Goal: Task Accomplishment & Management: Manage account settings

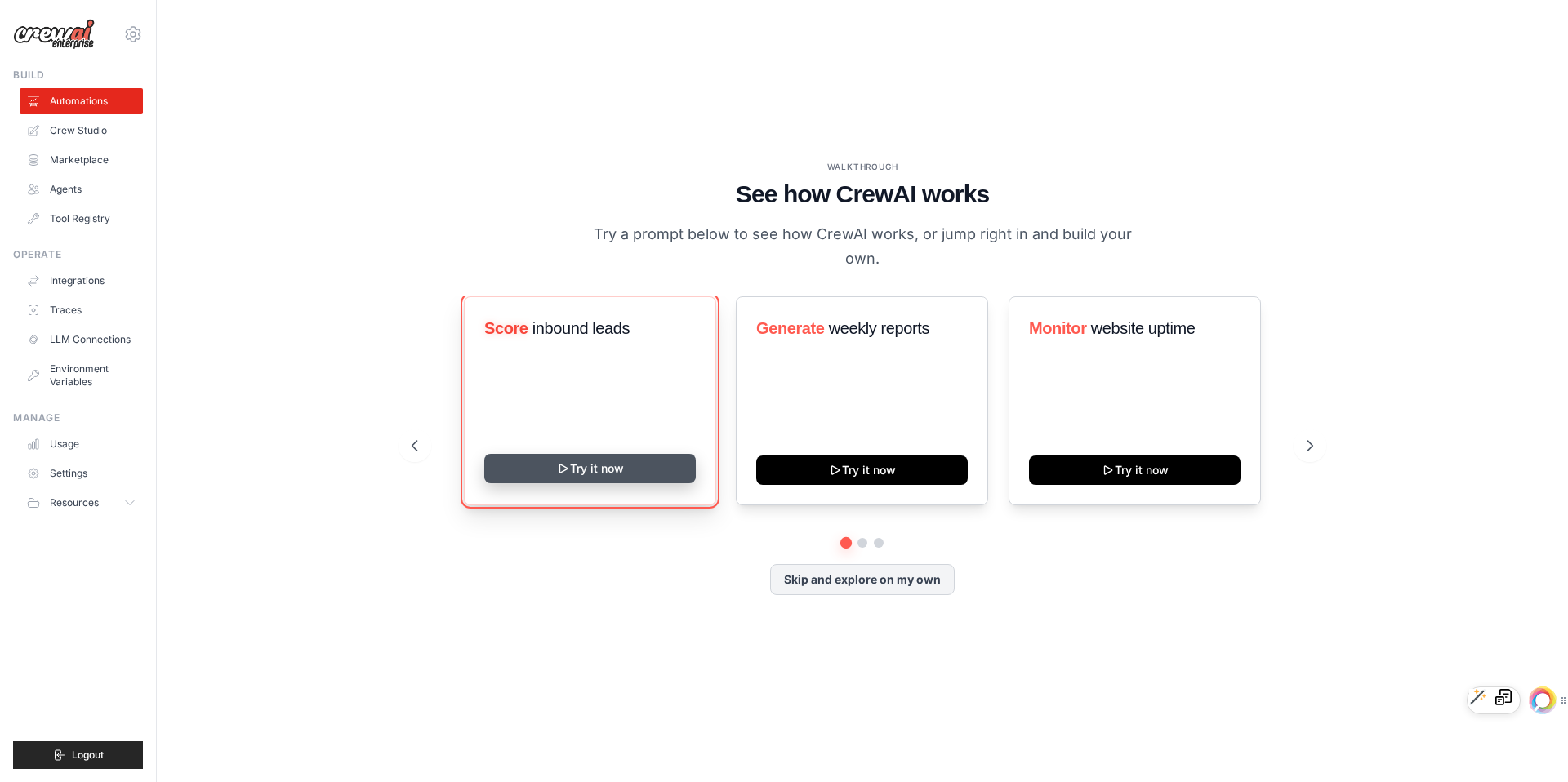
click at [633, 456] on button "Try it now" at bounding box center [589, 469] width 211 height 30
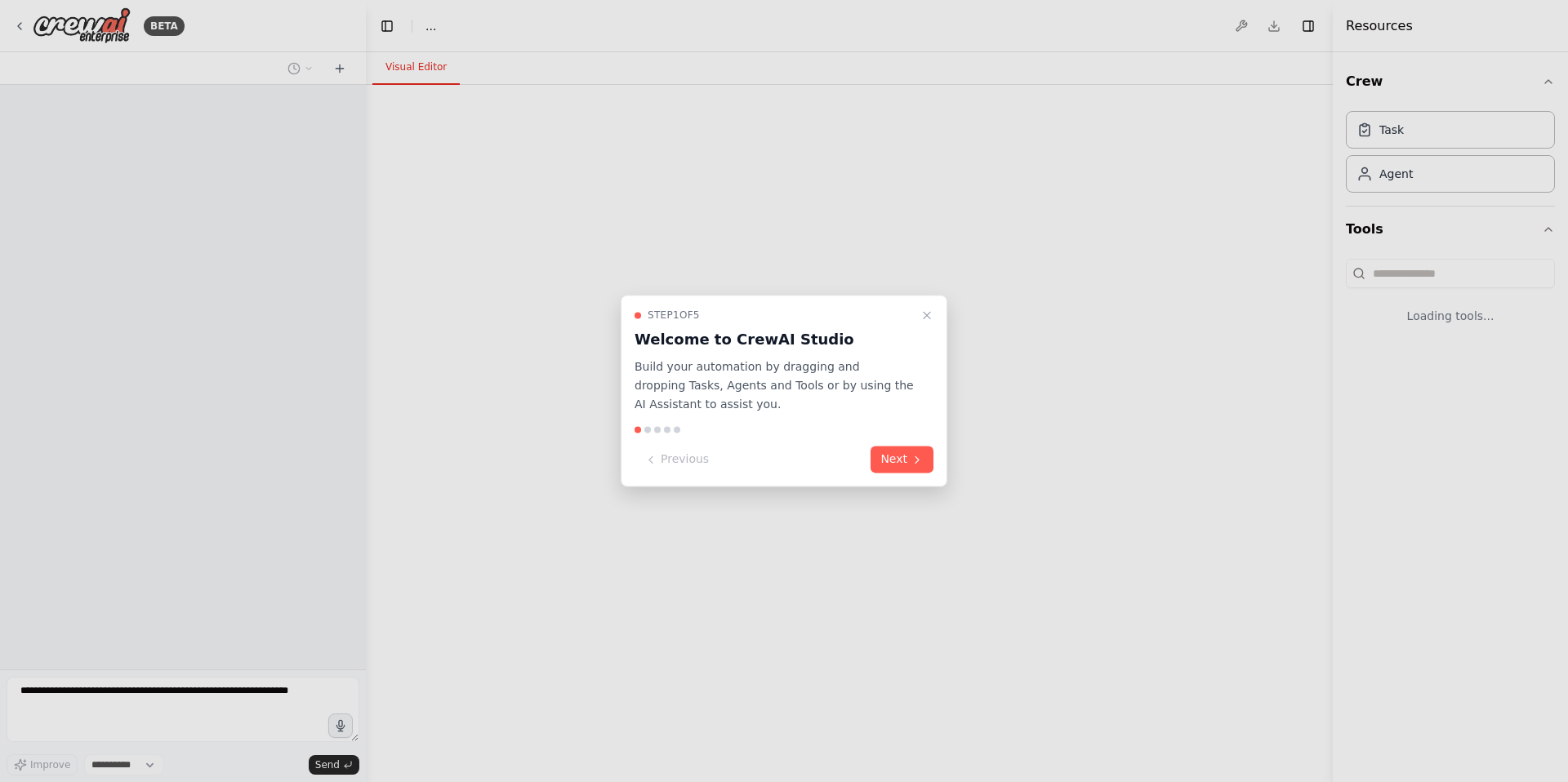
select select "****"
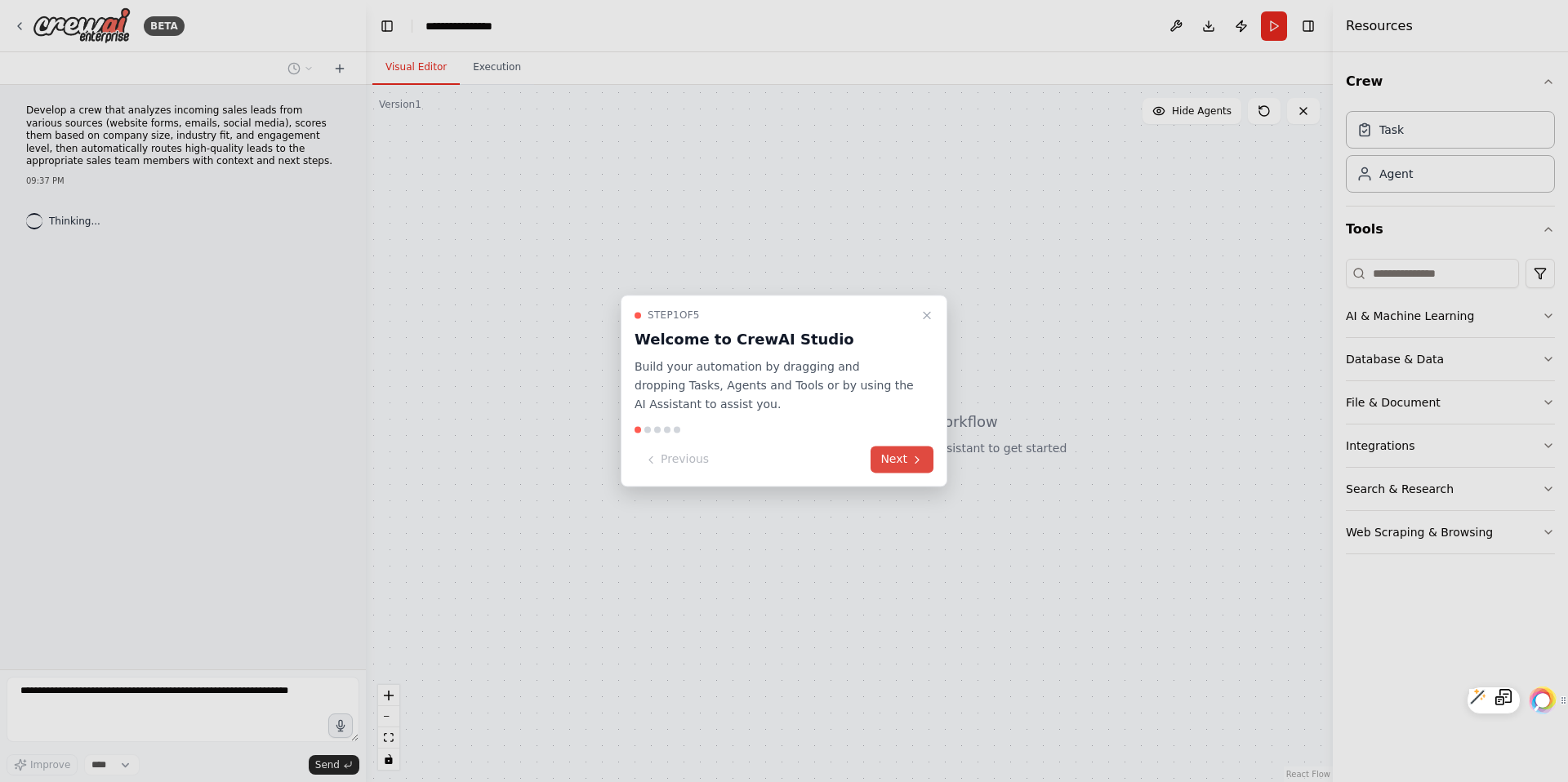
click at [903, 459] on button "Next" at bounding box center [902, 459] width 63 height 27
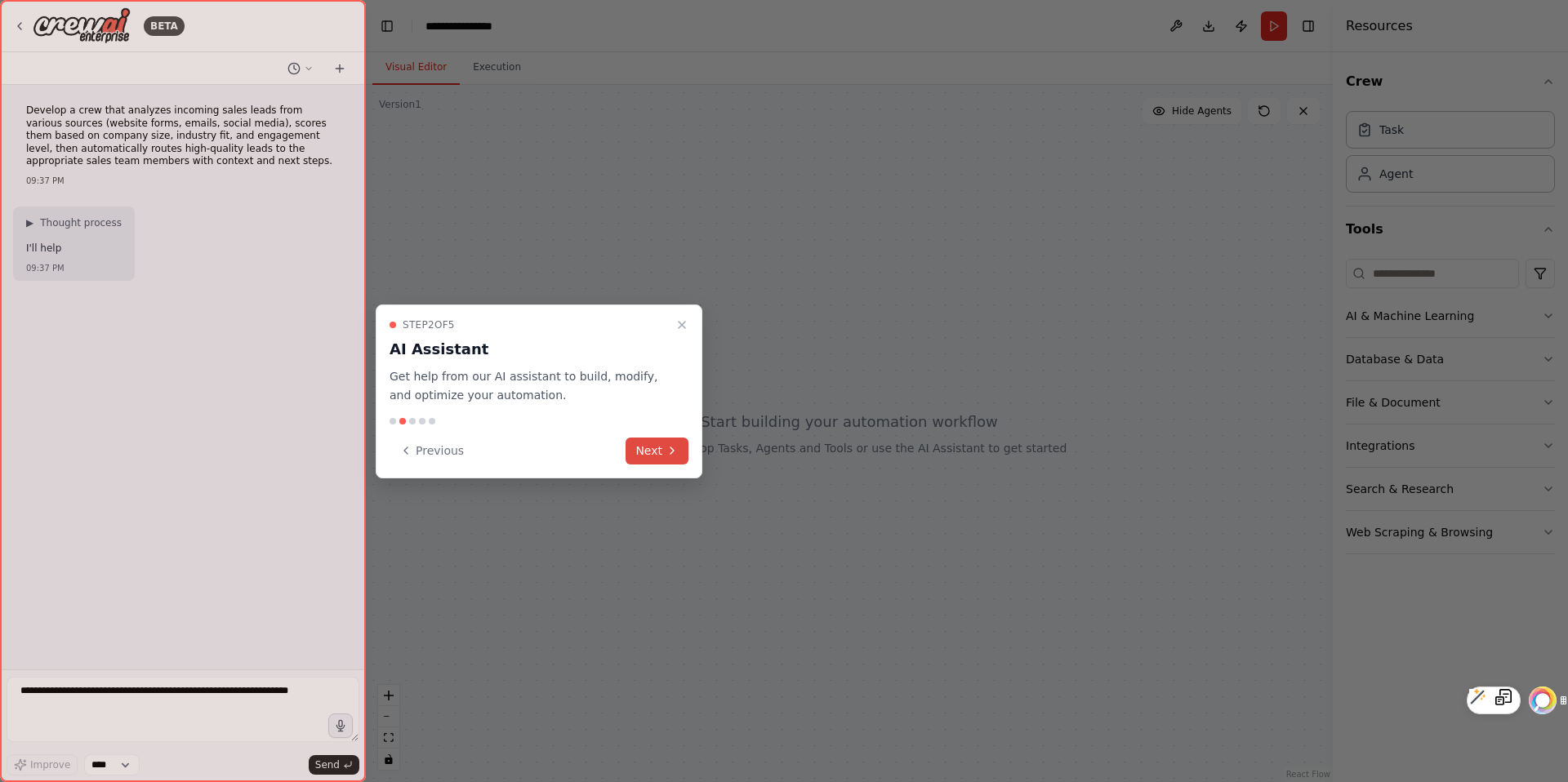
click at [673, 452] on icon at bounding box center [672, 451] width 13 height 13
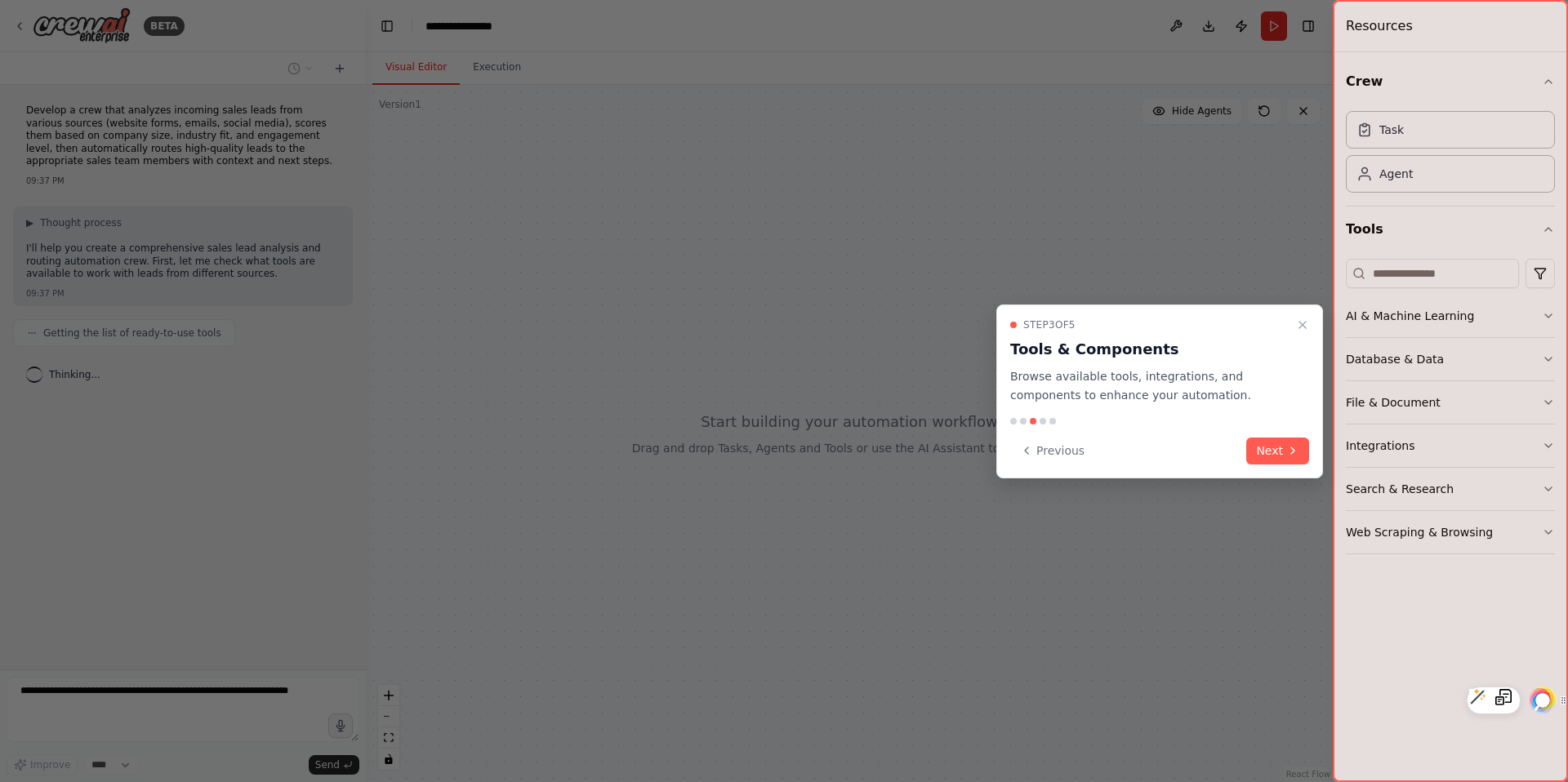
click at [1311, 445] on div "Step 3 of 5 Tools & Components Browse available tools, integrations, and compon…" at bounding box center [1159, 391] width 326 height 174
click at [1294, 451] on icon at bounding box center [1293, 450] width 4 height 6
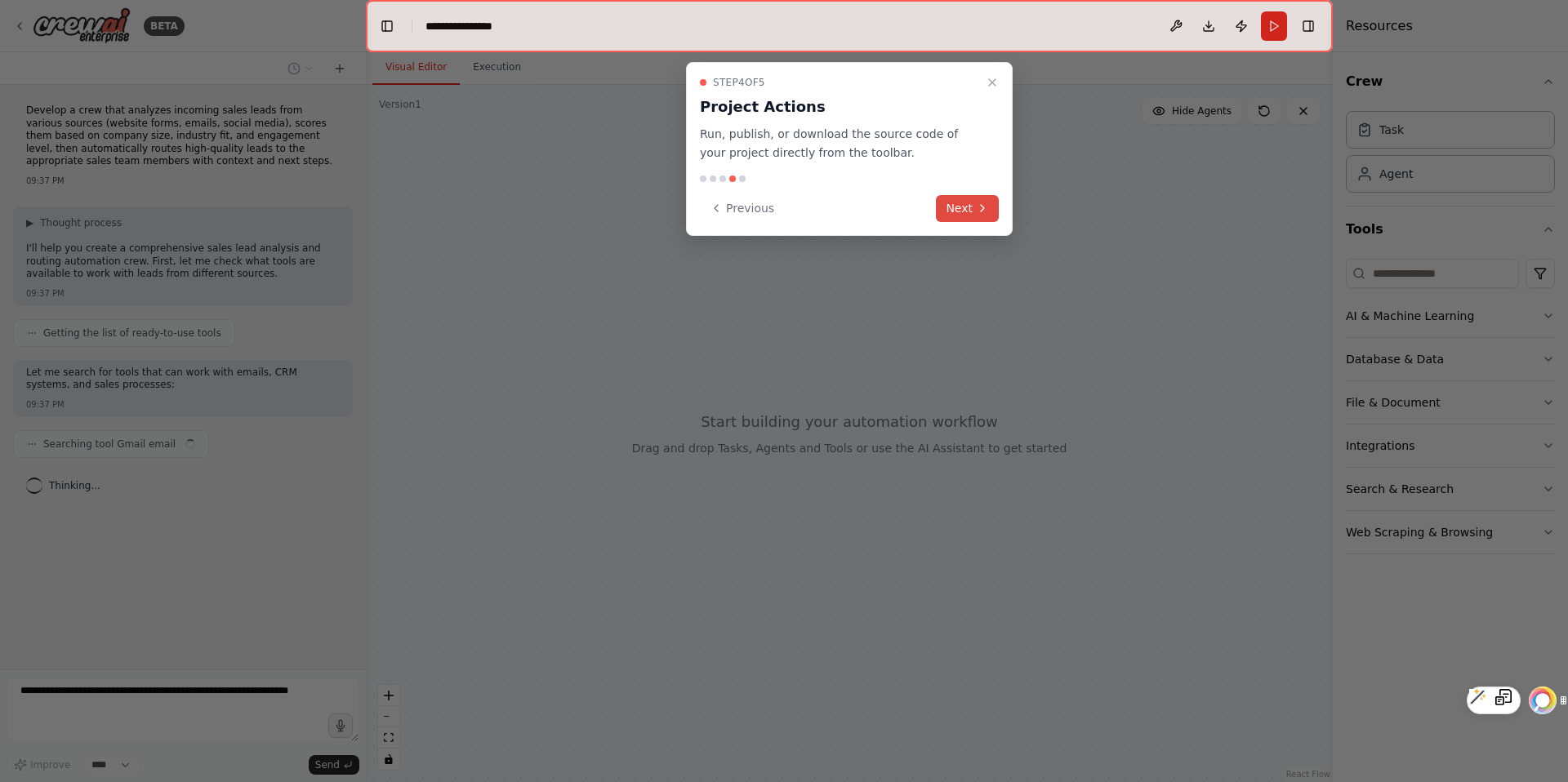
click at [988, 210] on icon at bounding box center [982, 208] width 13 height 13
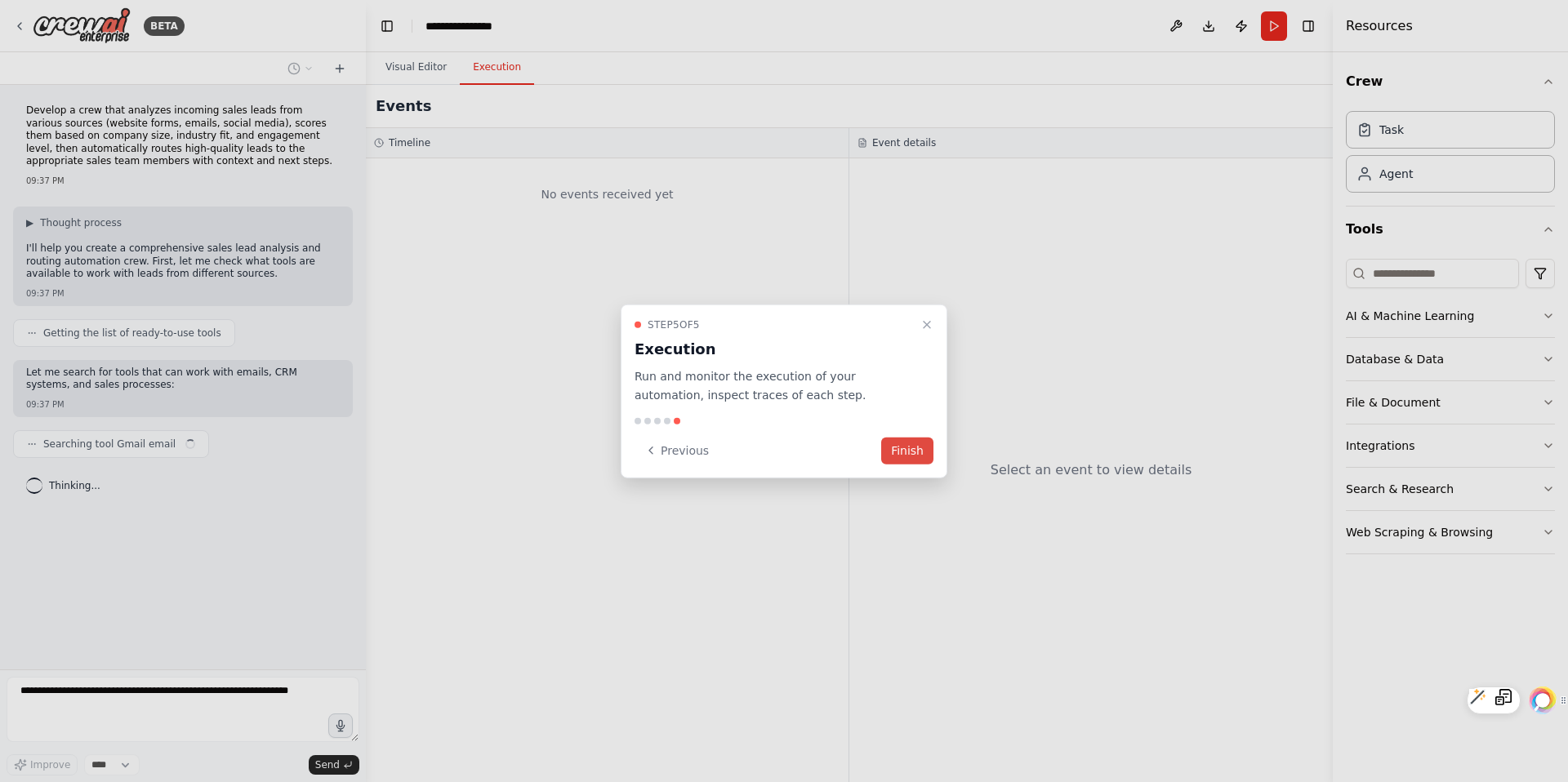
click at [909, 451] on button "Finish" at bounding box center [908, 450] width 53 height 27
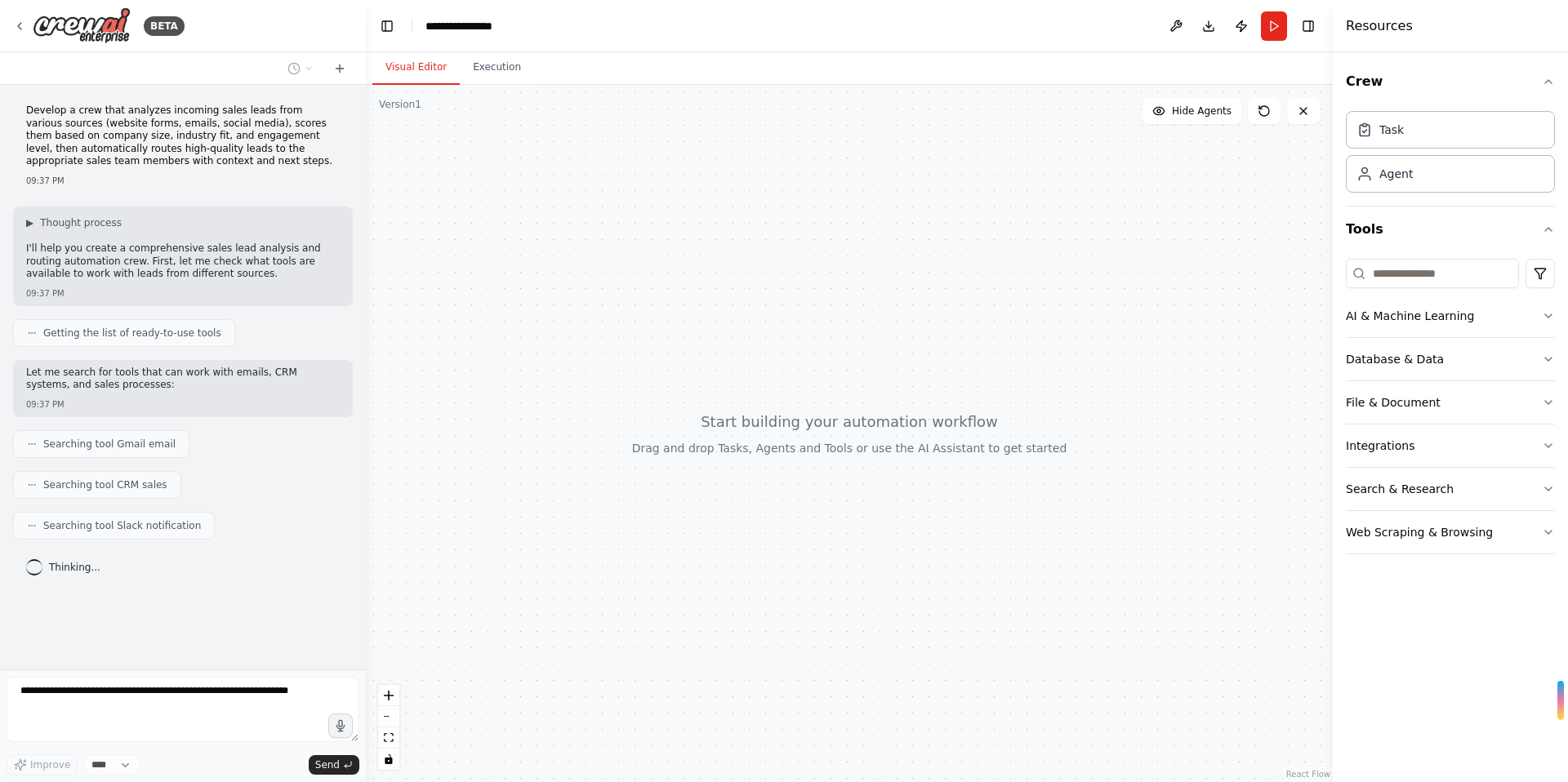
click at [116, 476] on div "Searching tool CRM sales" at bounding box center [97, 485] width 168 height 28
drag, startPoint x: 117, startPoint y: 479, endPoint x: 133, endPoint y: 480, distance: 16.0
click at [117, 479] on span "Searching tool CRM sales" at bounding box center [105, 485] width 125 height 13
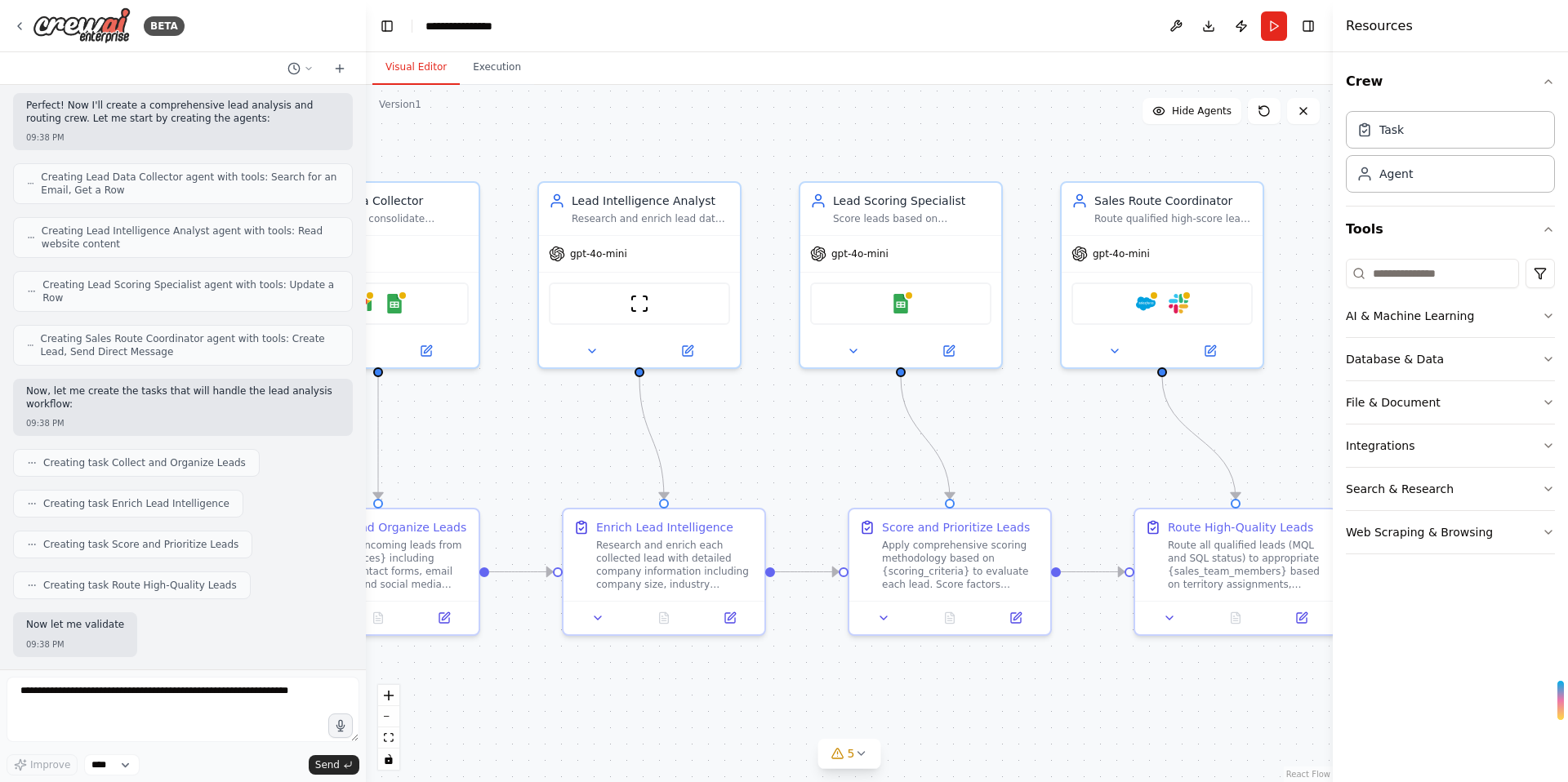
scroll to position [584, 0]
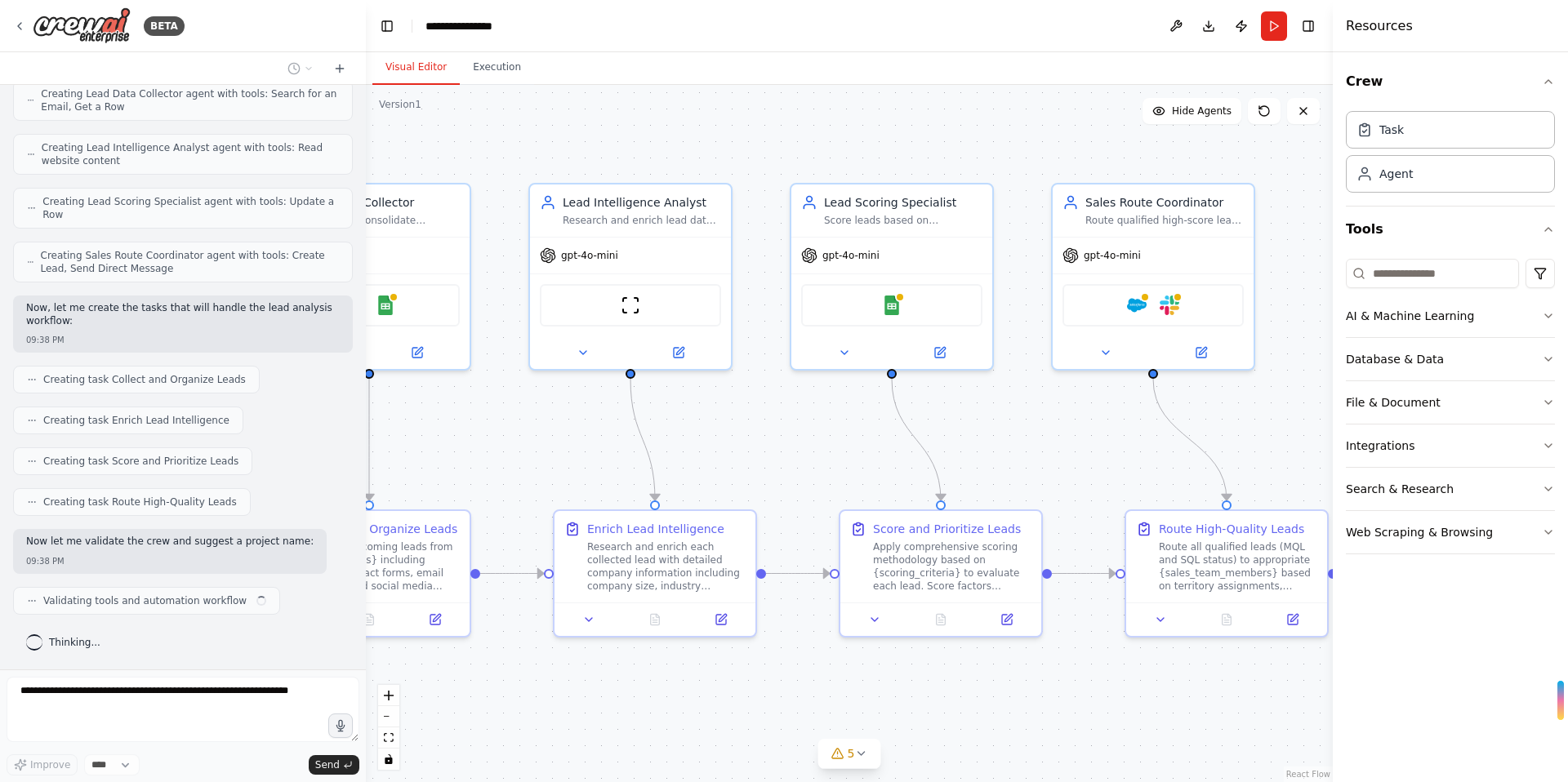
drag, startPoint x: 987, startPoint y: 160, endPoint x: 807, endPoint y: 175, distance: 180.6
click at [807, 175] on div ".deletable-edge-delete-btn { width: 20px; height: 20px; border: 0px solid #ffff…" at bounding box center [849, 433] width 967 height 697
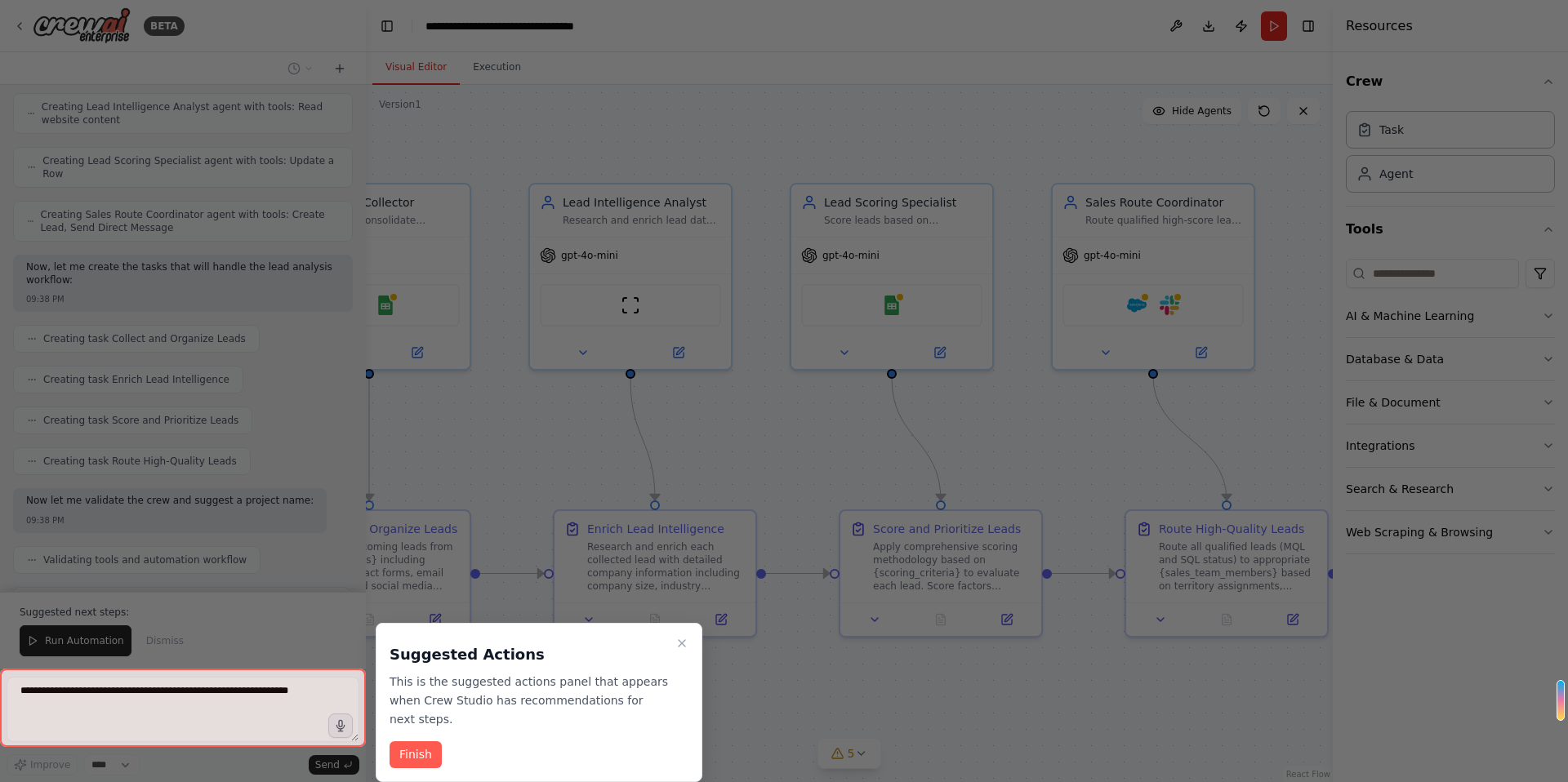
scroll to position [637, 0]
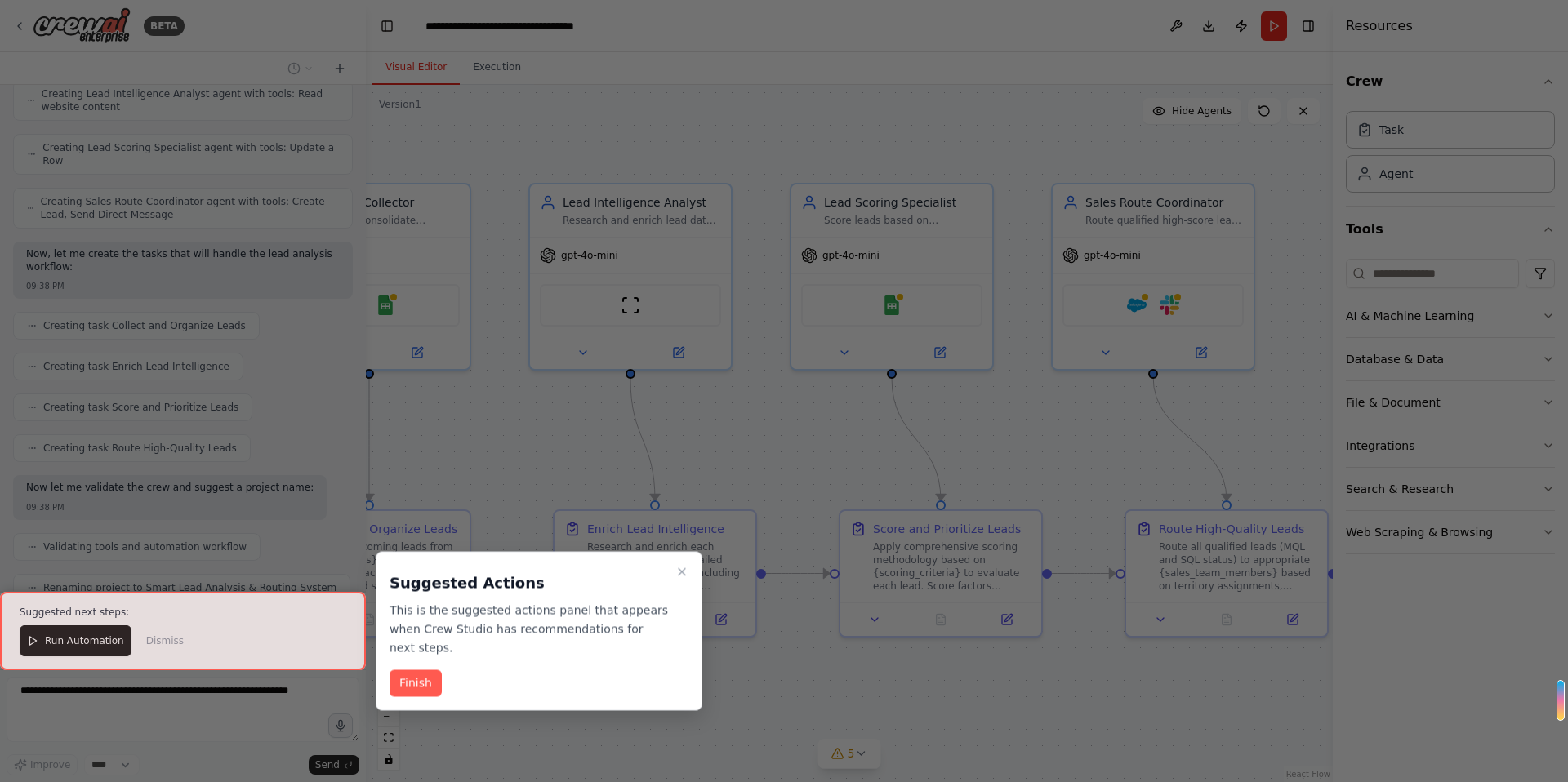
click at [433, 701] on div "Suggested Actions This is the suggested actions panel that appears when Crew St…" at bounding box center [538, 632] width 326 height 160
click at [430, 683] on button "Finish" at bounding box center [416, 684] width 53 height 27
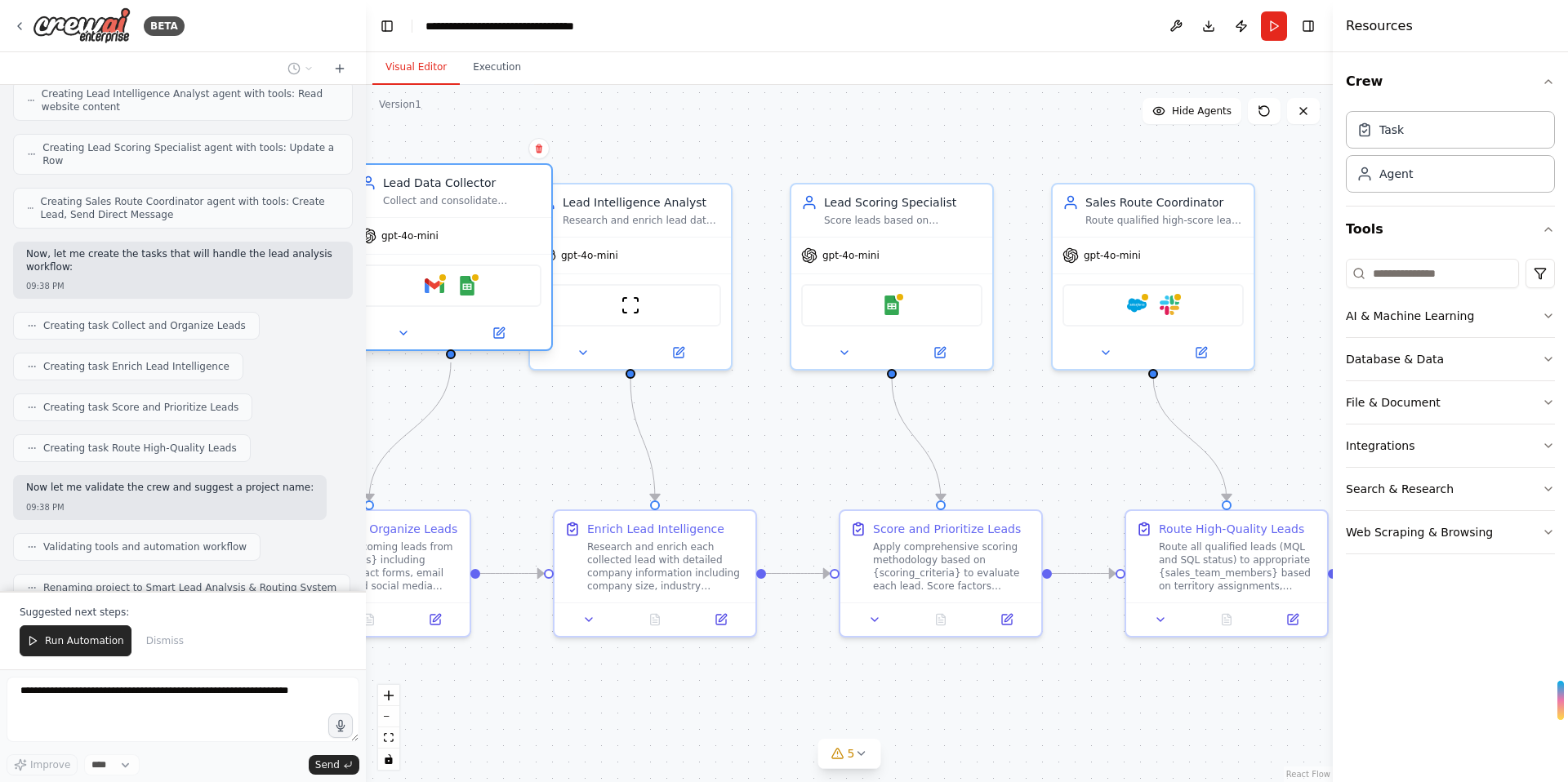
drag, startPoint x: 453, startPoint y: 288, endPoint x: 510, endPoint y: 213, distance: 94.2
click at [510, 265] on div "Gmail Google Sheets" at bounding box center [451, 286] width 182 height 42
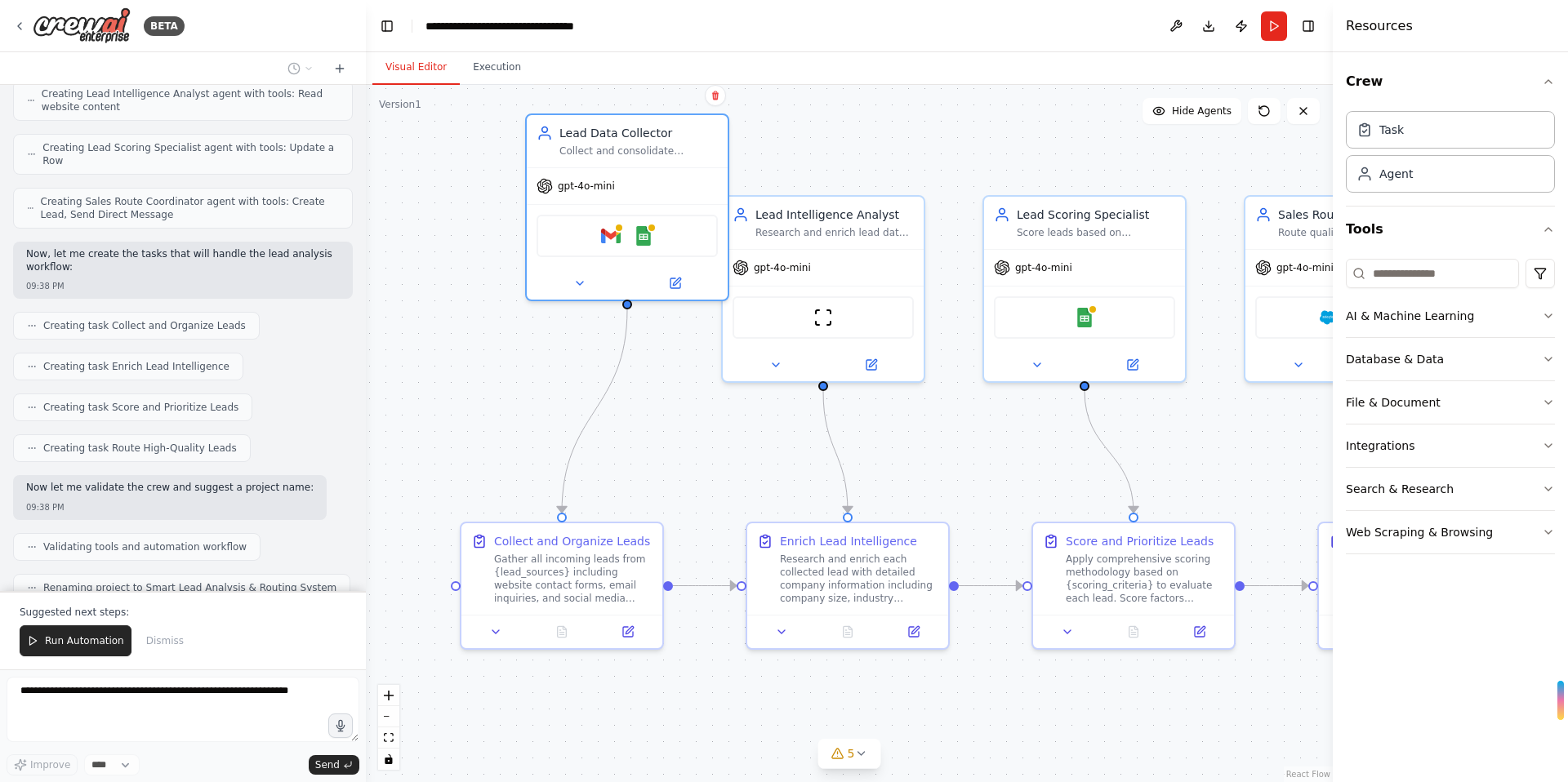
drag, startPoint x: 661, startPoint y: 135, endPoint x: 923, endPoint y: 150, distance: 262.4
click at [923, 150] on div ".deletable-edge-delete-btn { width: 20px; height: 20px; border: 0px solid #ffff…" at bounding box center [849, 433] width 967 height 697
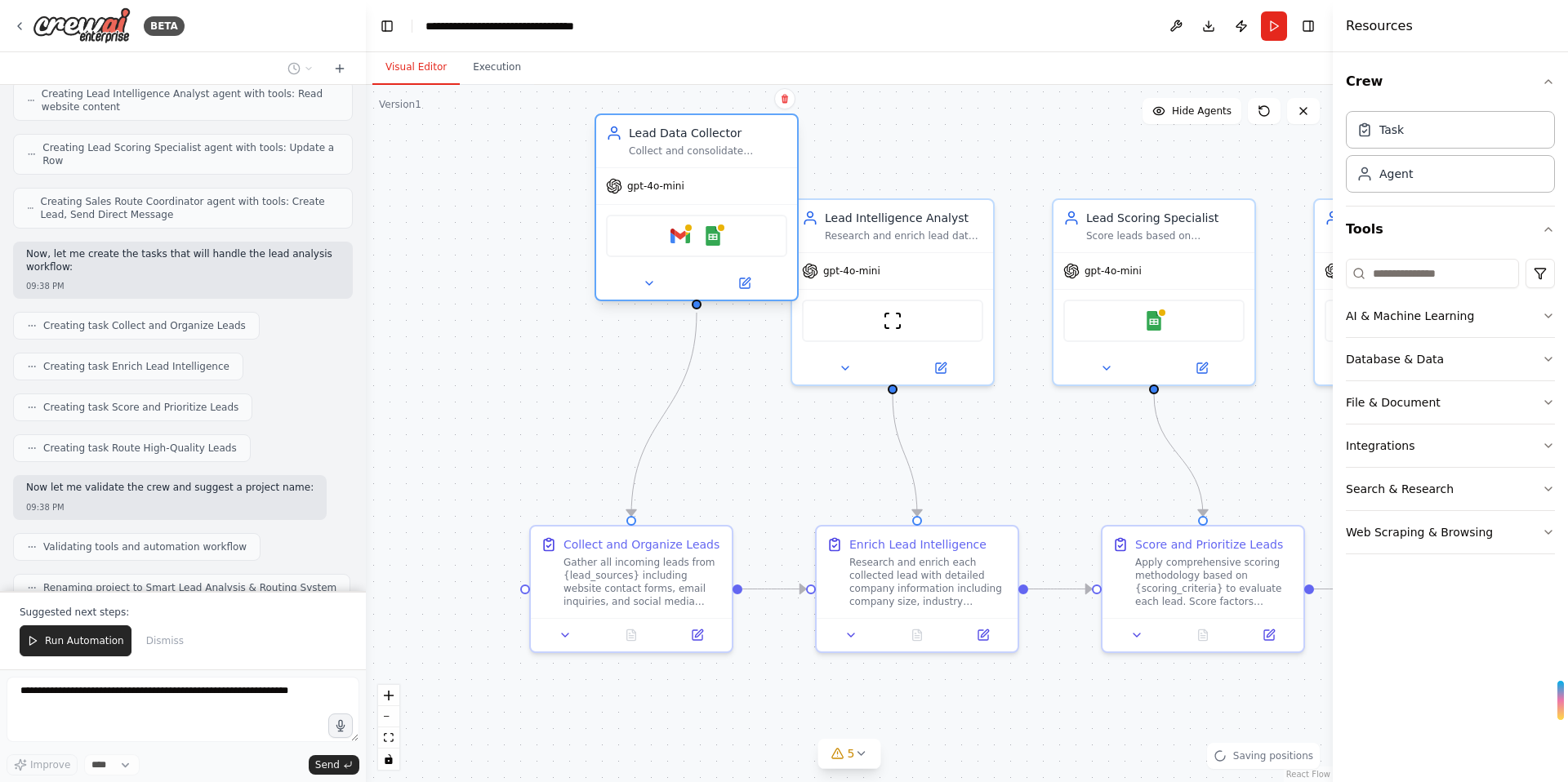
click at [727, 228] on div "Gmail Google Sheets" at bounding box center [696, 236] width 182 height 42
click at [713, 233] on img at bounding box center [713, 236] width 19 height 19
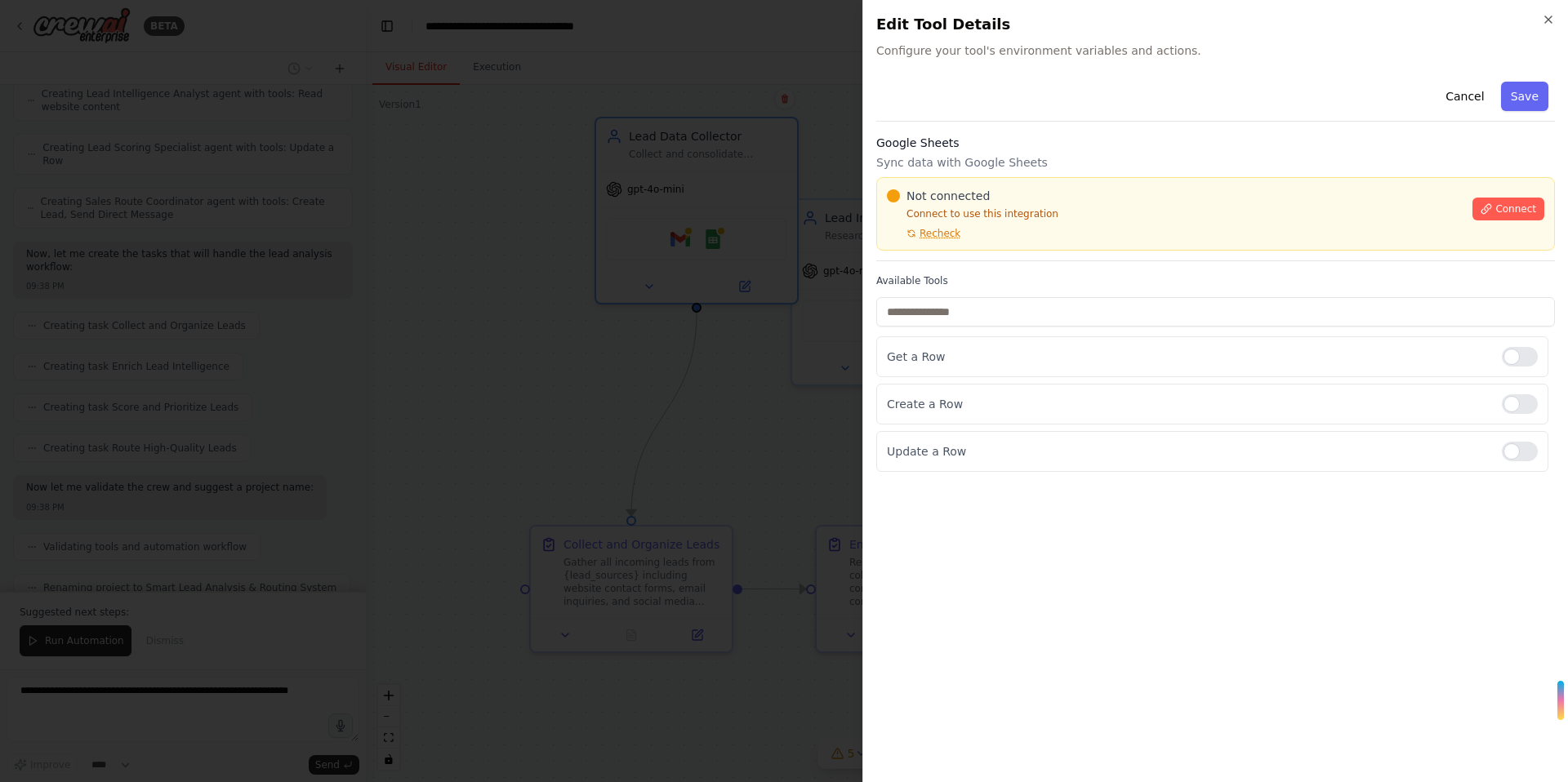
click at [664, 196] on div at bounding box center [784, 391] width 1568 height 782
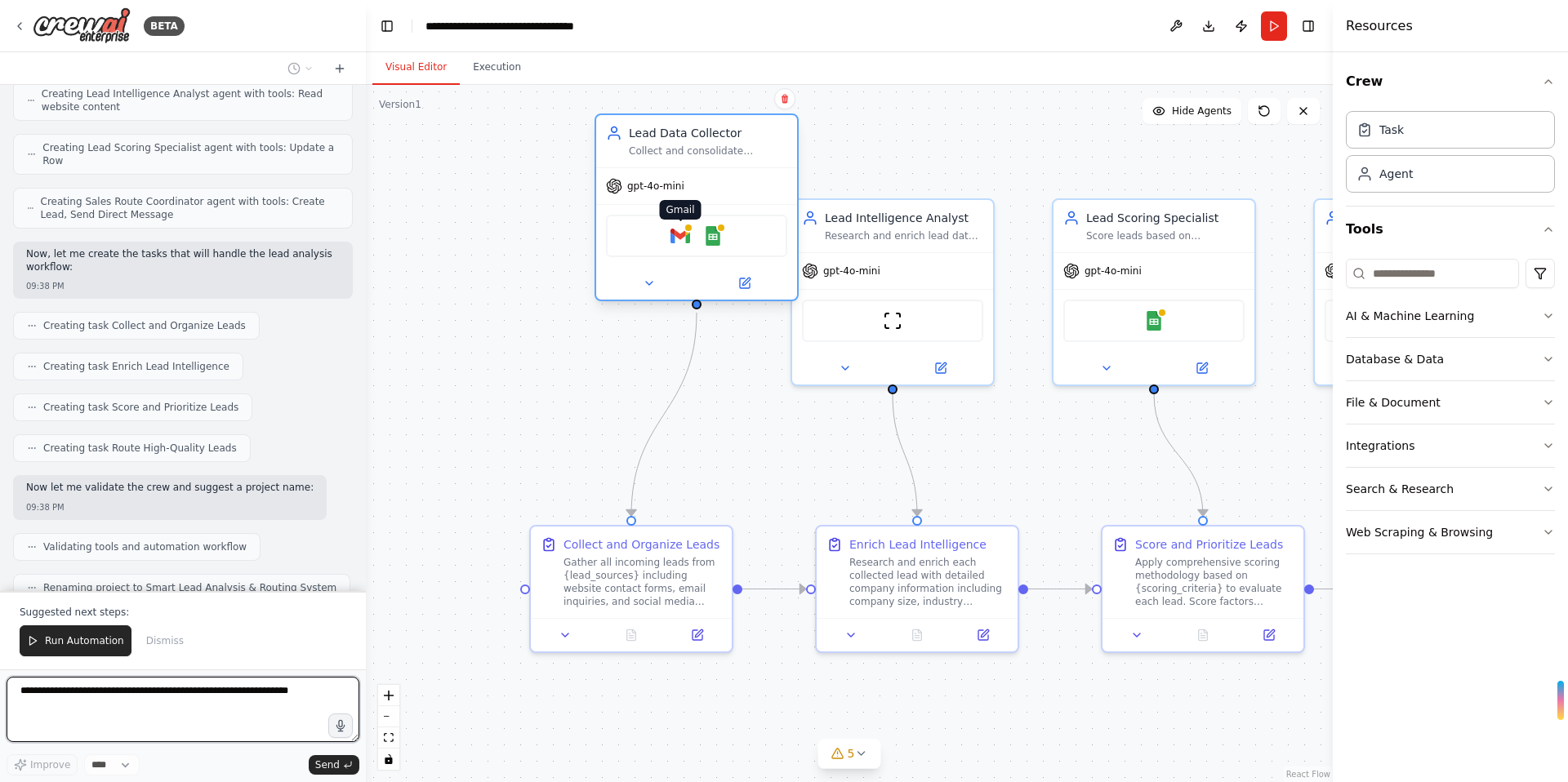
click at [682, 234] on img at bounding box center [681, 236] width 19 height 19
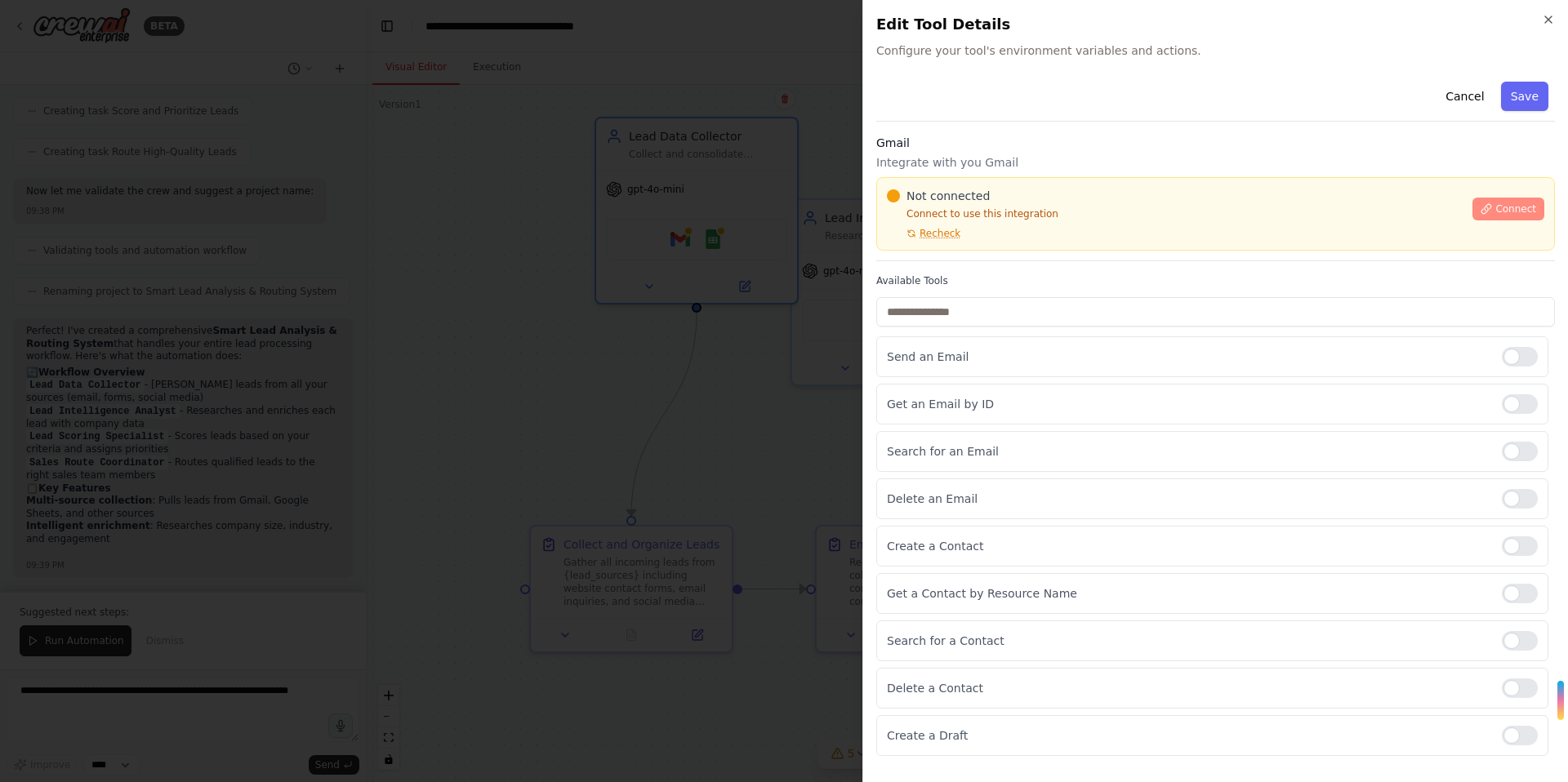
click at [1512, 209] on span "Connect" at bounding box center [1515, 209] width 41 height 13
click at [918, 253] on div "Gmail Integrate with you Gmail Not connected Connect to use this integration Re…" at bounding box center [1215, 198] width 679 height 126
click at [963, 252] on div "Gmail Integrate with you Gmail Not connected Connect to use this integration Re…" at bounding box center [1215, 198] width 679 height 126
click at [968, 259] on div "Gmail Integrate with you Gmail Not connected Connect to use this integration Re…" at bounding box center [1215, 198] width 679 height 126
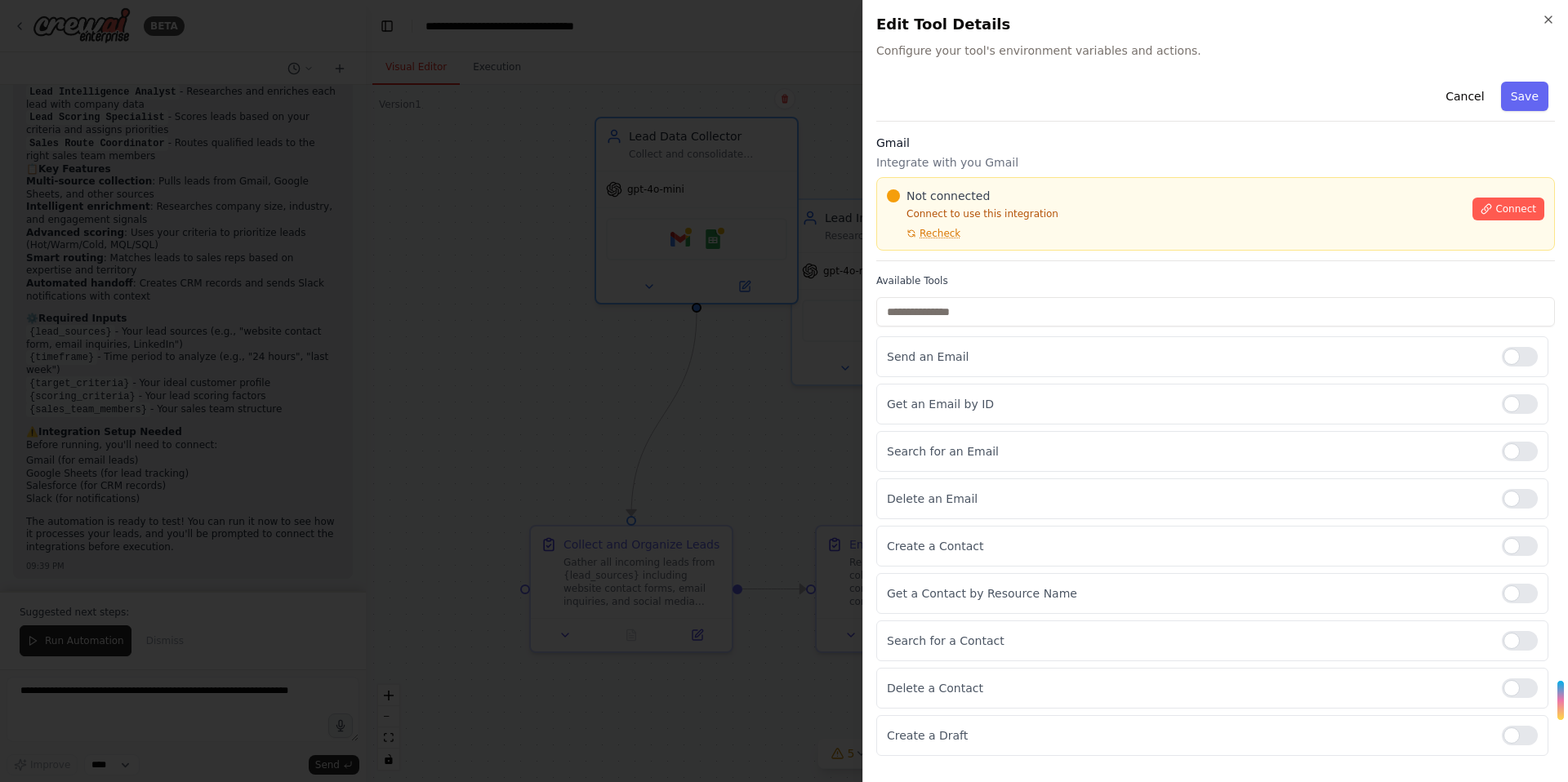
click at [898, 249] on div "Not connected Connect to use this integration Recheck Connect" at bounding box center [1215, 214] width 679 height 74
click at [937, 246] on div "Not connected Connect to use this integration Recheck Connect" at bounding box center [1215, 214] width 679 height 74
click at [937, 247] on div "Not connected Connect to use this integration Recheck Connect" at bounding box center [1215, 214] width 679 height 74
click at [938, 258] on div "Cancel Save Gmail Integrate with you Gmail Not connected Connect to use this in…" at bounding box center [1215, 416] width 679 height 681
click at [941, 251] on div "Gmail Integrate with you Gmail Not connected Connect to use this integration Re…" at bounding box center [1215, 198] width 679 height 126
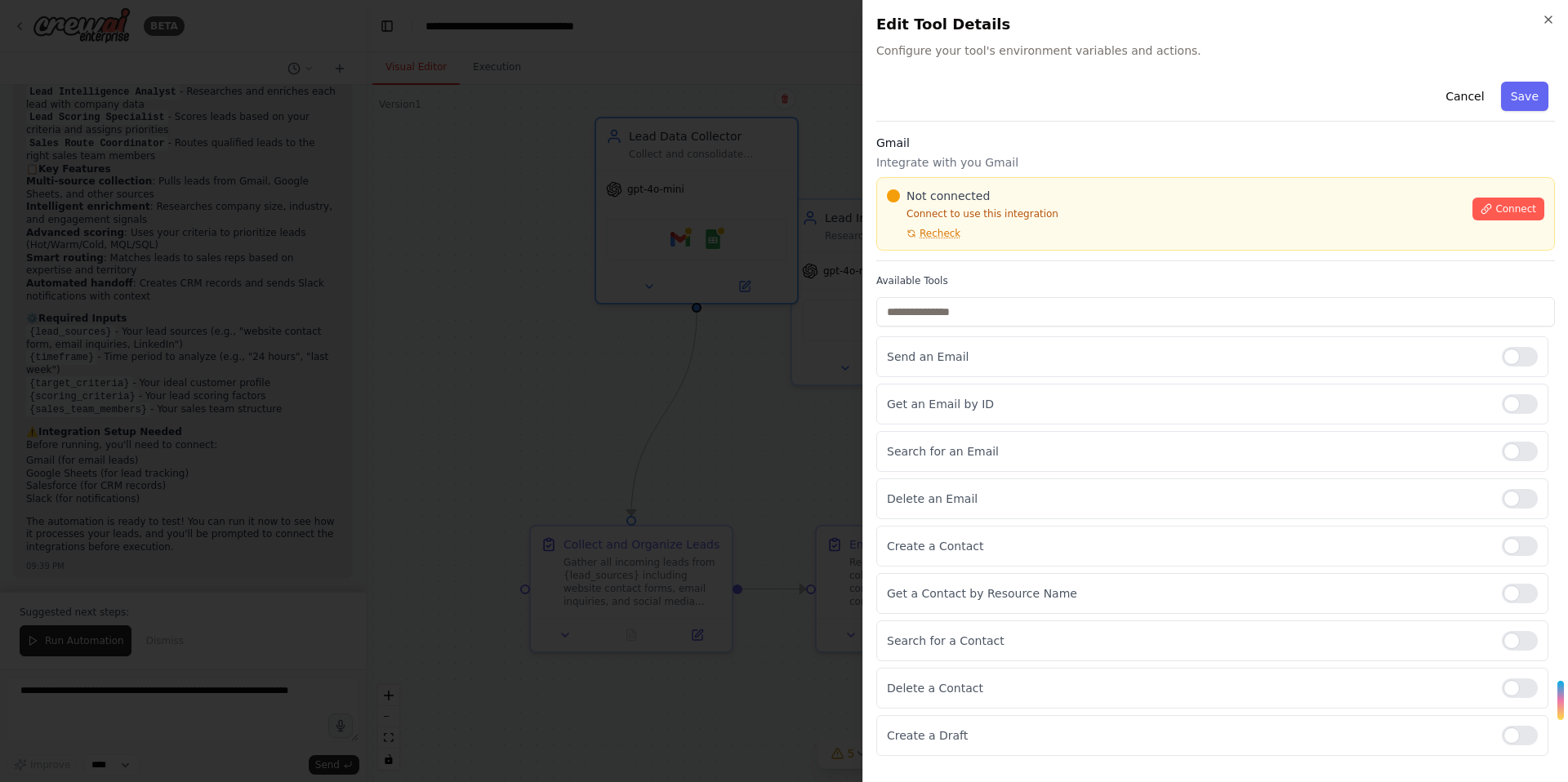
click at [941, 251] on div "Gmail Integrate with you Gmail Not connected Connect to use this integration Re…" at bounding box center [1215, 198] width 679 height 126
click at [984, 251] on div "Gmail Integrate with you Gmail Not connected Connect to use this integration Re…" at bounding box center [1215, 198] width 679 height 126
click at [1077, 222] on div "Not connected Connect to use this integration Recheck" at bounding box center [1174, 214] width 576 height 53
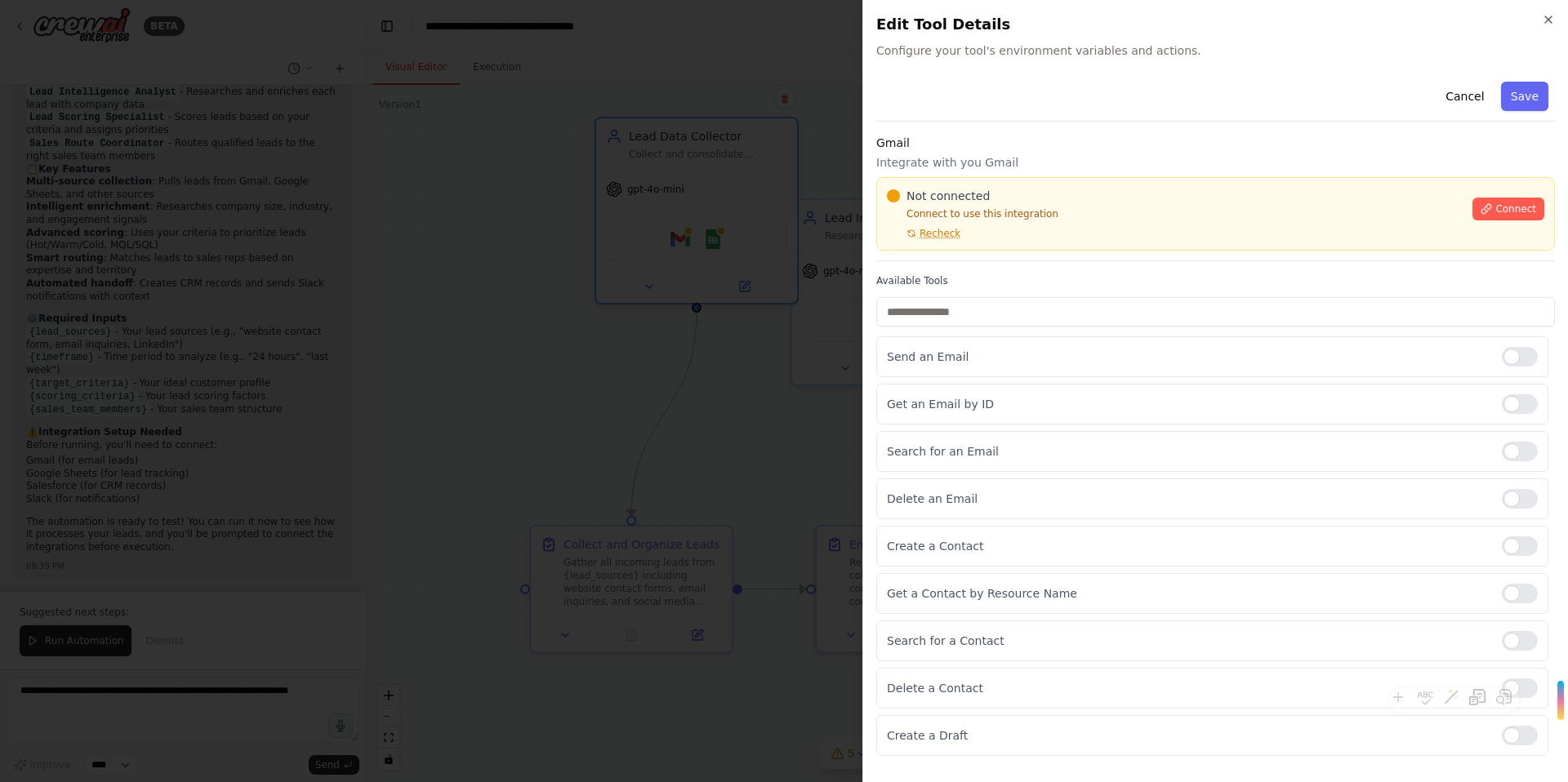
click at [1067, 228] on div "Not connected Connect to use this integration Recheck" at bounding box center [1174, 214] width 576 height 53
click at [936, 263] on div "Cancel Save Gmail Integrate with you Gmail Not connected Connect to use this in…" at bounding box center [1215, 416] width 679 height 681
click at [936, 262] on div "Cancel Save Gmail Integrate with you Gmail Not connected Connect to use this in…" at bounding box center [1215, 416] width 679 height 681
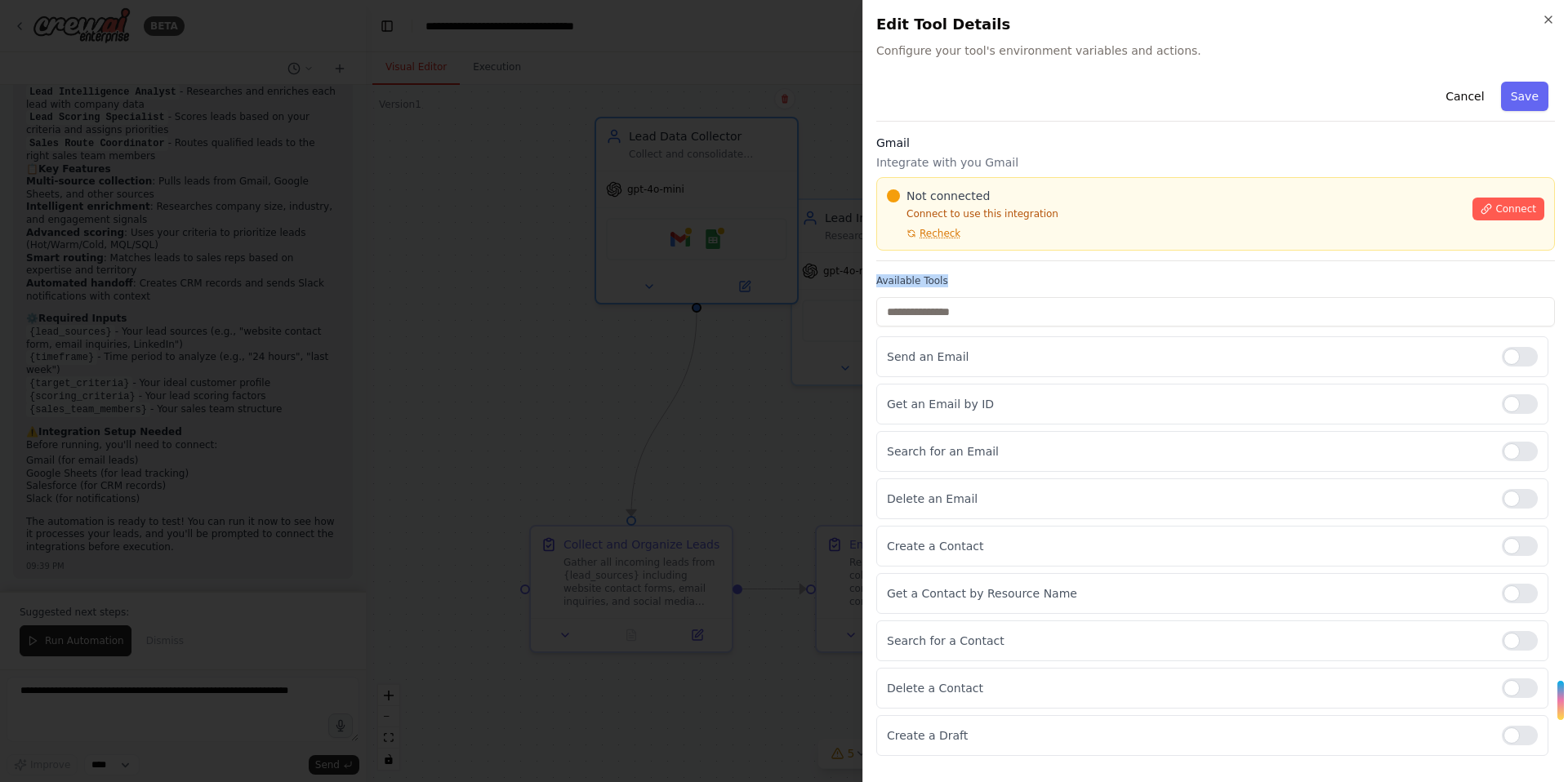
click at [936, 262] on div "Cancel Save Gmail Integrate with you Gmail Not connected Connect to use this in…" at bounding box center [1215, 416] width 679 height 681
click at [936, 261] on div "Cancel Save Gmail Integrate with you Gmail Not connected Connect to use this in…" at bounding box center [1215, 416] width 679 height 681
drag, startPoint x: 937, startPoint y: 259, endPoint x: 398, endPoint y: 95, distance: 563.4
click at [932, 259] on div "Gmail Integrate with you Gmail Not connected Connect to use this integration Re…" at bounding box center [1215, 198] width 679 height 126
click at [938, 255] on div "Gmail Integrate with you Gmail Not connected Connect to use this integration Re…" at bounding box center [1215, 198] width 679 height 126
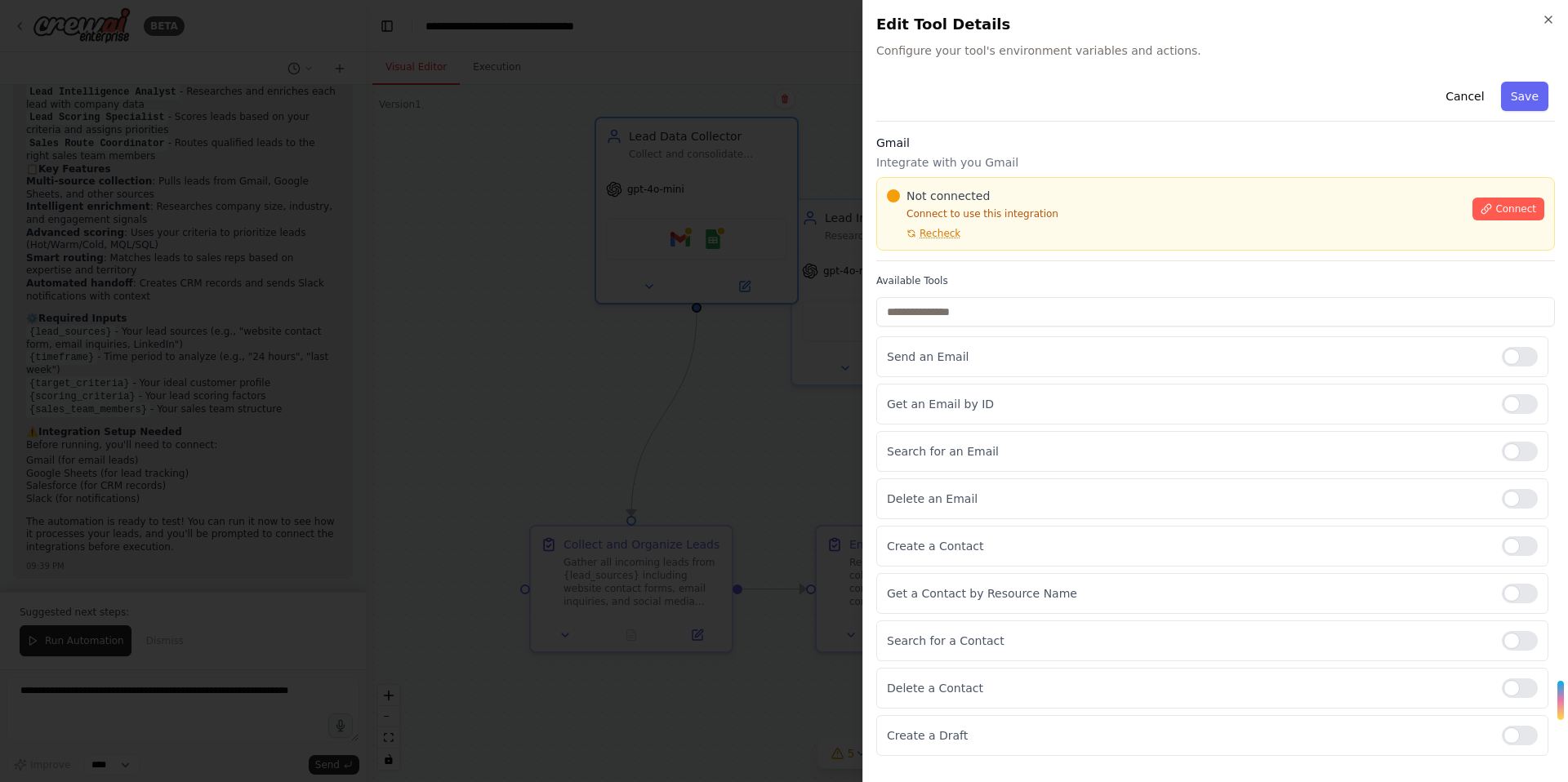
click at [938, 255] on div "Gmail Integrate with you Gmail Not connected Connect to use this integration Re…" at bounding box center [1215, 198] width 679 height 126
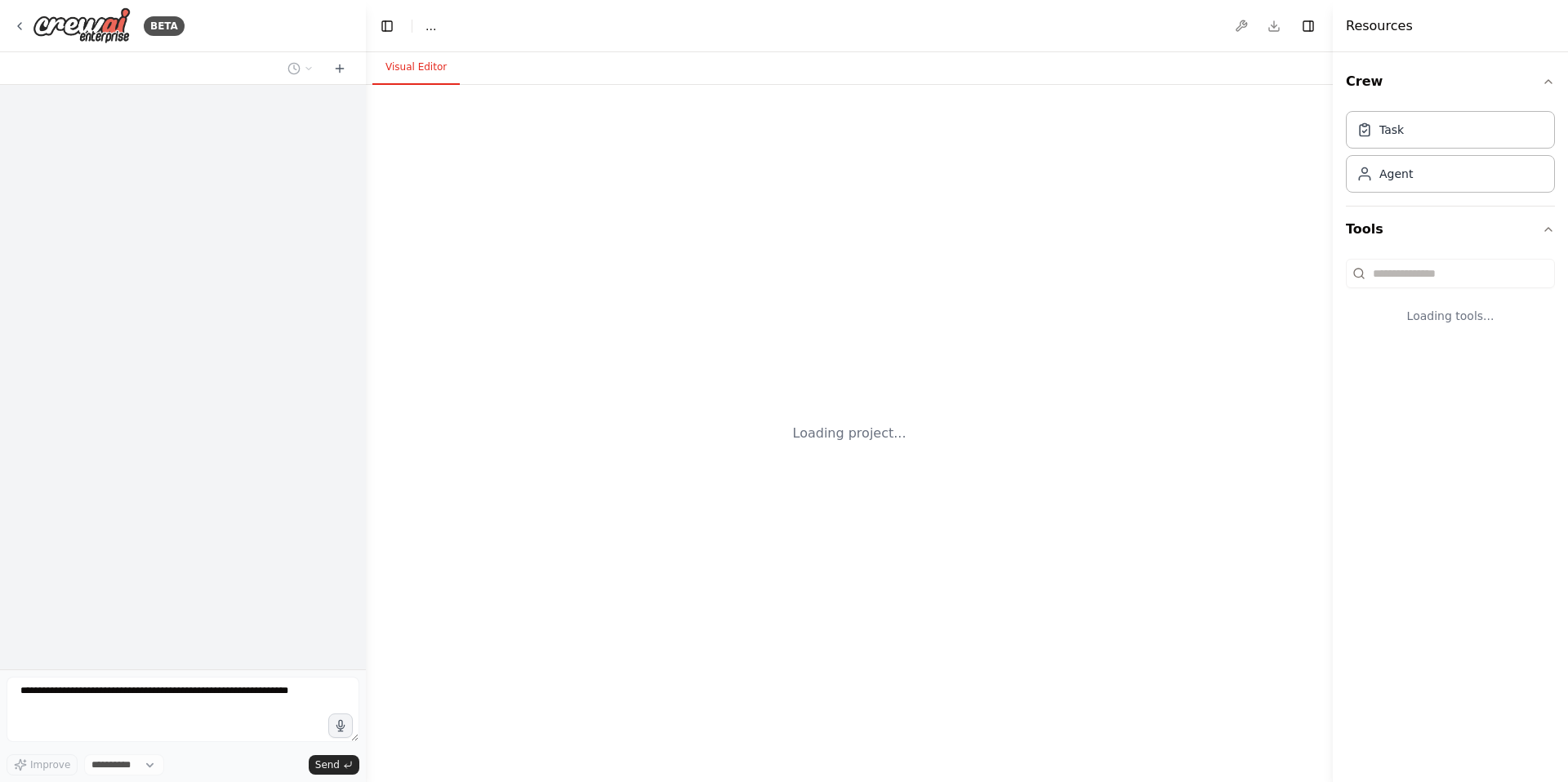
select select "****"
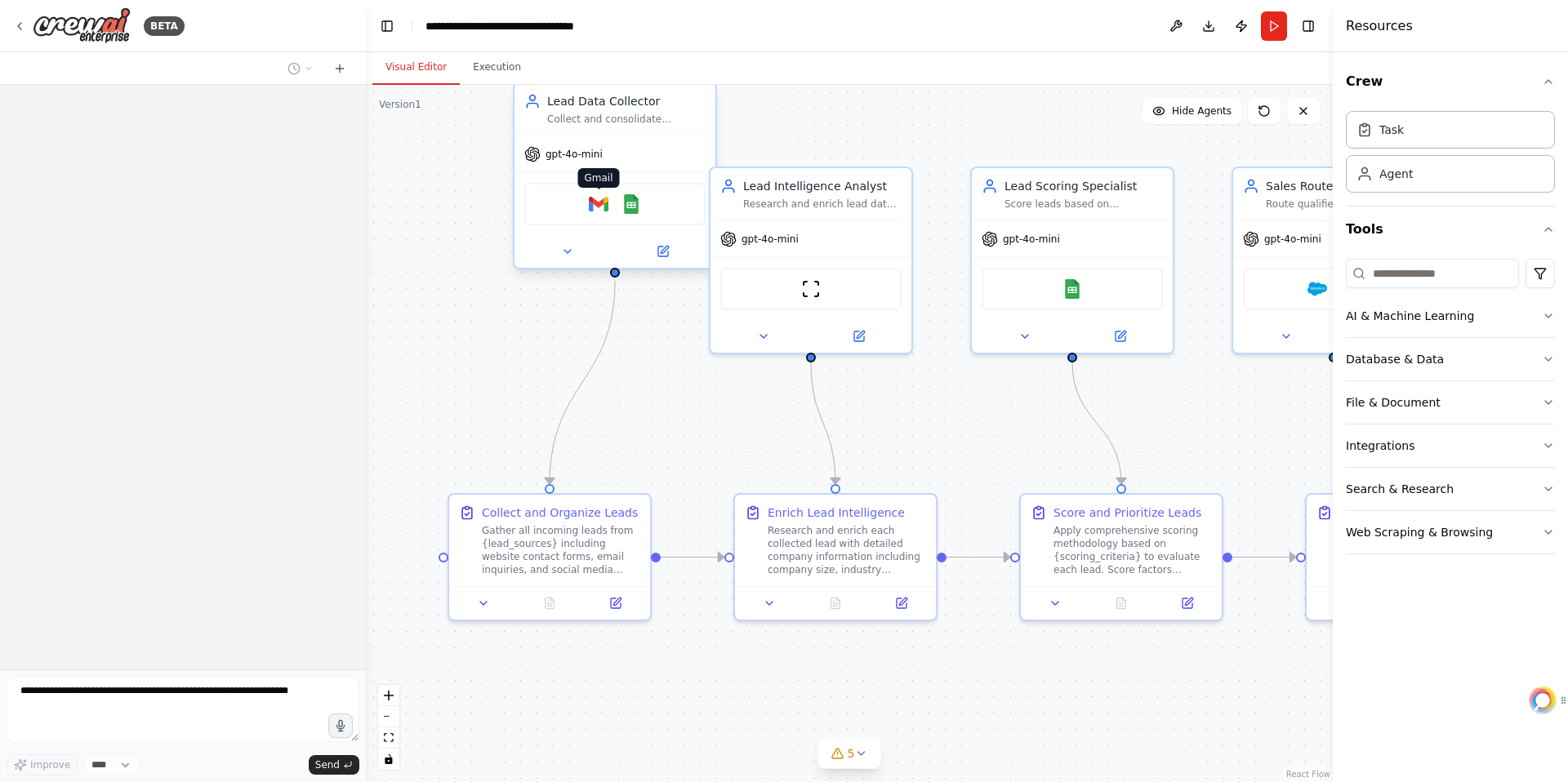
scroll to position [1188, 0]
click at [590, 209] on img at bounding box center [598, 204] width 19 height 19
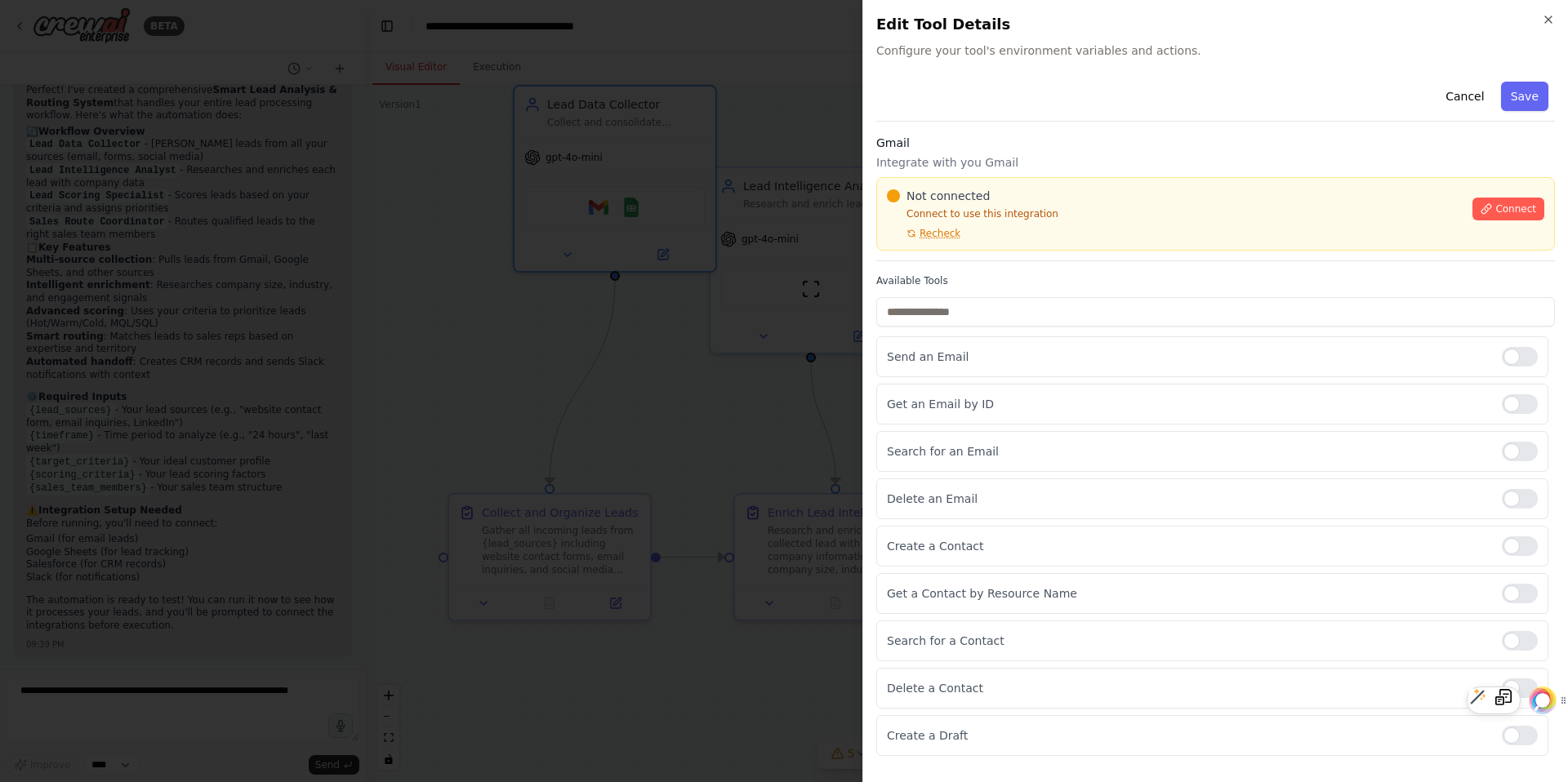
scroll to position [1175, 0]
click at [1484, 197] on button "Connect" at bounding box center [1508, 209] width 72 height 23
click at [1499, 206] on span "Connect" at bounding box center [1515, 209] width 41 height 13
click at [1487, 215] on button "Connect" at bounding box center [1508, 209] width 72 height 23
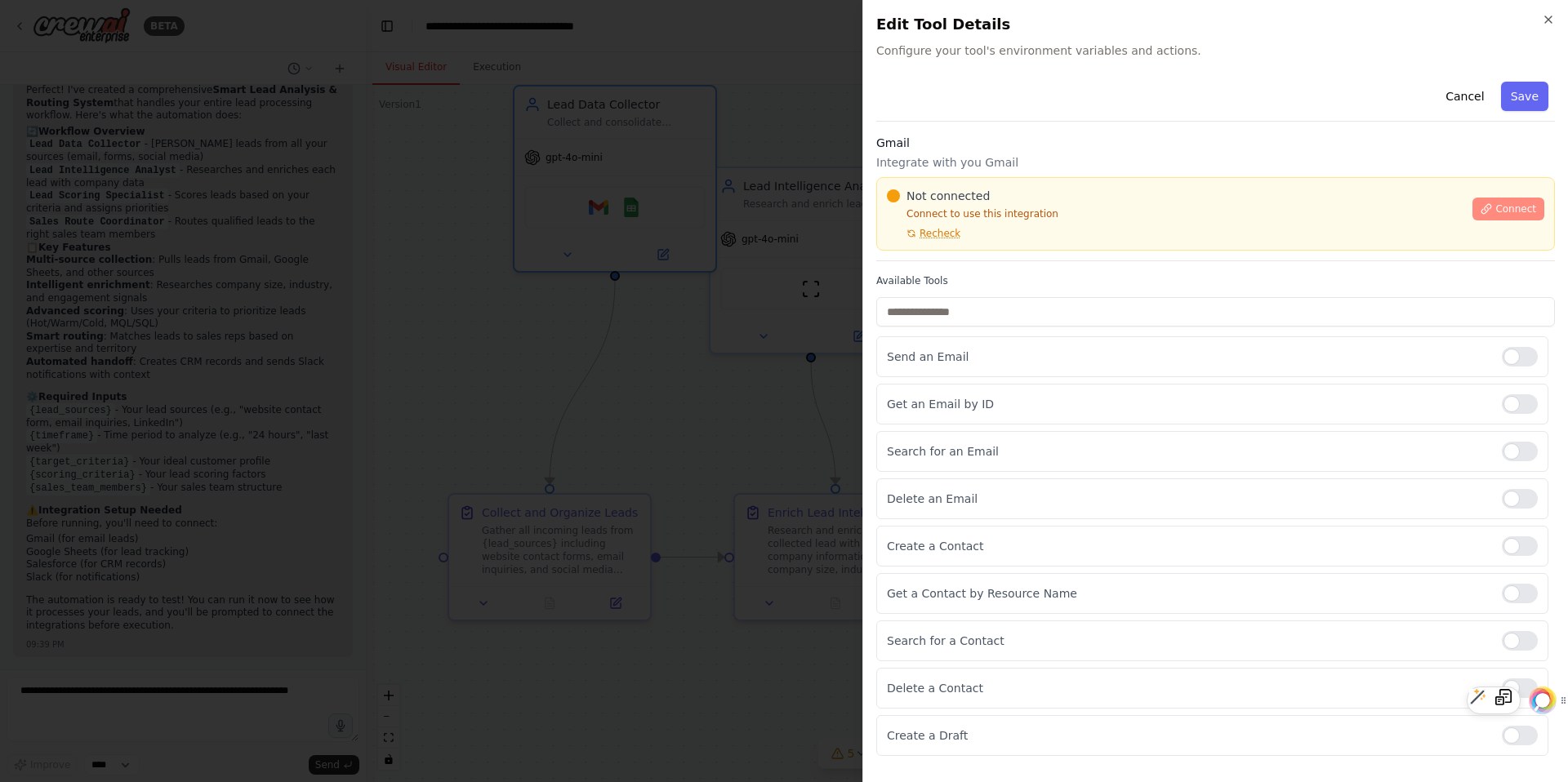
click at [1487, 215] on button "Connect" at bounding box center [1508, 209] width 72 height 23
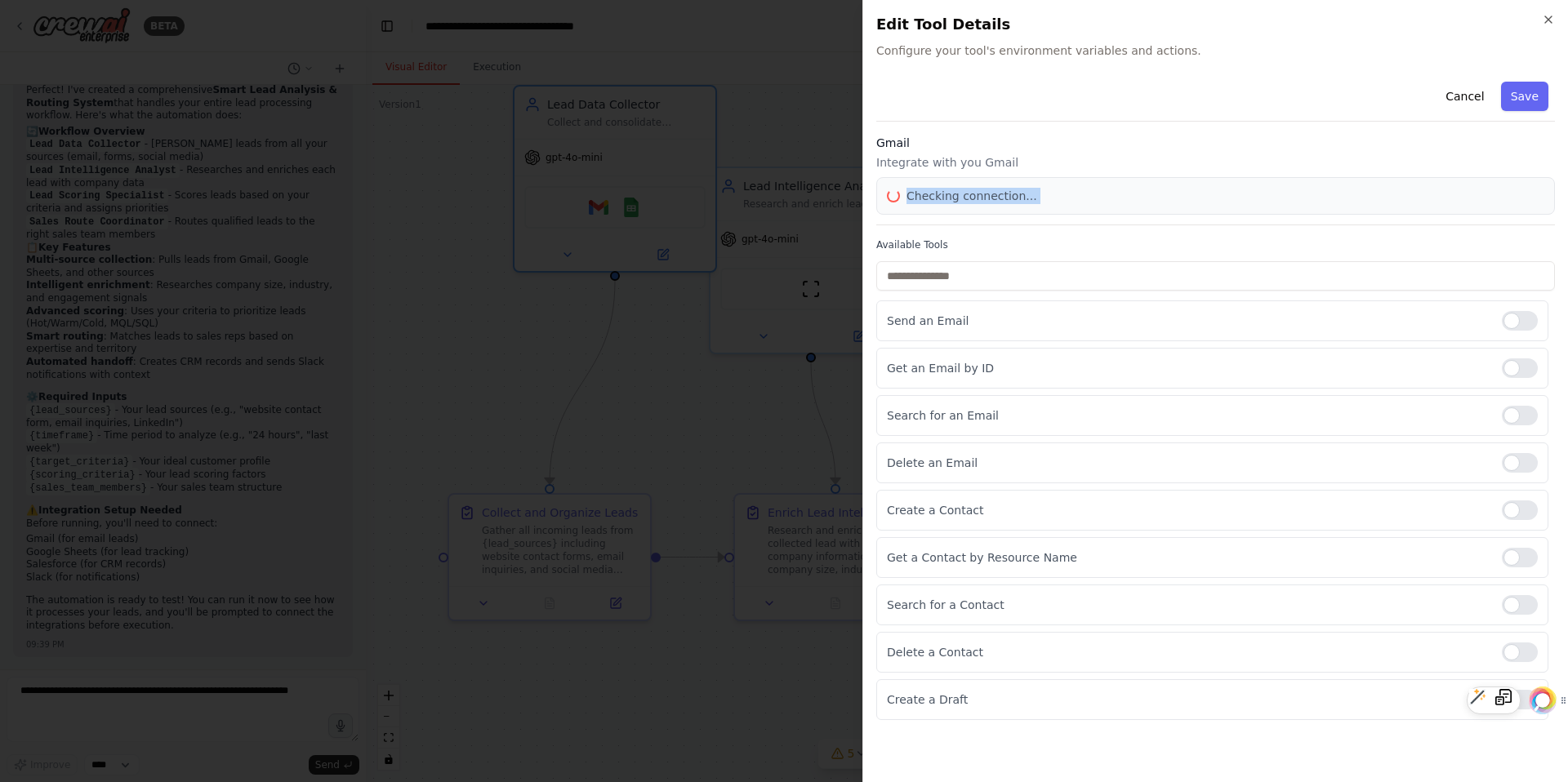
click at [1487, 215] on div "Gmail Integrate with you Gmail Checking connection..." at bounding box center [1215, 180] width 679 height 90
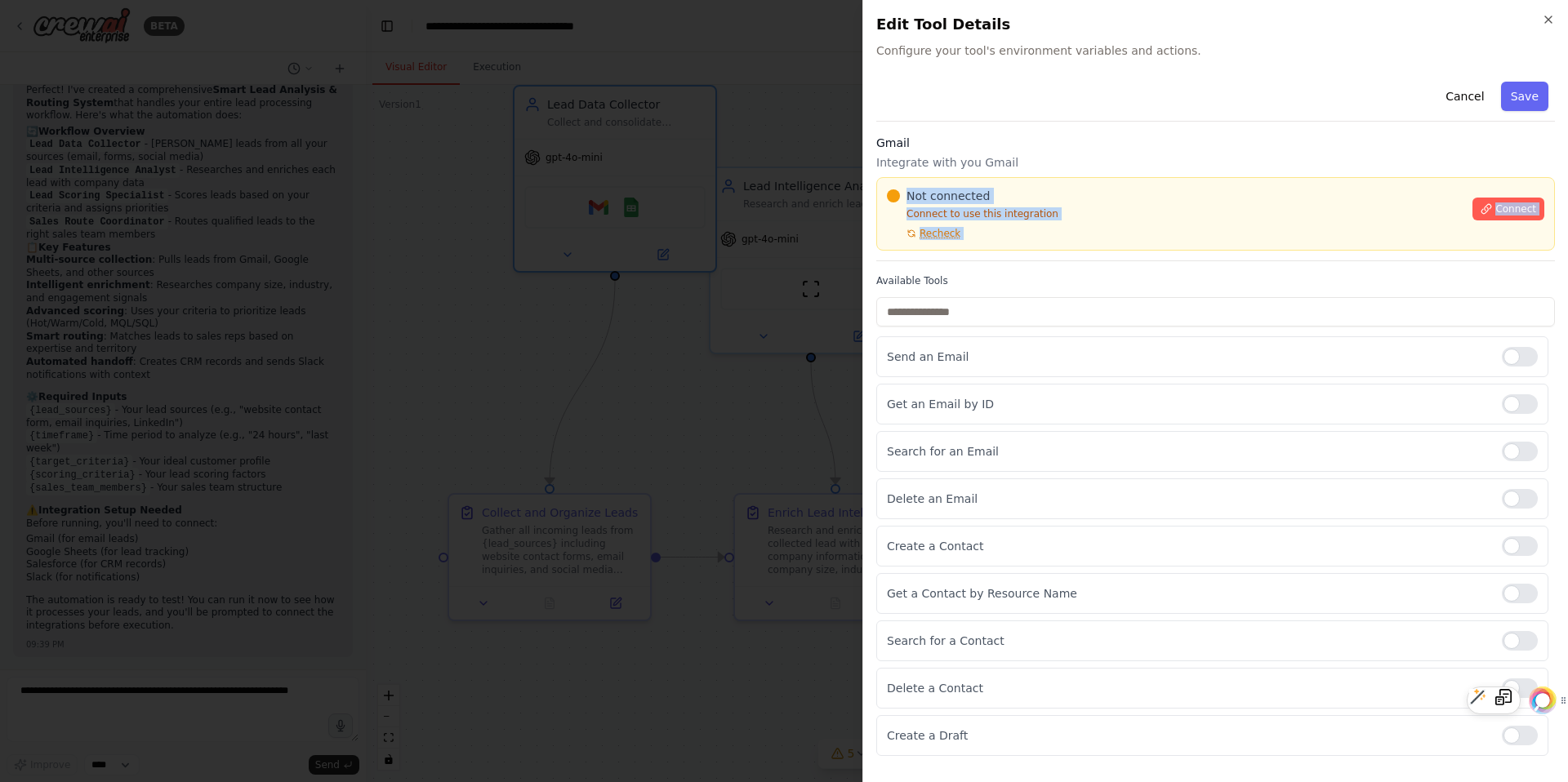
click at [1487, 215] on button "Connect" at bounding box center [1508, 209] width 72 height 23
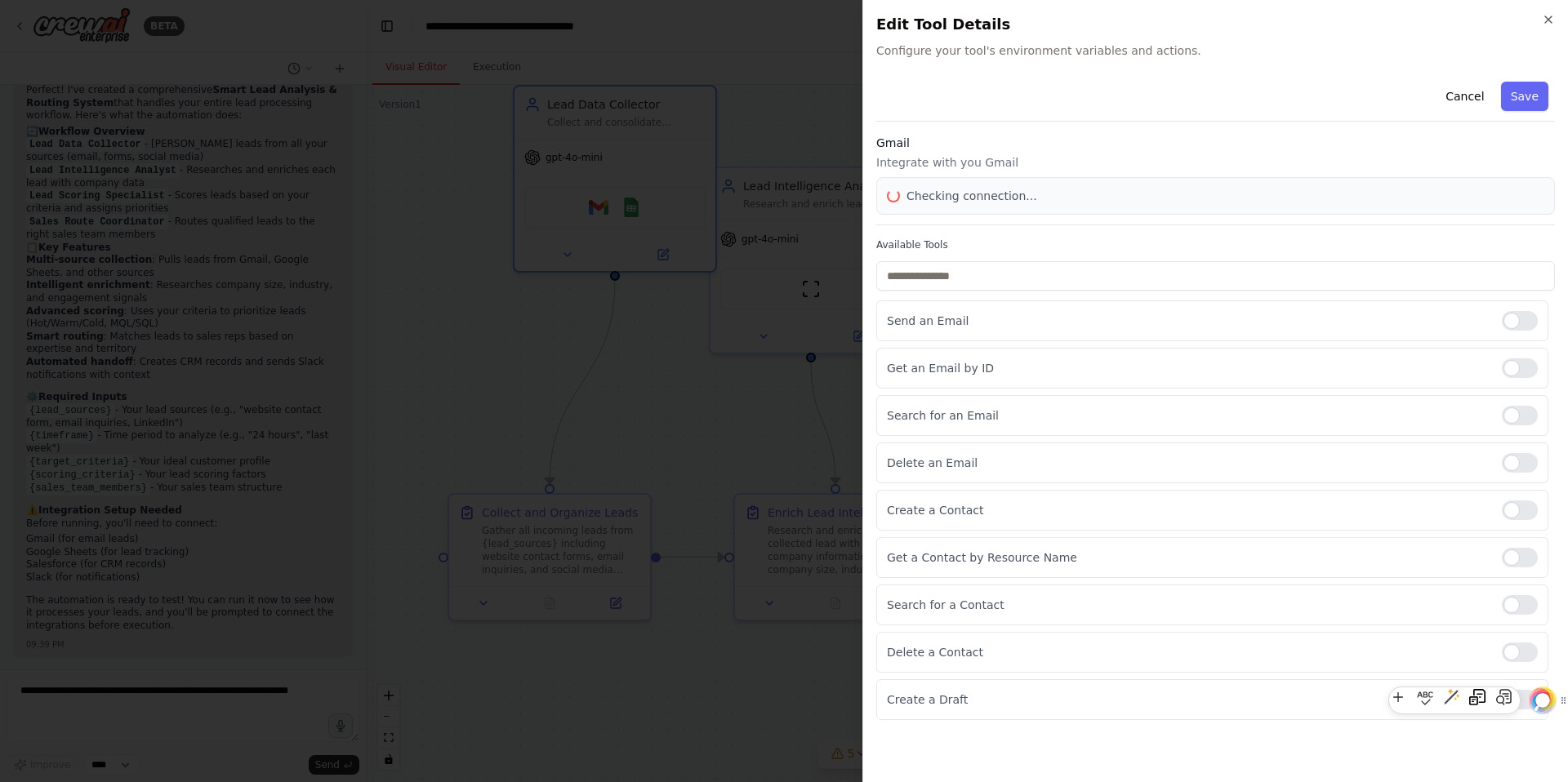
click at [574, 232] on div at bounding box center [784, 391] width 1568 height 782
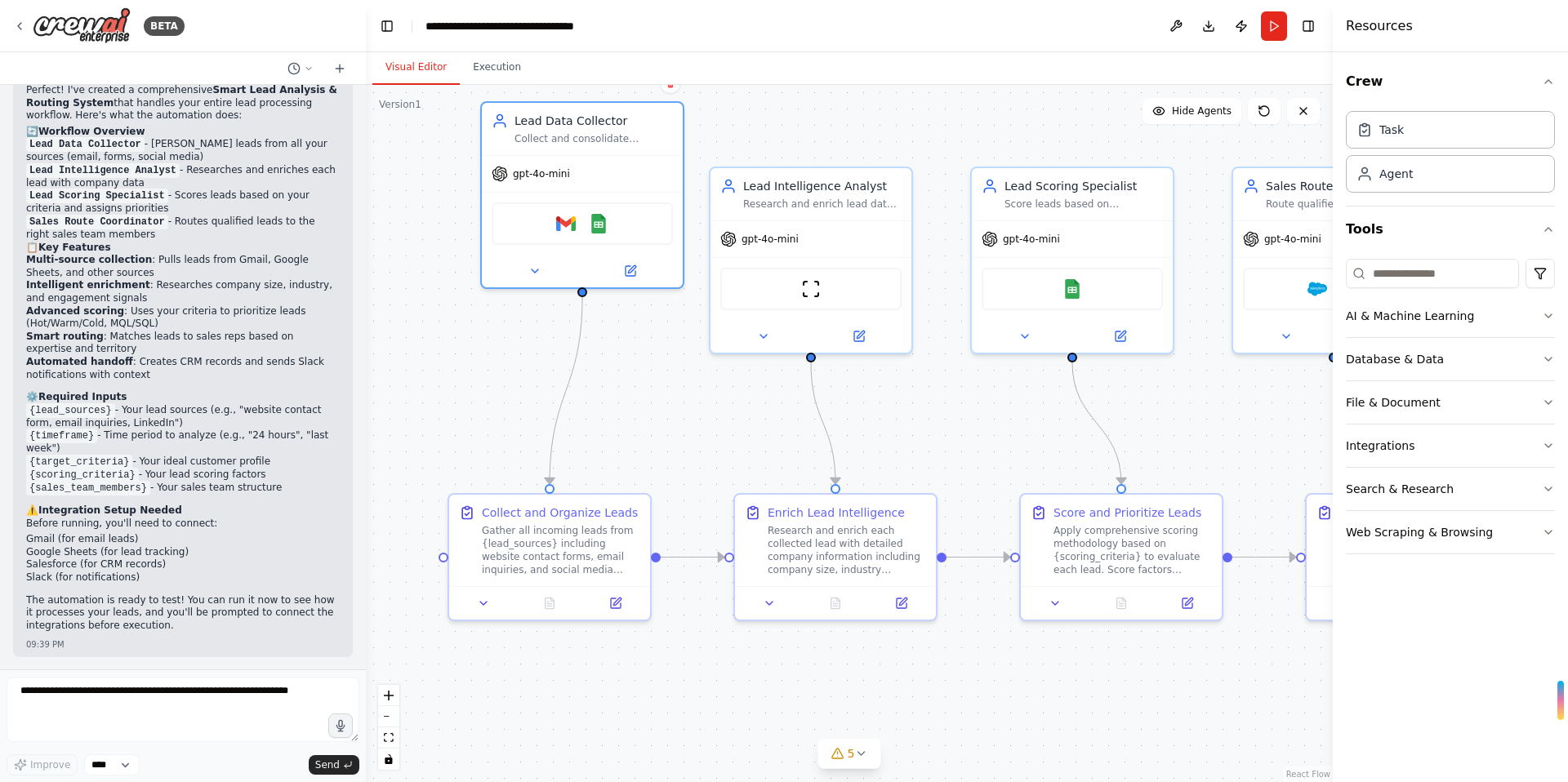
drag, startPoint x: 584, startPoint y: 163, endPoint x: 417, endPoint y: 171, distance: 167.2
click at [505, 186] on div "gpt-4o-mini" at bounding box center [581, 174] width 201 height 36
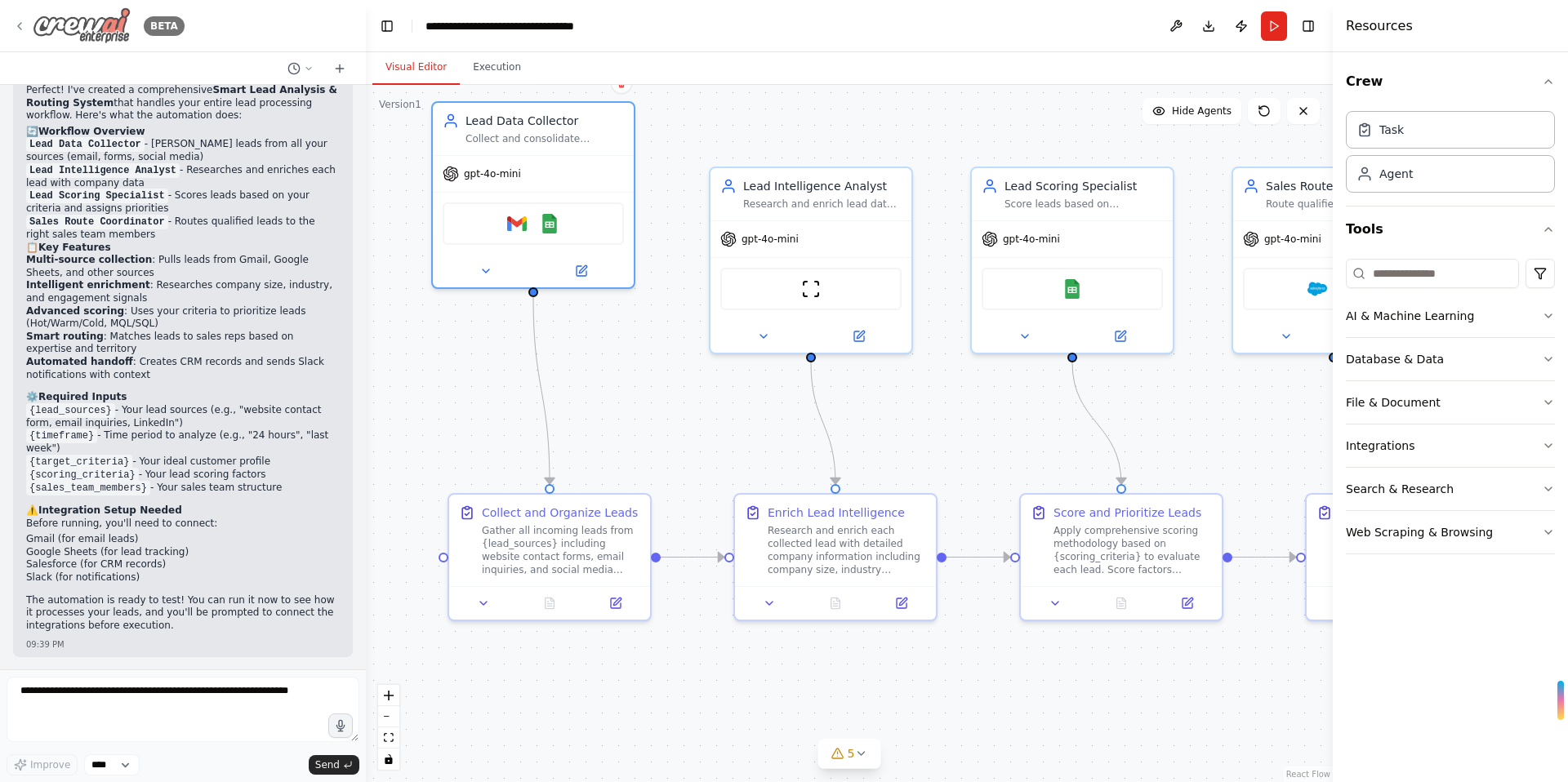
click at [99, 23] on img at bounding box center [82, 25] width 98 height 37
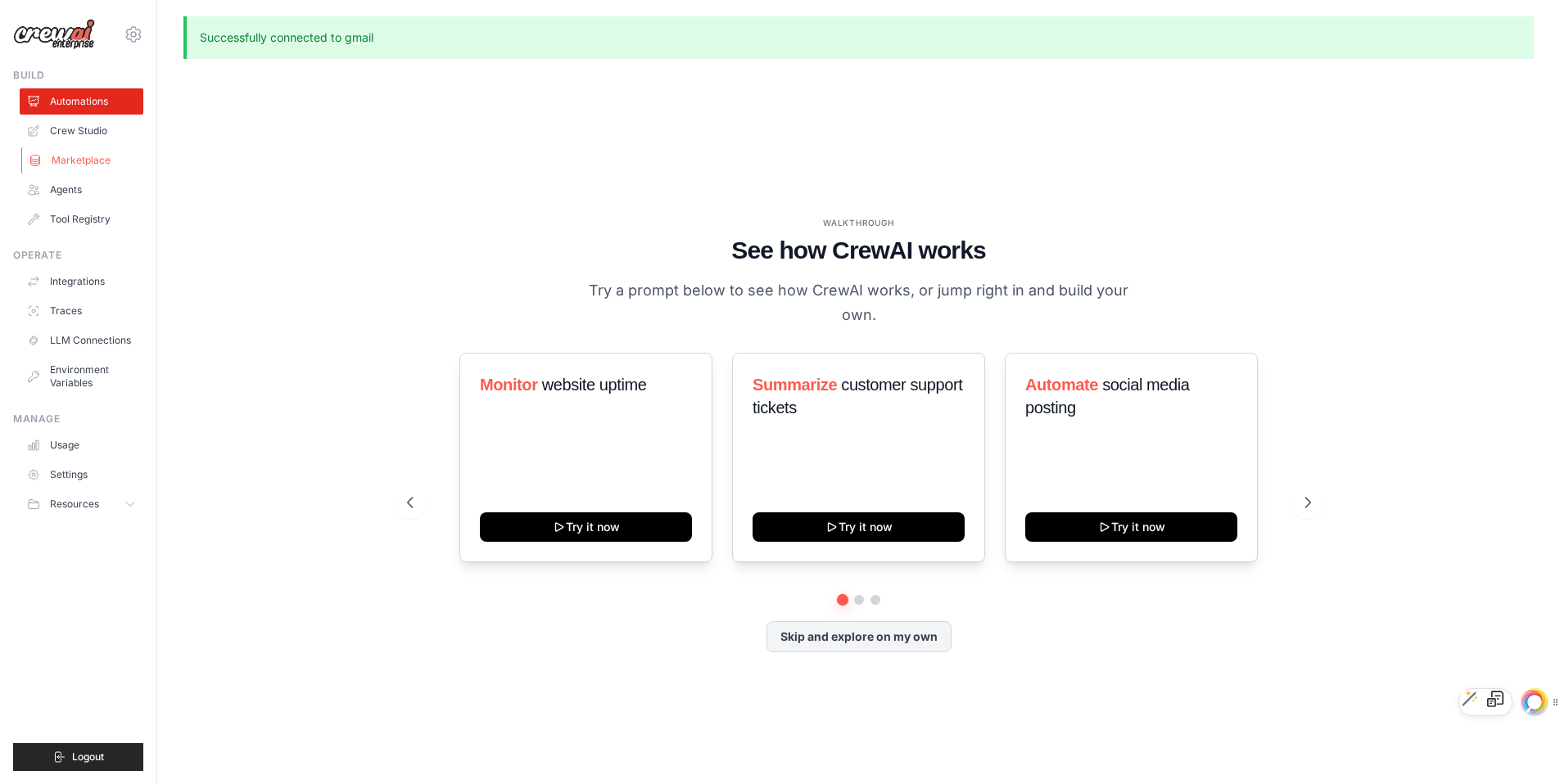
click at [83, 154] on link "Marketplace" at bounding box center [83, 161] width 124 height 26
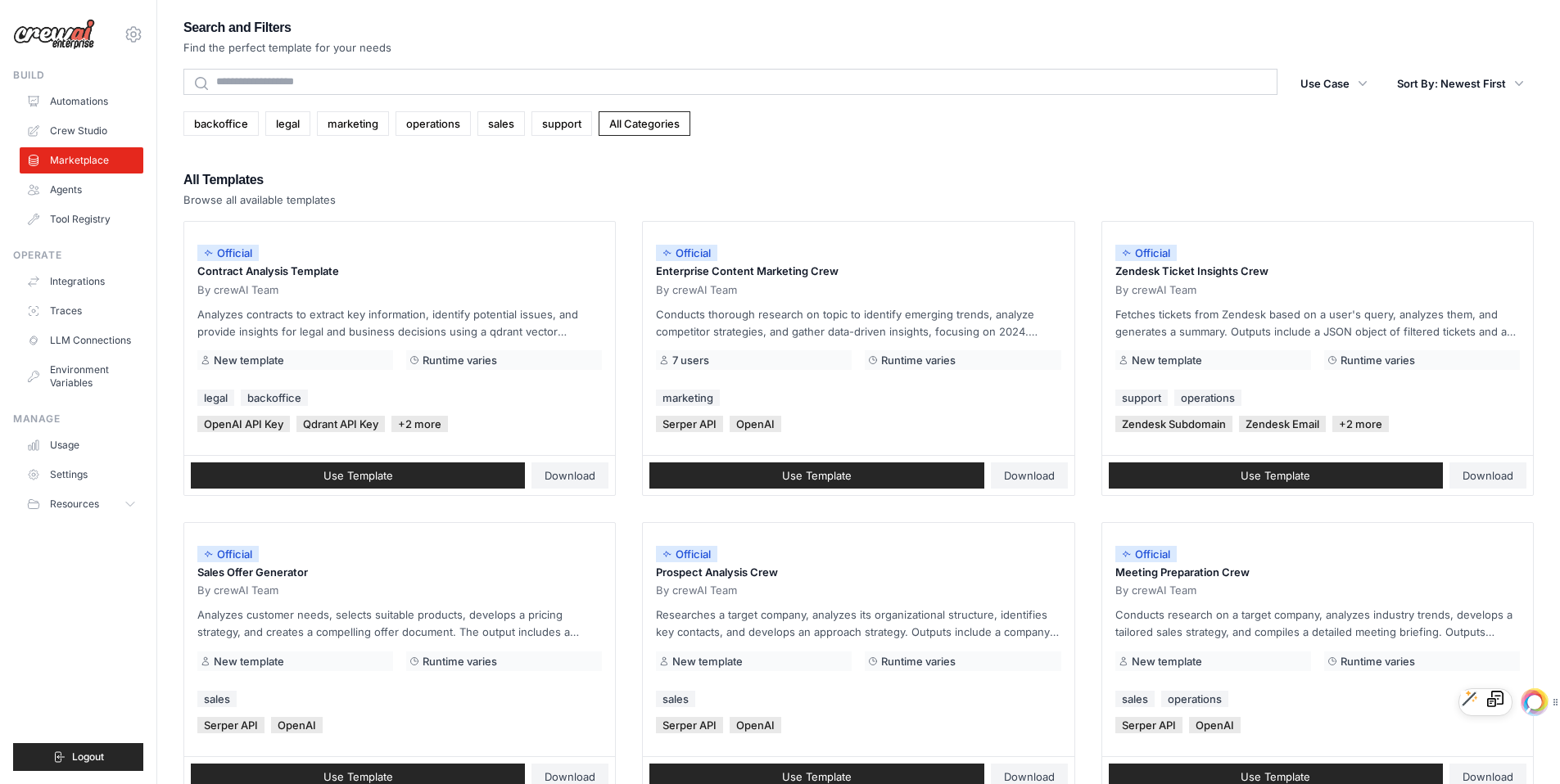
click at [98, 116] on ul "Automations Crew Studio Marketplace Agents Tool Registry" at bounding box center [81, 161] width 124 height 144
click at [92, 125] on link "Crew Studio" at bounding box center [83, 131] width 124 height 26
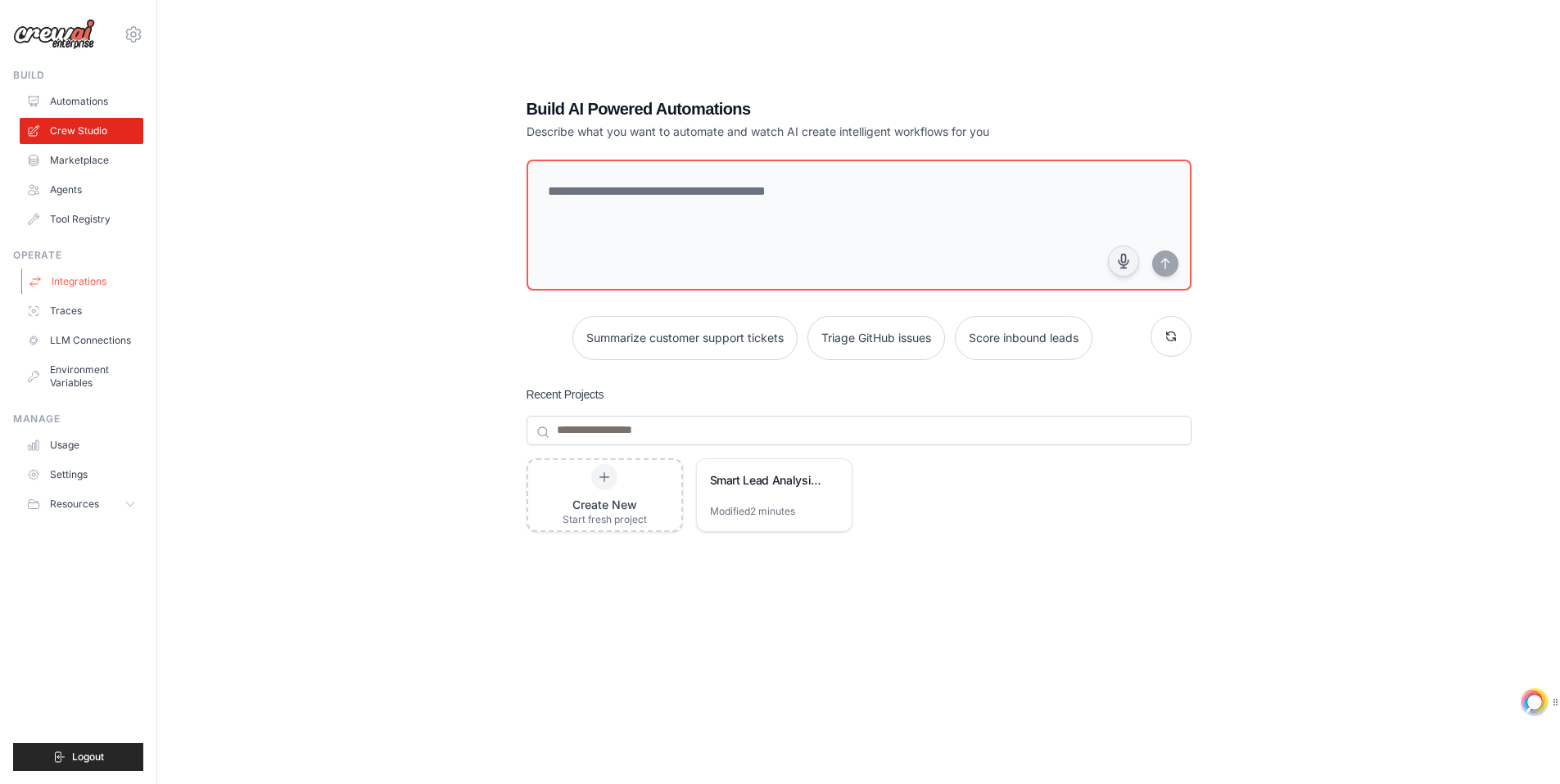
click at [96, 275] on link "Integrations" at bounding box center [83, 281] width 124 height 26
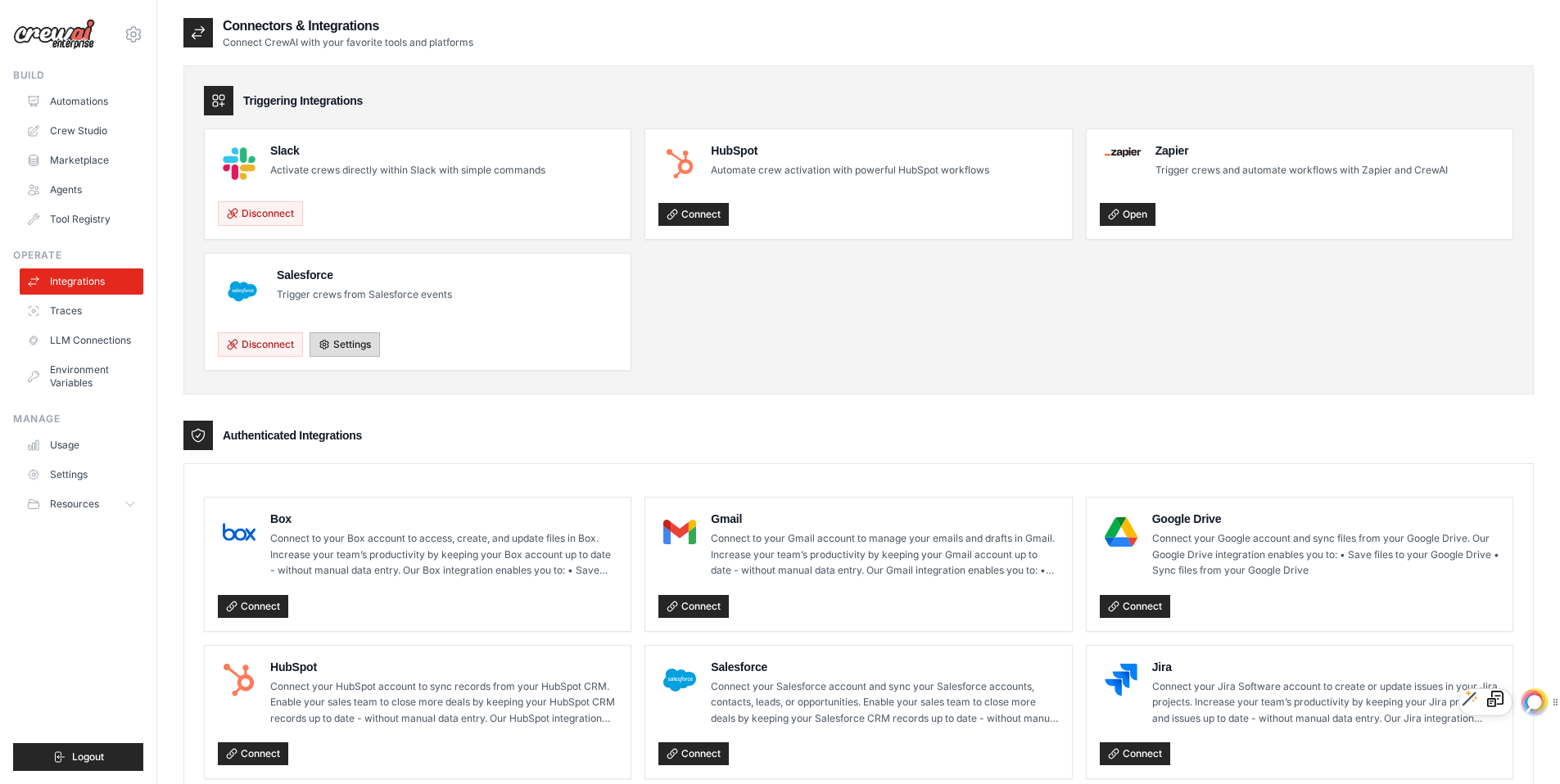
click at [349, 345] on link "Settings" at bounding box center [345, 345] width 70 height 25
click at [279, 344] on button "Disconnect" at bounding box center [260, 344] width 85 height 25
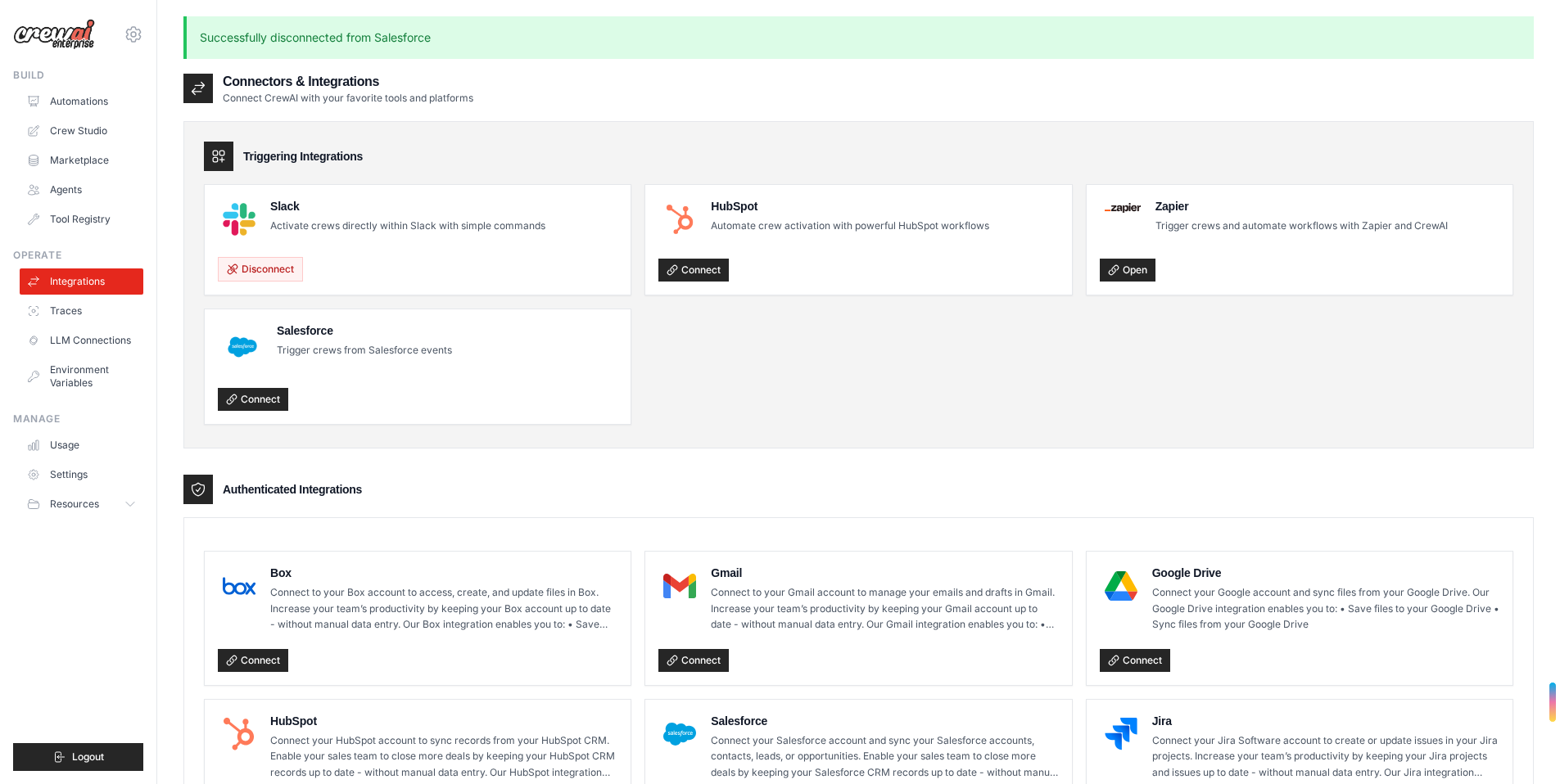
drag, startPoint x: 335, startPoint y: 219, endPoint x: 195, endPoint y: 224, distance: 140.1
click at [335, 219] on p "Activate crews directly within Slack with simple commands" at bounding box center [407, 226] width 275 height 17
click at [239, 211] on img at bounding box center [238, 219] width 33 height 33
click at [721, 228] on p "Automate crew activation with powerful HubSpot workflows" at bounding box center [849, 226] width 279 height 17
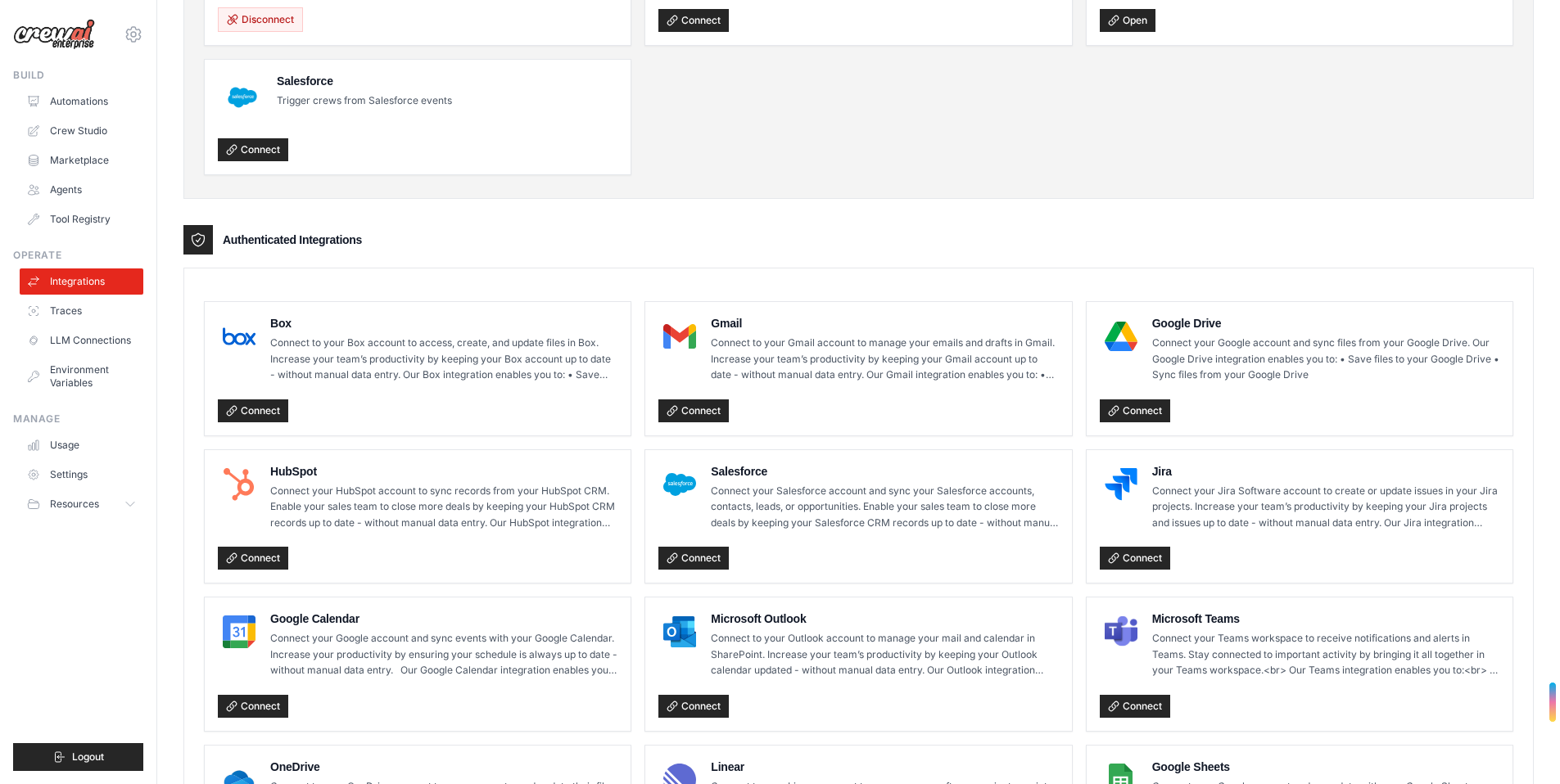
scroll to position [232, 0]
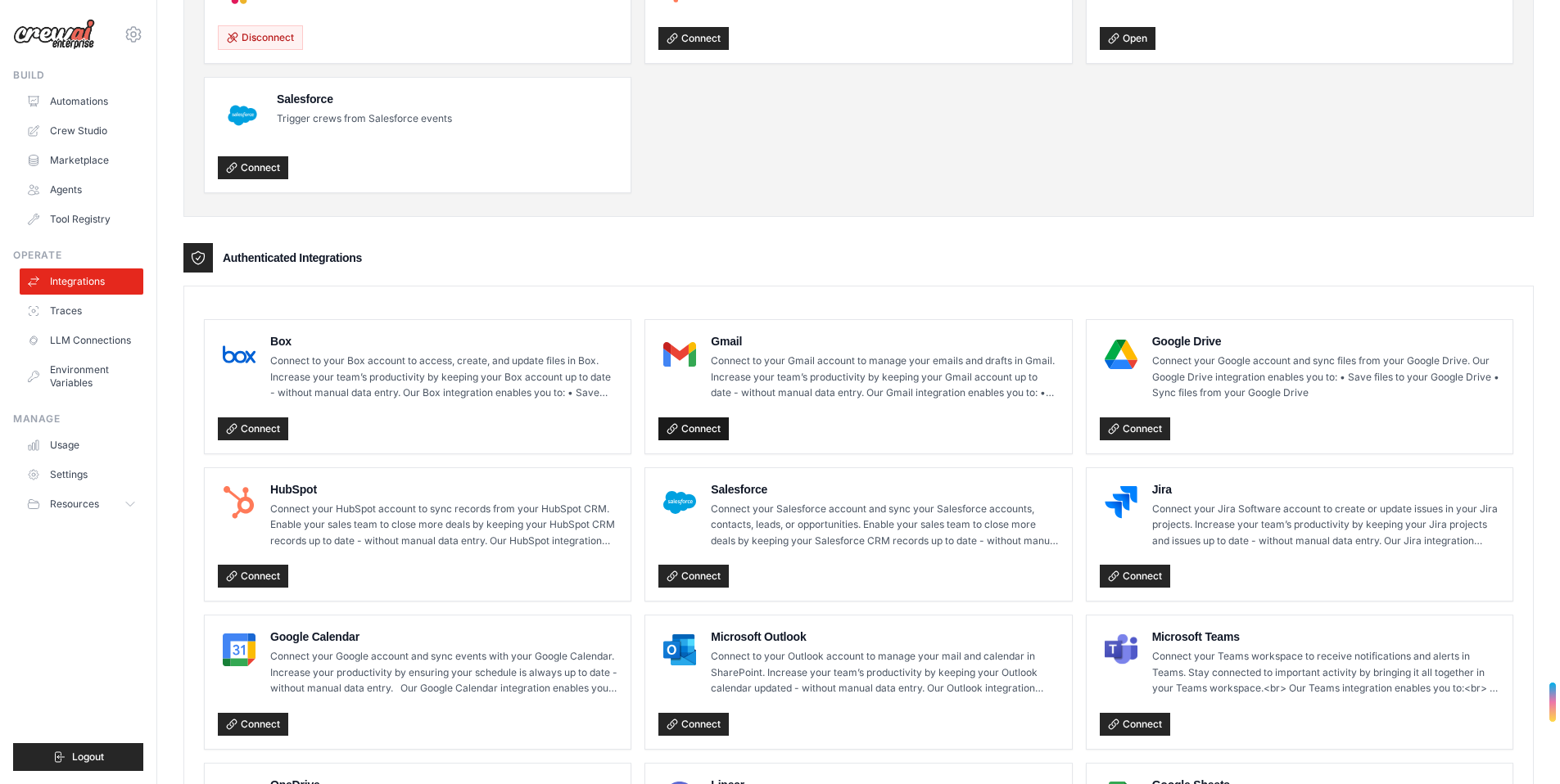
click at [717, 425] on link "Connect" at bounding box center [694, 429] width 70 height 23
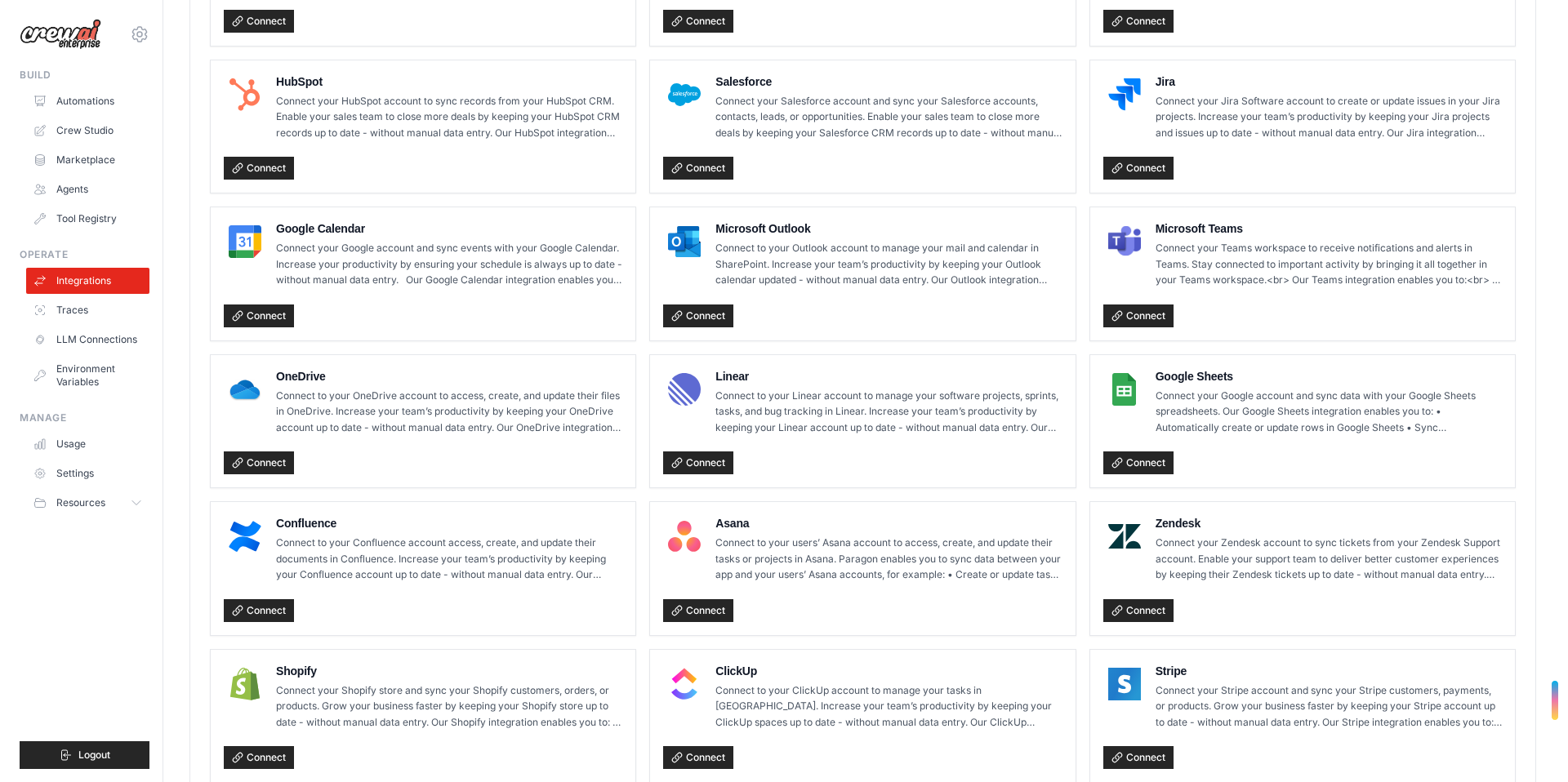
scroll to position [387, 0]
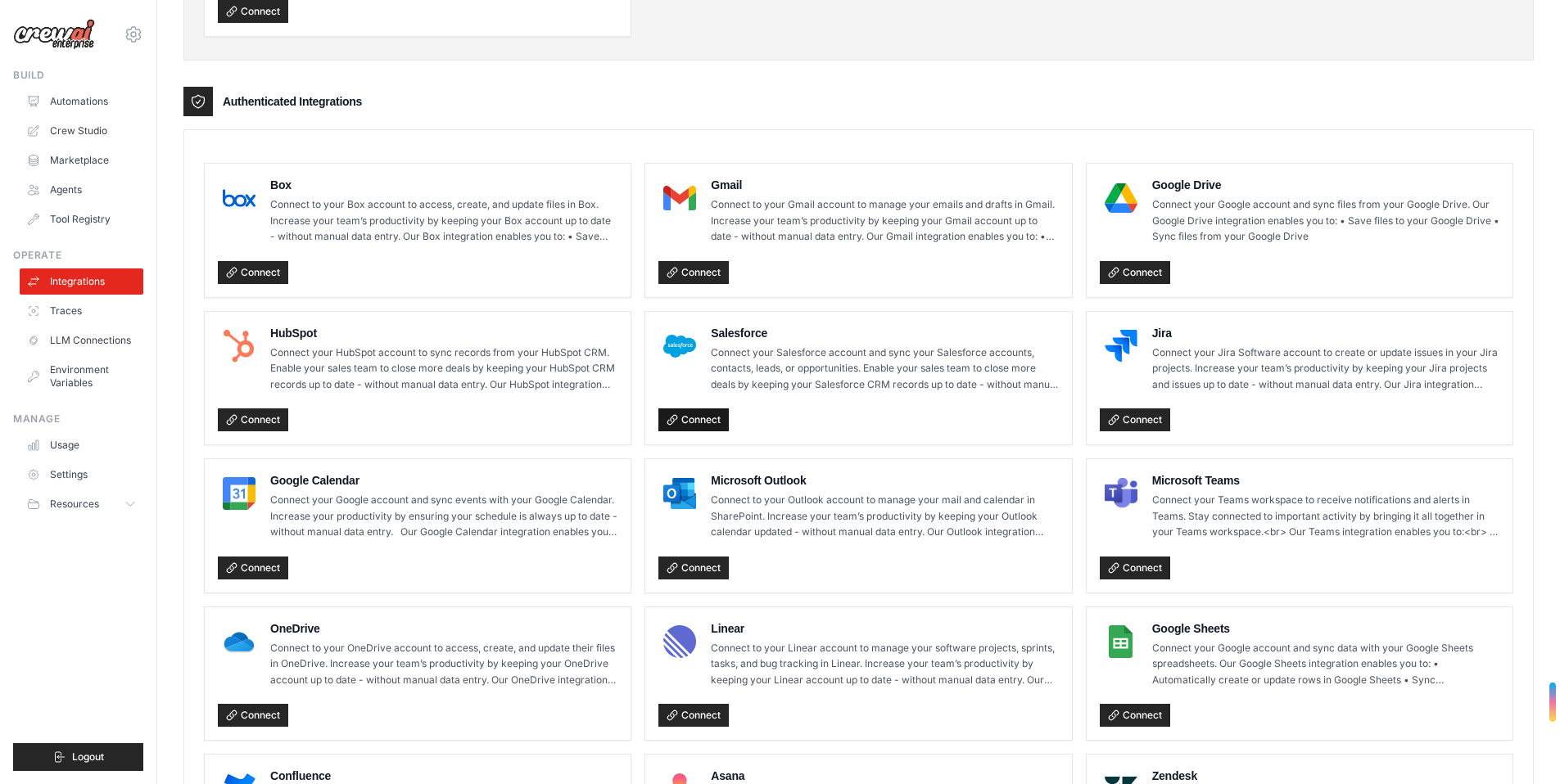
click at [709, 417] on link "Connect" at bounding box center [694, 420] width 70 height 23
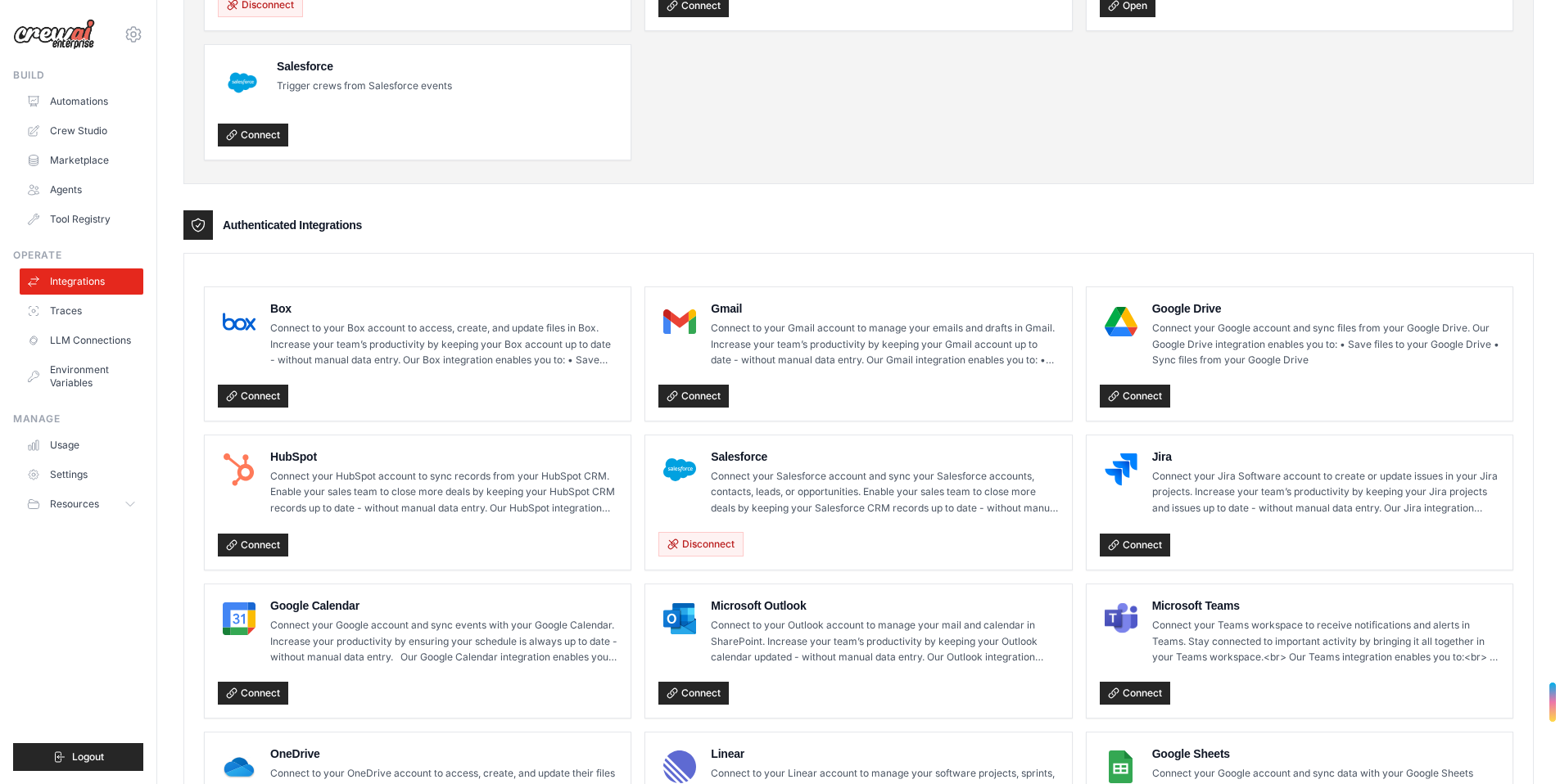
scroll to position [124, 0]
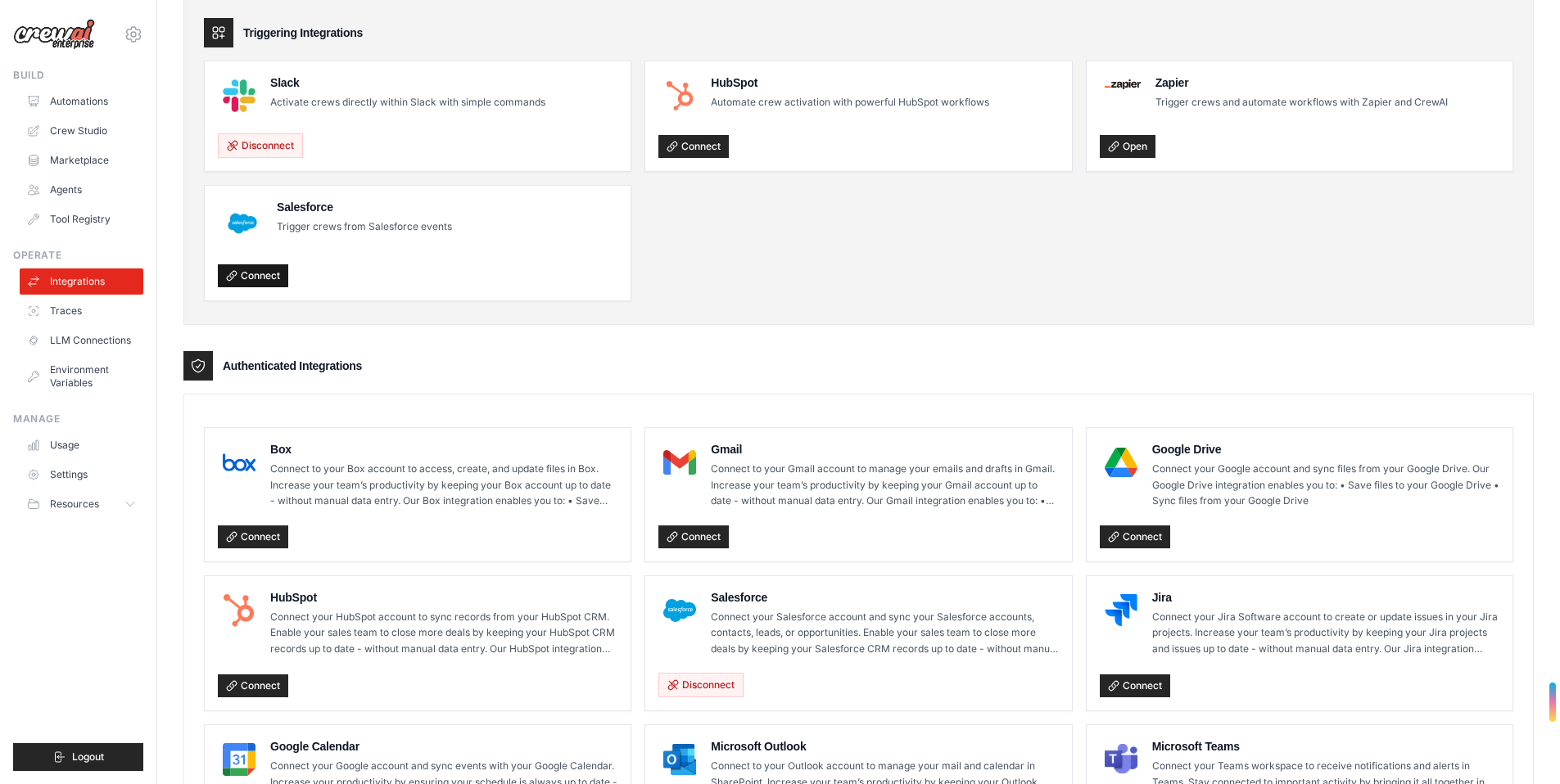
click at [242, 272] on link "Connect" at bounding box center [253, 276] width 70 height 23
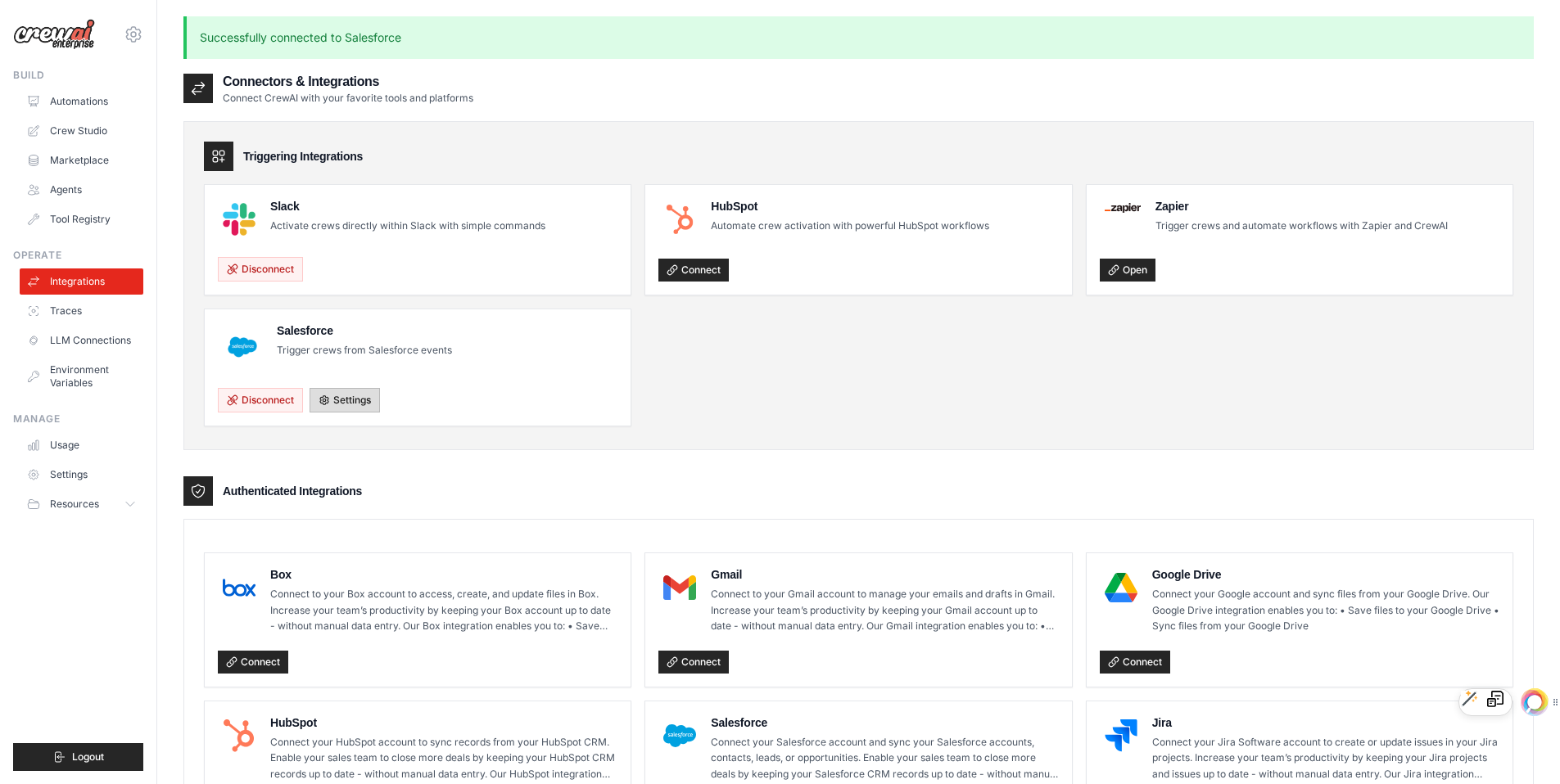
click at [361, 408] on link "Settings" at bounding box center [345, 400] width 70 height 25
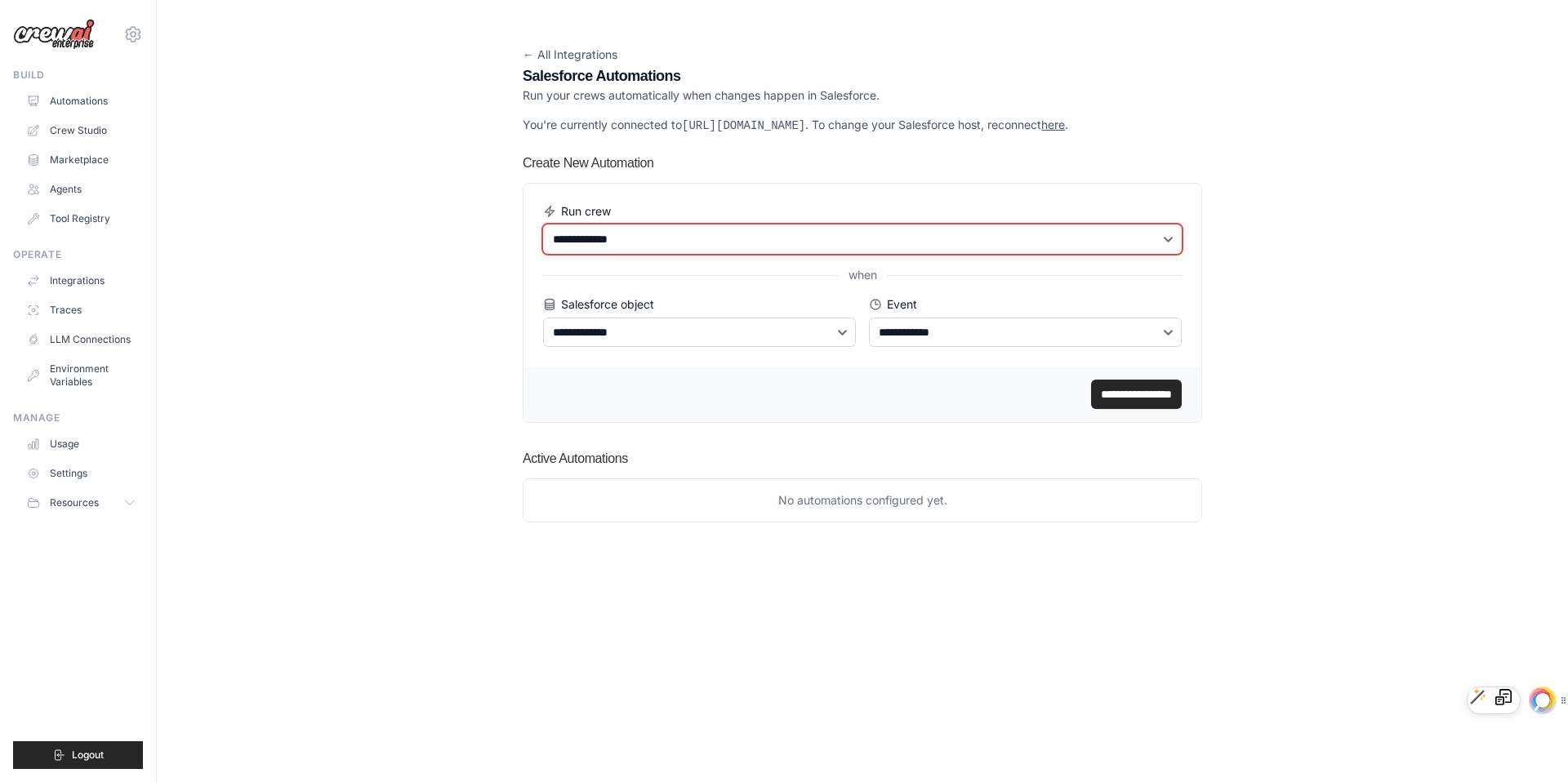
click at [611, 240] on select "**********" at bounding box center [862, 239] width 638 height 30
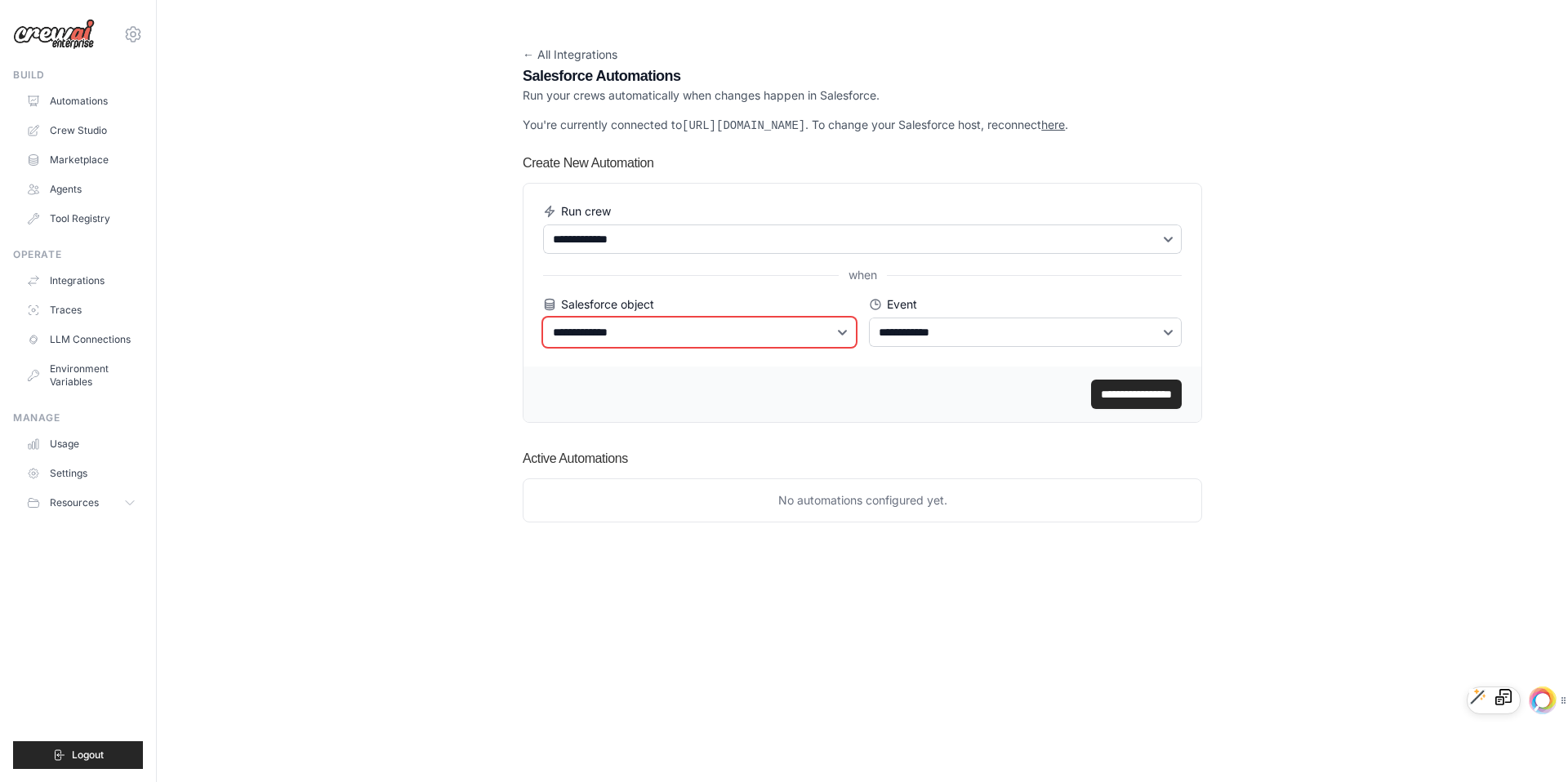
click at [596, 325] on select "**********" at bounding box center [699, 332] width 313 height 30
click at [543, 317] on select "**********" at bounding box center [699, 332] width 313 height 30
click at [611, 342] on select "**********" at bounding box center [699, 332] width 313 height 30
select select "****"
click at [543, 317] on select "**********" at bounding box center [699, 332] width 313 height 30
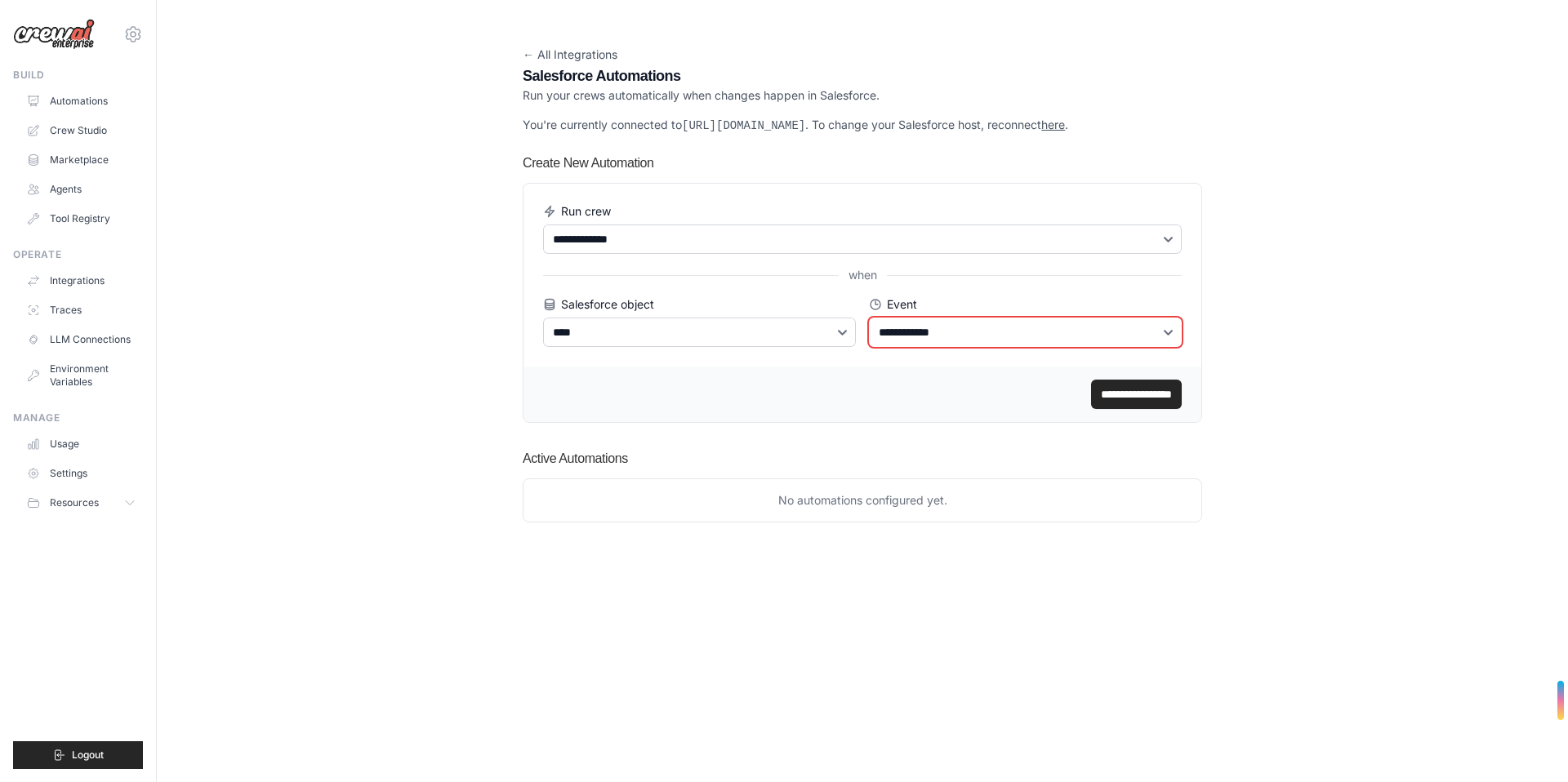
click at [923, 339] on select "**********" at bounding box center [1025, 332] width 313 height 30
select select "*******"
click at [869, 317] on select "**********" at bounding box center [1025, 332] width 313 height 30
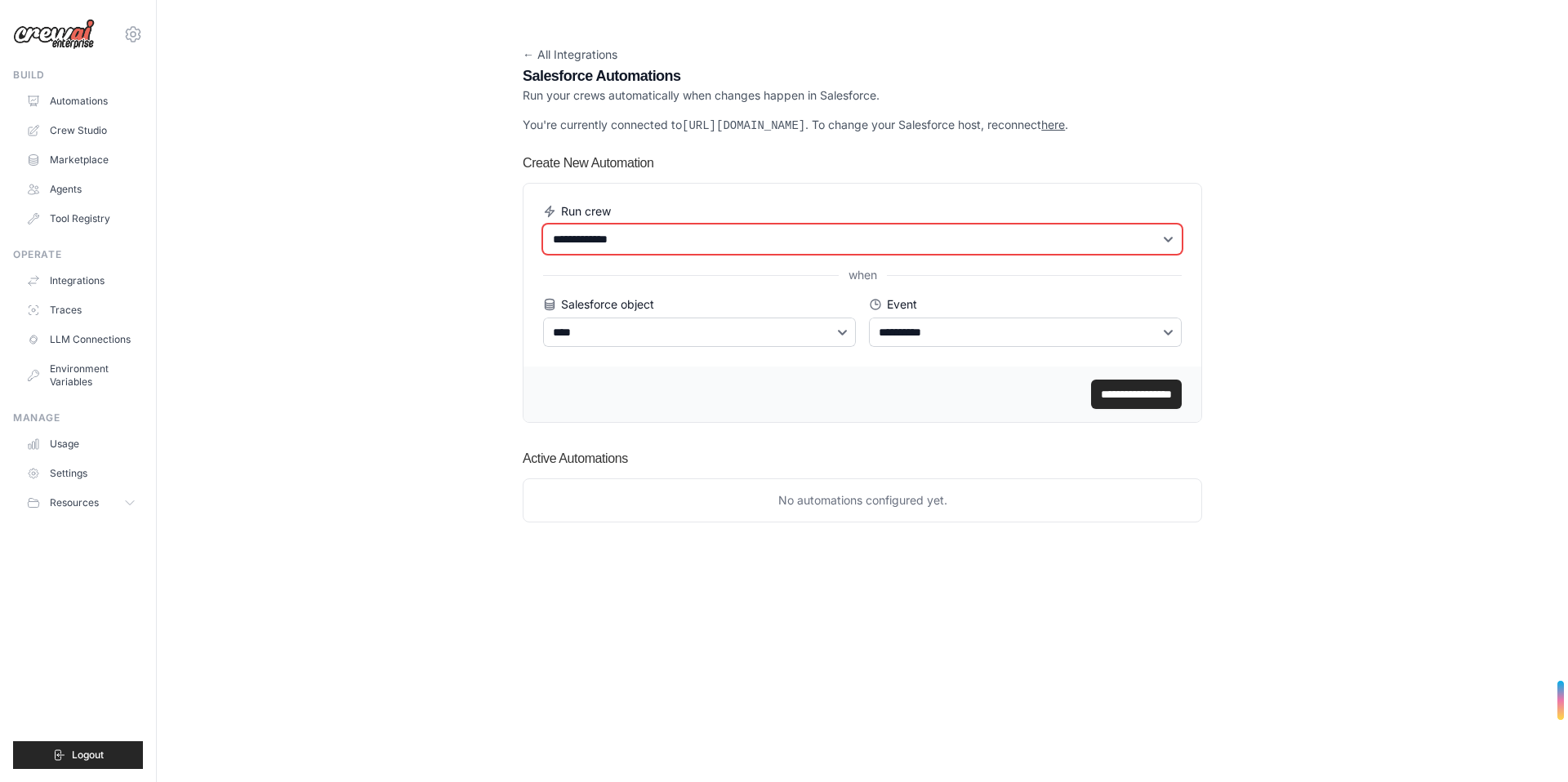
click at [692, 239] on select "**********" at bounding box center [862, 239] width 638 height 30
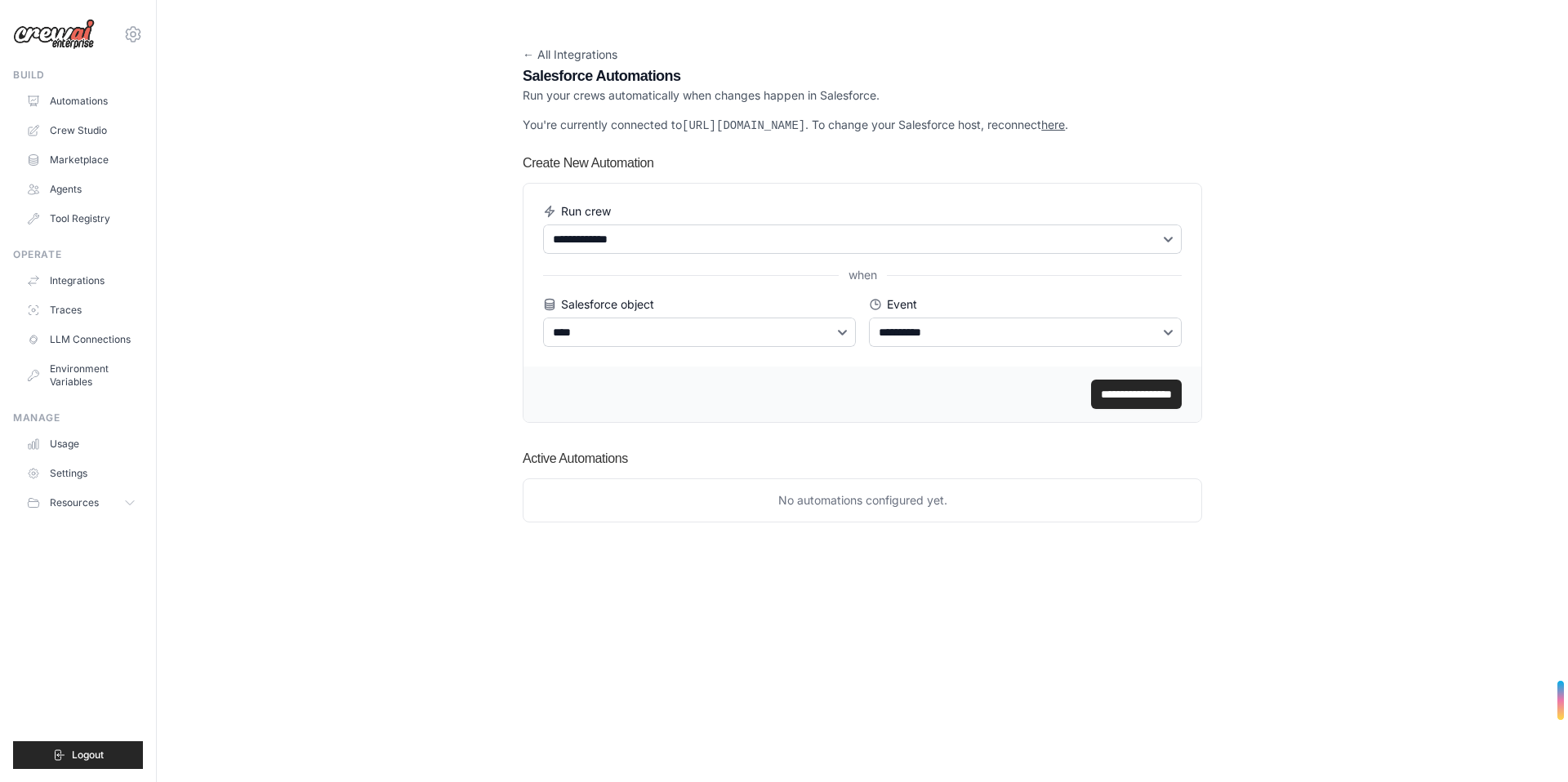
click at [1122, 404] on input "**********" at bounding box center [1136, 395] width 90 height 30
click at [817, 254] on div "**********" at bounding box center [862, 275] width 638 height 144
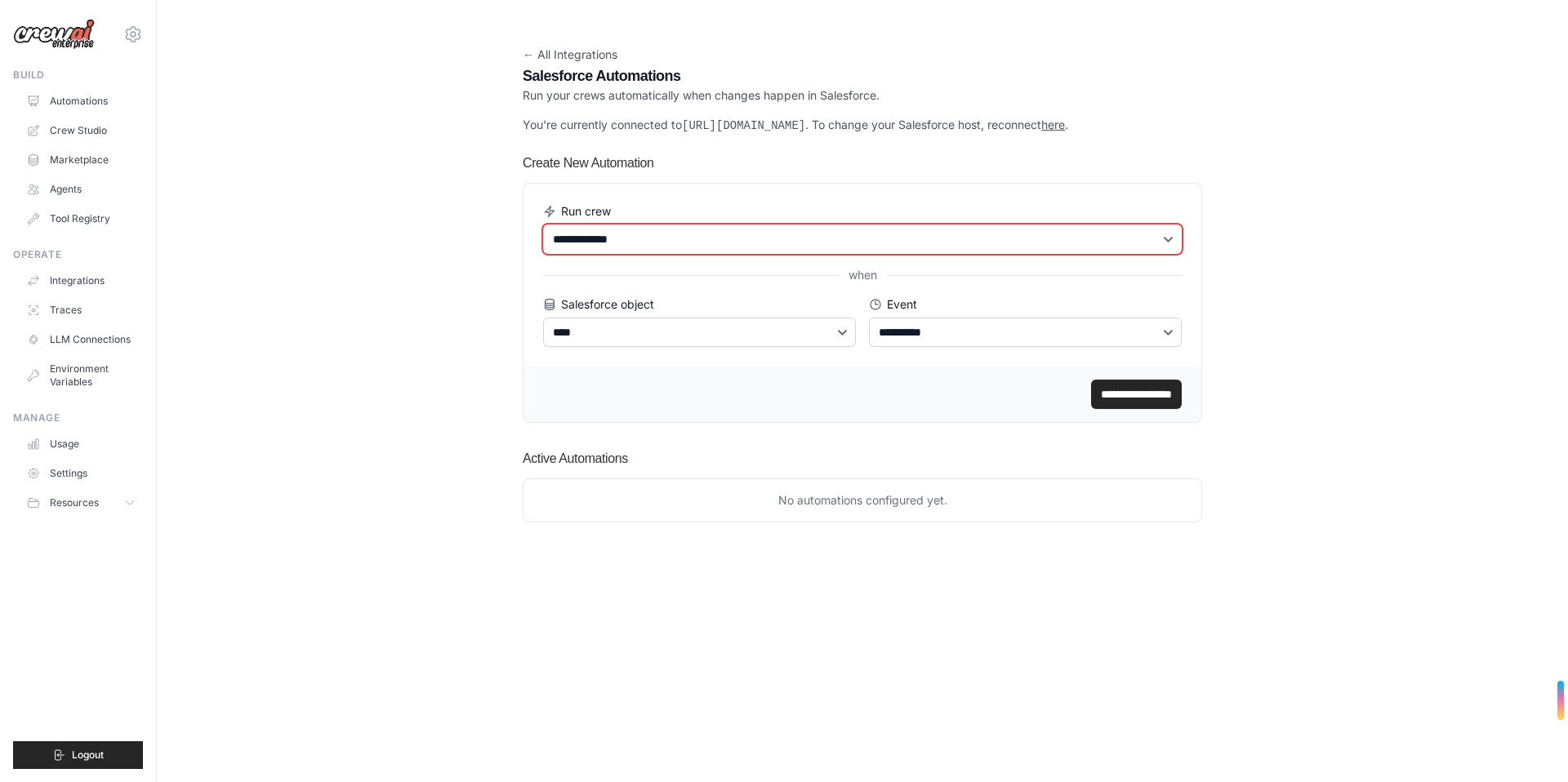
click at [816, 247] on select "**********" at bounding box center [862, 239] width 638 height 30
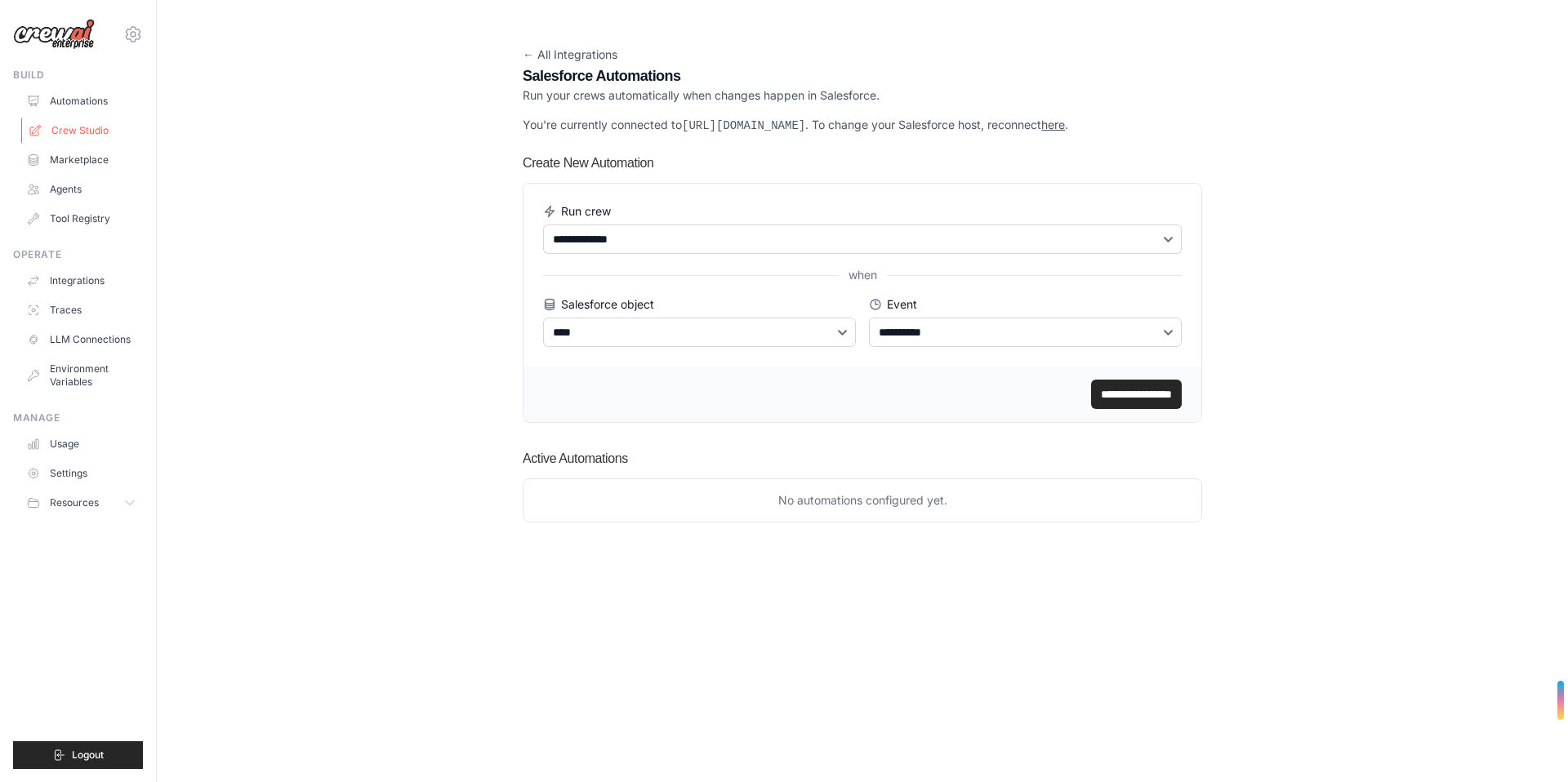
click at [81, 124] on link "Crew Studio" at bounding box center [82, 131] width 124 height 26
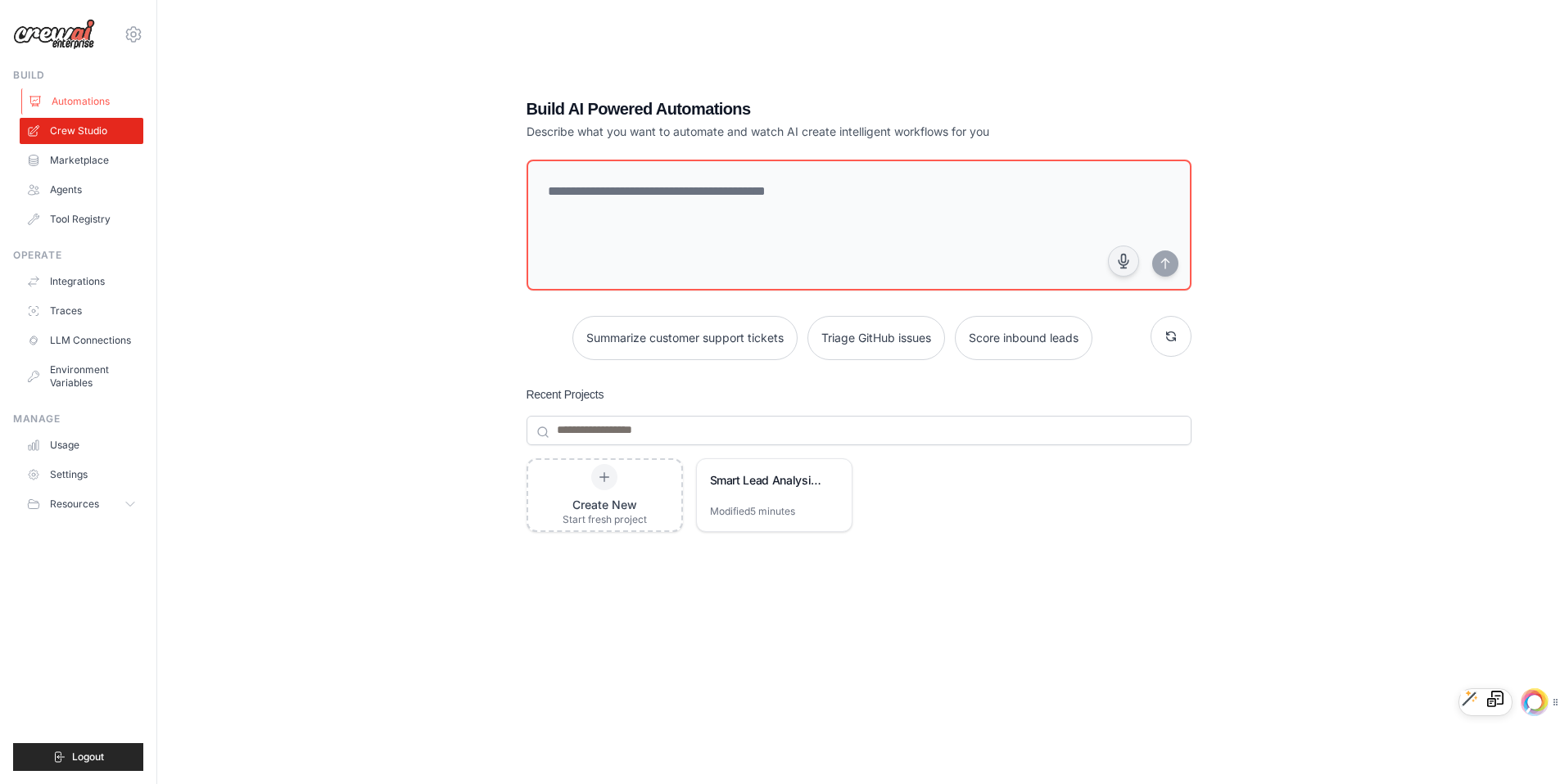
click at [73, 108] on link "Automations" at bounding box center [83, 102] width 124 height 26
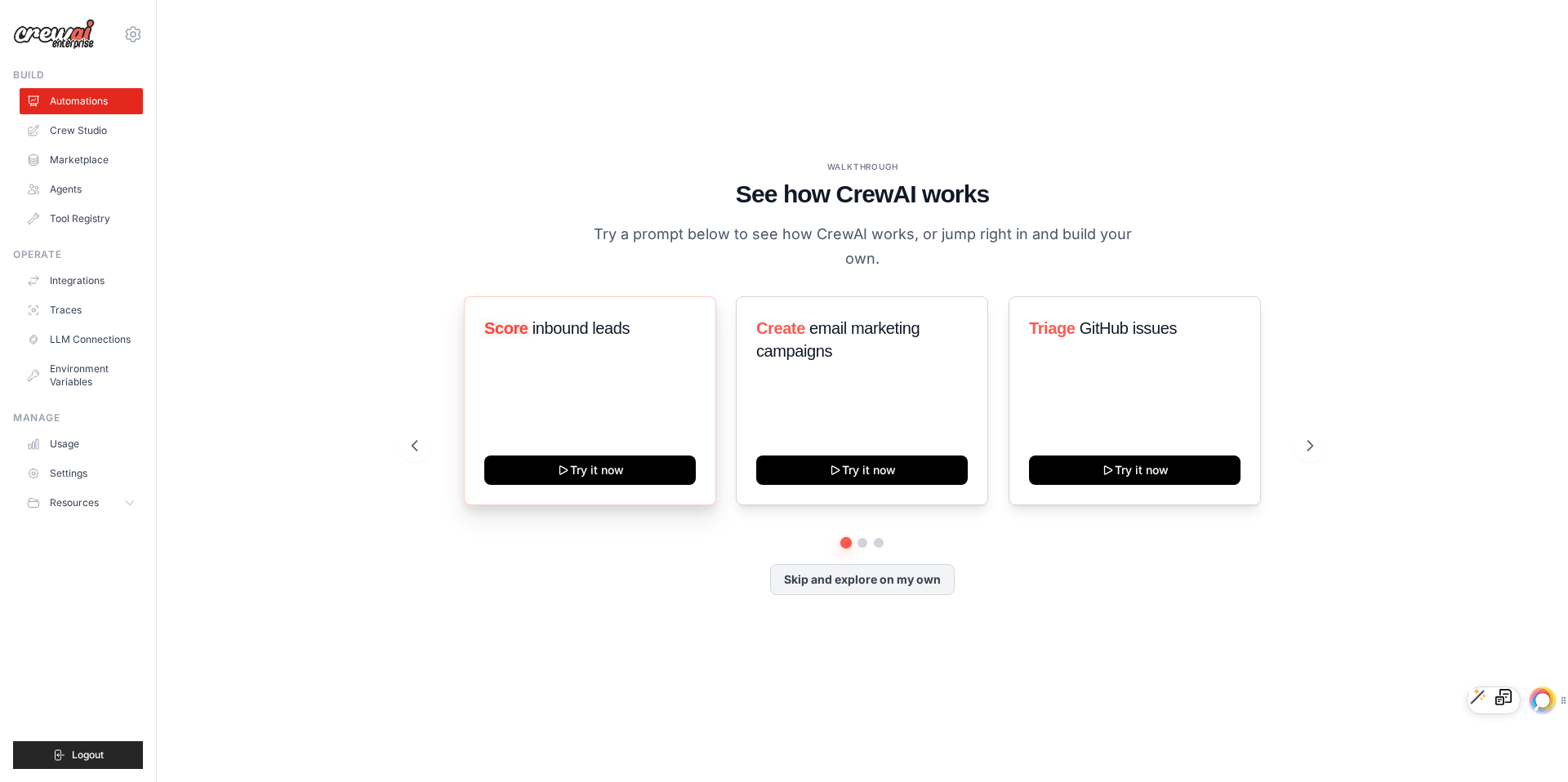
click at [569, 452] on div "Score inbound leads Try it now" at bounding box center [590, 401] width 253 height 209
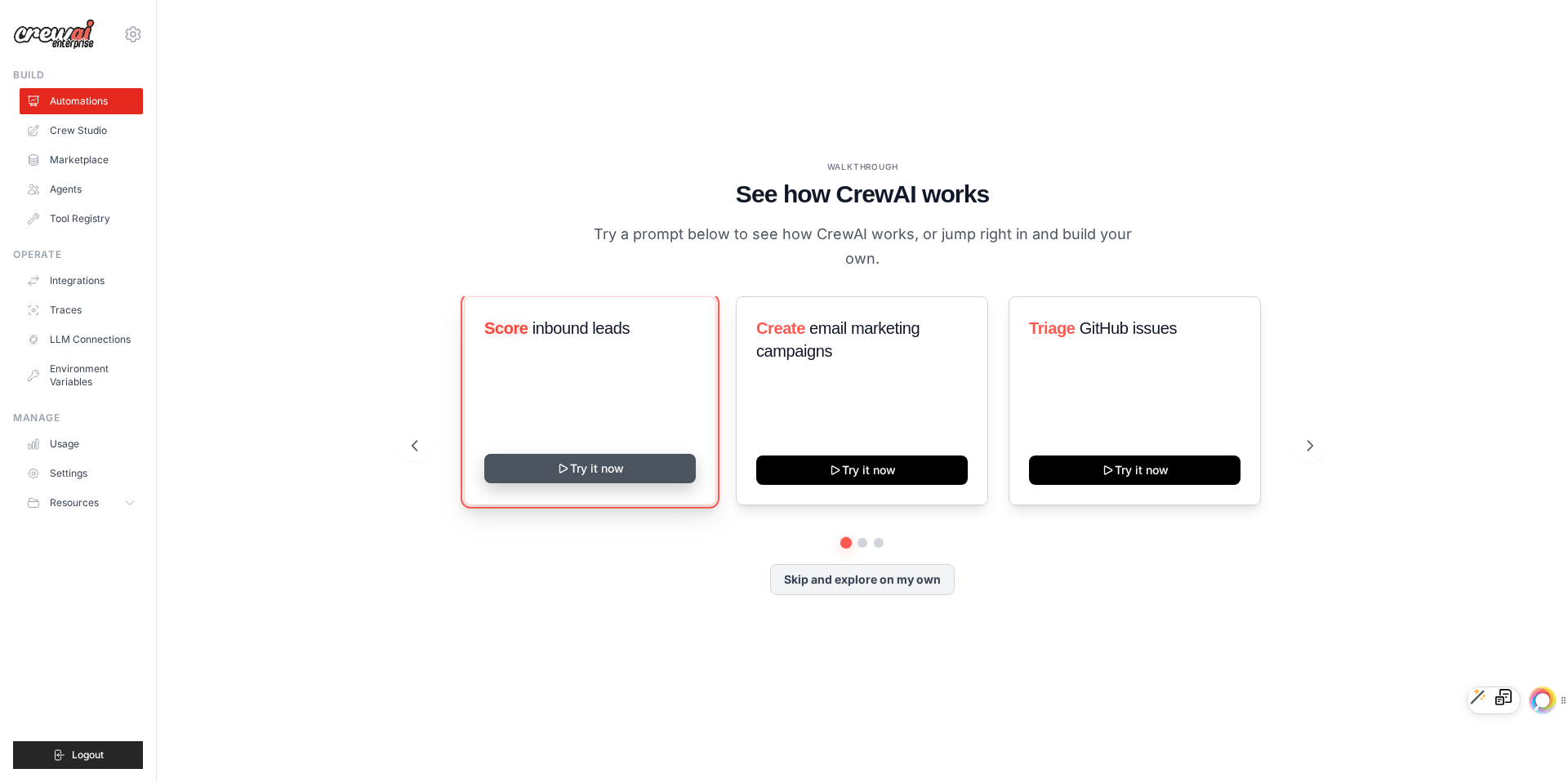
click at [582, 472] on button "Try it now" at bounding box center [589, 469] width 211 height 30
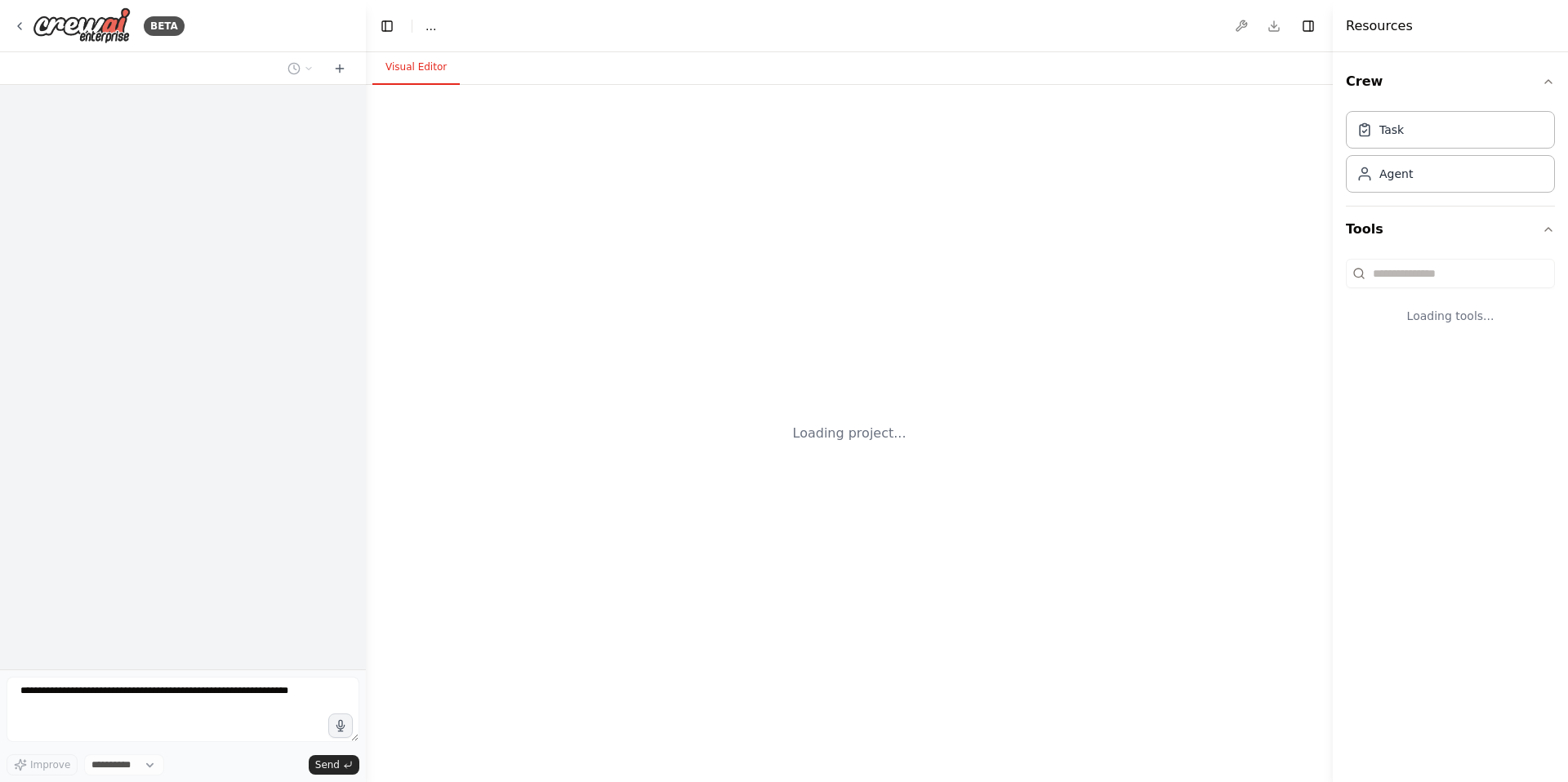
select select "****"
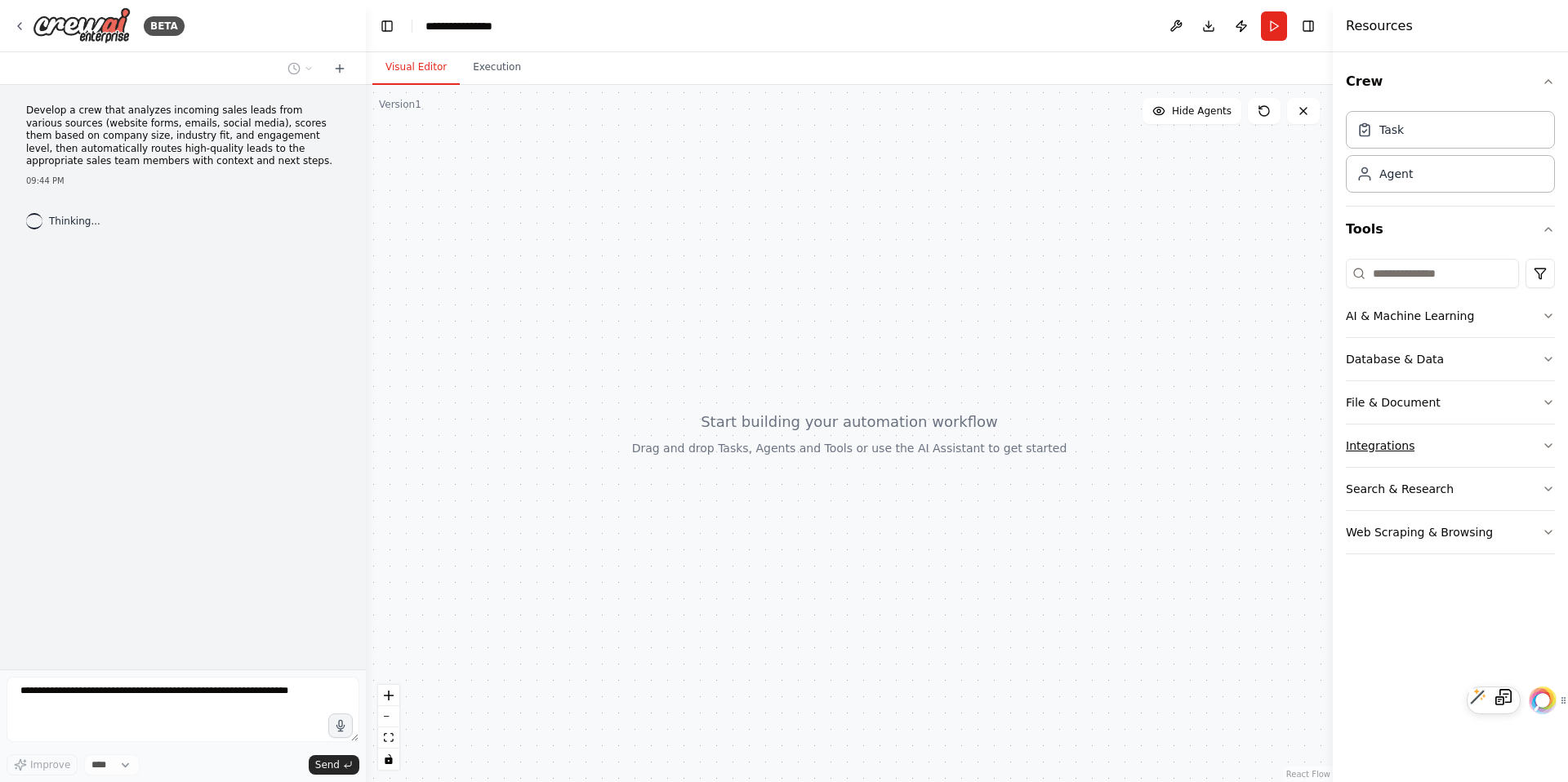
click at [1483, 451] on button "Integrations" at bounding box center [1450, 445] width 209 height 42
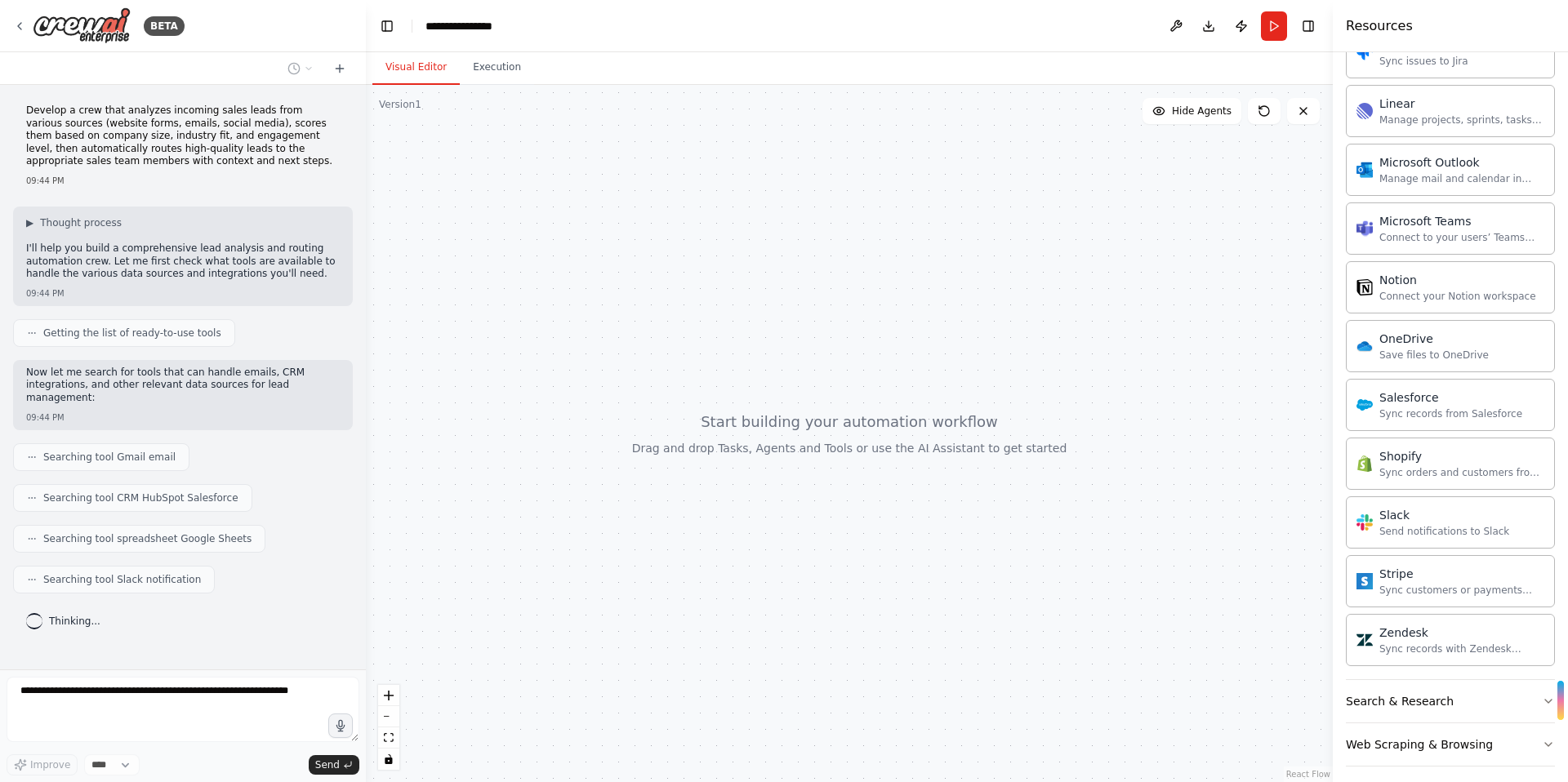
scroll to position [1046, 0]
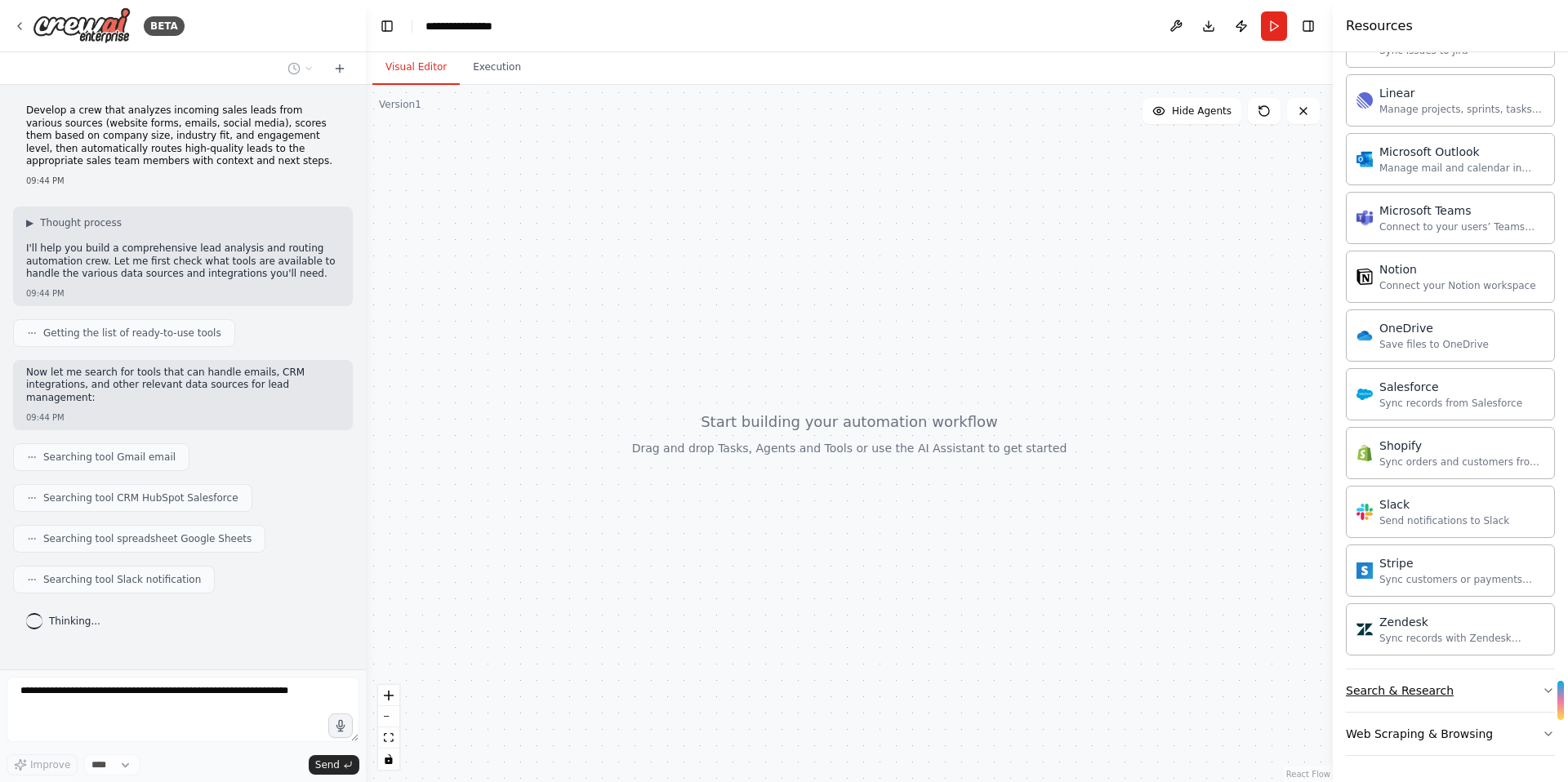
click at [1461, 701] on button "Search & Research" at bounding box center [1450, 691] width 209 height 42
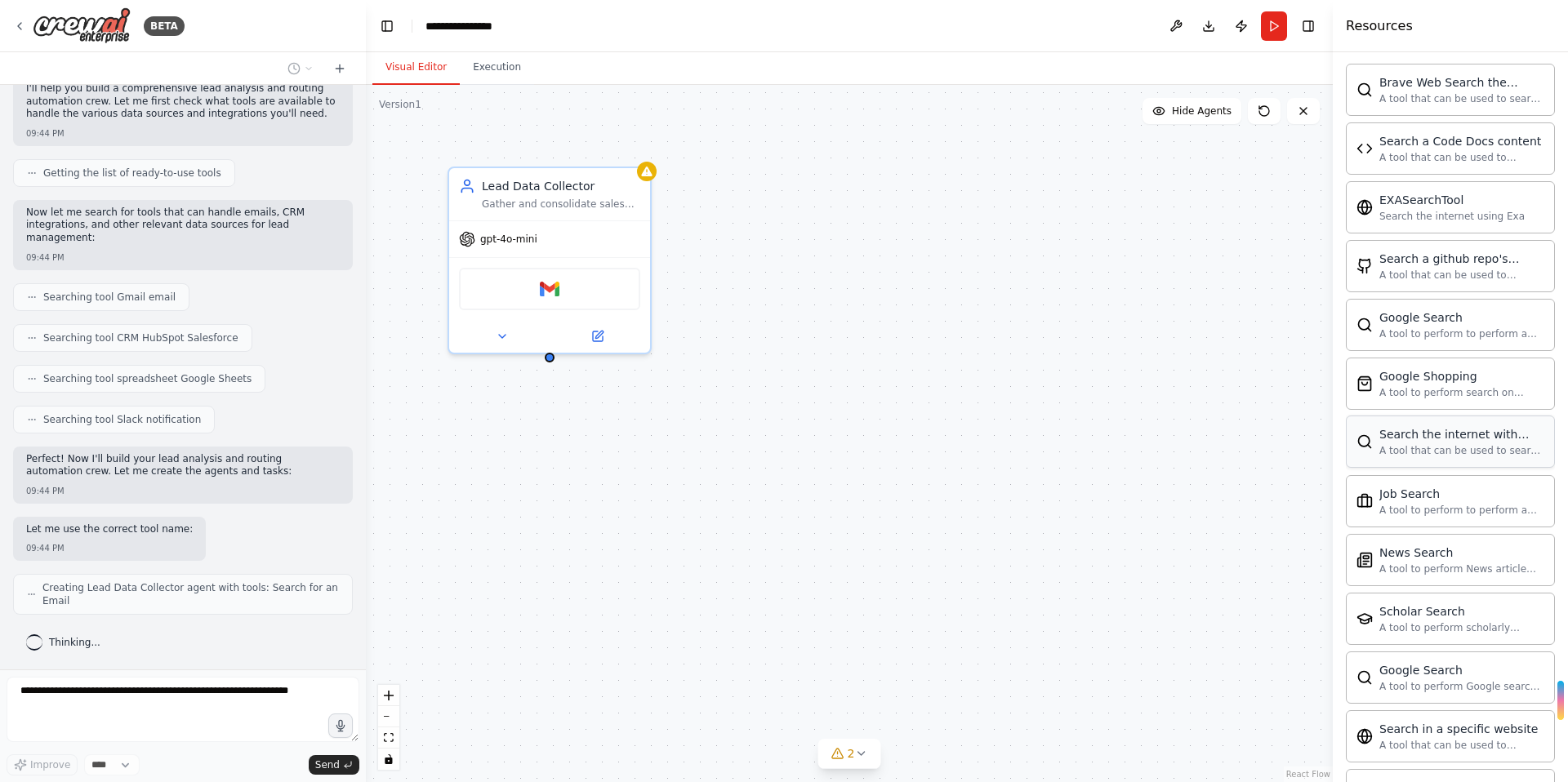
scroll to position [1698, 0]
click at [1467, 203] on div "EXASearchTool" at bounding box center [1452, 202] width 146 height 17
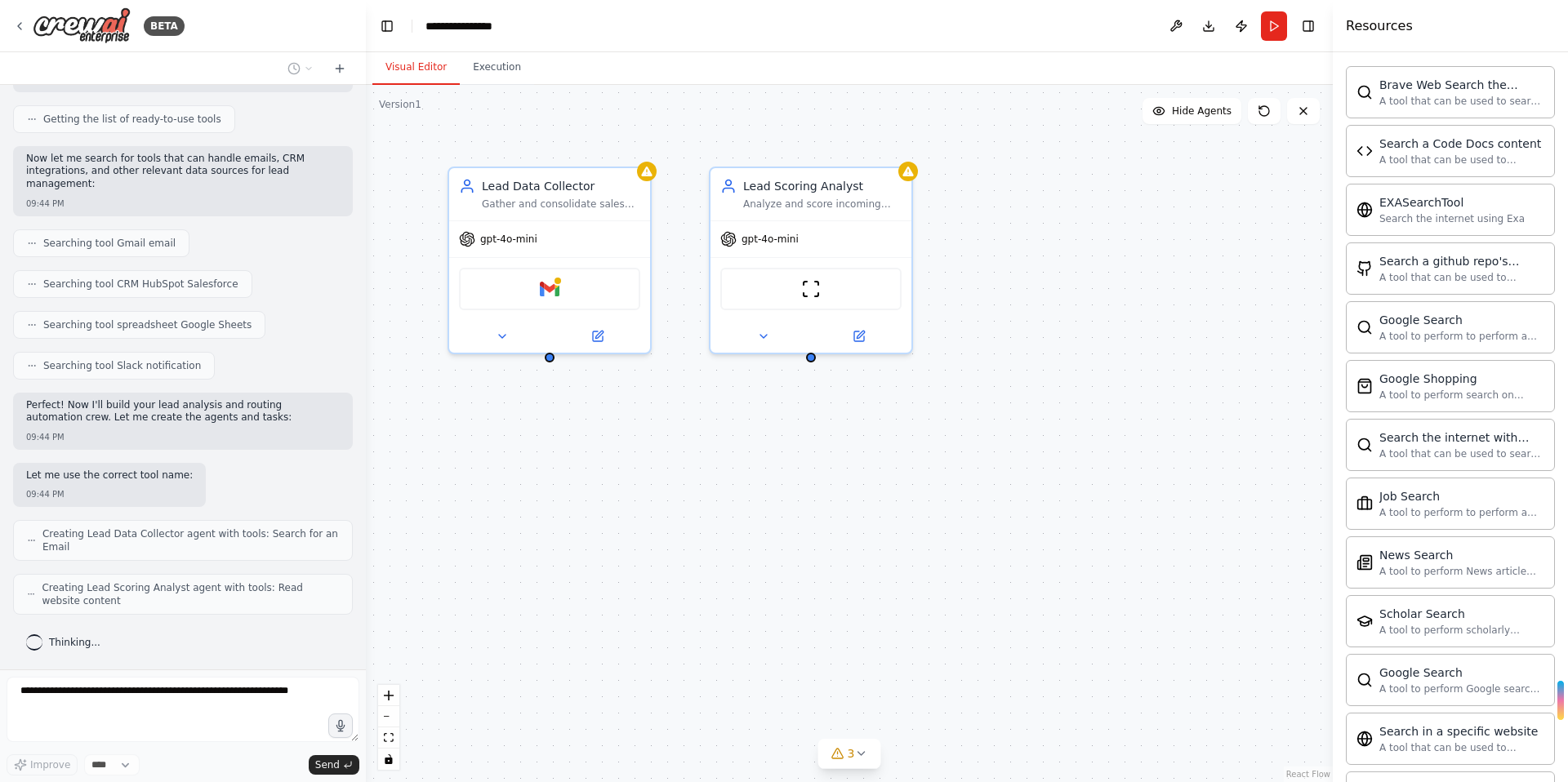
click at [412, 65] on button "Visual Editor" at bounding box center [417, 68] width 88 height 34
click at [106, 33] on img at bounding box center [82, 25] width 98 height 37
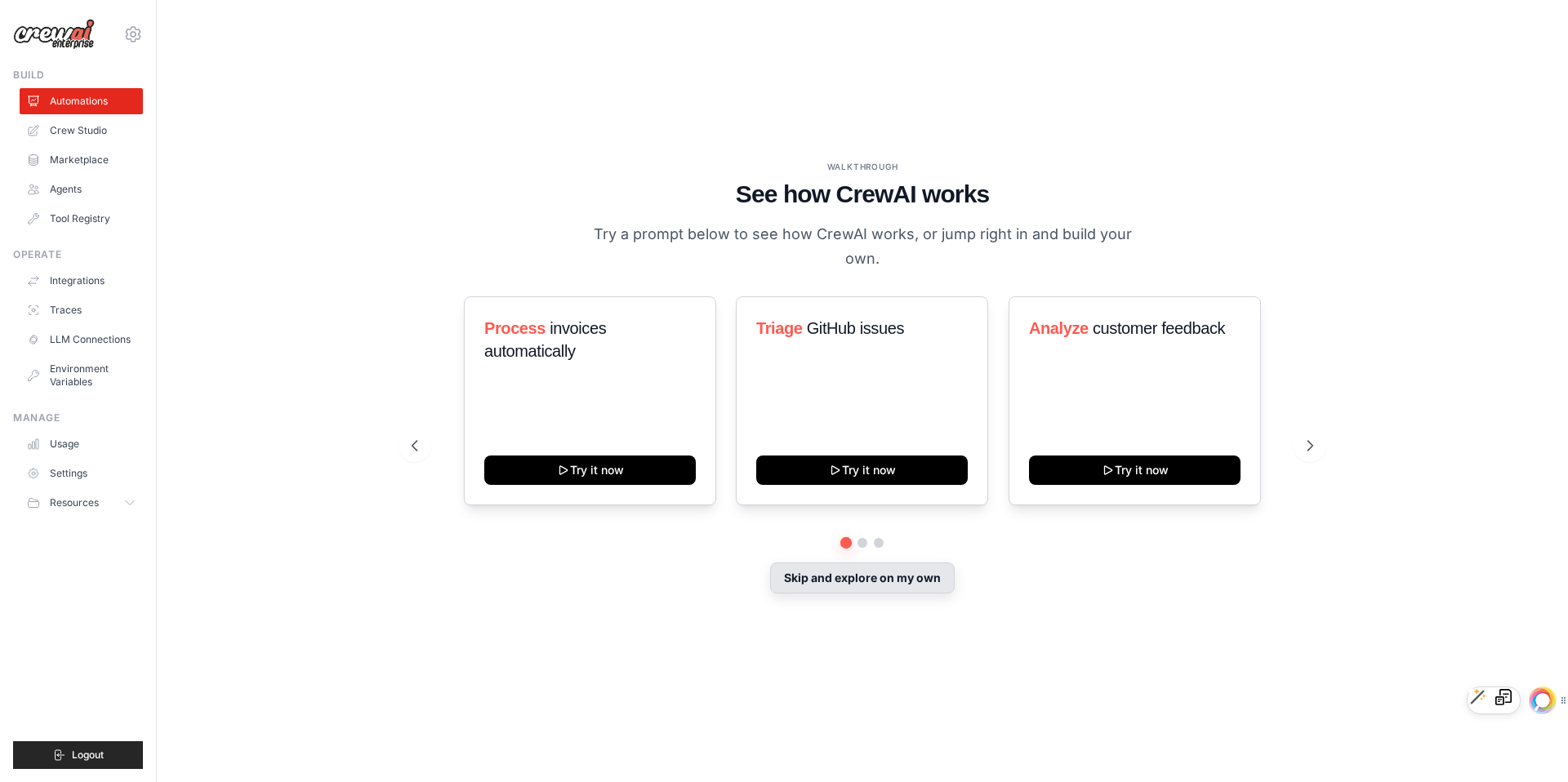
click at [866, 570] on button "Skip and explore on my own" at bounding box center [862, 578] width 184 height 31
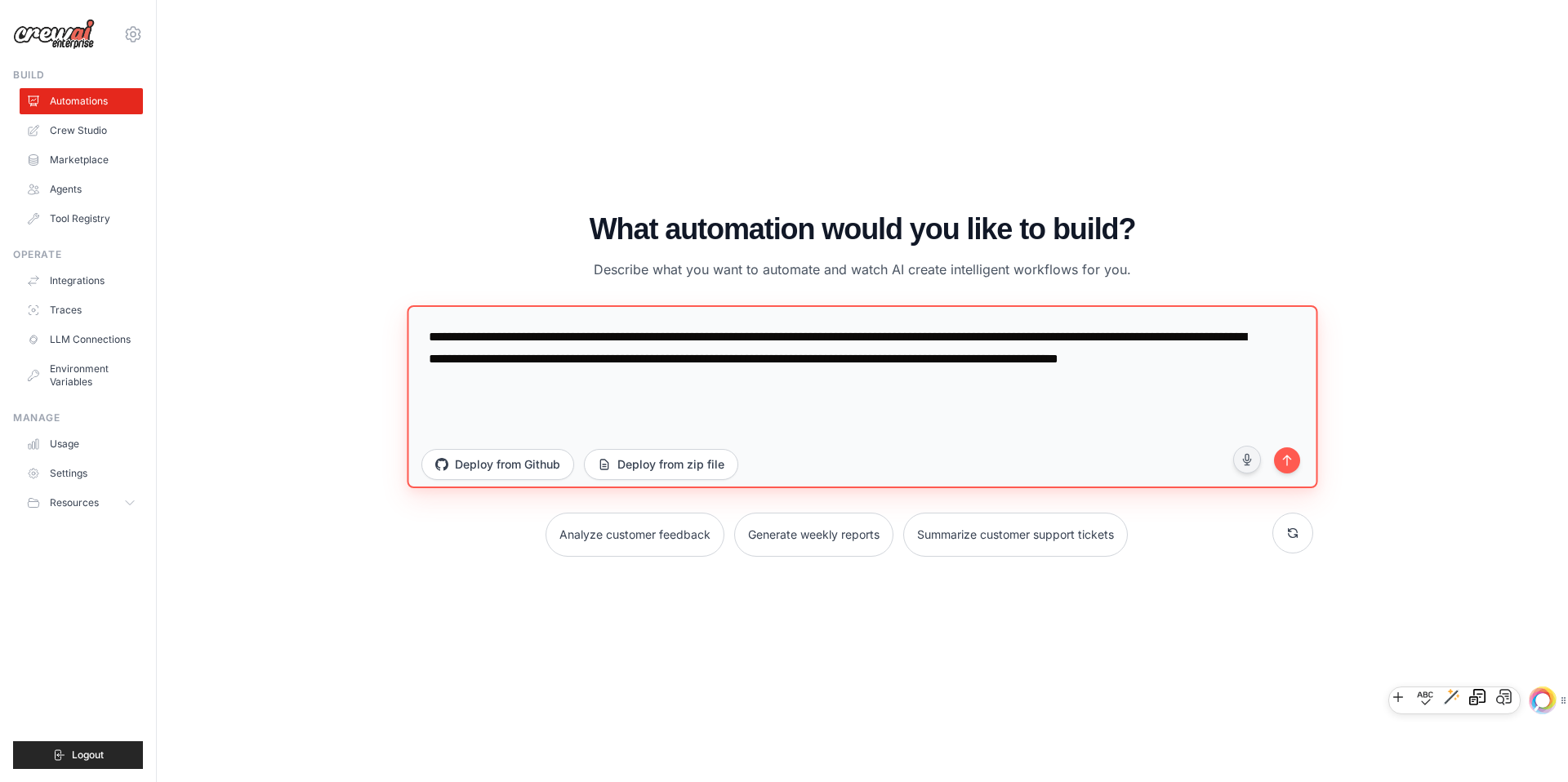
drag, startPoint x: 751, startPoint y: 337, endPoint x: 873, endPoint y: 403, distance: 138.7
click at [873, 403] on textarea "**********" at bounding box center [862, 395] width 910 height 183
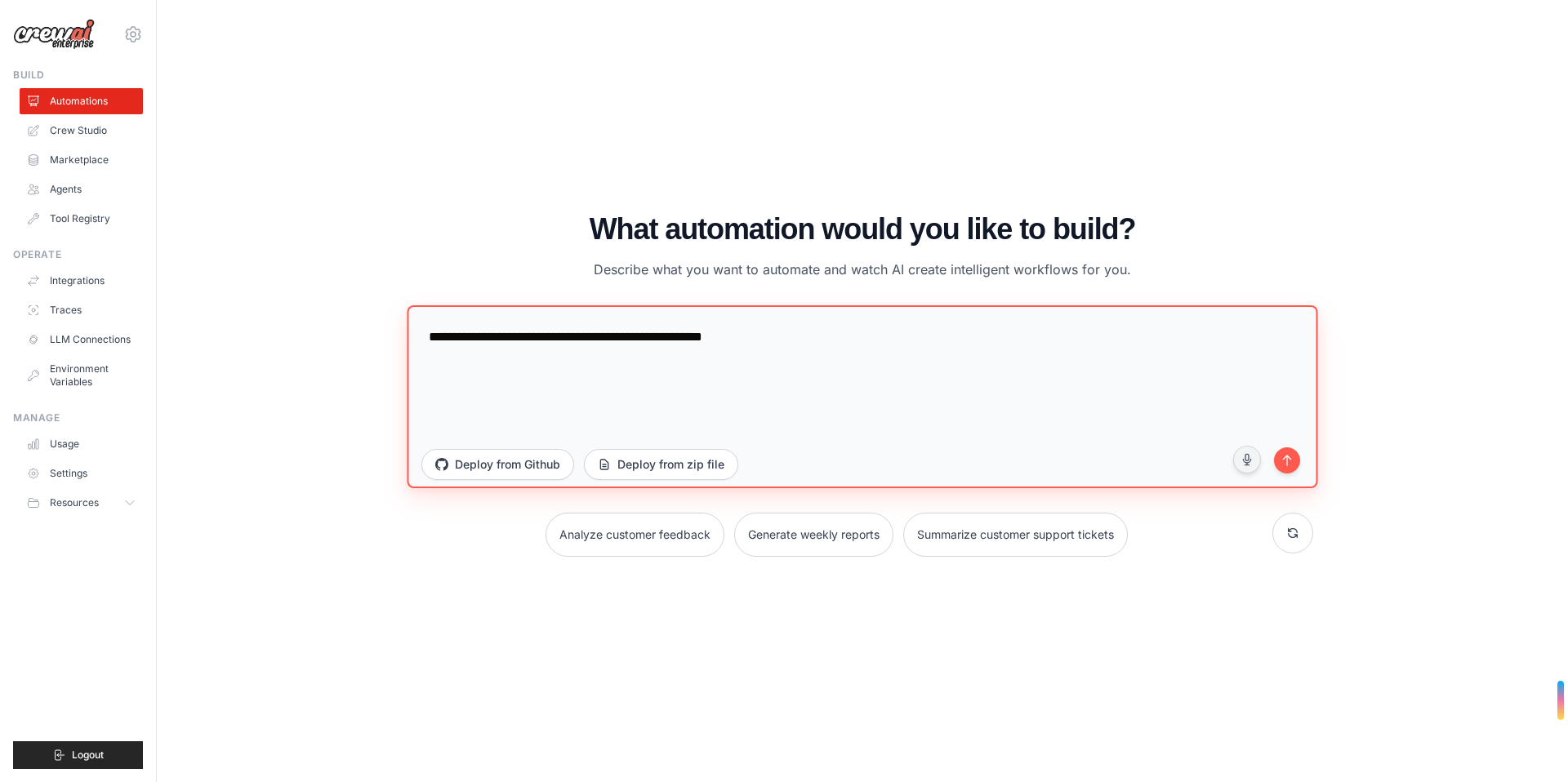
paste textarea "**********"
drag, startPoint x: 523, startPoint y: 416, endPoint x: 410, endPoint y: 377, distance: 119.5
click at [410, 377] on textarea "**********" at bounding box center [862, 395] width 910 height 183
paste textarea "**********"
drag, startPoint x: 517, startPoint y: 377, endPoint x: 398, endPoint y: 354, distance: 121.2
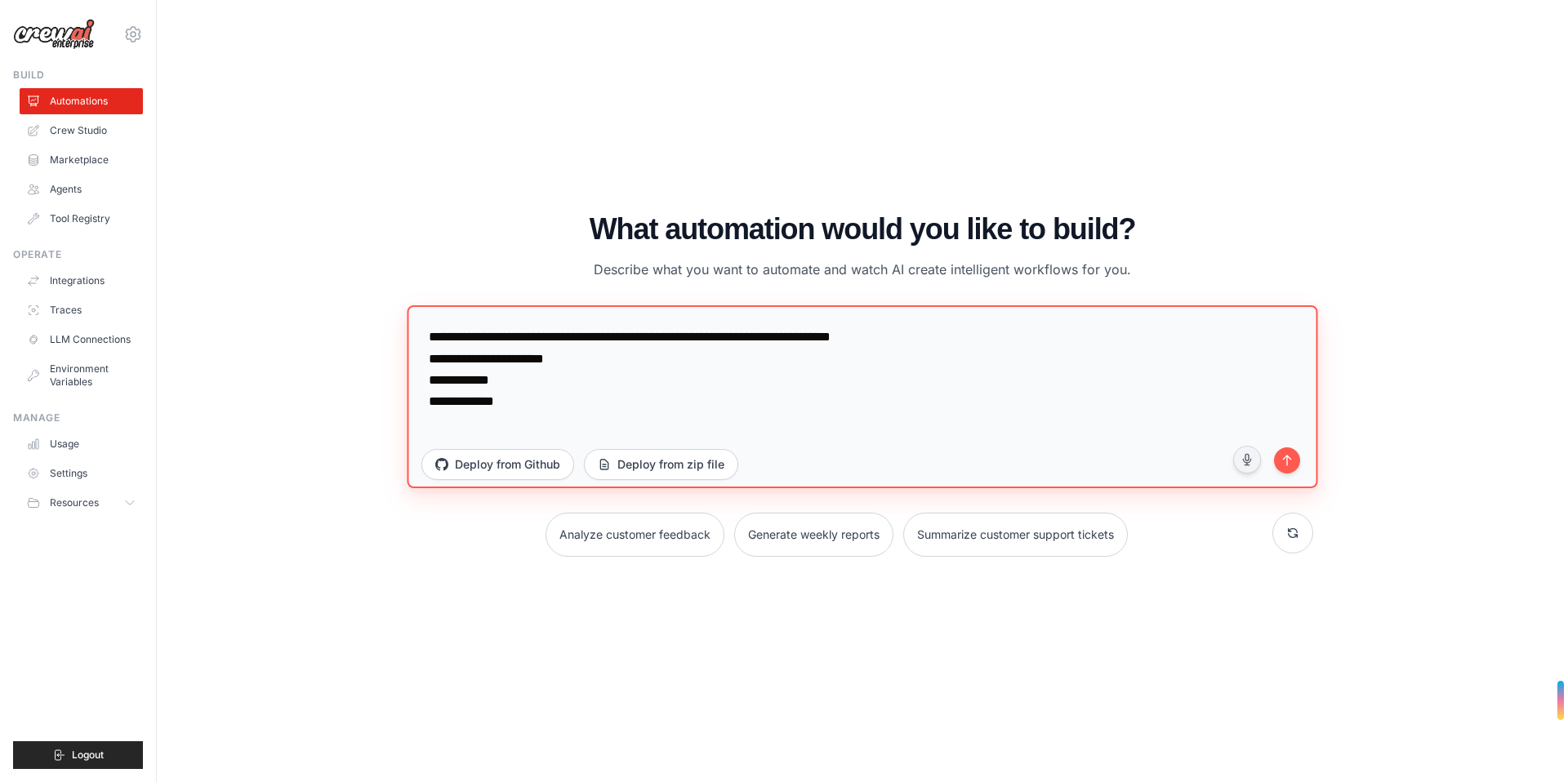
click at [398, 354] on div "WALKTHROUGH See how CrewAI works Try a prompt below to see how CrewAI works, or…" at bounding box center [862, 391] width 941 height 357
click at [559, 365] on textarea "**********" at bounding box center [862, 395] width 910 height 183
type textarea "**********"
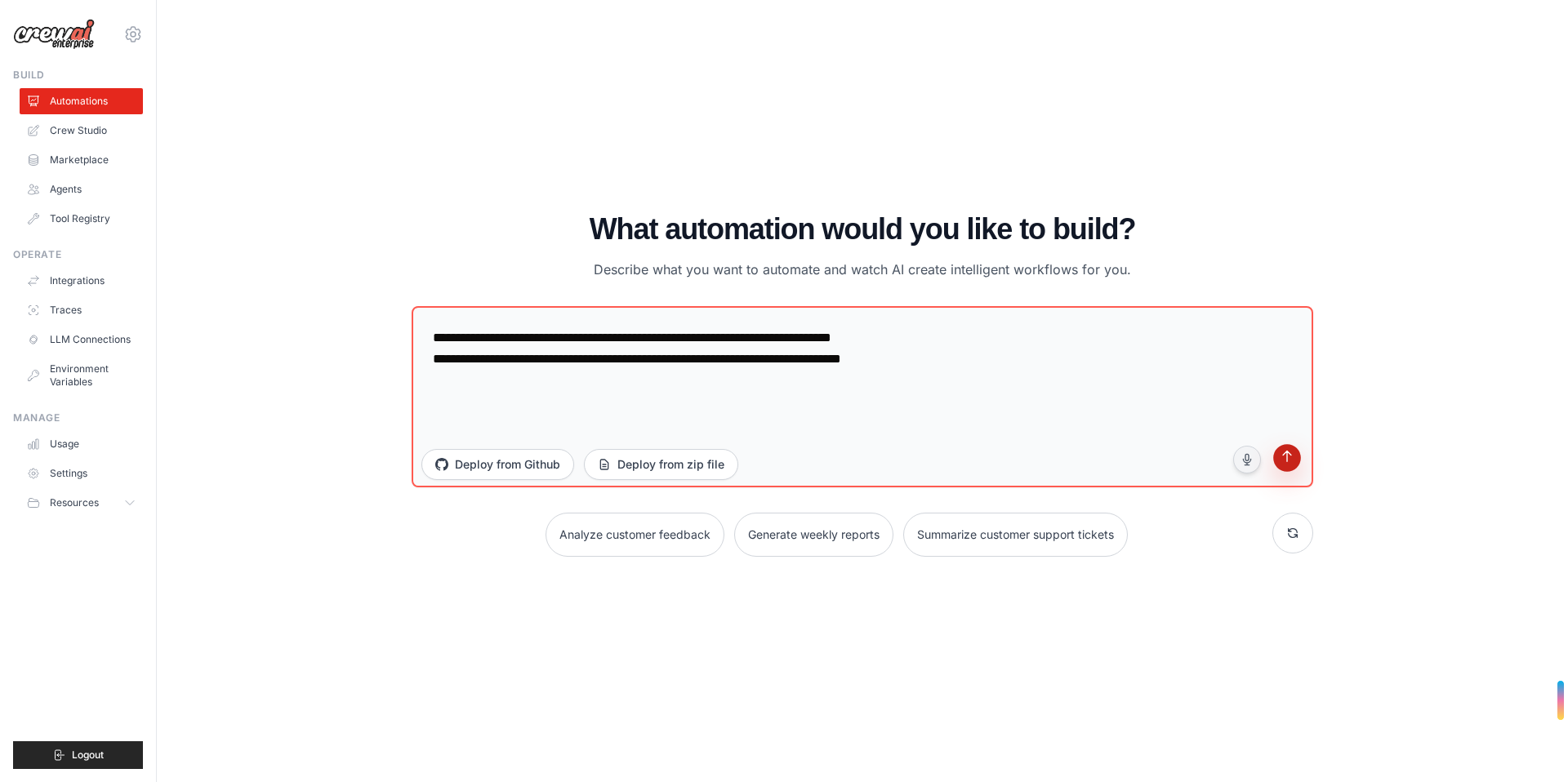
click at [1300, 457] on button "submit" at bounding box center [1287, 460] width 33 height 33
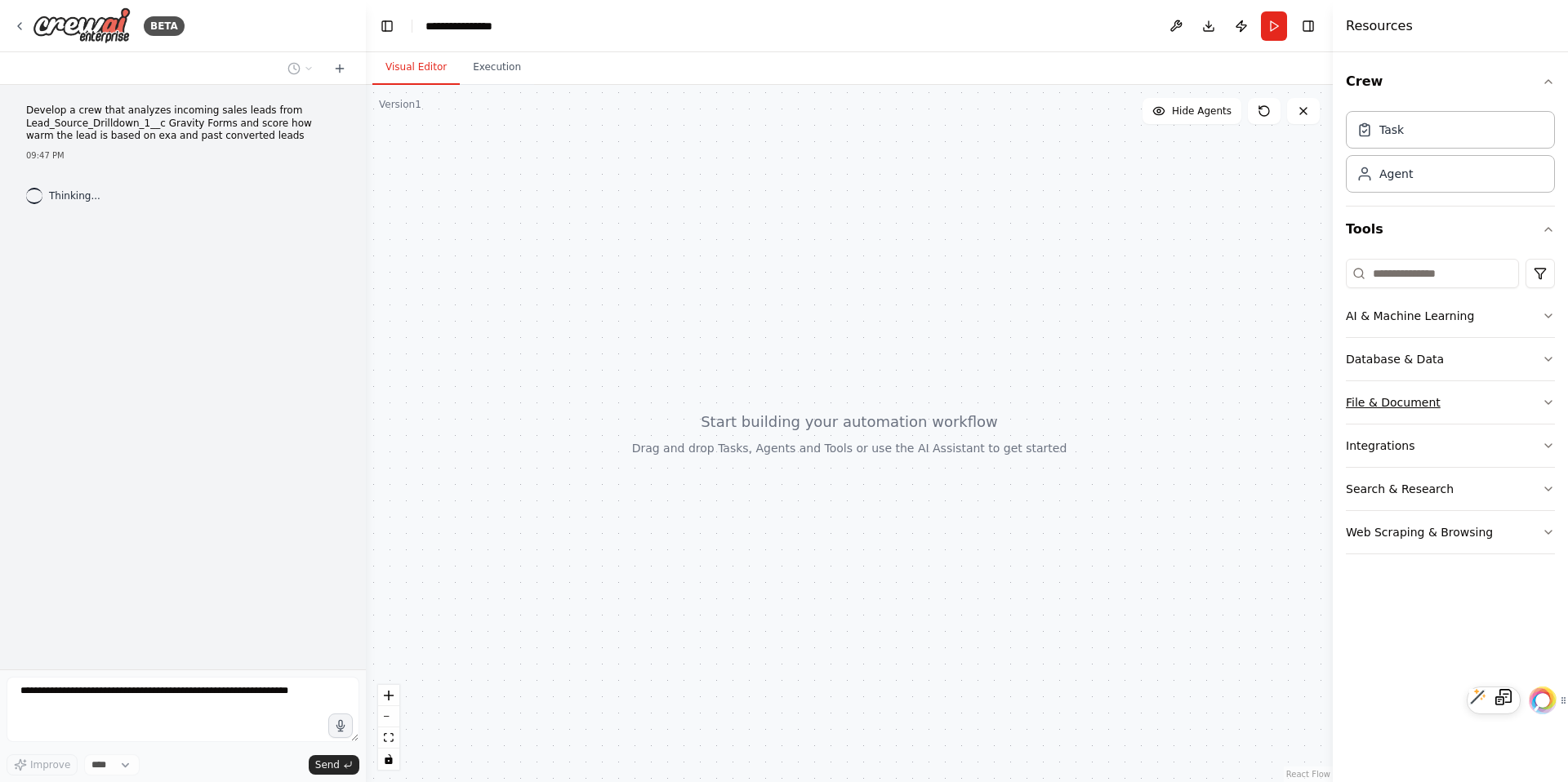
click at [1406, 416] on button "File & Document" at bounding box center [1450, 402] width 209 height 42
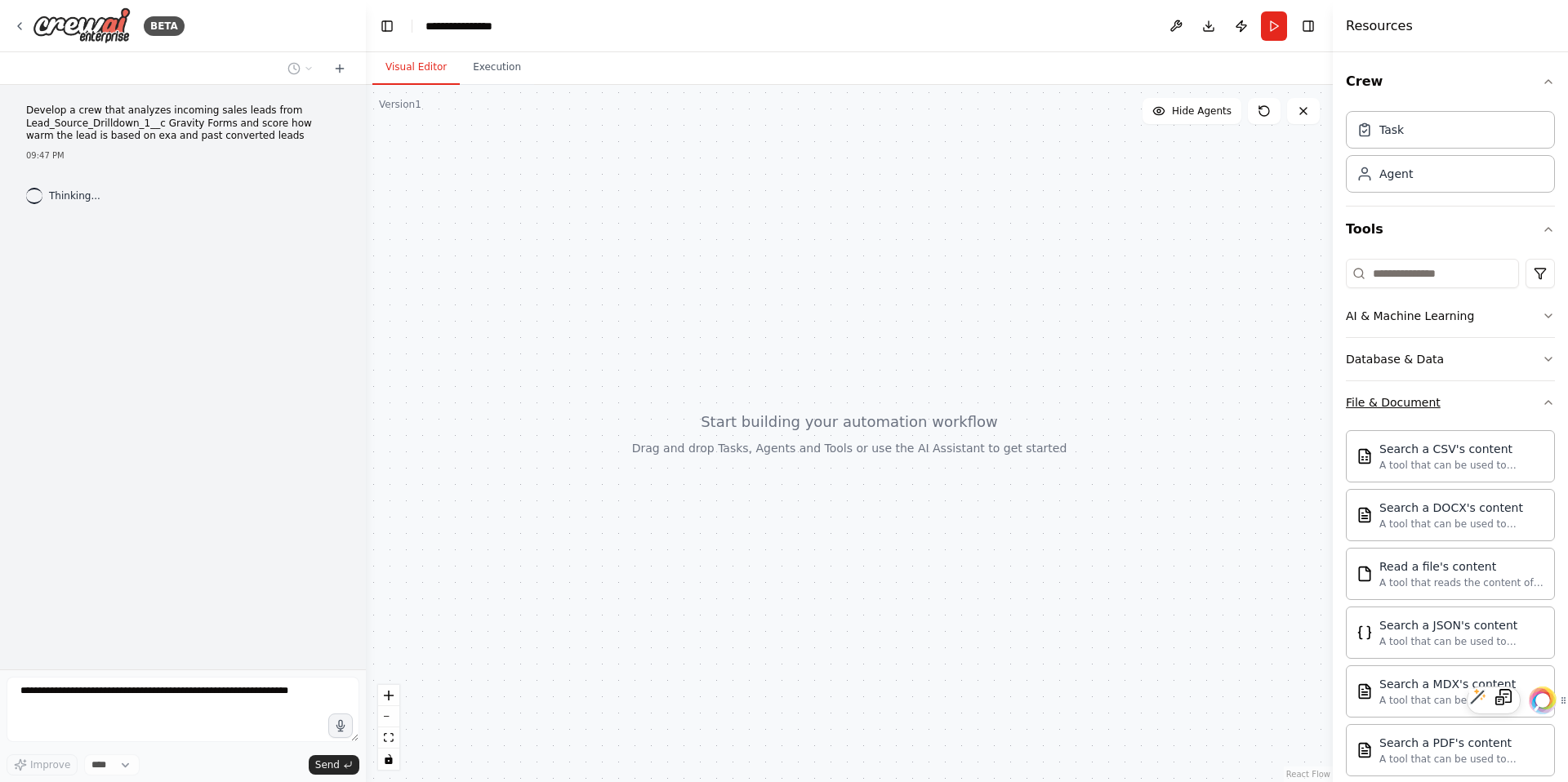
click at [1415, 408] on div "File & Document" at bounding box center [1393, 402] width 95 height 17
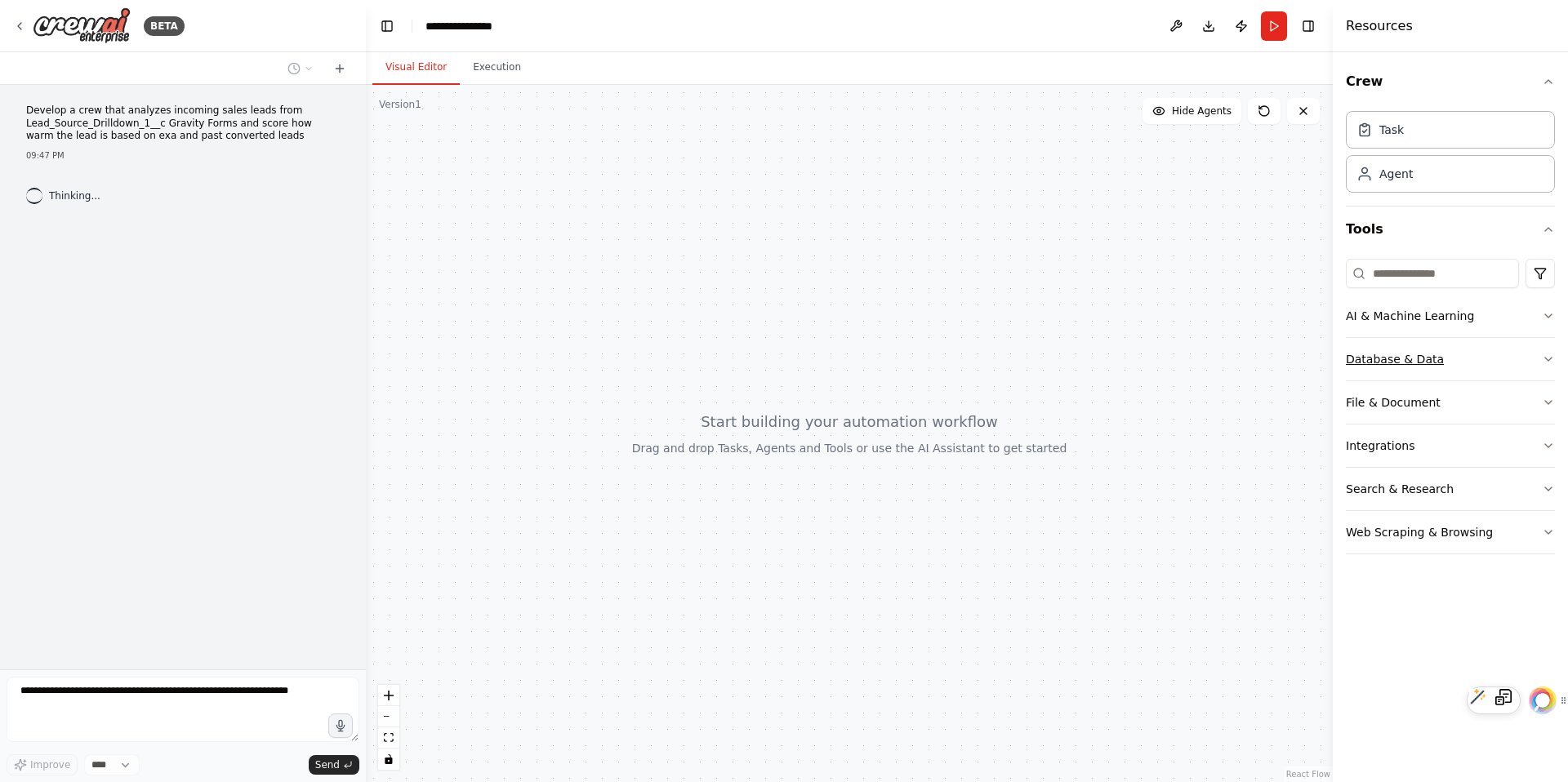
click at [1441, 357] on button "Database & Data" at bounding box center [1450, 359] width 209 height 42
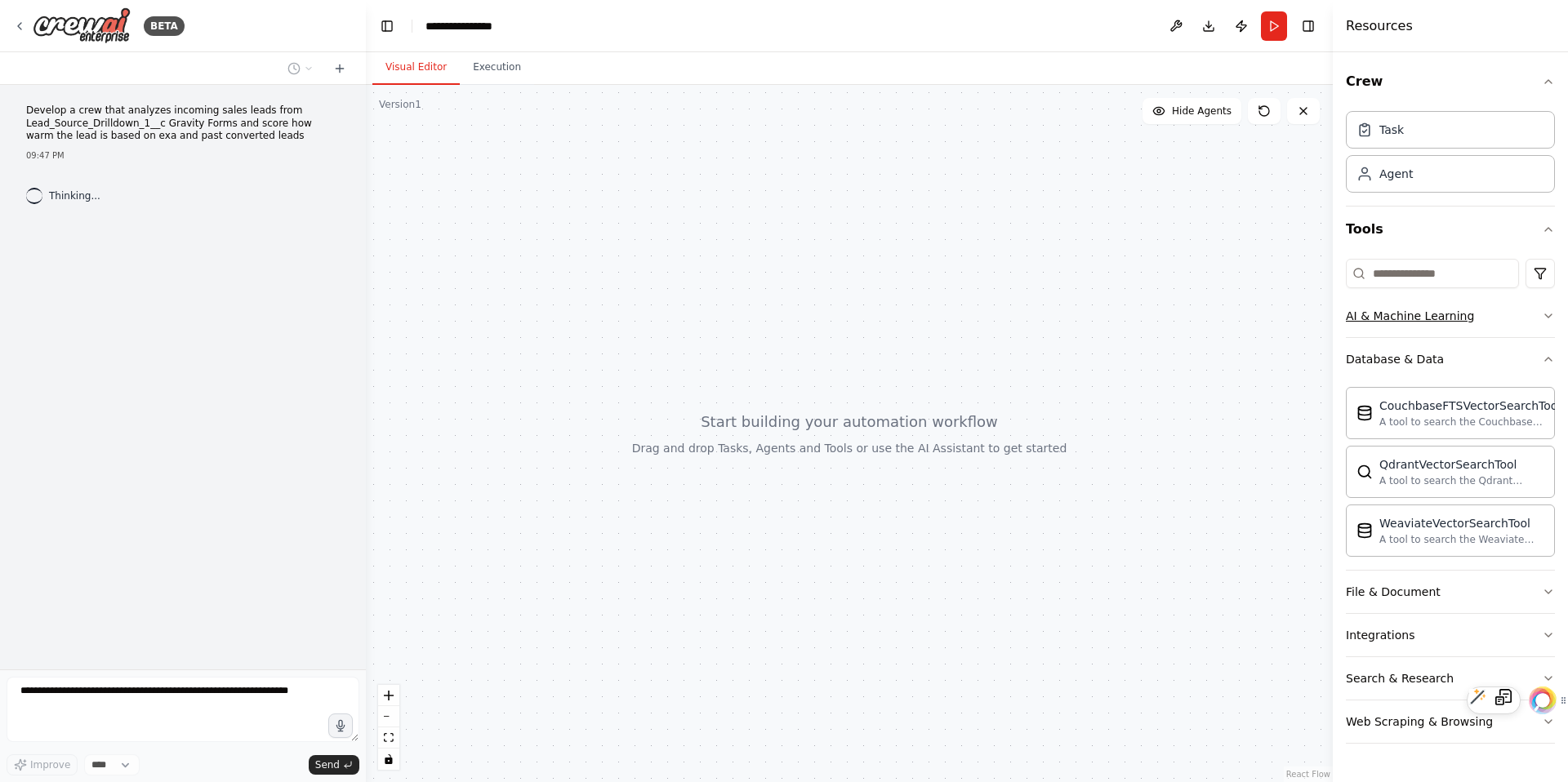
click at [1431, 315] on div "AI & Machine Learning" at bounding box center [1410, 316] width 128 height 17
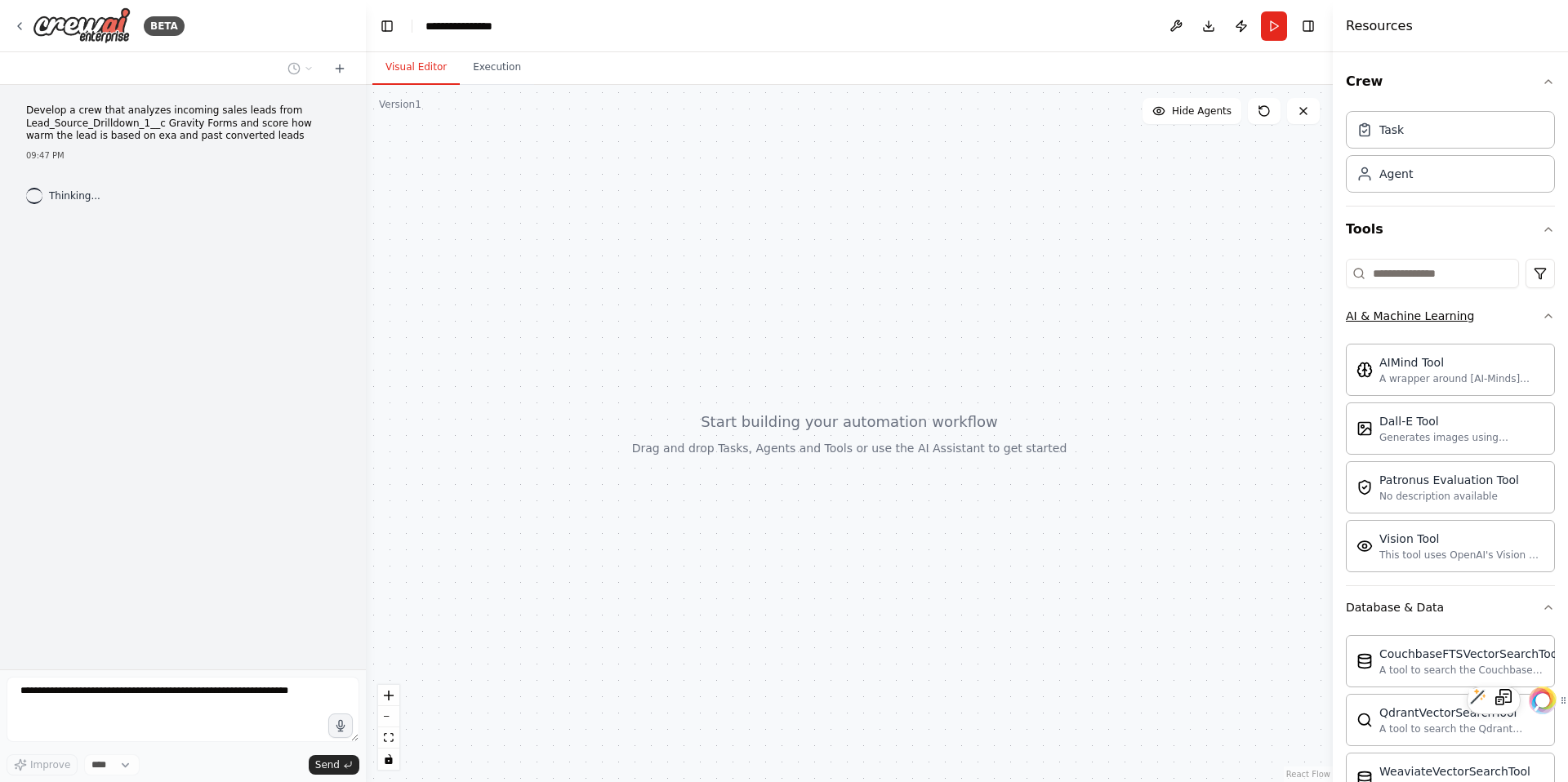
click at [1431, 315] on div "AI & Machine Learning" at bounding box center [1410, 316] width 128 height 17
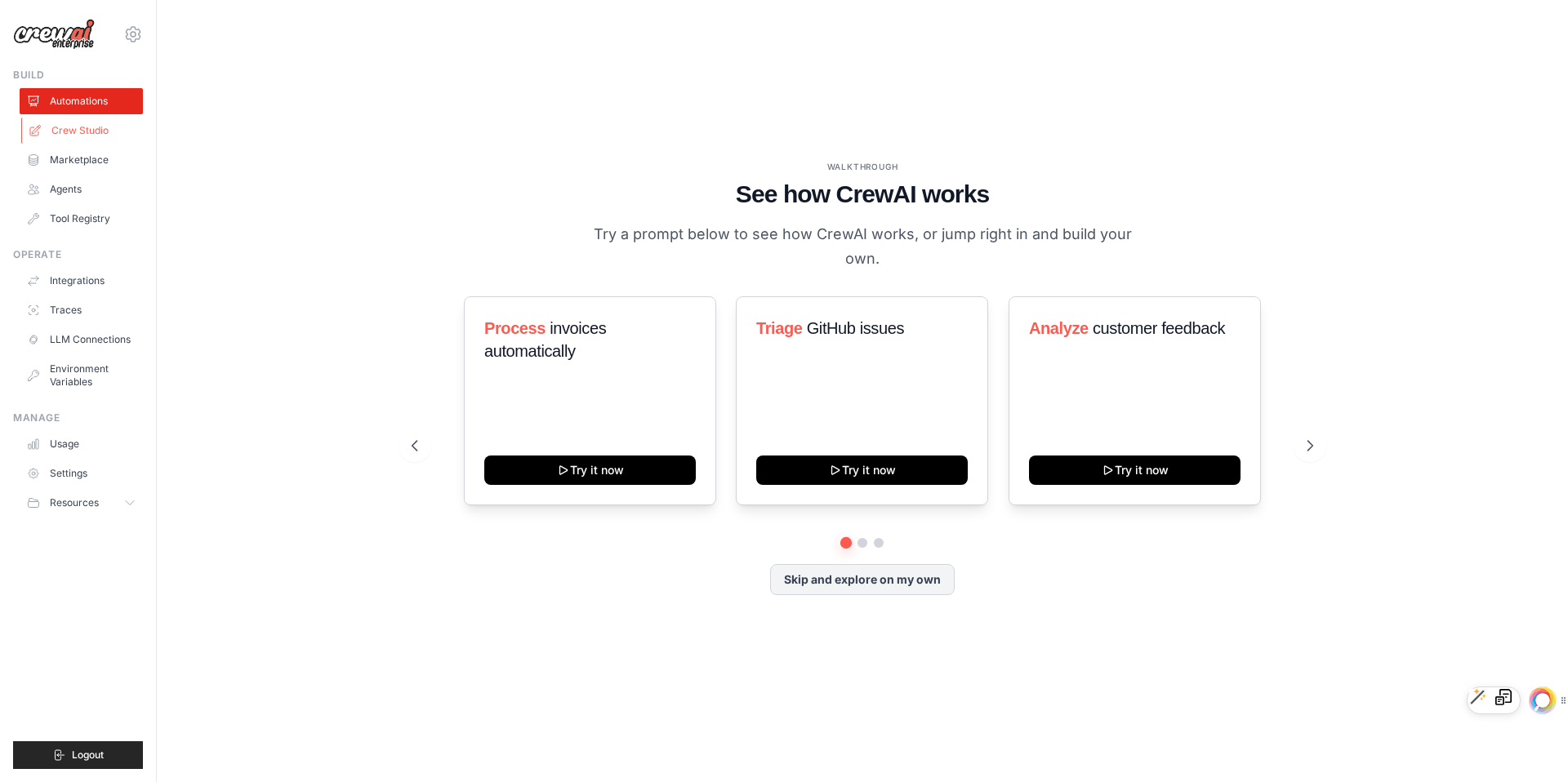
click at [96, 133] on link "Crew Studio" at bounding box center [82, 131] width 124 height 26
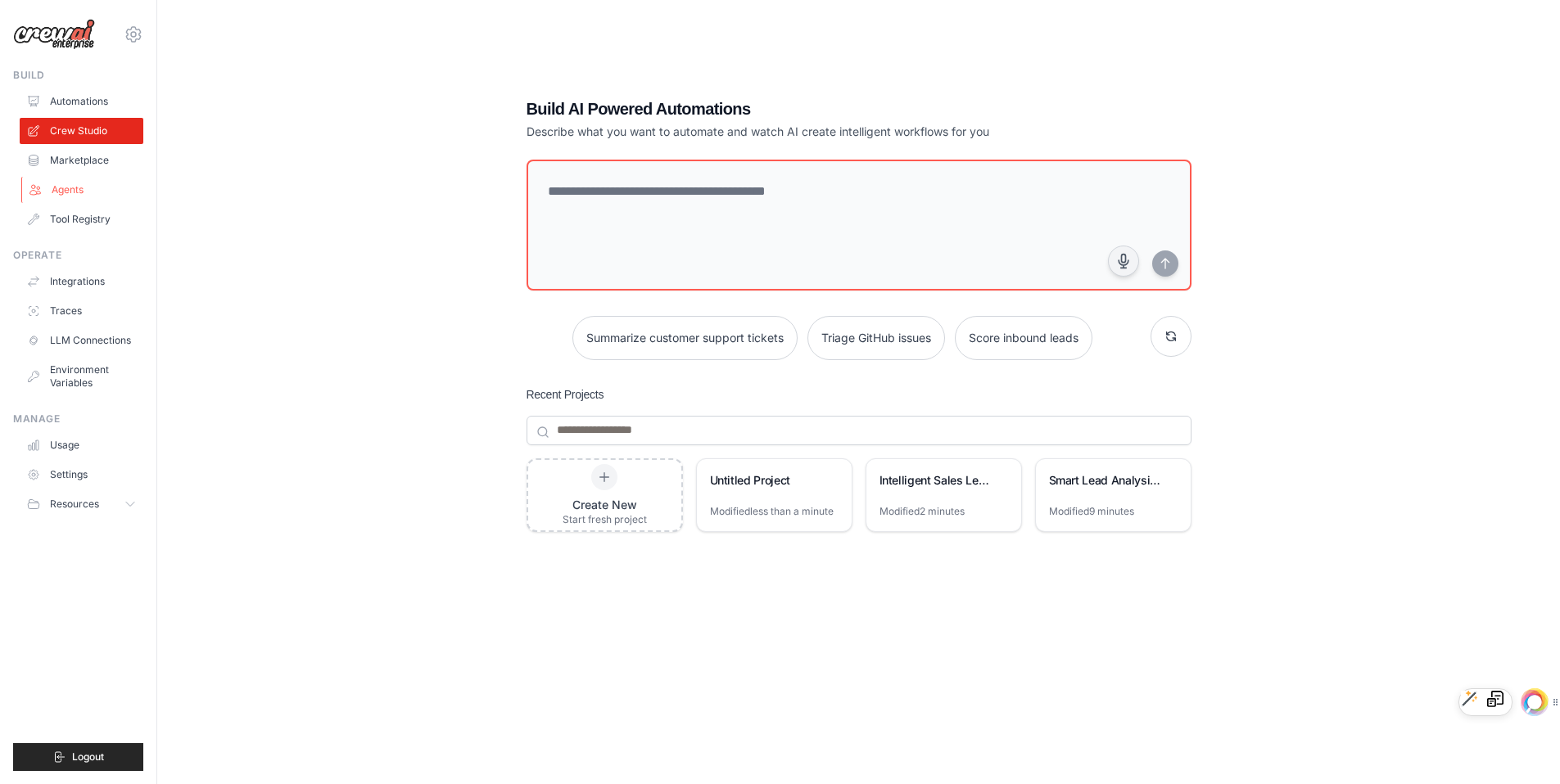
click at [72, 196] on link "Agents" at bounding box center [83, 190] width 124 height 26
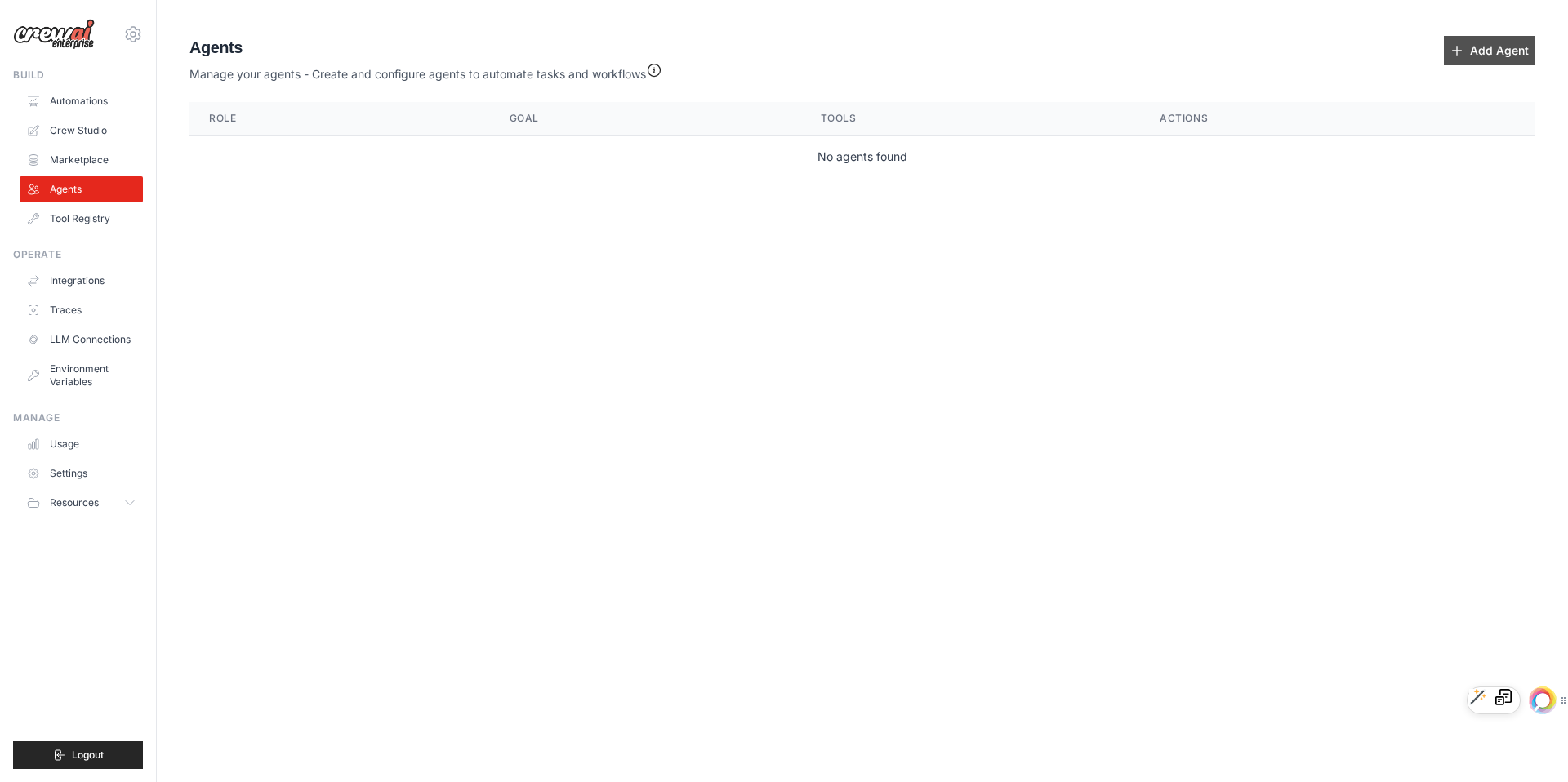
click at [1479, 64] on link "Add Agent" at bounding box center [1489, 51] width 91 height 30
click at [1485, 45] on link "Add Agent" at bounding box center [1489, 51] width 91 height 30
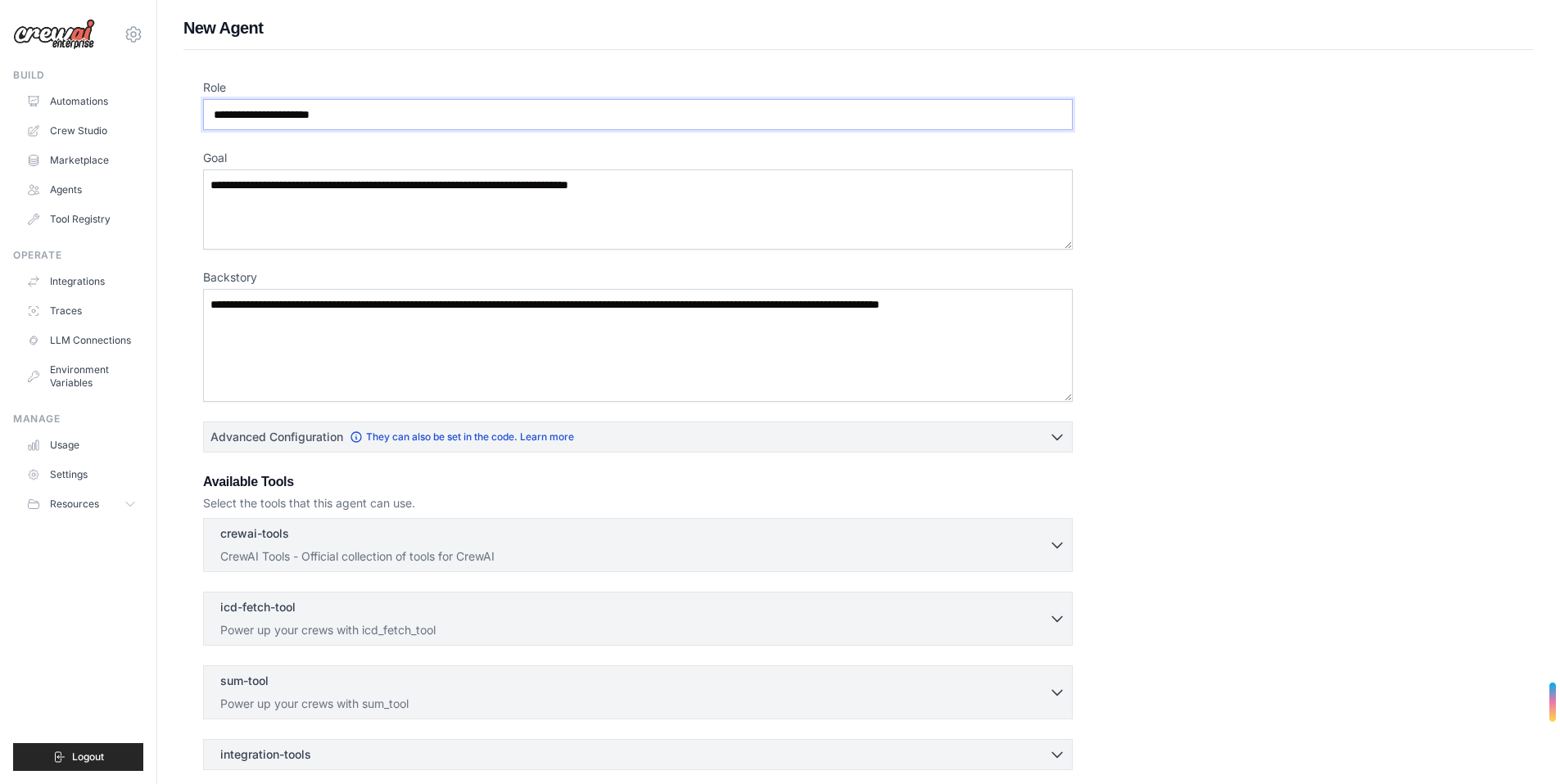
click at [327, 118] on input "Role" at bounding box center [638, 114] width 870 height 31
type input "*"
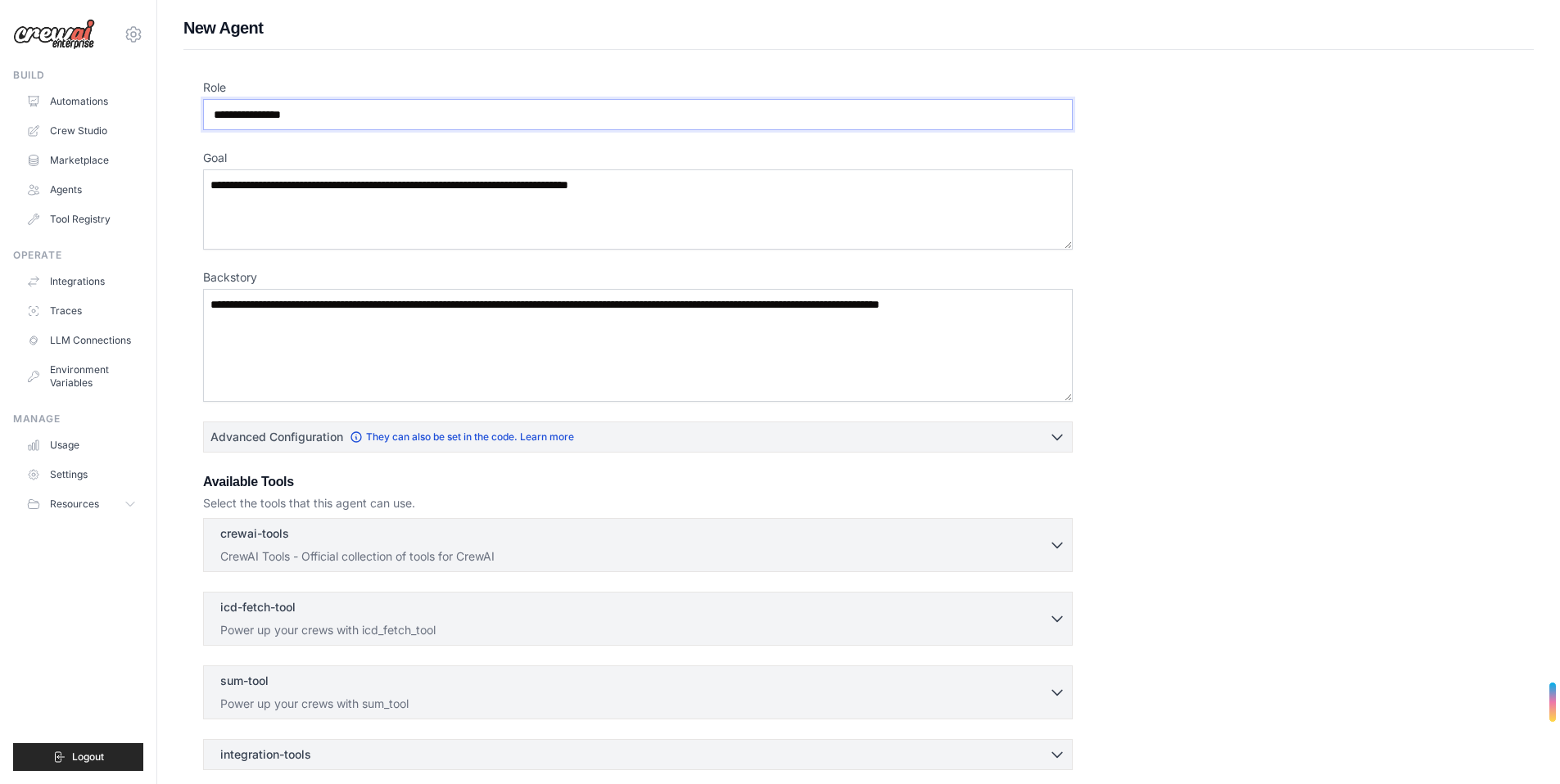
type input "**********"
click at [329, 189] on textarea "Goal" at bounding box center [638, 209] width 870 height 80
click at [490, 193] on textarea "**********" at bounding box center [638, 209] width 870 height 80
type textarea "**********"
click at [522, 325] on textarea "Backstory" at bounding box center [638, 345] width 870 height 113
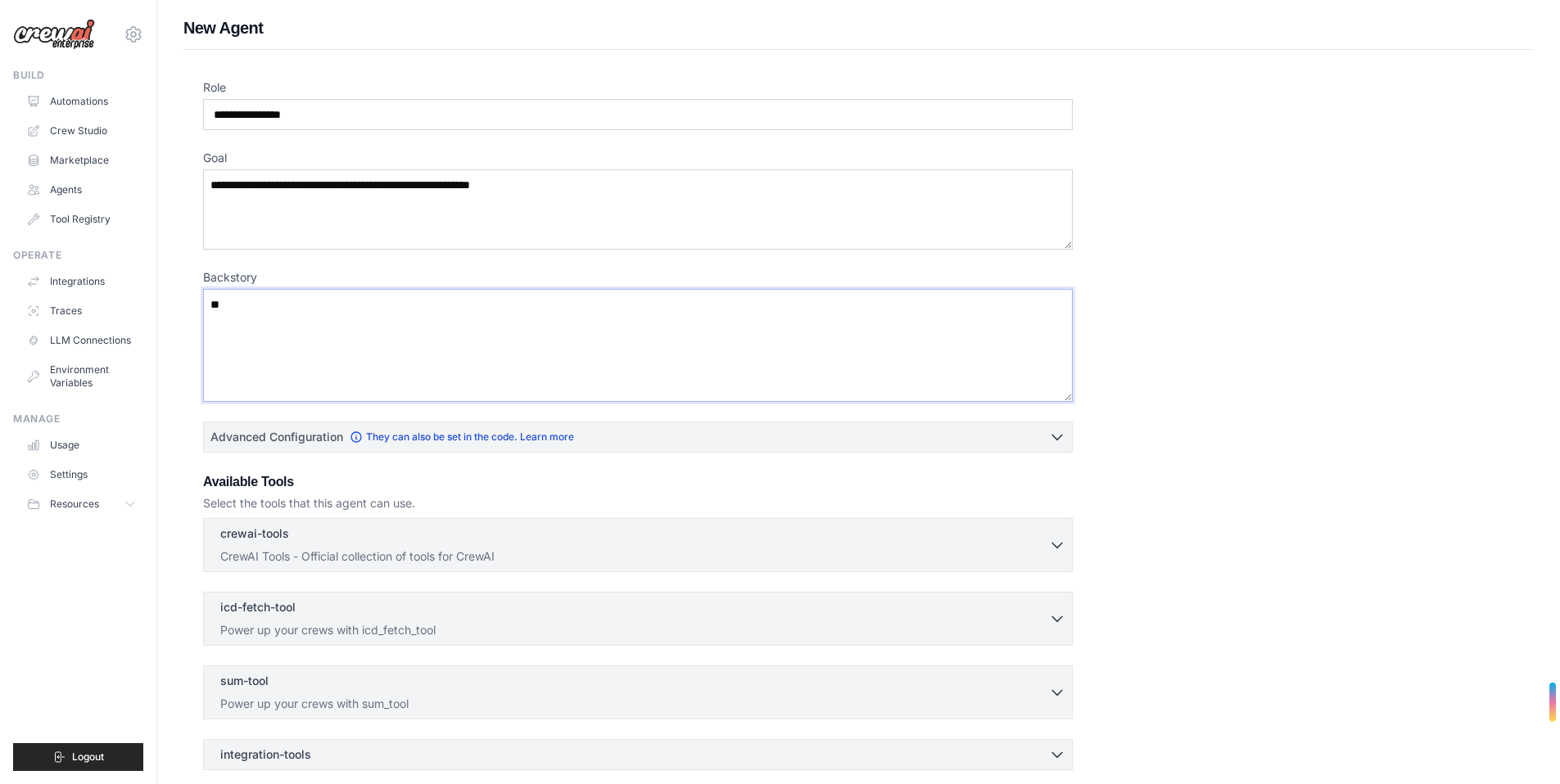
type textarea "*"
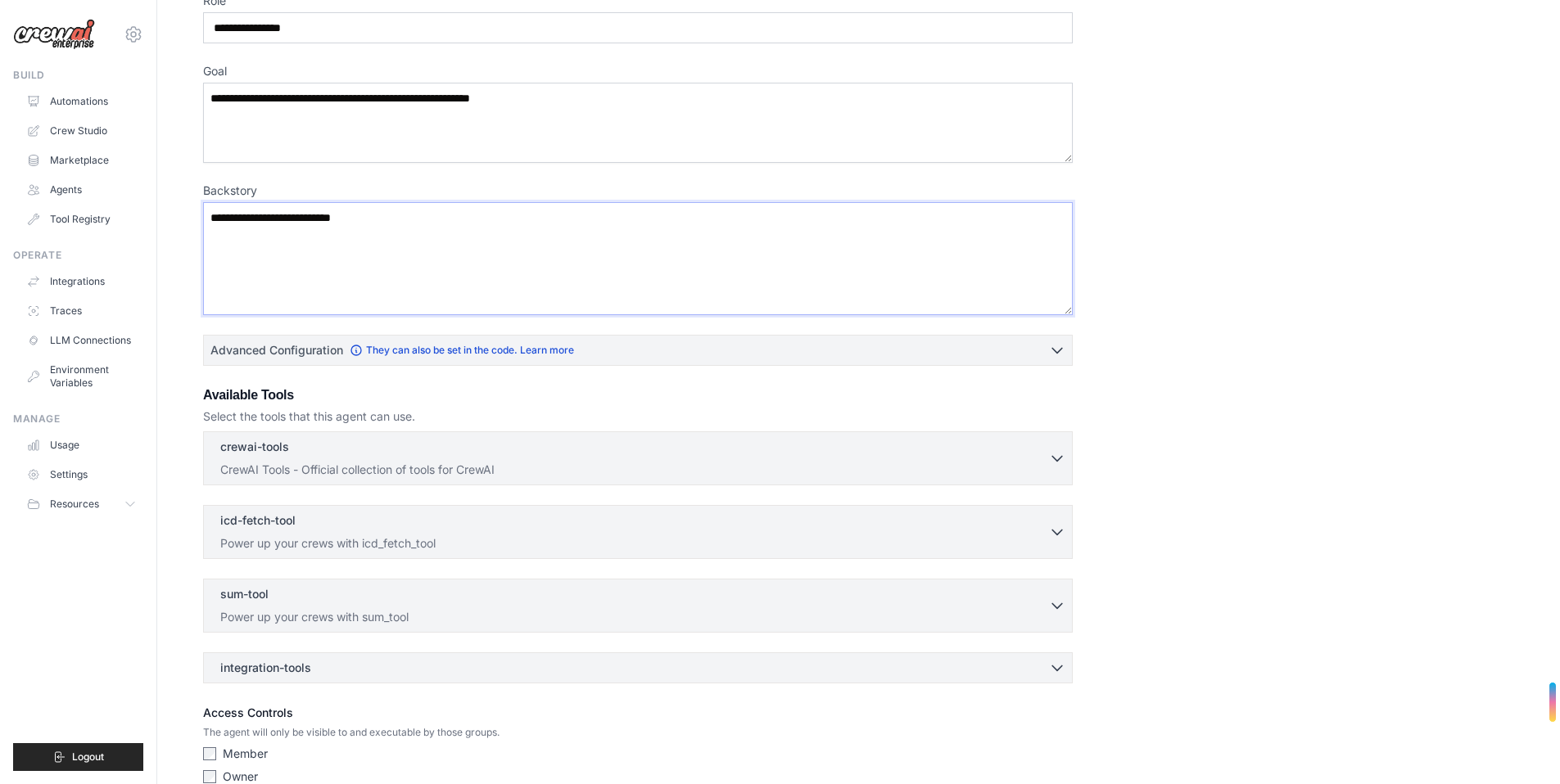
scroll to position [123, 0]
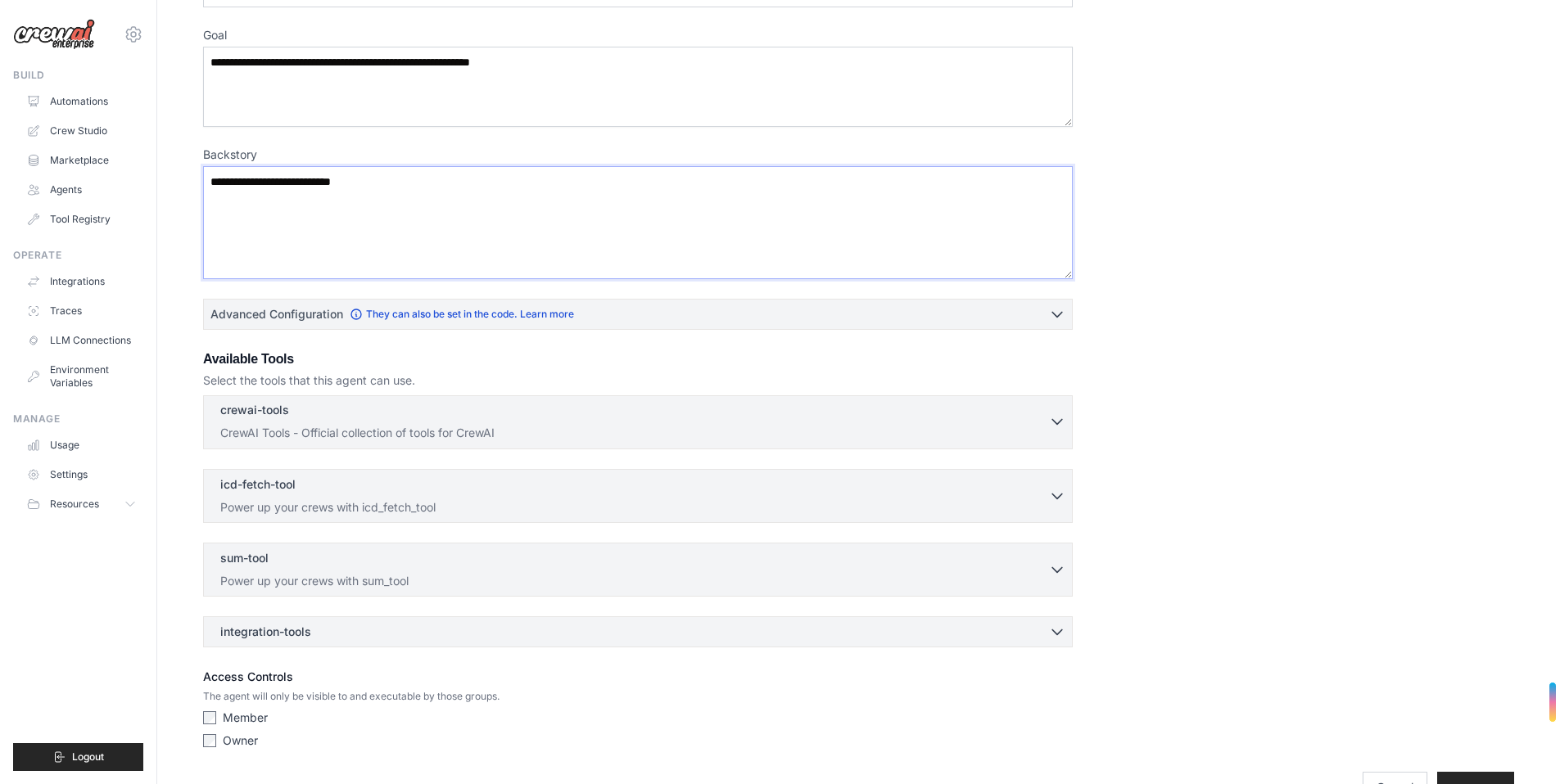
type textarea "**********"
click at [656, 405] on div "crewai-tools 0 selected" at bounding box center [635, 411] width 828 height 19
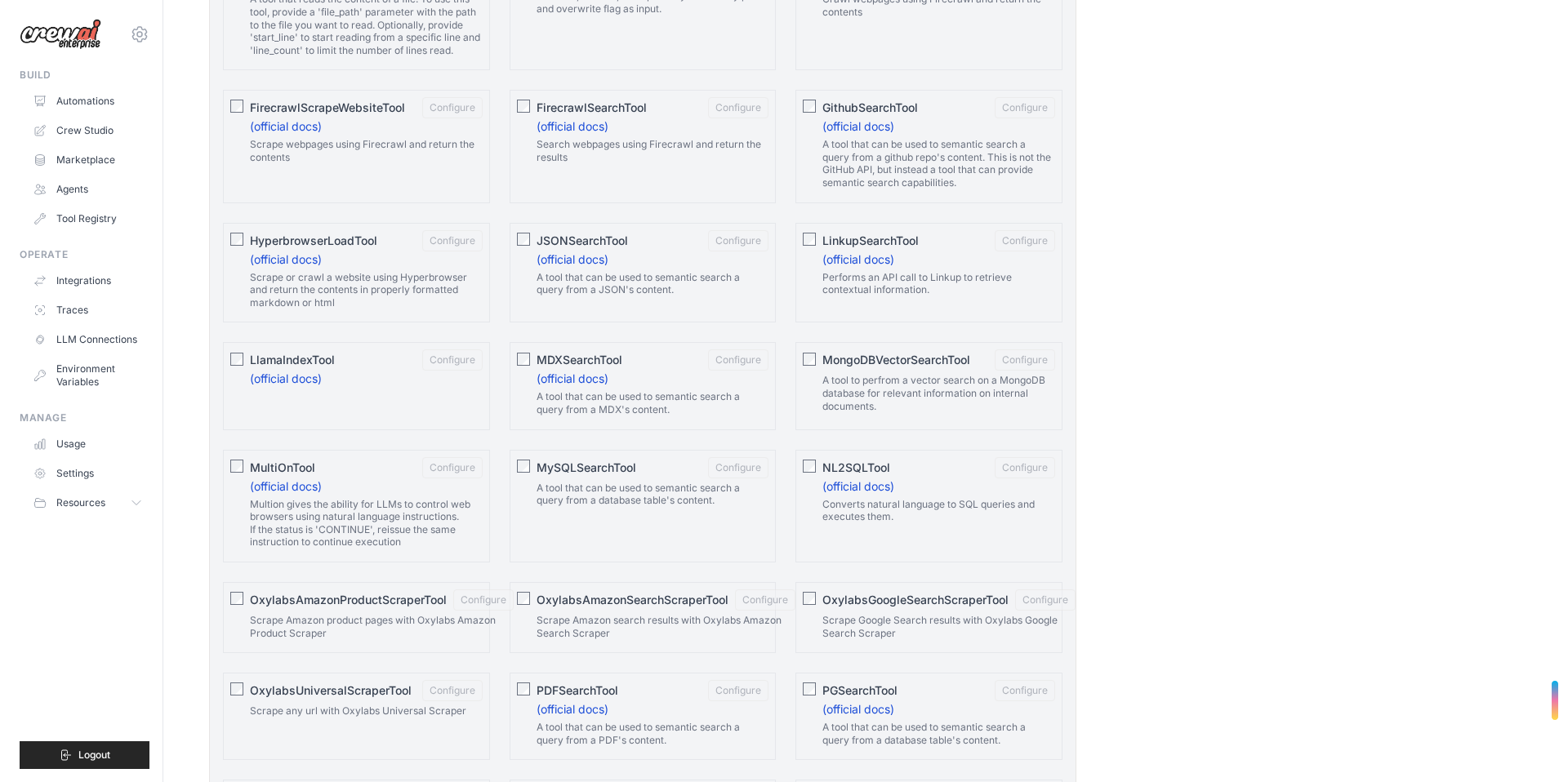
scroll to position [0, 0]
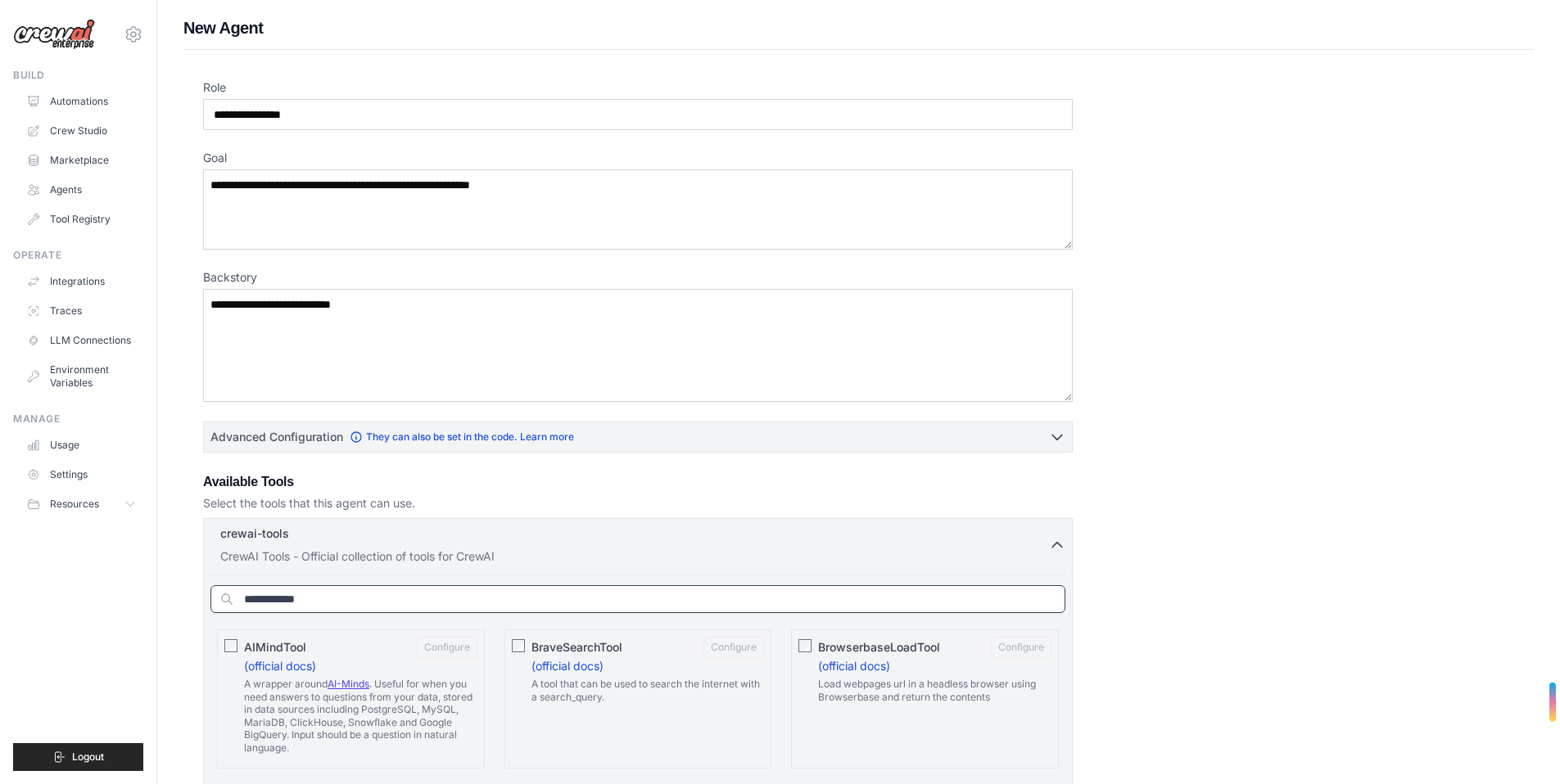
click at [351, 598] on input "text" at bounding box center [638, 599] width 855 height 28
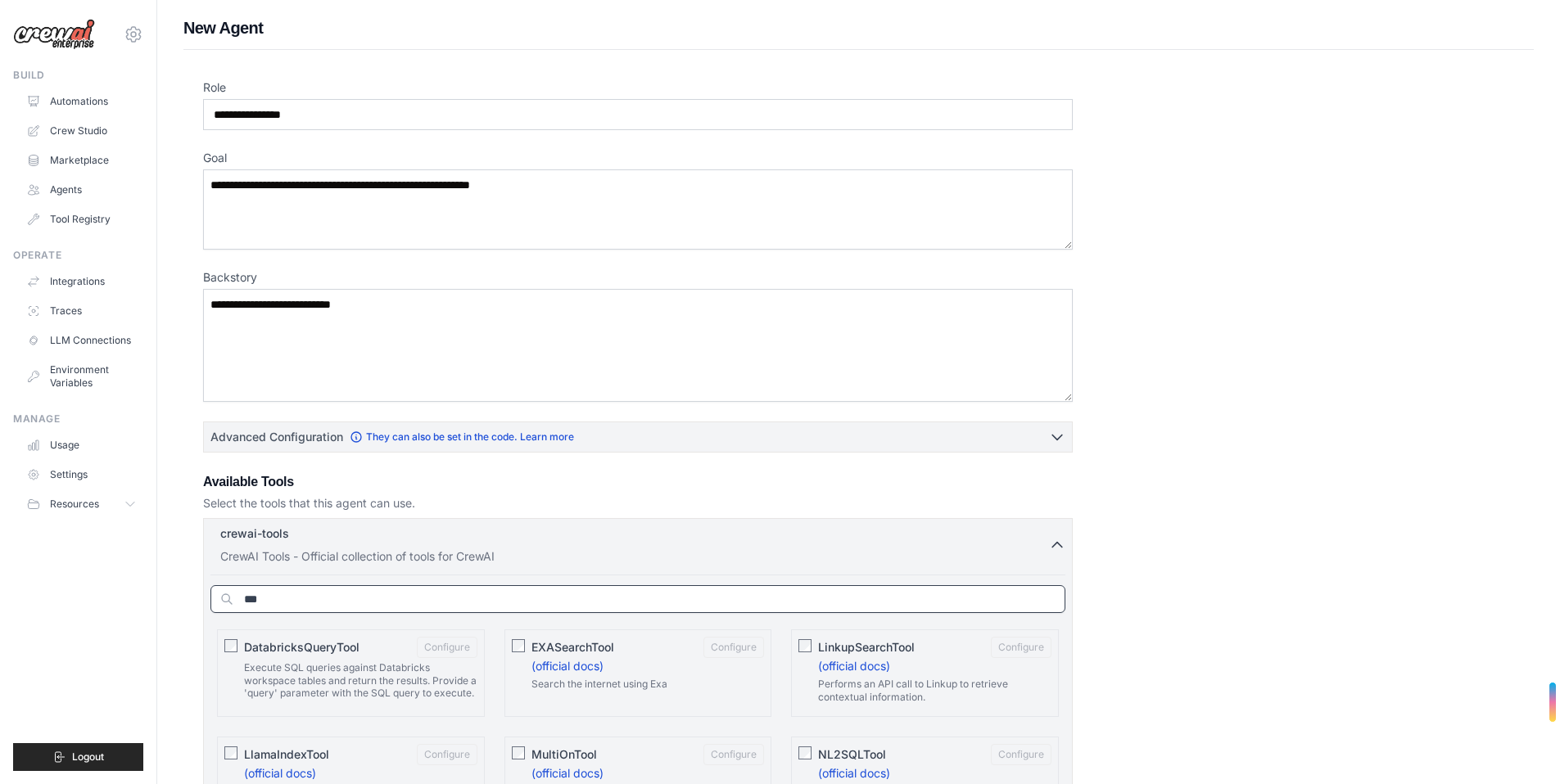
type input "***"
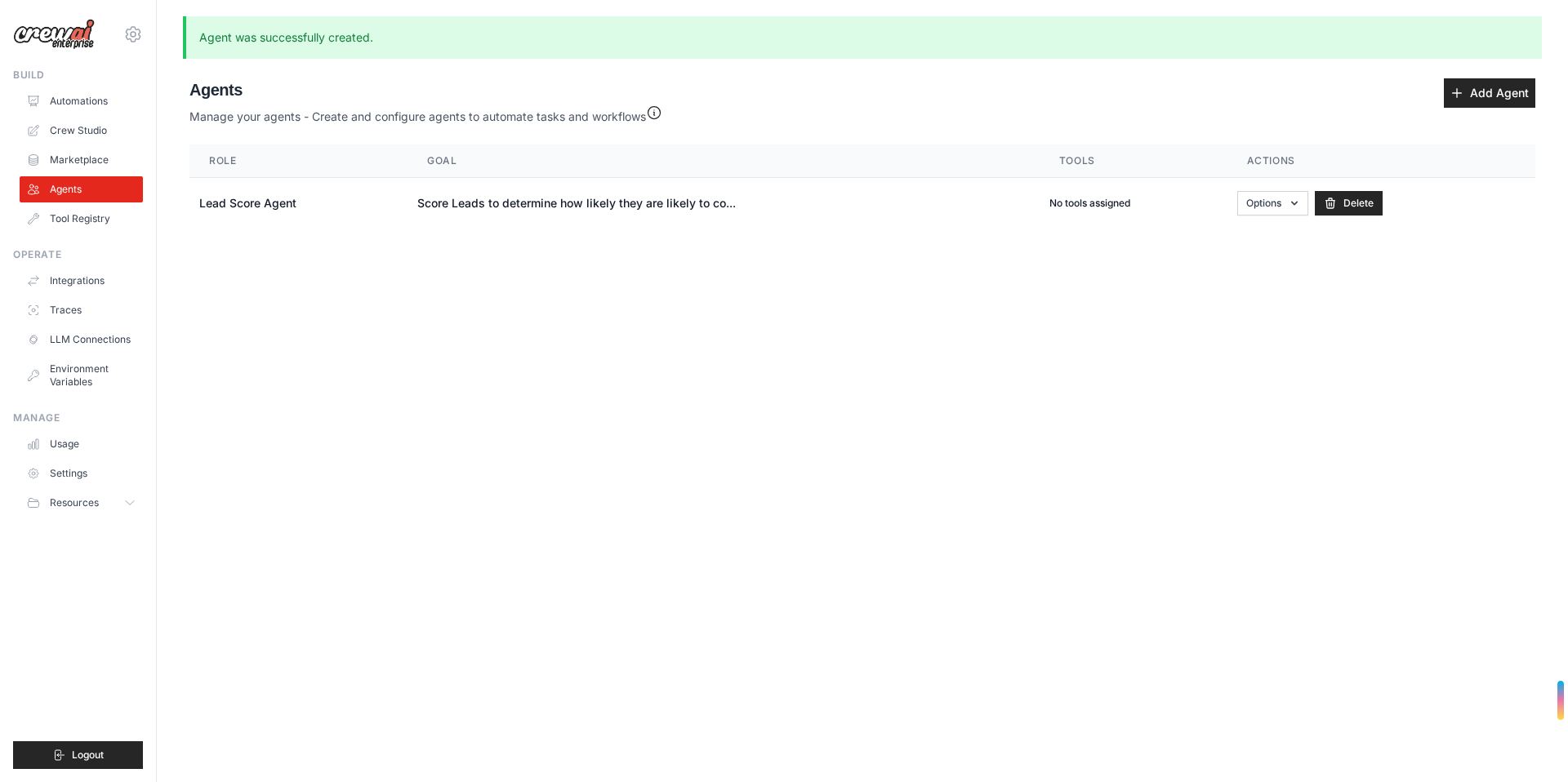
click at [233, 640] on body "adam@mysimplestack.com Settings Build Automations Crew Studio Blog" at bounding box center [784, 391] width 1568 height 782
click at [301, 209] on td "Lead Score Agent" at bounding box center [298, 203] width 218 height 52
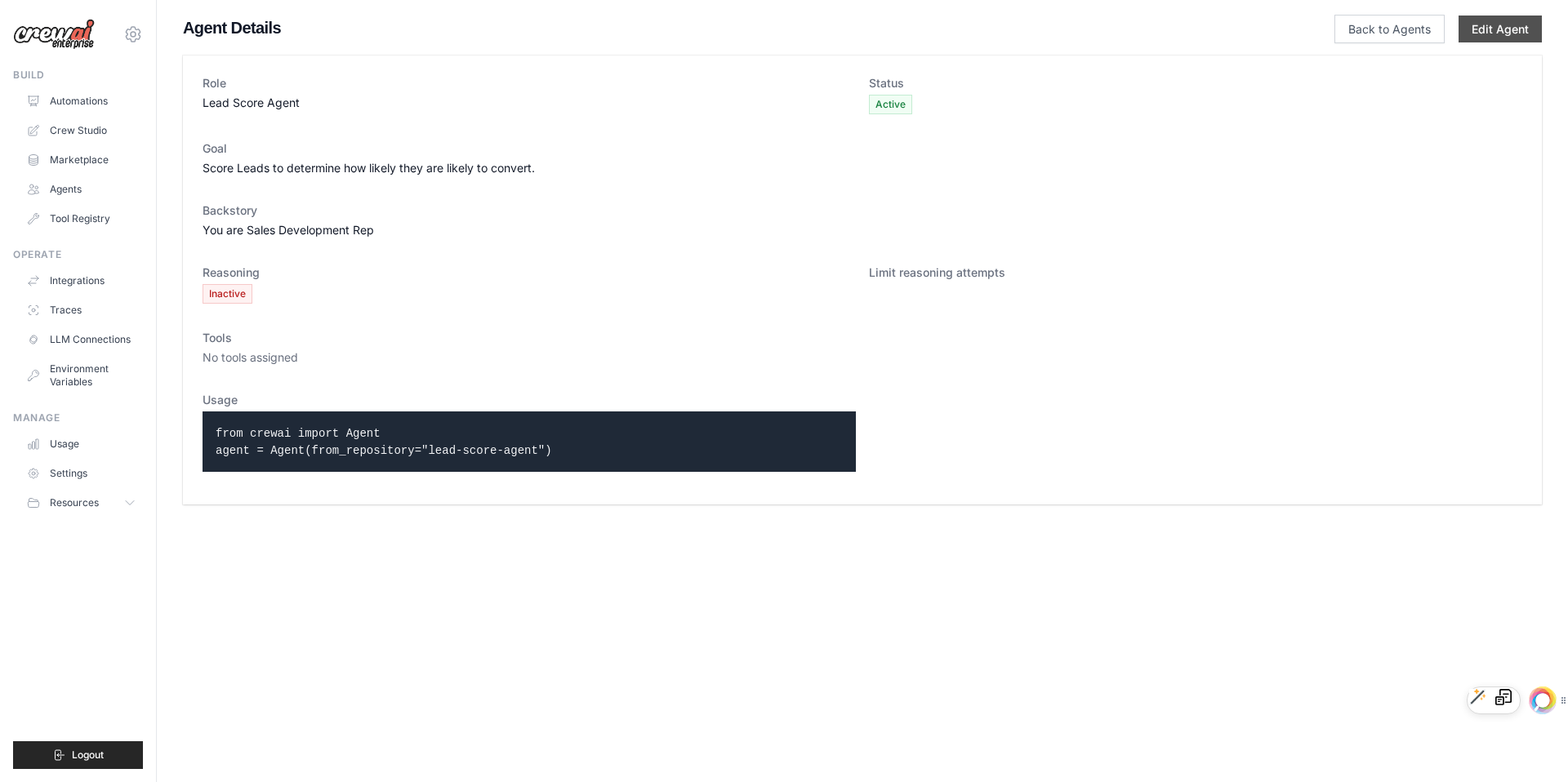
click at [1483, 23] on link "Edit Agent" at bounding box center [1500, 29] width 83 height 27
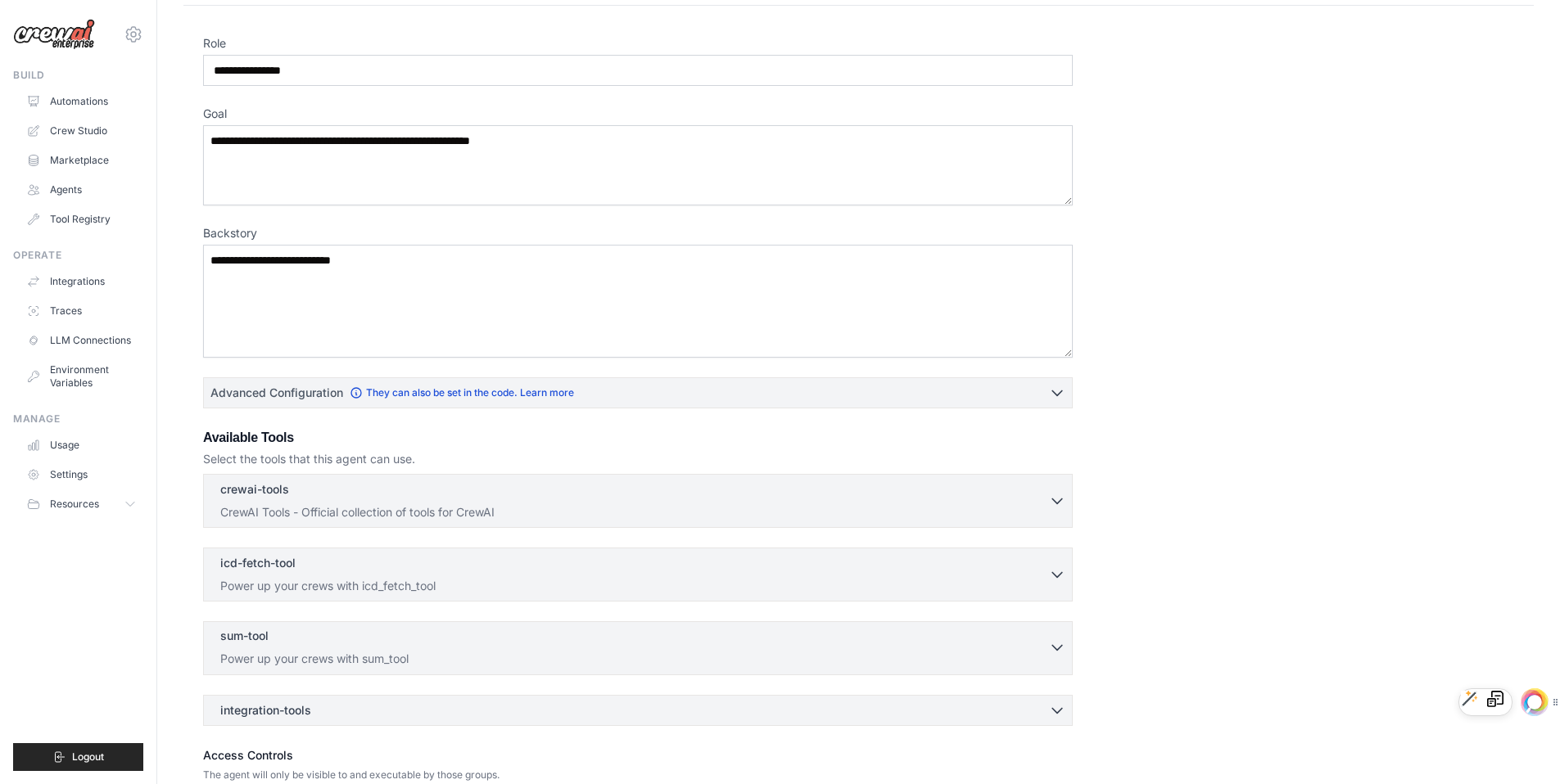
scroll to position [214, 0]
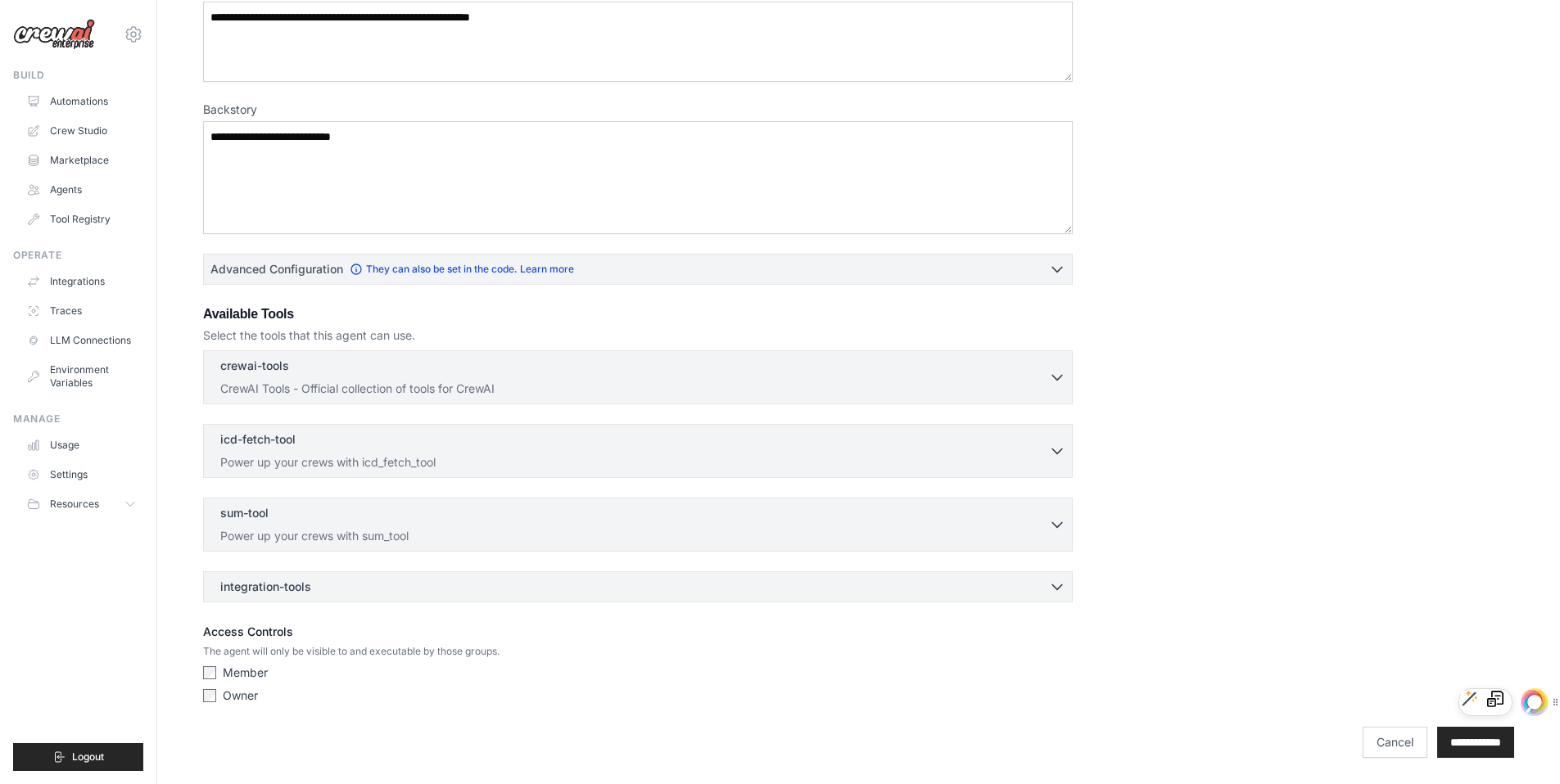
click at [249, 672] on label "Member" at bounding box center [244, 672] width 45 height 17
click at [432, 460] on p "Power up your crews with icd_fetch_tool" at bounding box center [635, 461] width 828 height 17
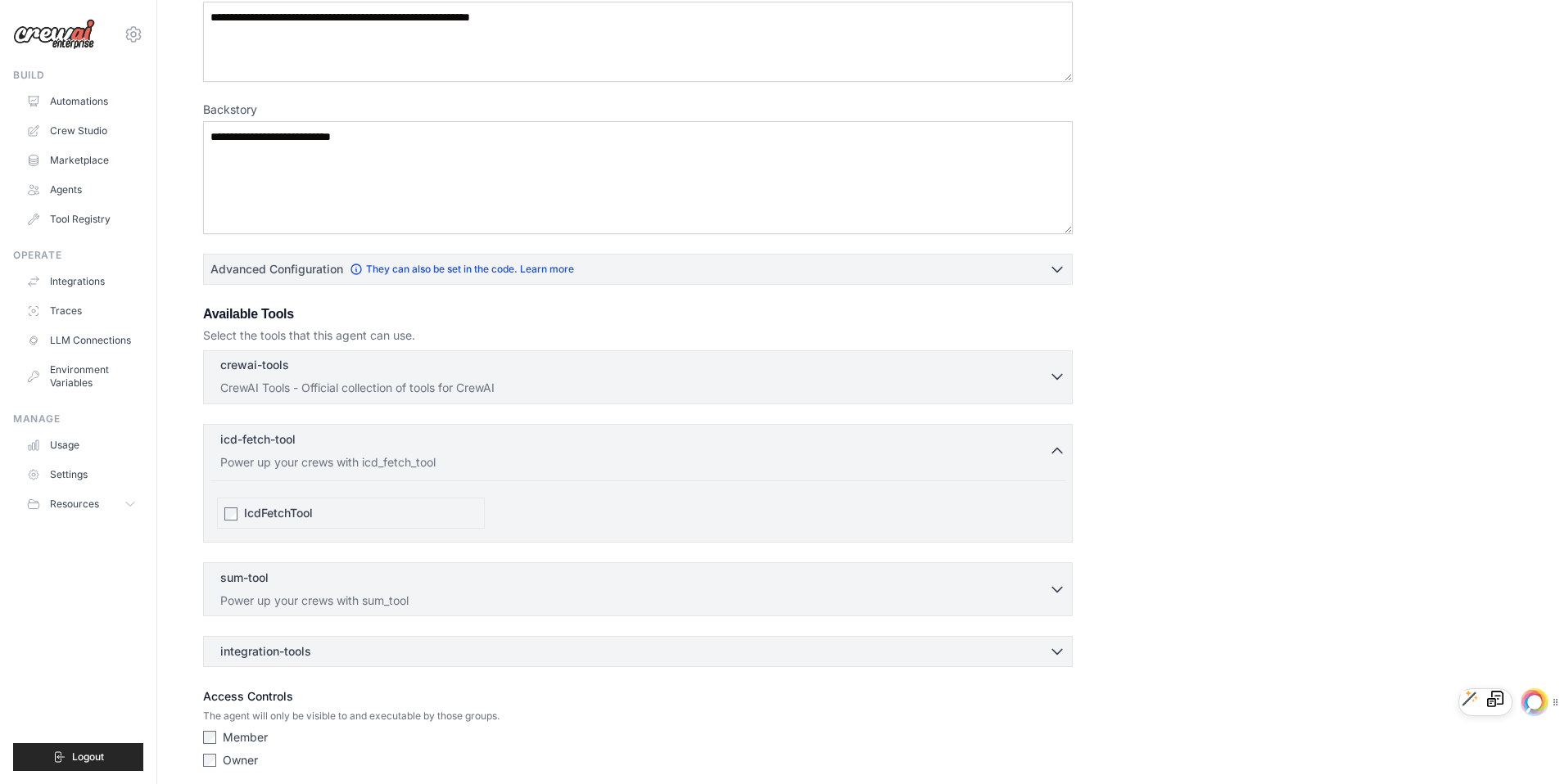
click at [428, 387] on p "CrewAI Tools - Official collection of tools for CrewAI" at bounding box center [635, 388] width 828 height 17
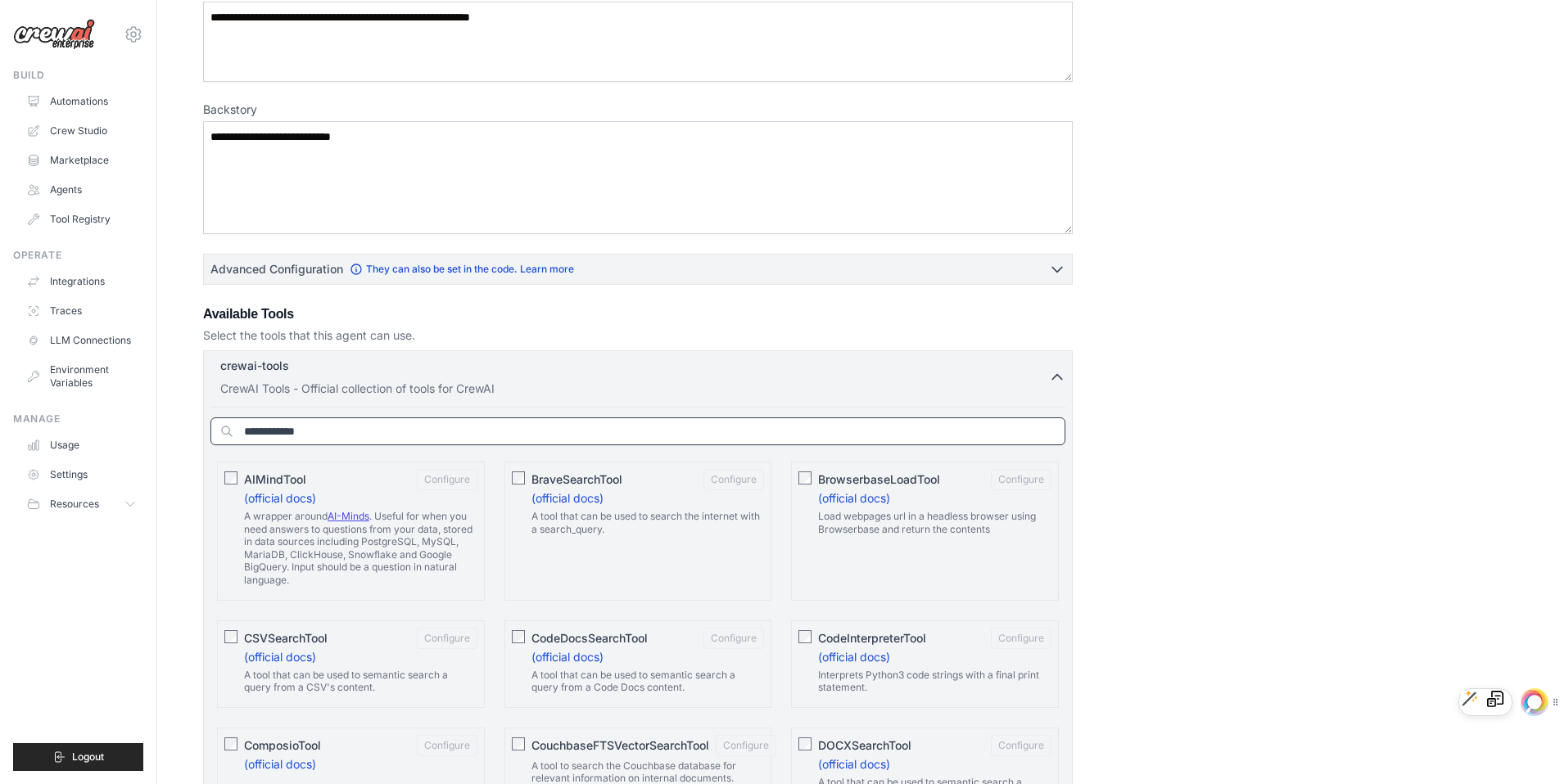
click at [408, 433] on input "text" at bounding box center [638, 432] width 855 height 28
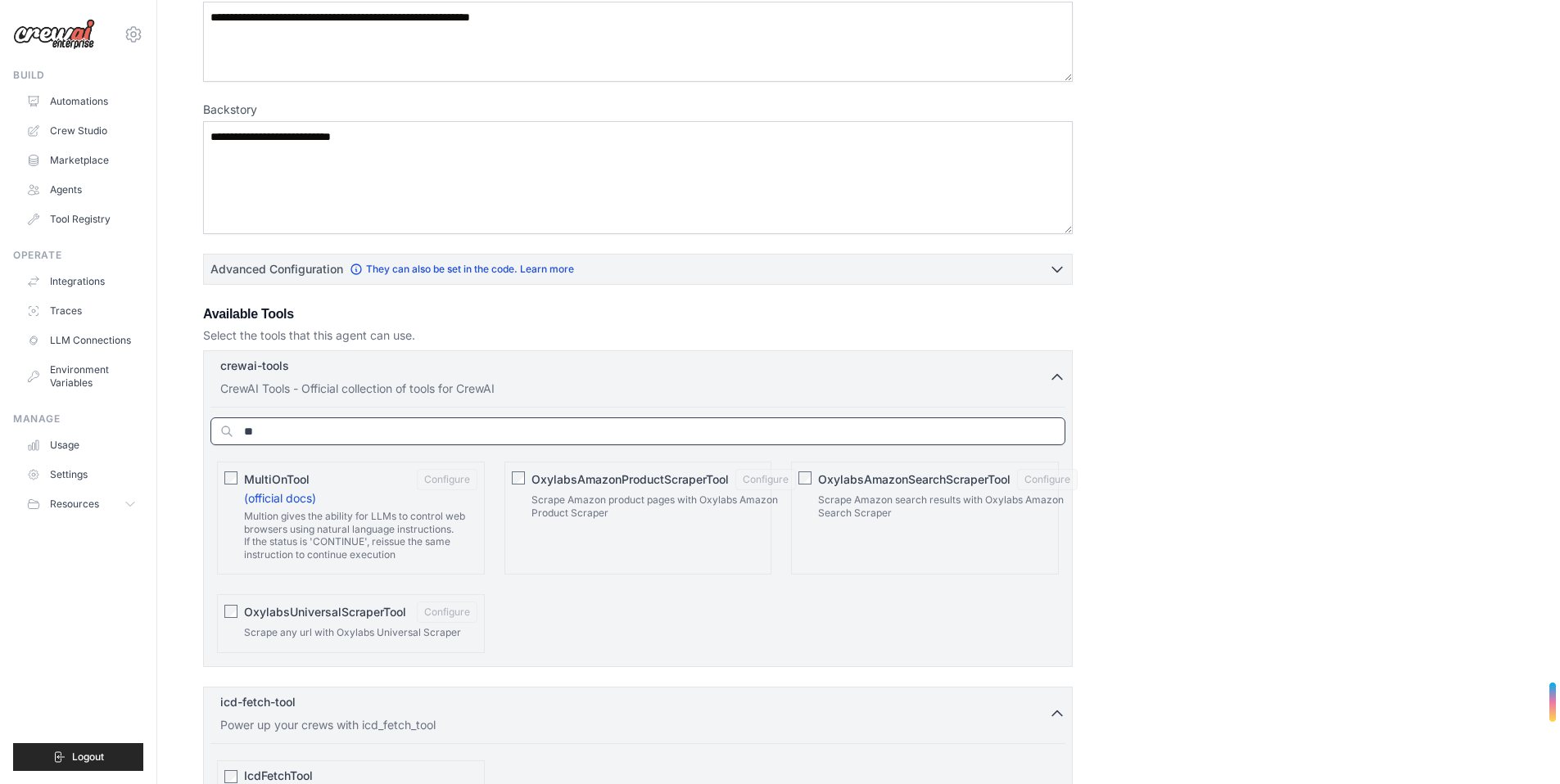
type input "*"
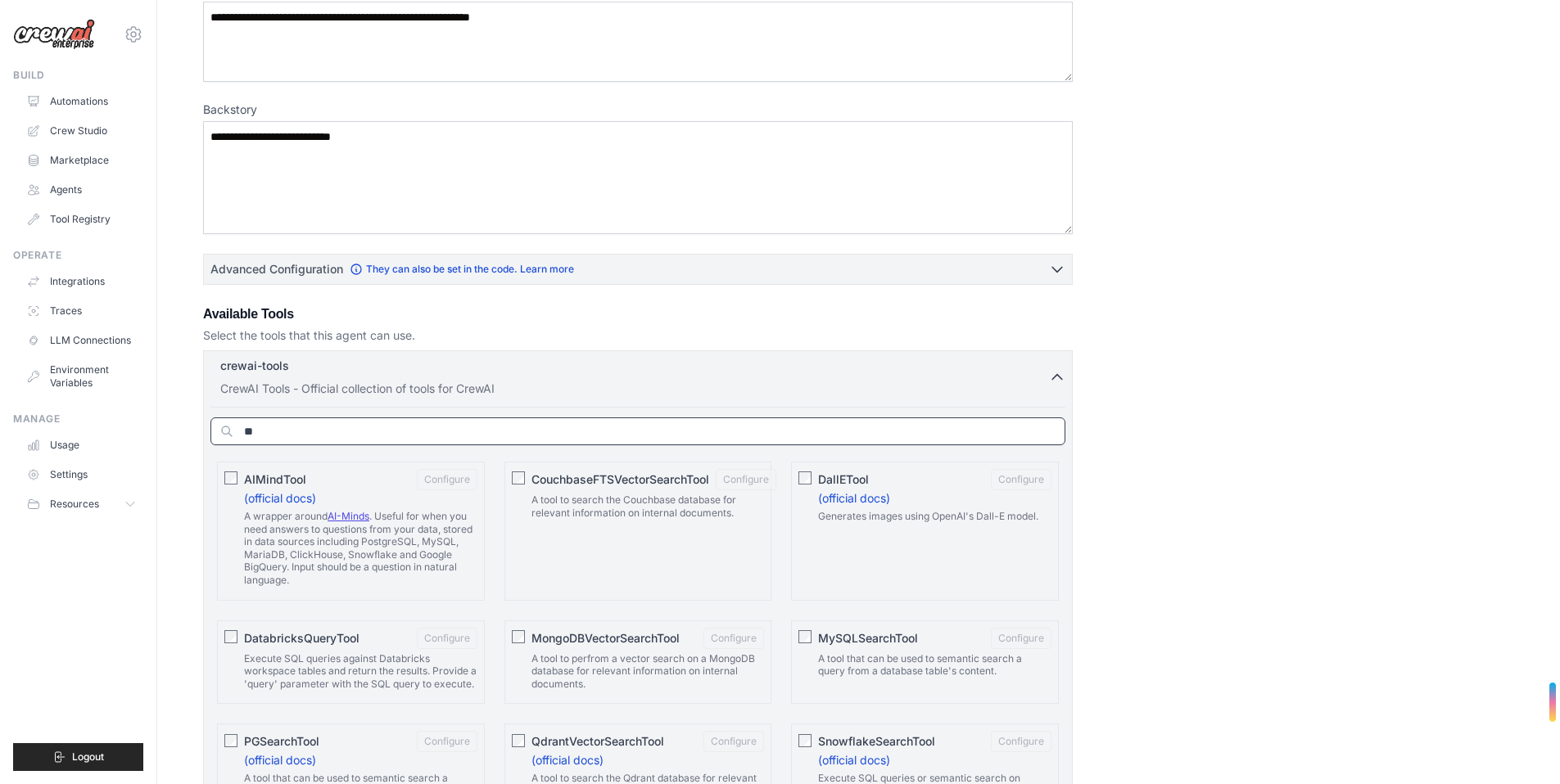
type input "*"
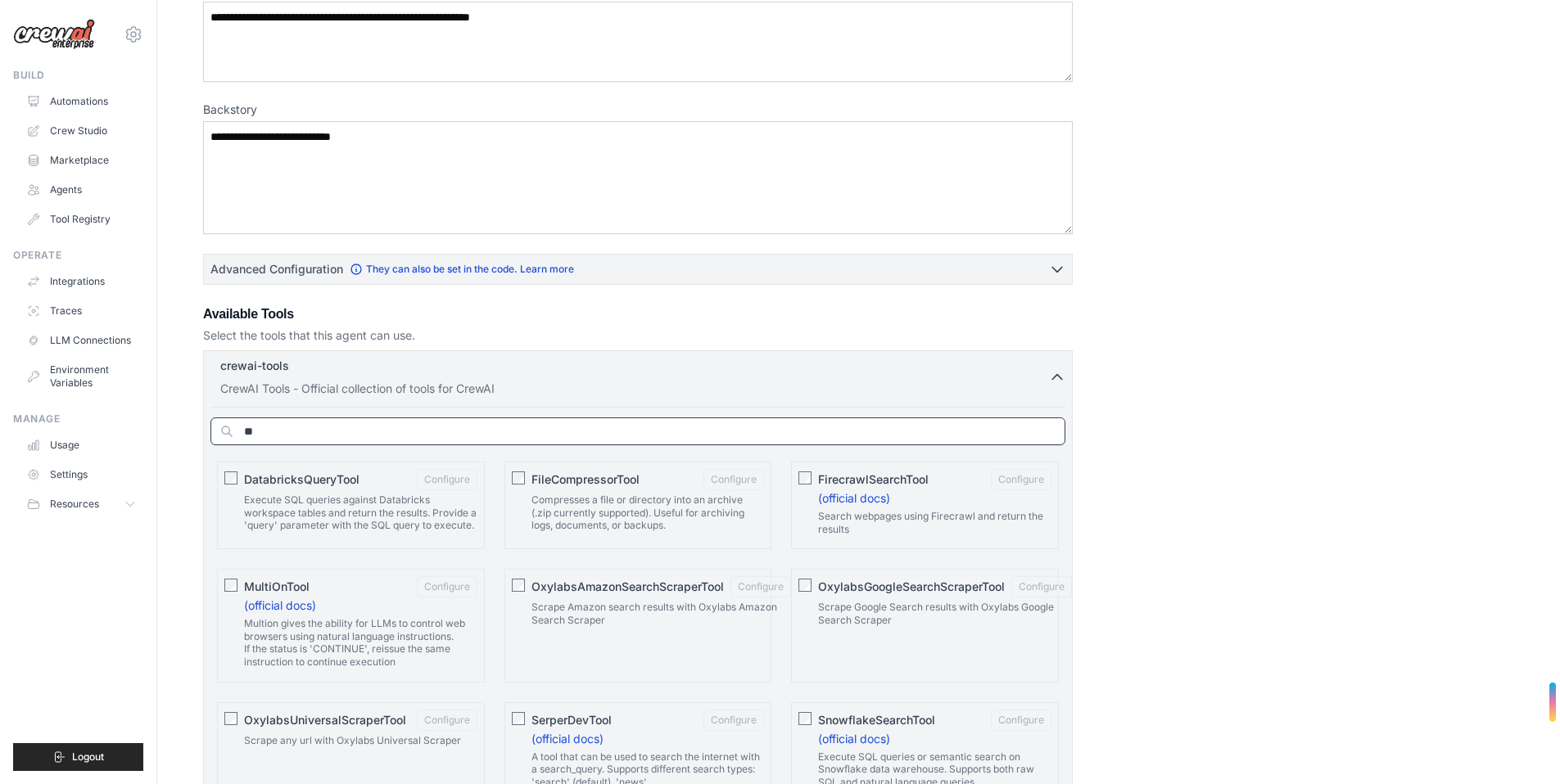
type input "*"
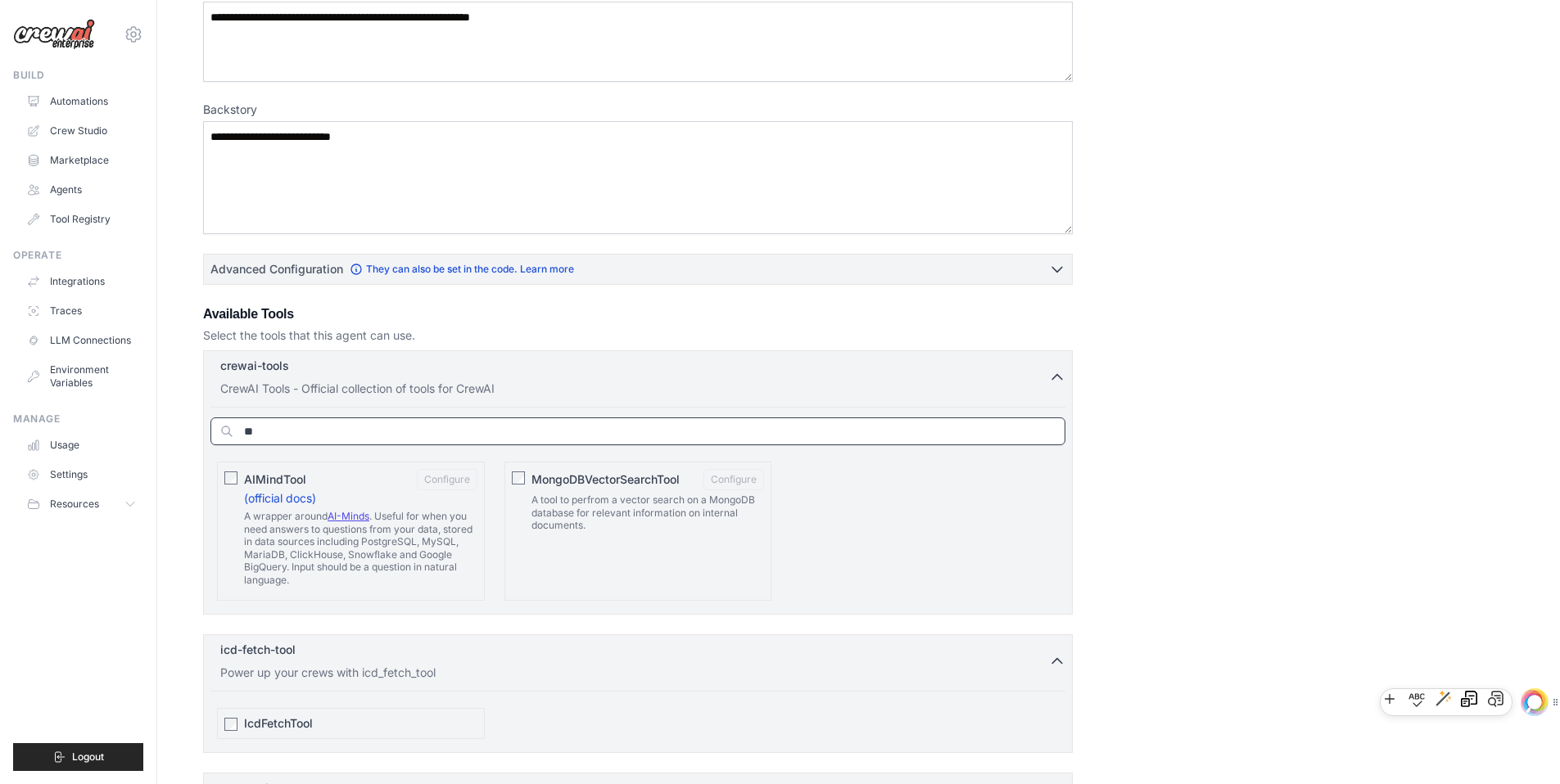
click at [347, 432] on input "**" at bounding box center [638, 432] width 855 height 28
type input "*"
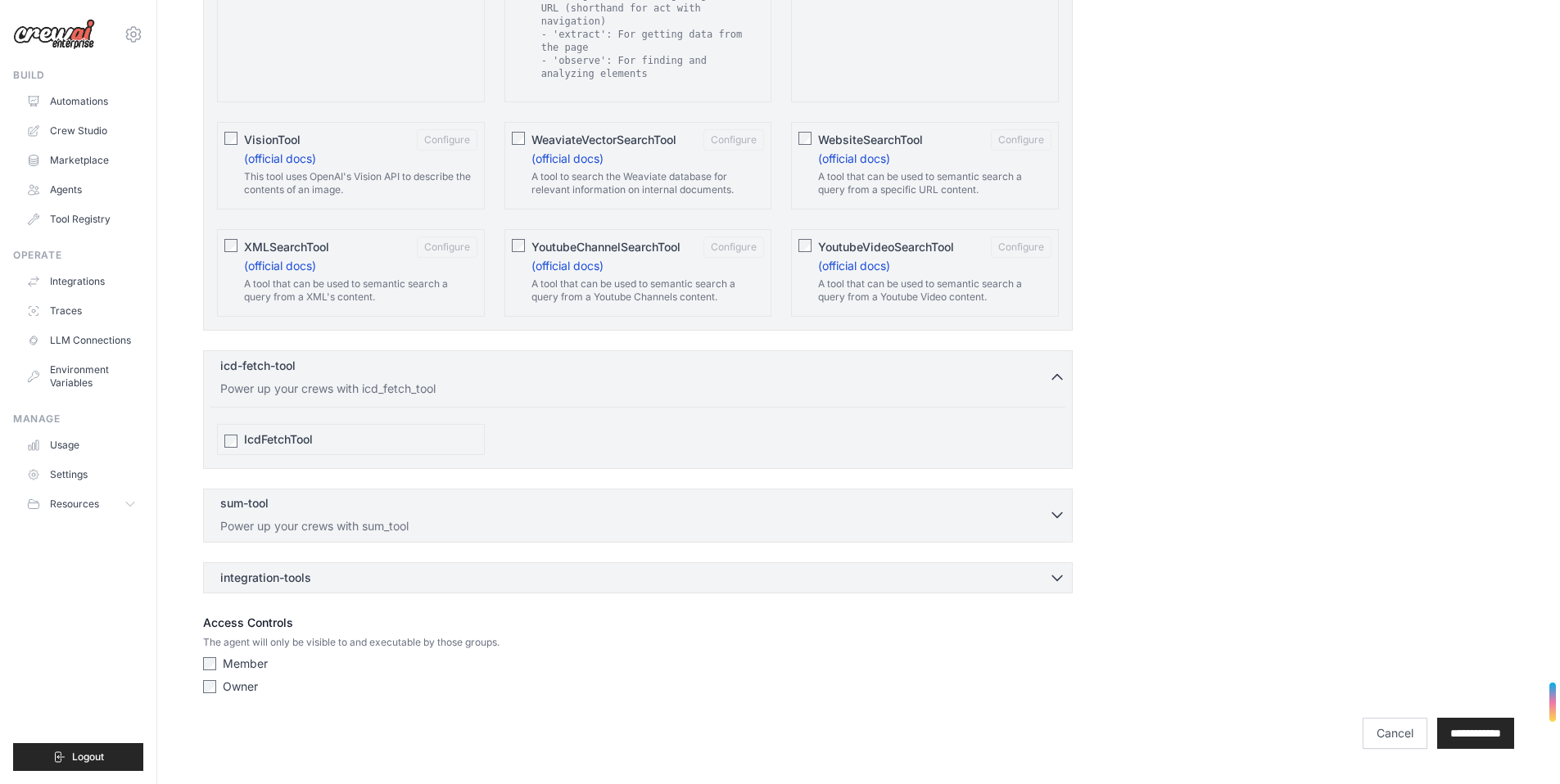
scroll to position [3073, 0]
click at [561, 526] on div "sum-tool 0 selected Power up your crews with sum_tool" at bounding box center [635, 514] width 828 height 40
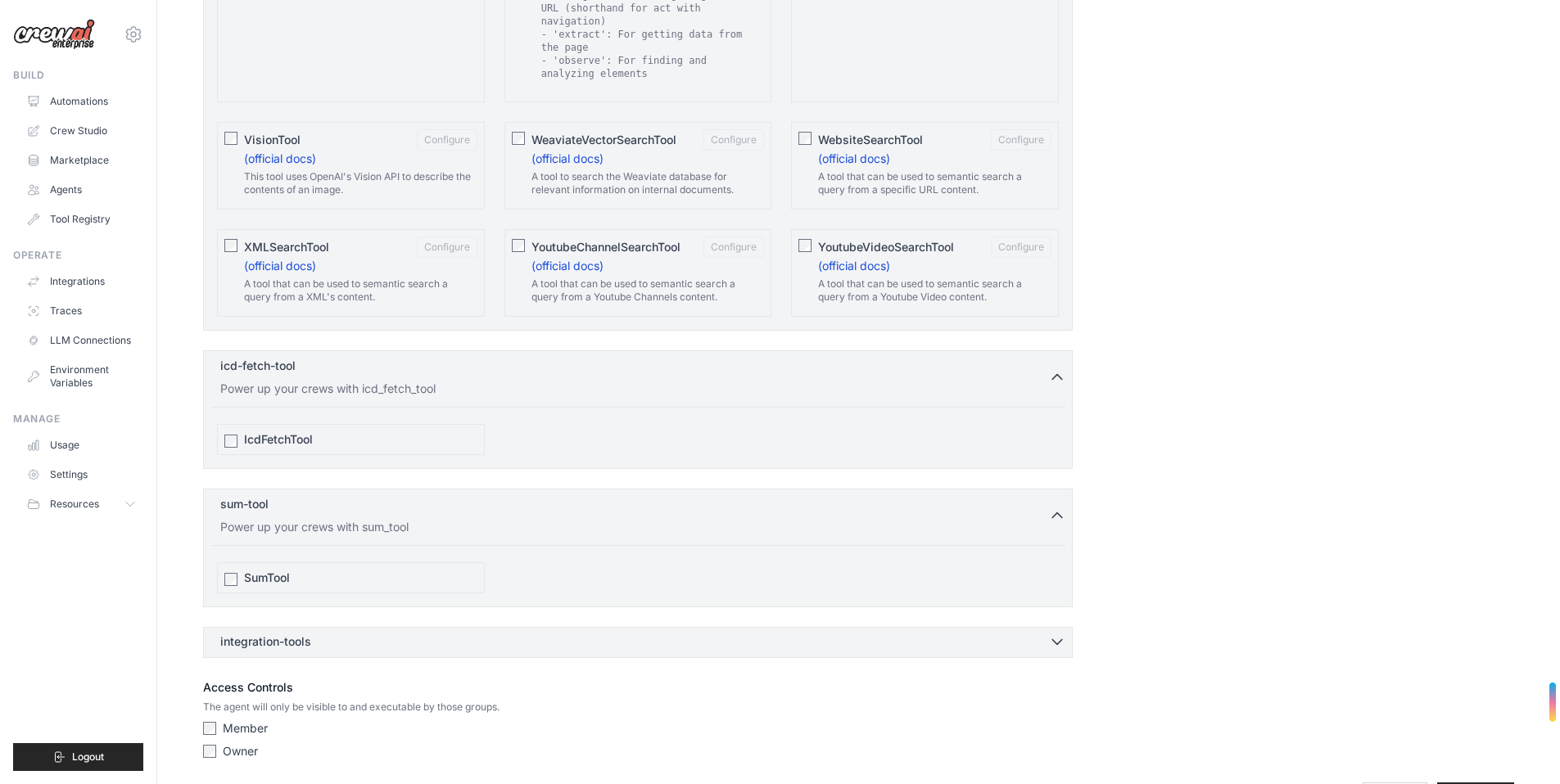
click at [440, 649] on div "integration-tools 0 selected" at bounding box center [643, 642] width 845 height 17
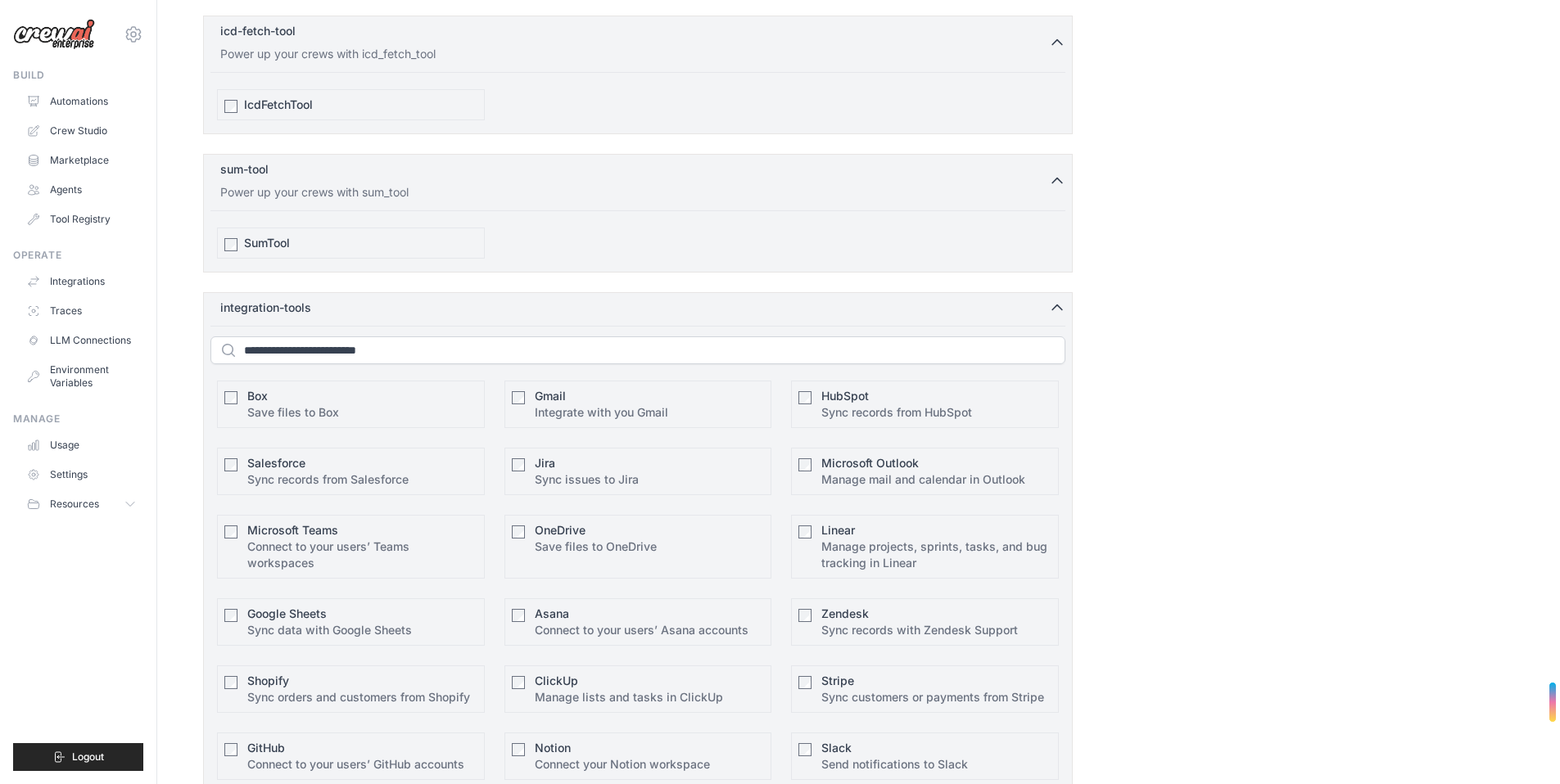
scroll to position [3484, 0]
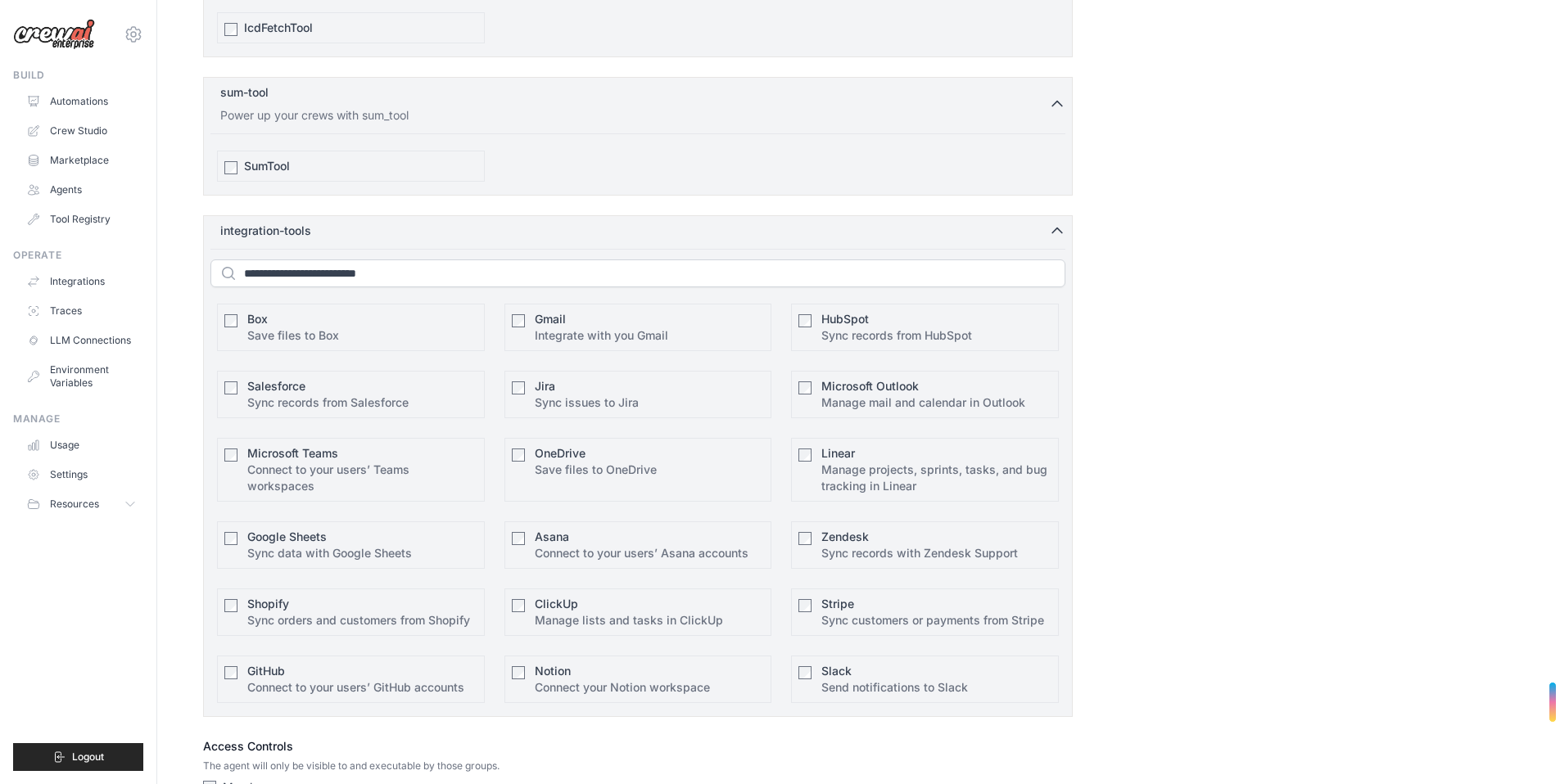
click at [304, 393] on span "Salesforce" at bounding box center [276, 386] width 58 height 14
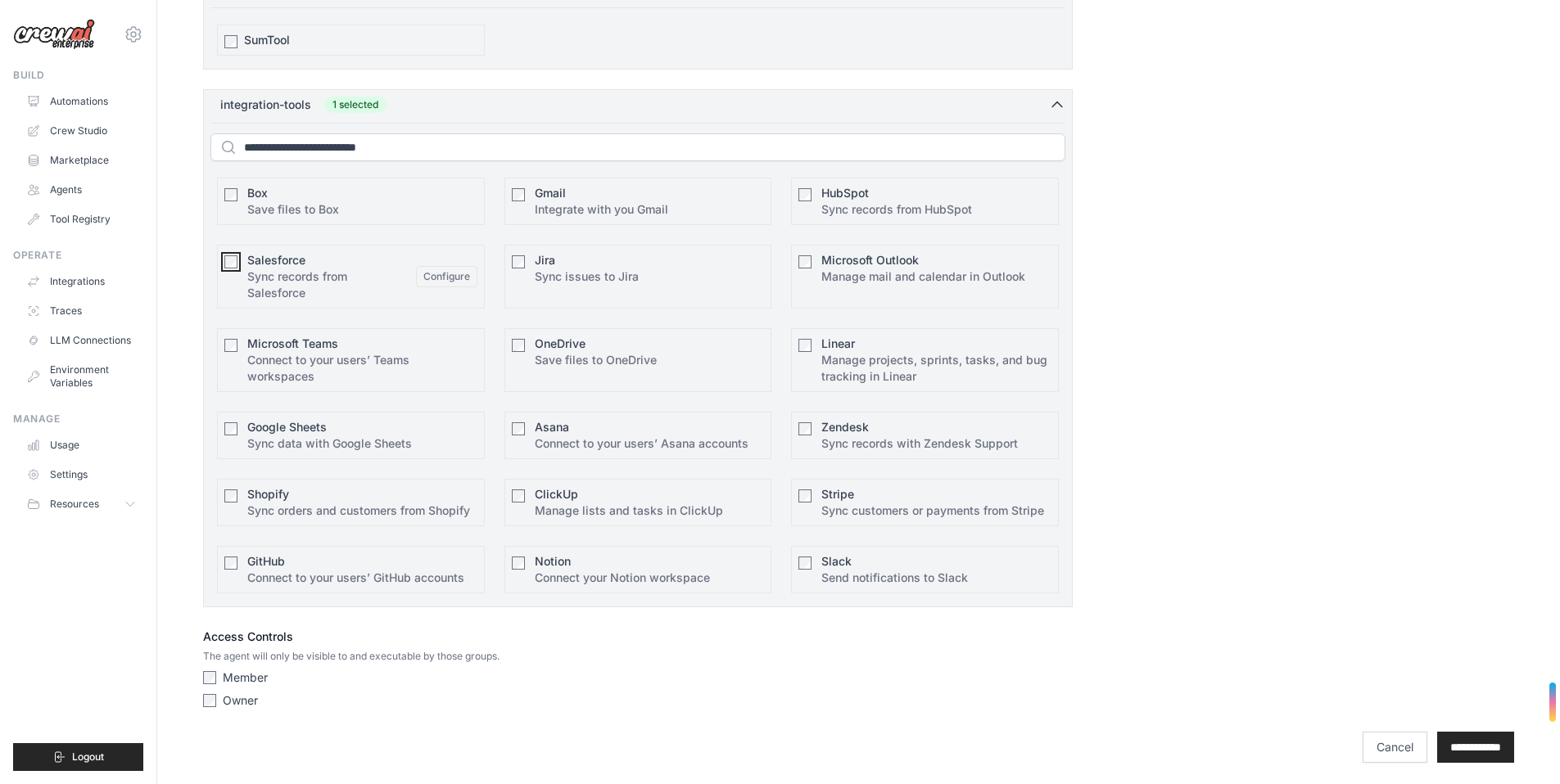
scroll to position [3625, 0]
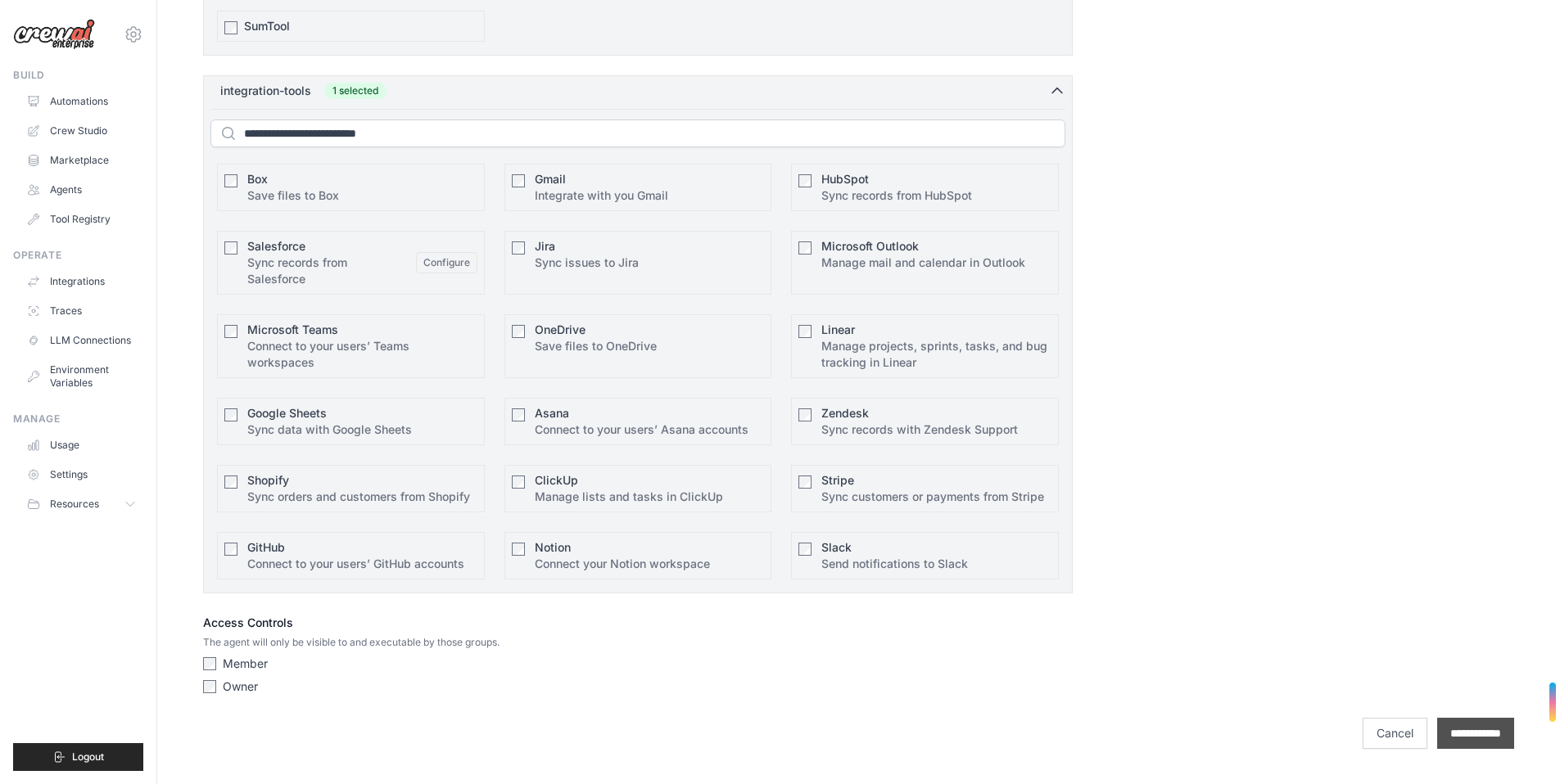
click at [1481, 733] on input "**********" at bounding box center [1476, 733] width 77 height 31
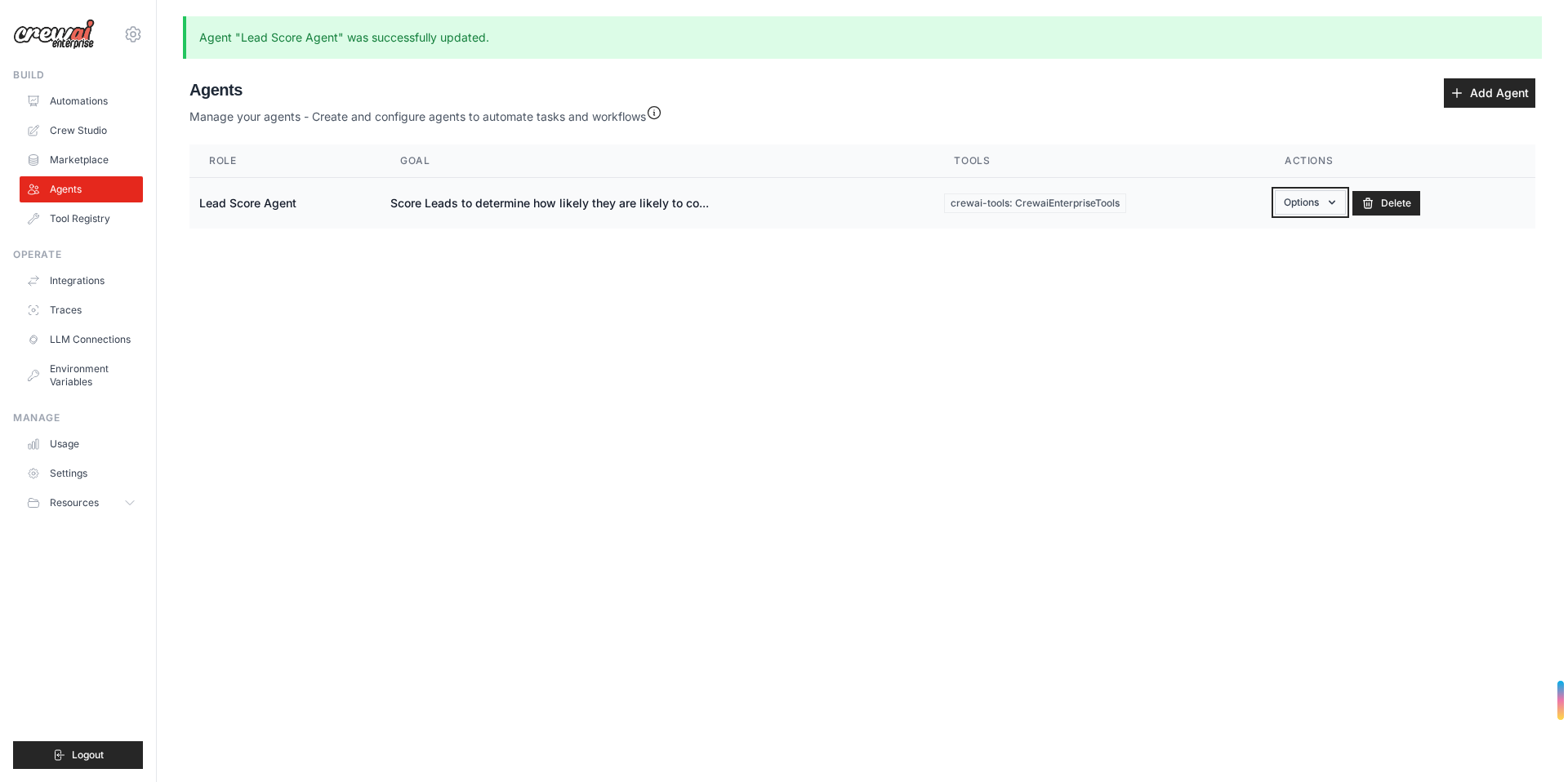
click at [1308, 201] on button "Options" at bounding box center [1310, 203] width 71 height 25
click at [1264, 248] on link "Show" at bounding box center [1287, 240] width 118 height 30
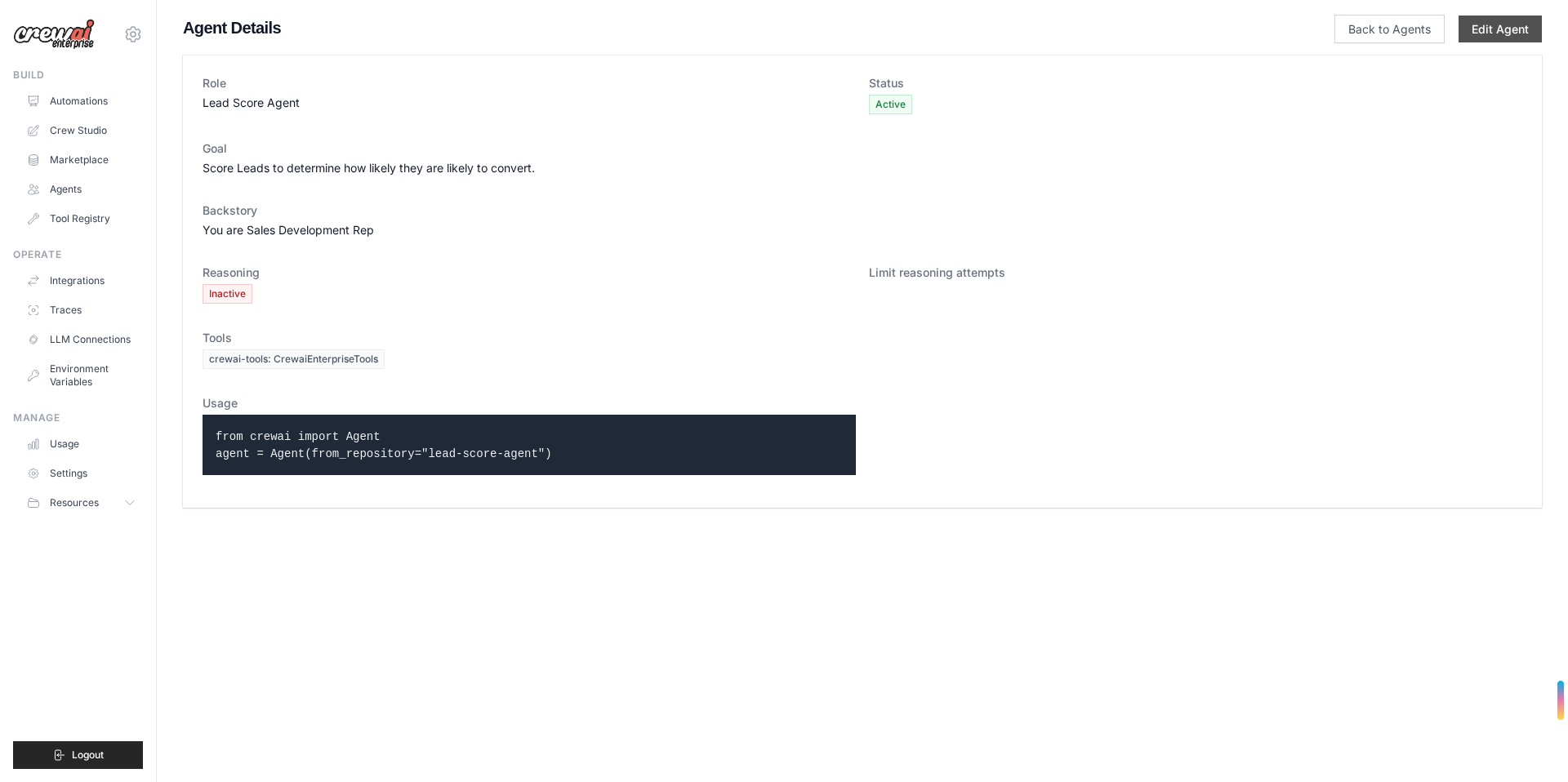
click at [1492, 29] on link "Edit Agent" at bounding box center [1500, 29] width 83 height 27
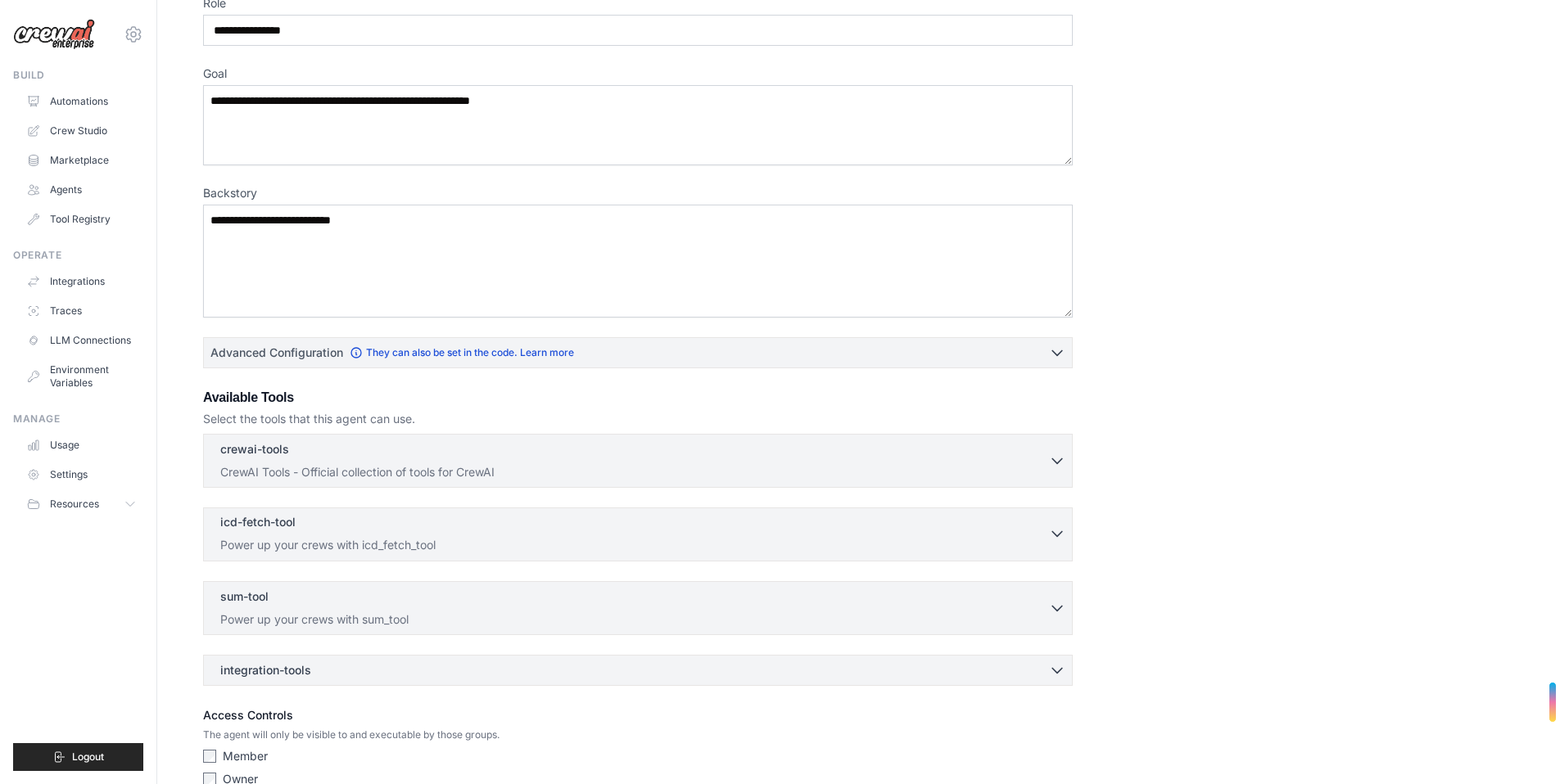
scroll to position [214, 0]
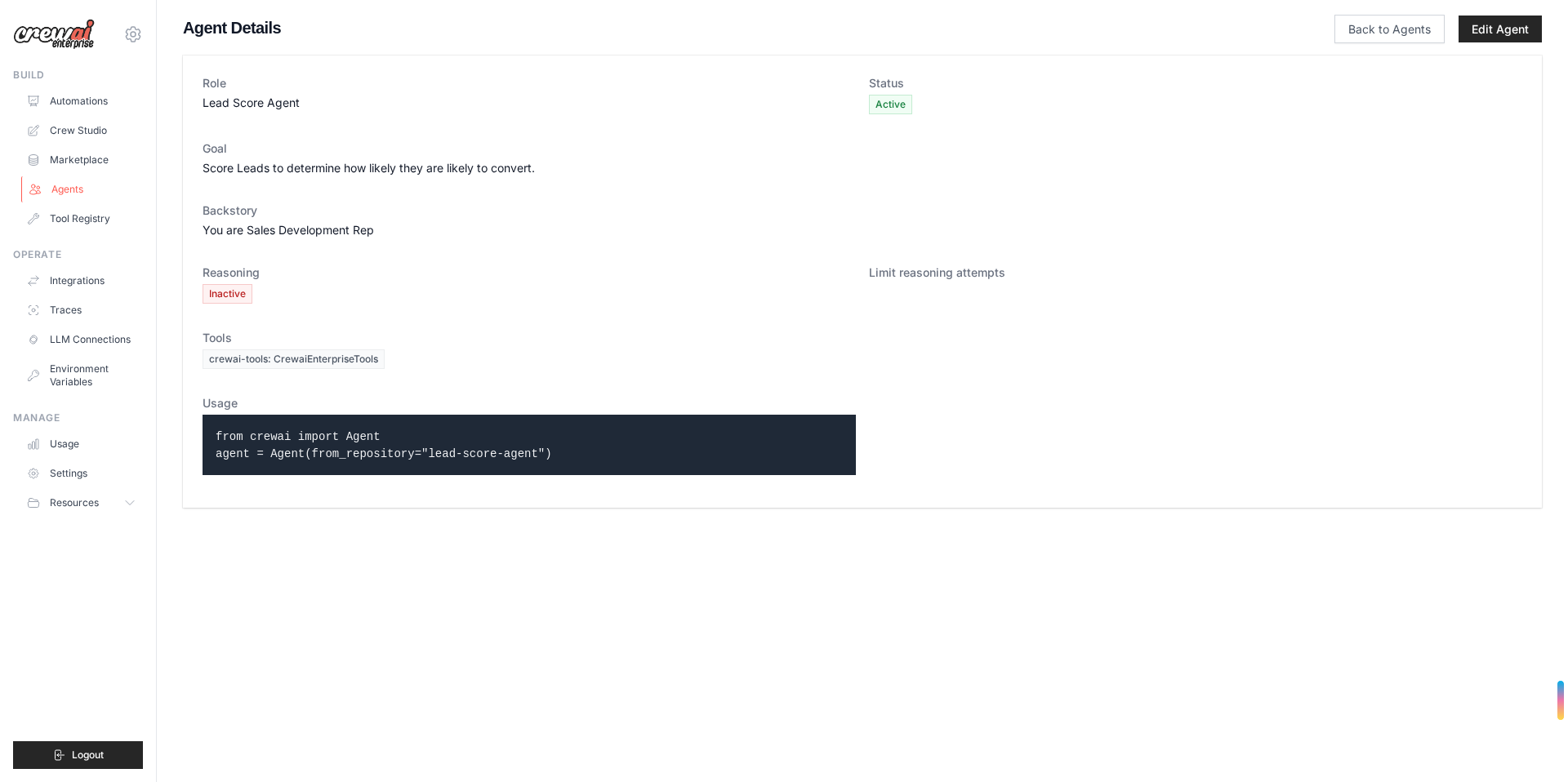
click at [62, 185] on link "Agents" at bounding box center [82, 189] width 124 height 26
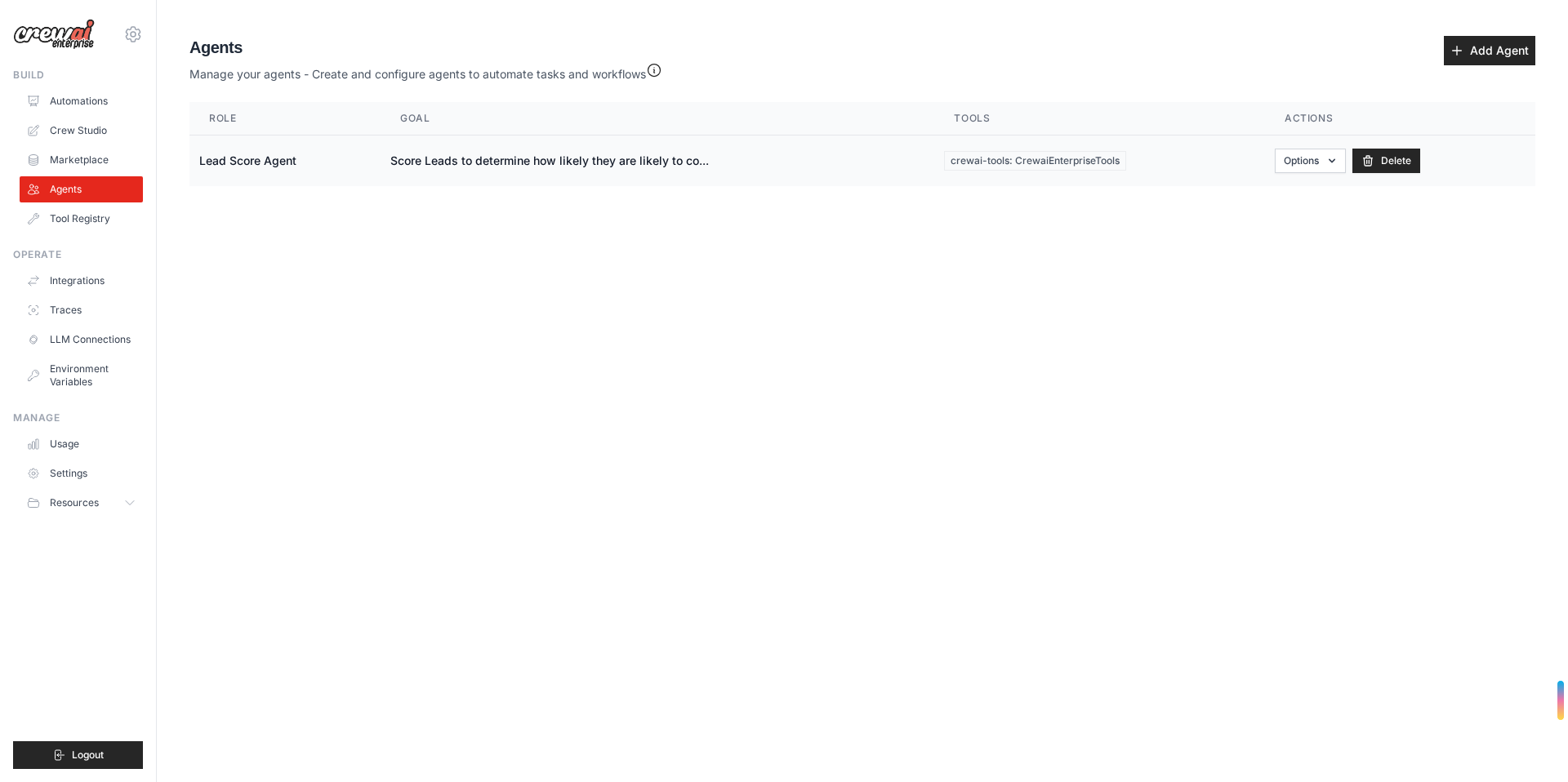
click at [251, 167] on td "Lead Score Agent" at bounding box center [285, 161] width 191 height 52
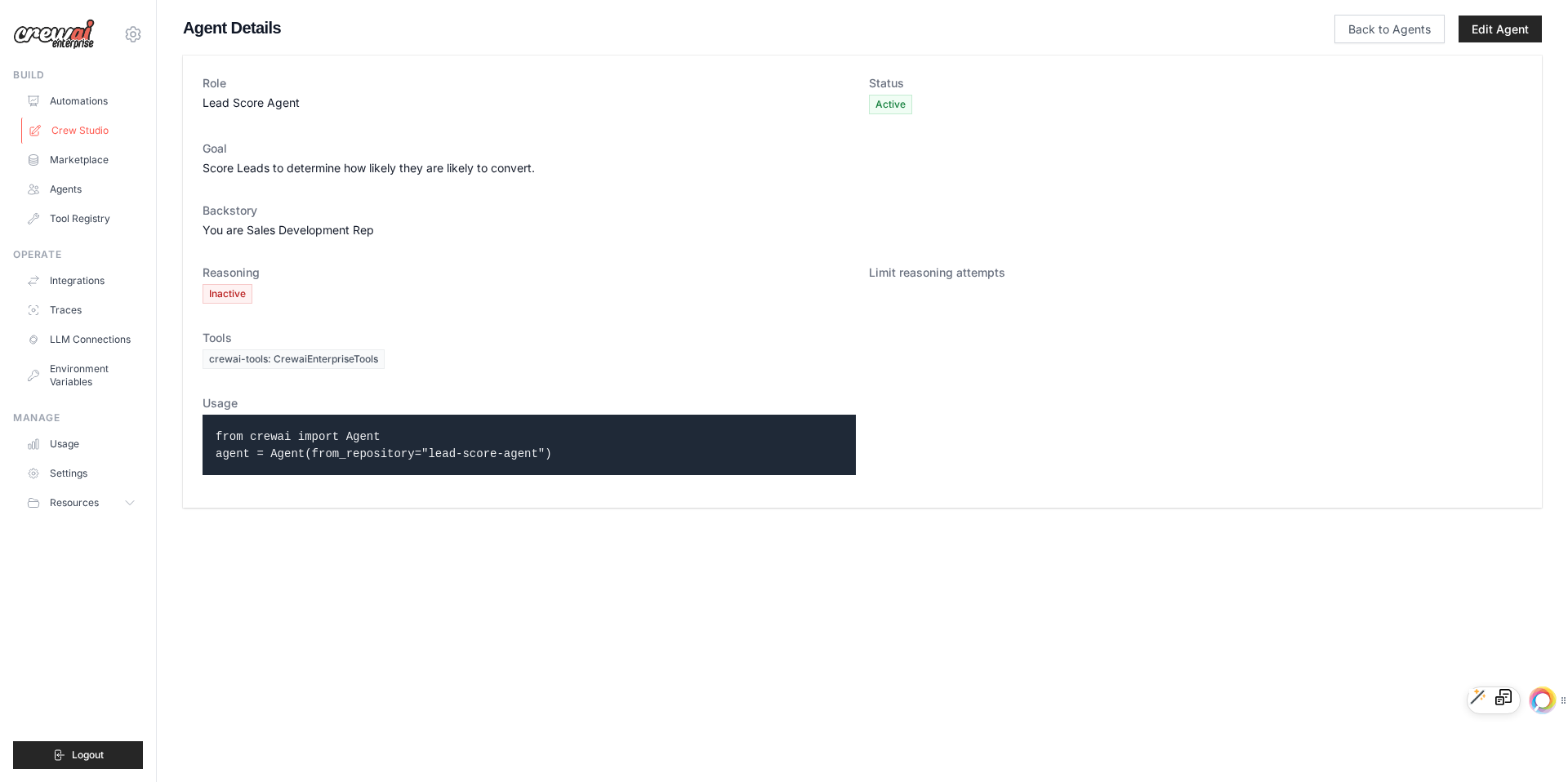
click at [82, 120] on link "Crew Studio" at bounding box center [82, 131] width 124 height 26
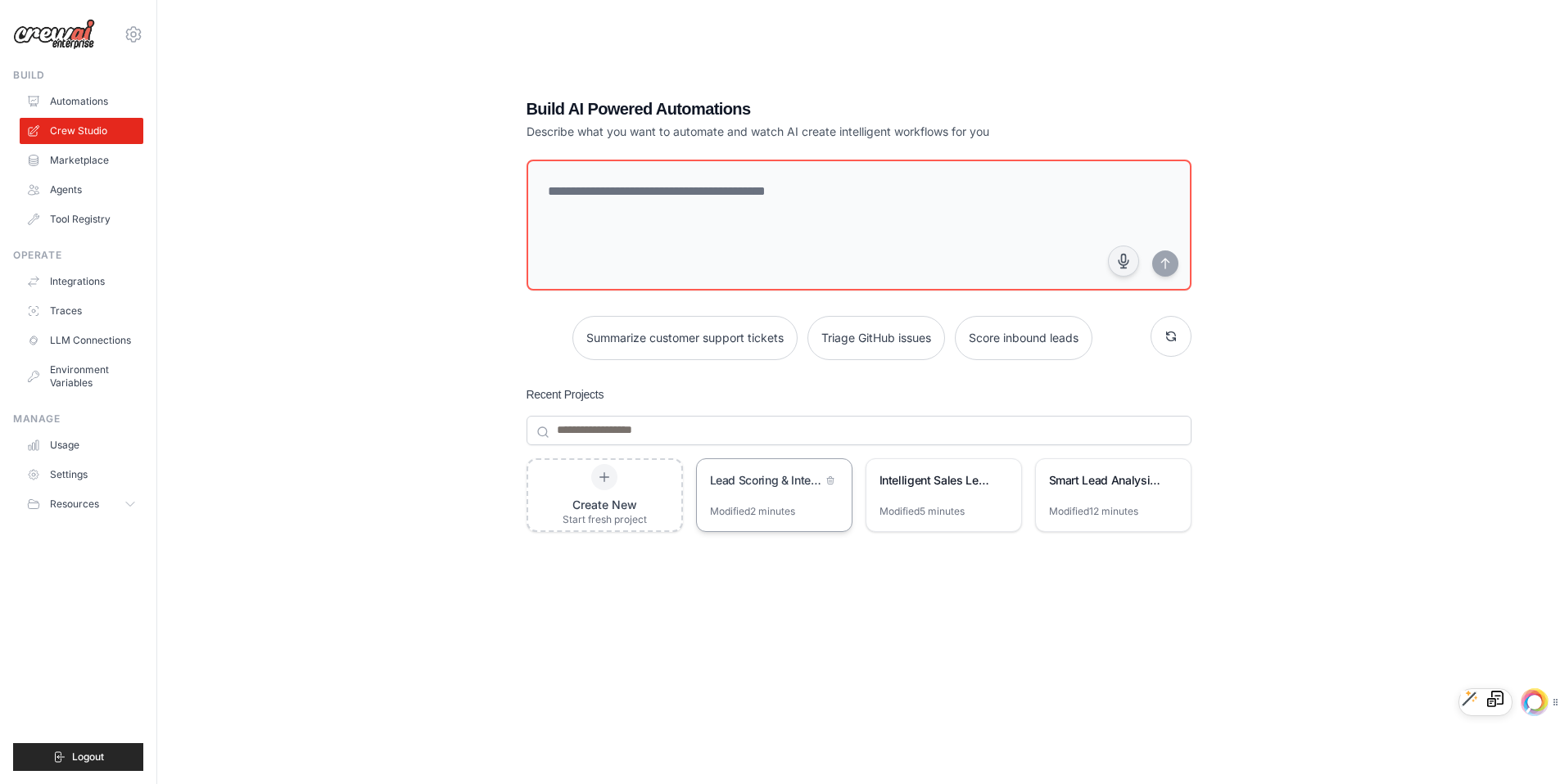
click at [777, 505] on div "Modified 2 minutes" at bounding box center [752, 512] width 85 height 13
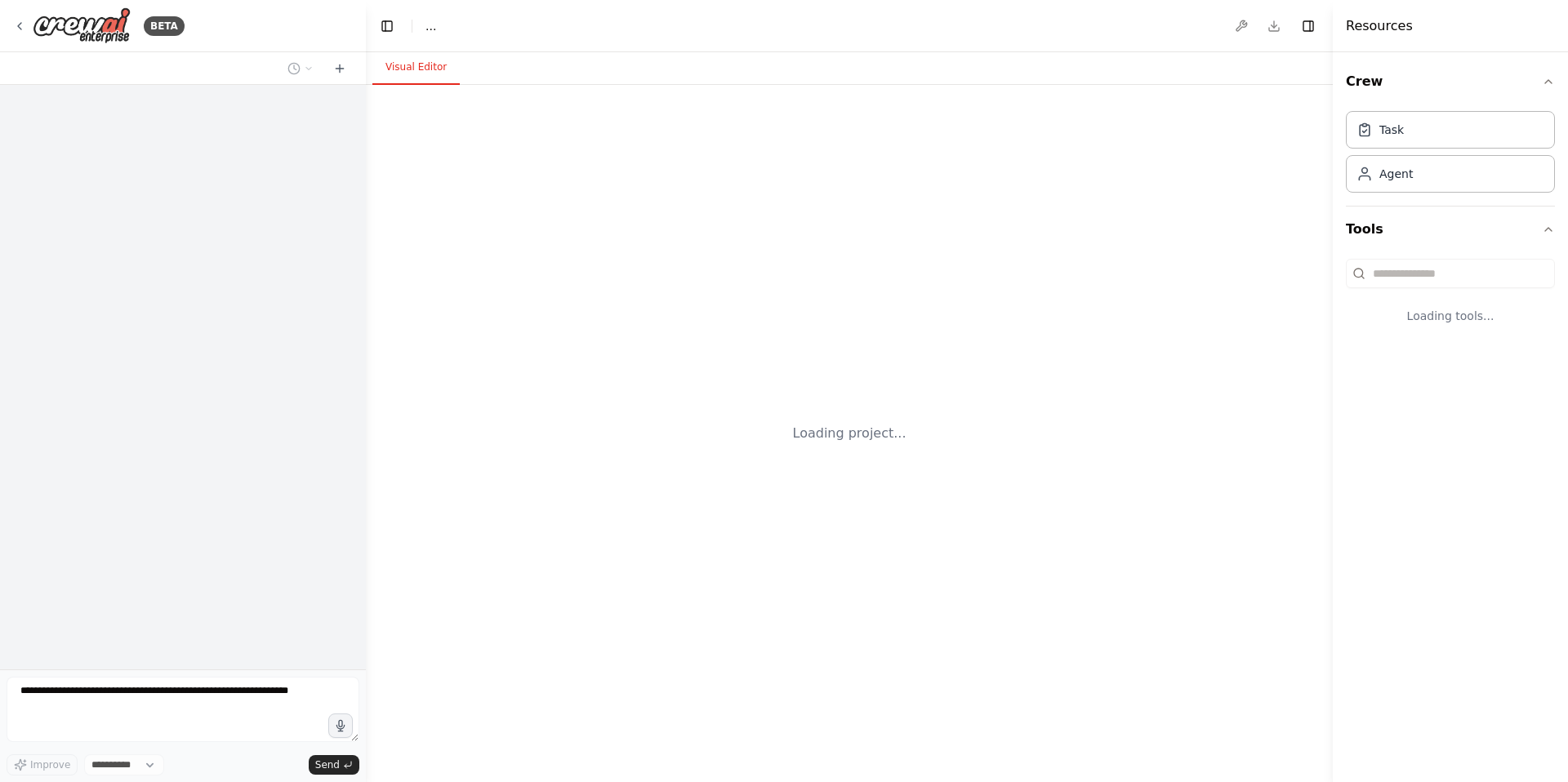
select select "****"
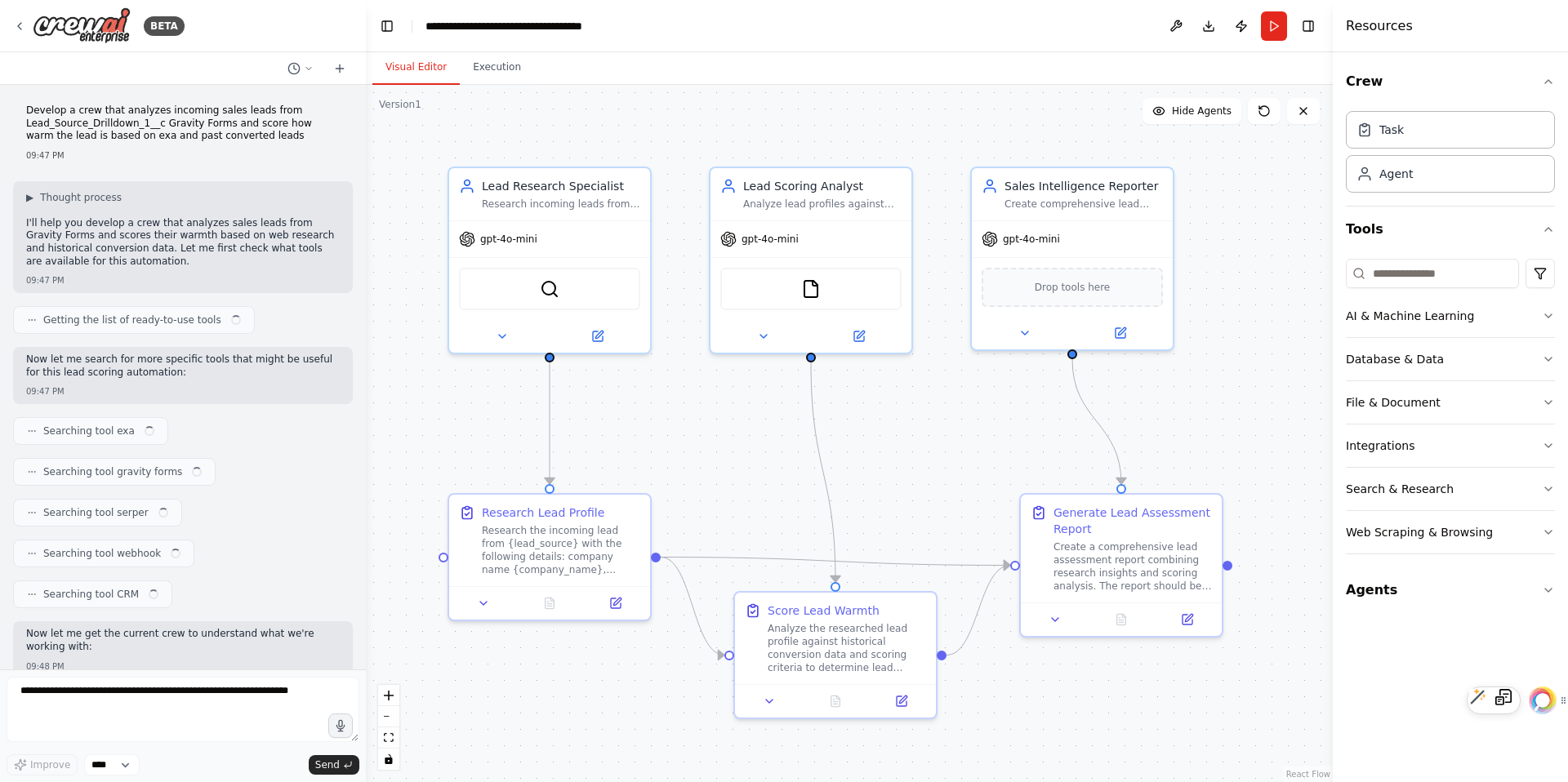
scroll to position [636, 0]
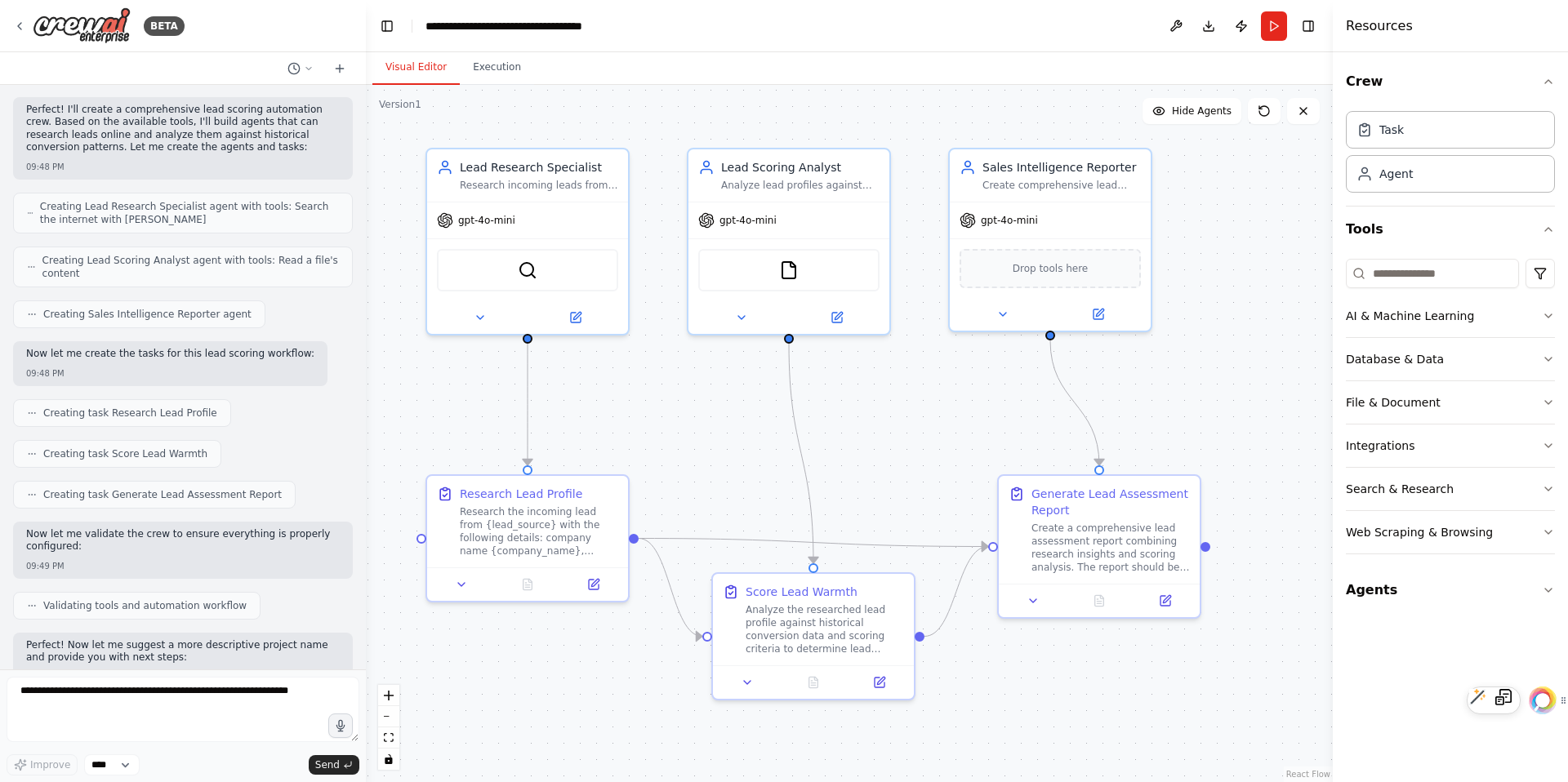
drag, startPoint x: 744, startPoint y: 482, endPoint x: 723, endPoint y: 466, distance: 26.4
click at [723, 466] on div ".deletable-edge-delete-btn { width: 20px; height: 20px; border: 0px solid #ffff…" at bounding box center [849, 433] width 967 height 697
click at [493, 220] on span "gpt-4o-mini" at bounding box center [486, 217] width 57 height 13
click at [501, 216] on span "gpt-4o-mini" at bounding box center [486, 217] width 57 height 13
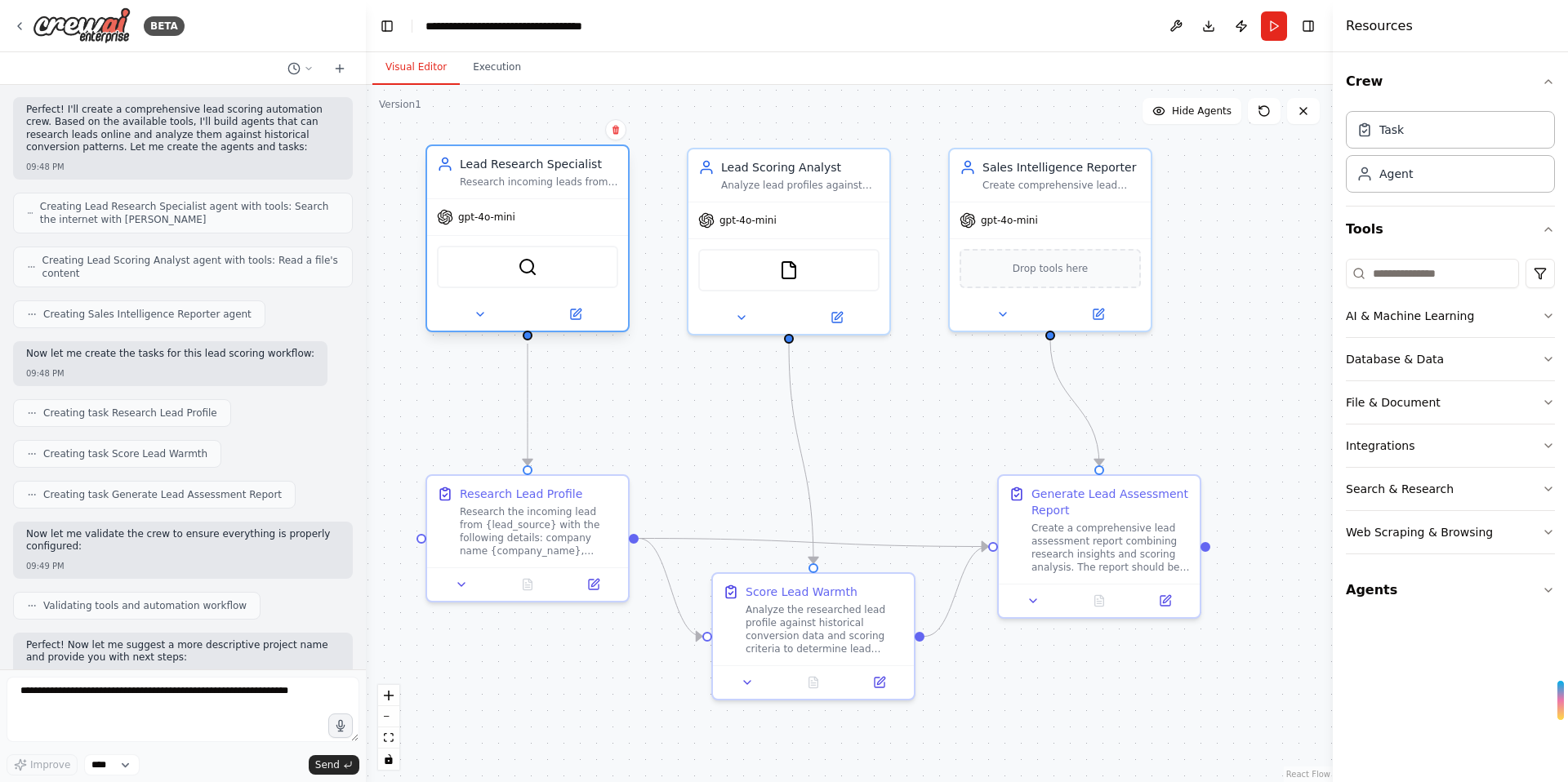
click at [538, 267] on div "SerperDevTool" at bounding box center [527, 267] width 182 height 42
click at [518, 270] on img at bounding box center [527, 267] width 19 height 19
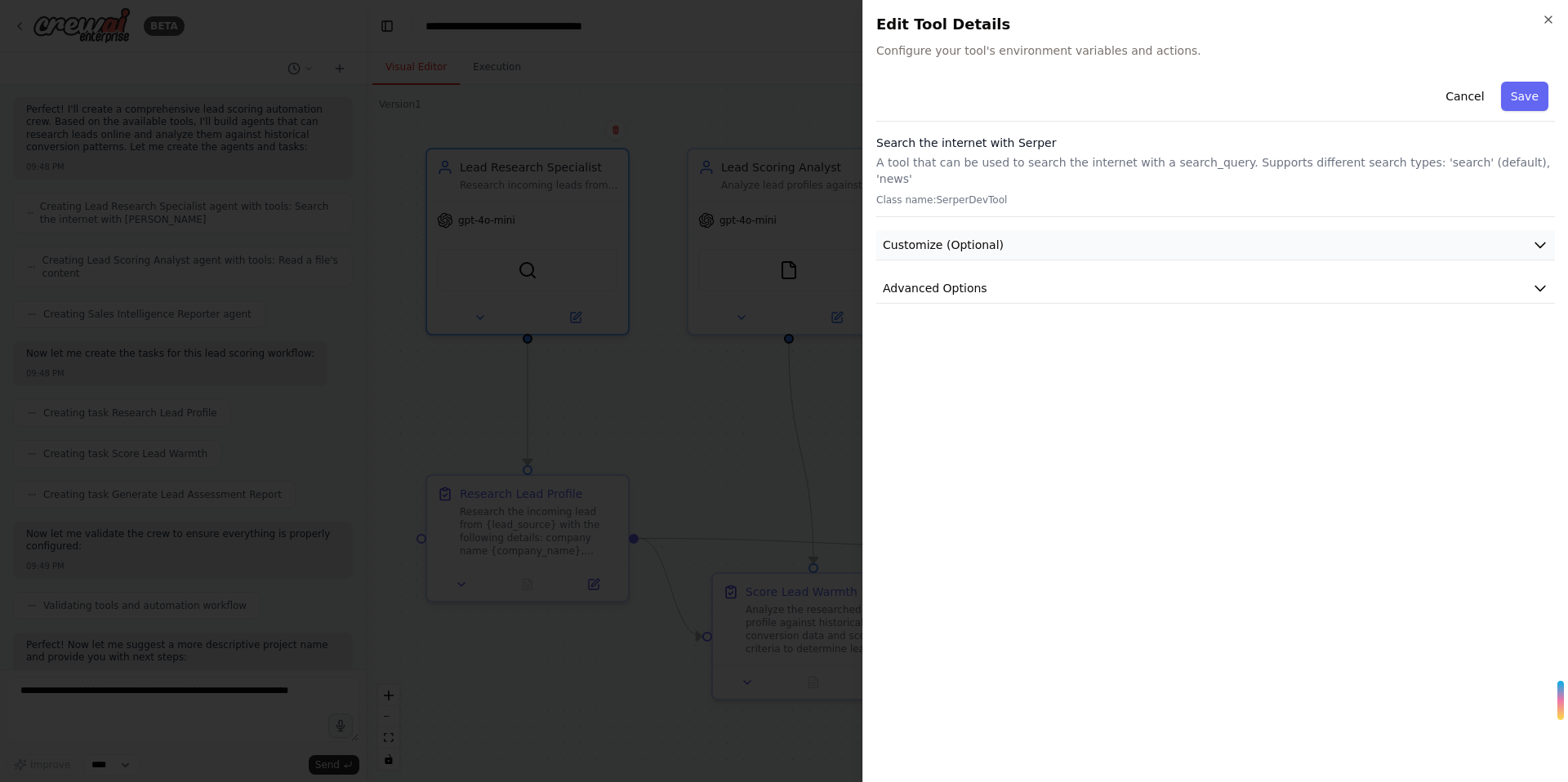
click at [980, 237] on span "Customize (Optional)" at bounding box center [944, 245] width 121 height 17
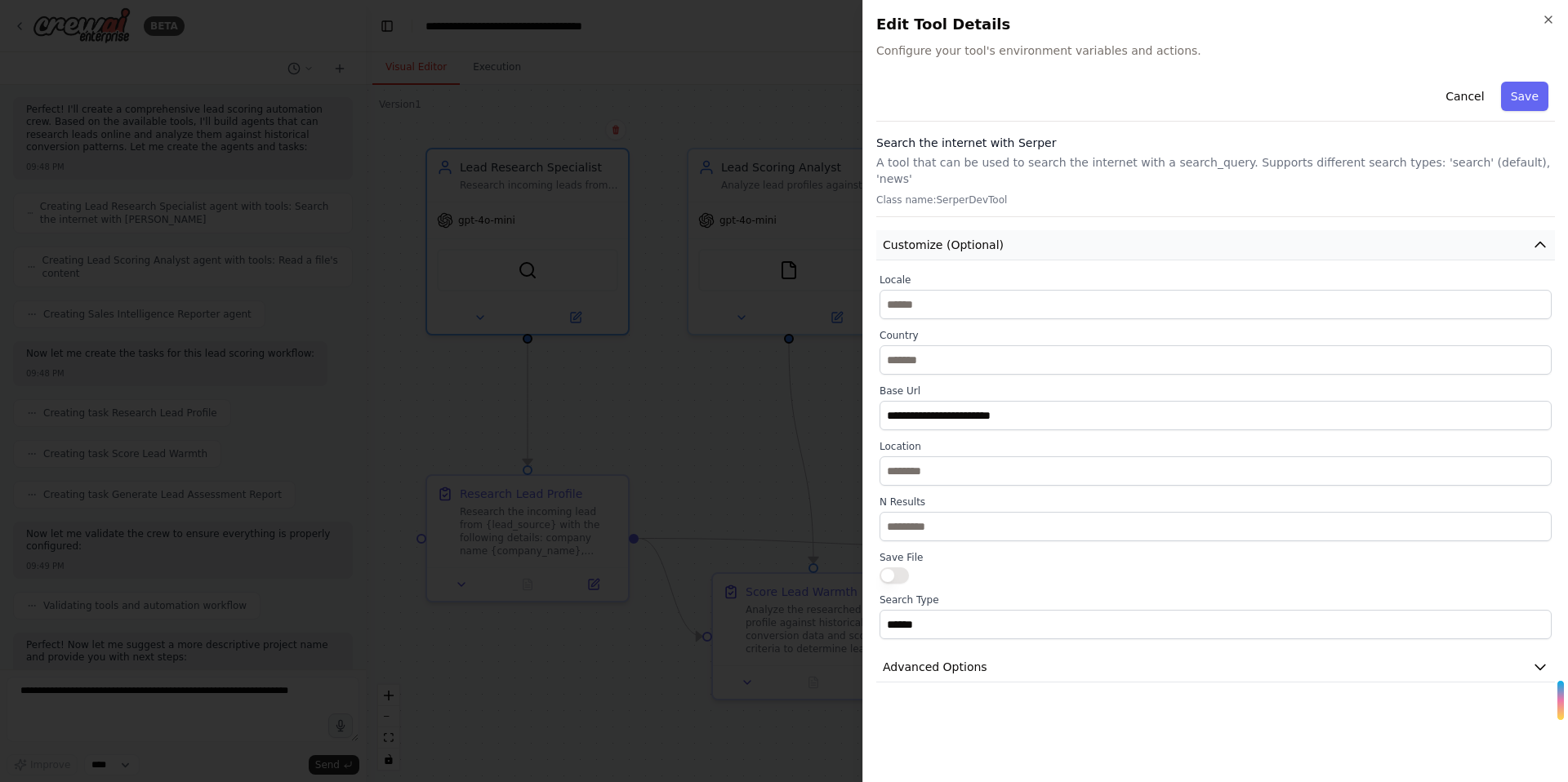
click at [973, 237] on span "Customize (Optional)" at bounding box center [944, 245] width 121 height 17
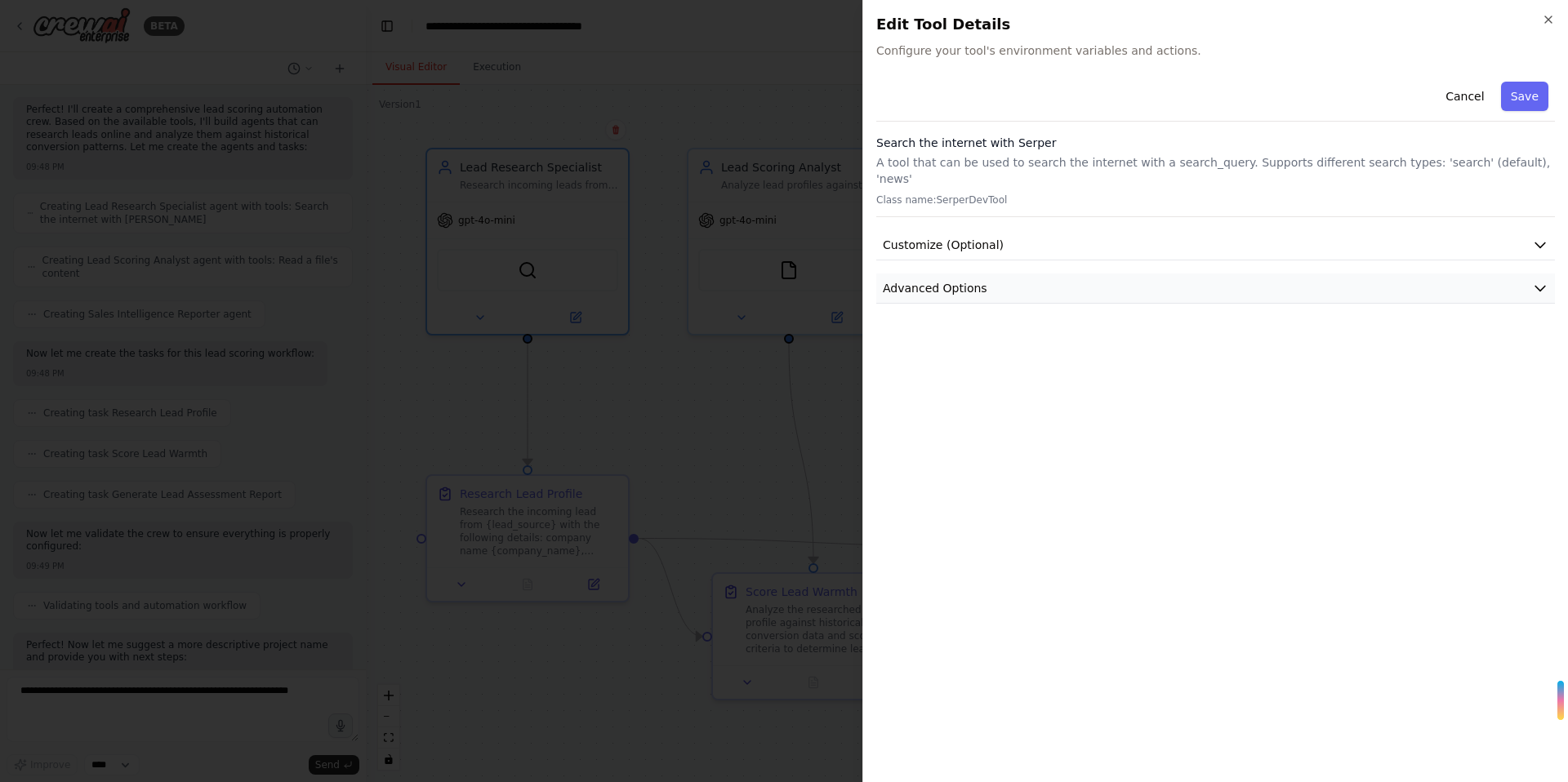
click at [1052, 274] on button "Advanced Options" at bounding box center [1215, 288] width 679 height 30
click at [1054, 274] on button "Advanced Options" at bounding box center [1215, 288] width 679 height 30
click at [1542, 13] on icon "button" at bounding box center [1548, 19] width 13 height 13
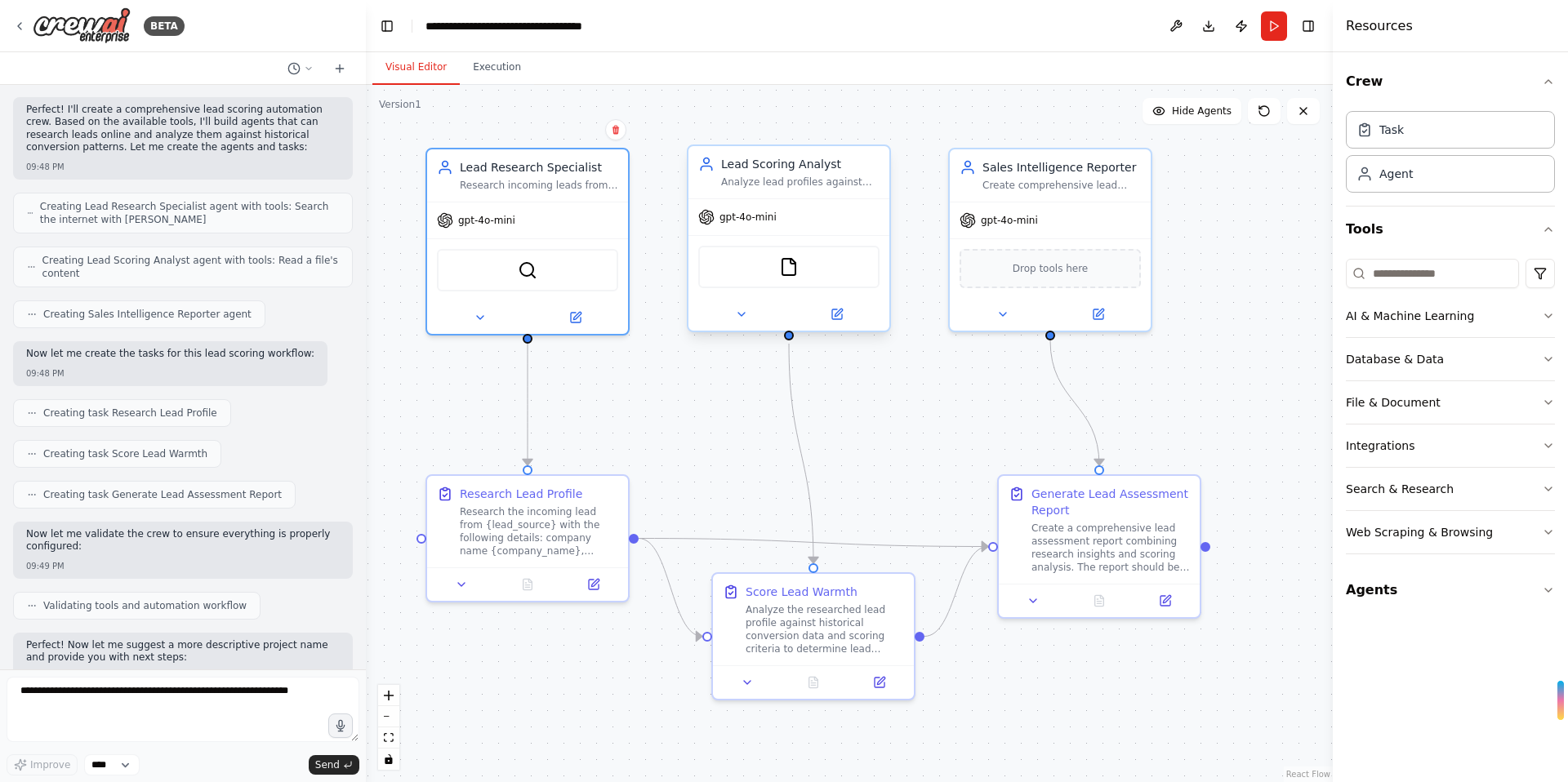
click at [812, 224] on div "gpt-4o-mini" at bounding box center [788, 217] width 201 height 36
click at [782, 275] on img at bounding box center [788, 267] width 19 height 19
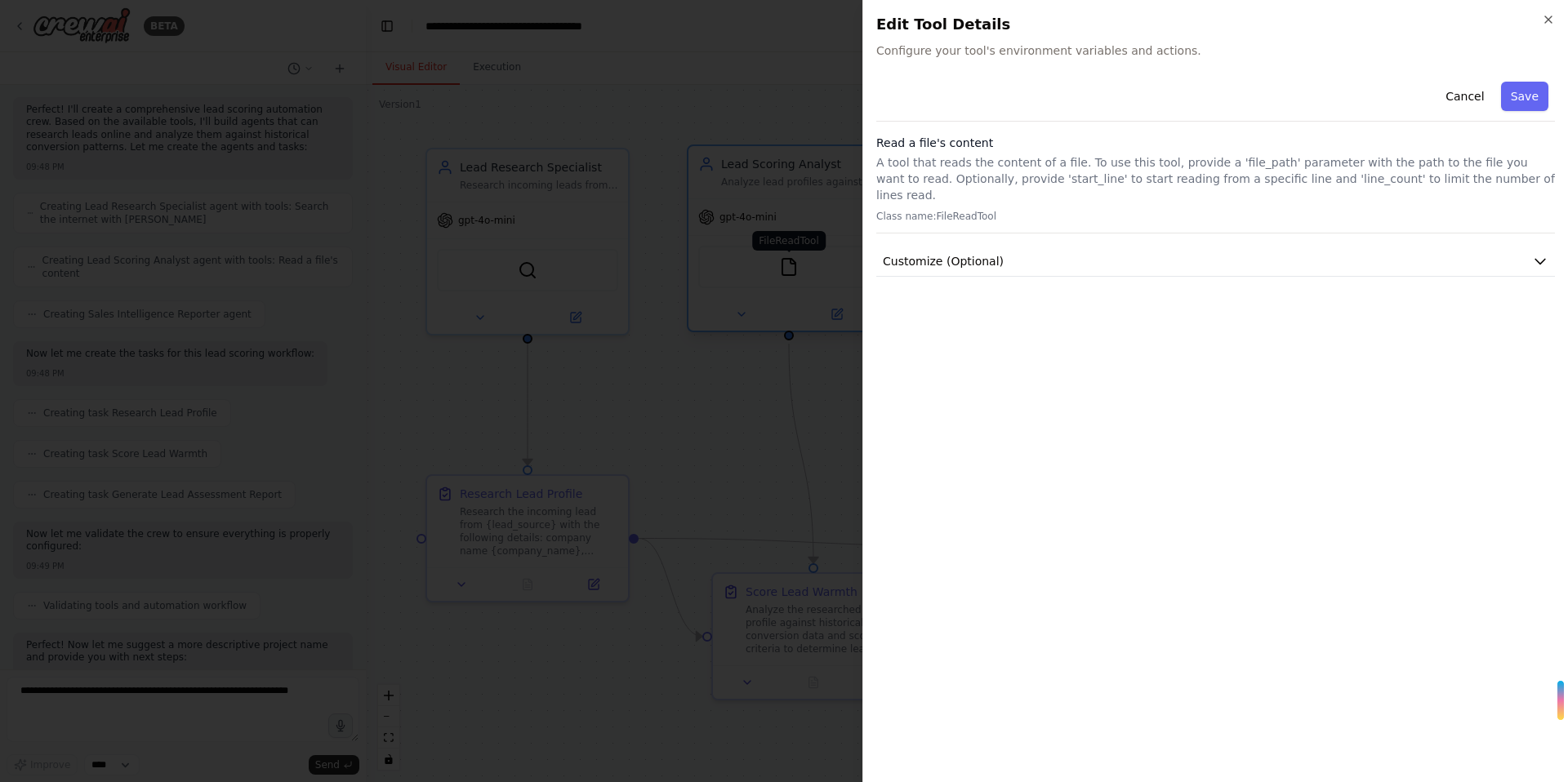
click at [782, 275] on div at bounding box center [784, 391] width 1568 height 782
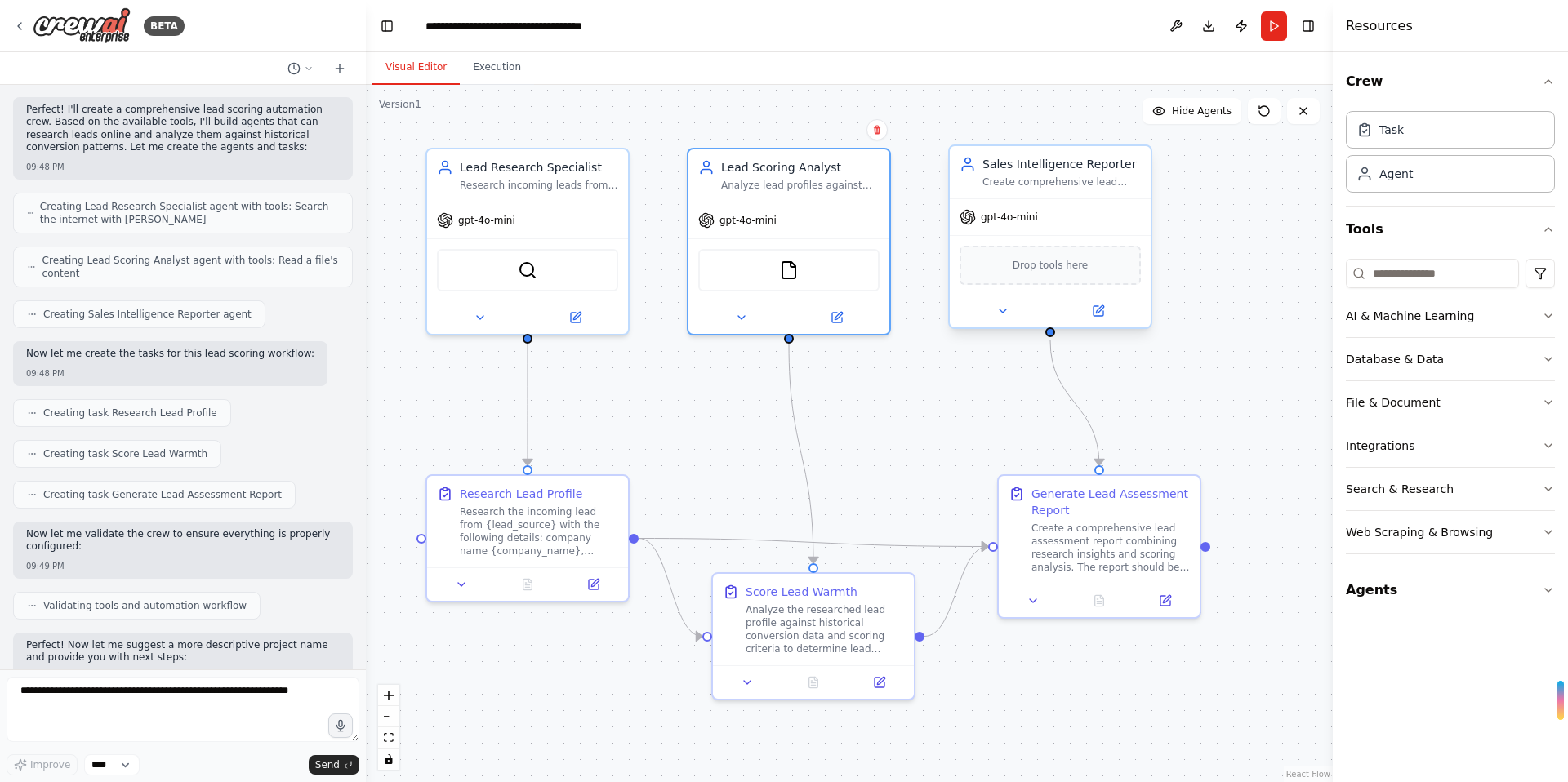
click at [1016, 264] on span "Drop tools here" at bounding box center [1051, 265] width 76 height 17
click at [1044, 267] on span "Drop tools here" at bounding box center [1051, 265] width 76 height 17
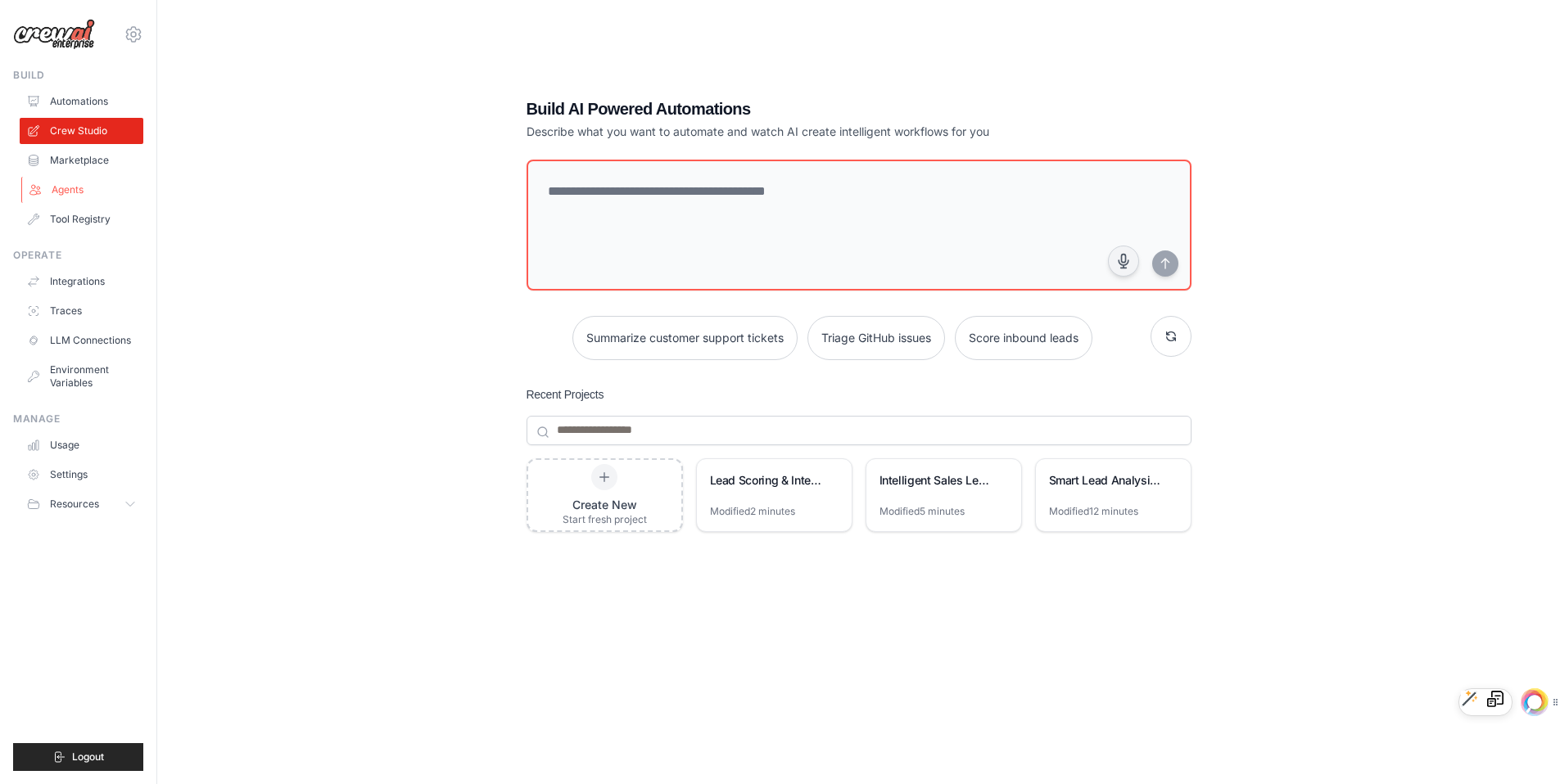
click at [83, 188] on link "Agents" at bounding box center [83, 190] width 124 height 26
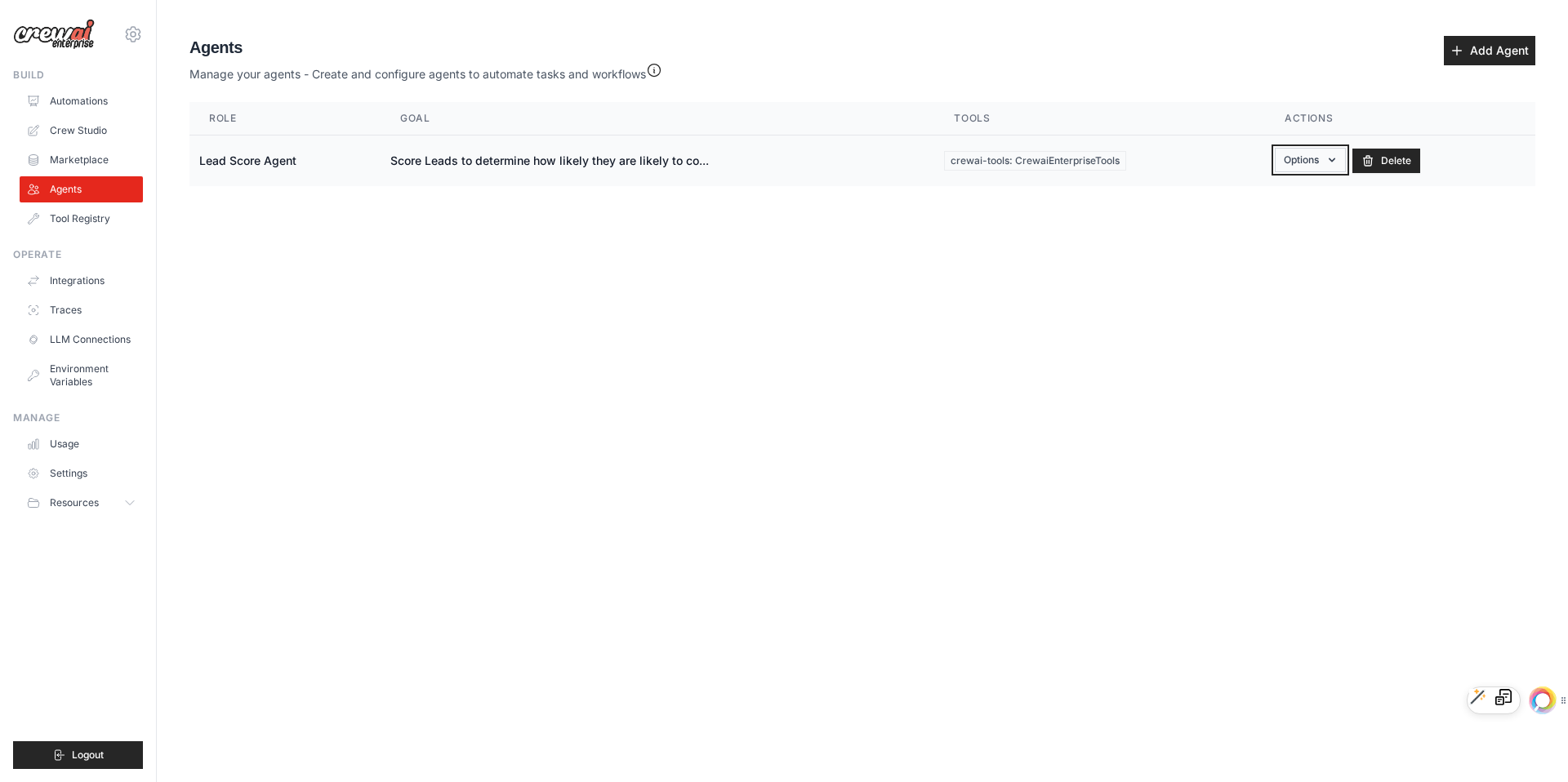
click at [1301, 160] on button "Options" at bounding box center [1310, 160] width 71 height 25
click at [1262, 201] on link "Show" at bounding box center [1287, 198] width 118 height 30
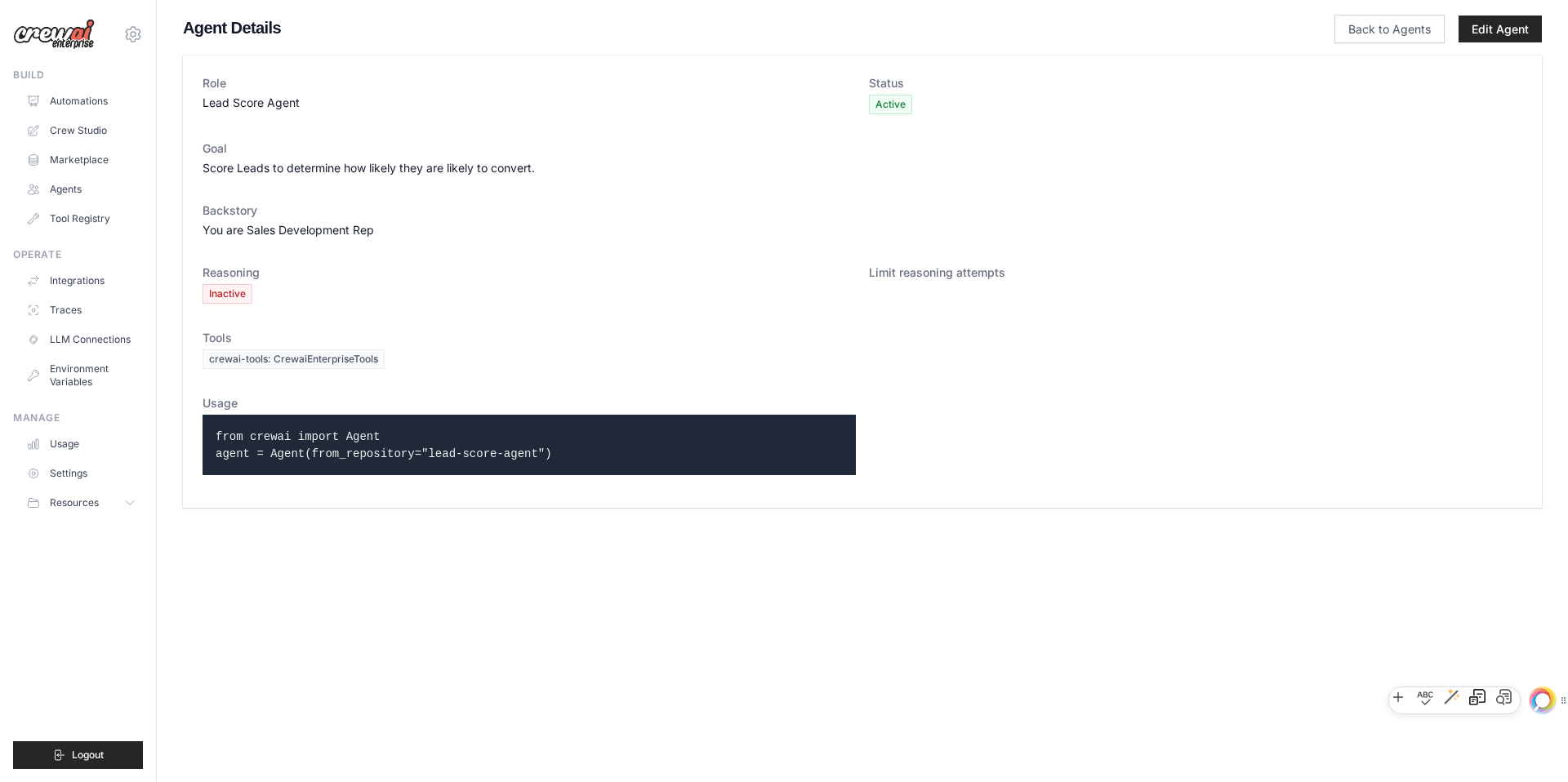
drag, startPoint x: 593, startPoint y: 464, endPoint x: 175, endPoint y: 435, distance: 419.0
click at [175, 435] on div "Role Lead Score Agent Status Active Goal Score Leads to determine how likely th…" at bounding box center [862, 281] width 1411 height 466
copy code "from crewai import Agent agent = Agent(from_repository="lead-score-agent")"
